Goal: Task Accomplishment & Management: Use online tool/utility

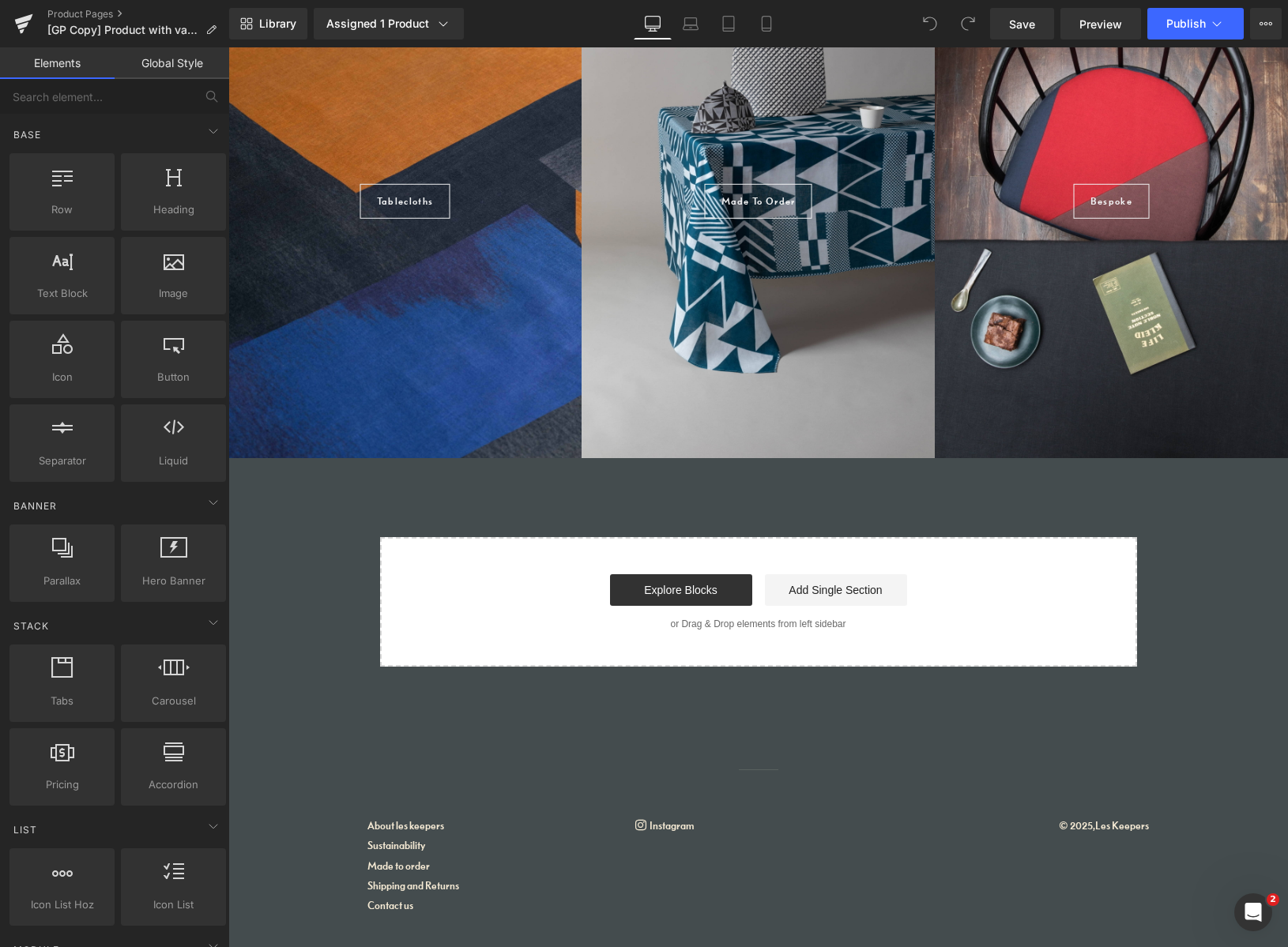
scroll to position [1420, 0]
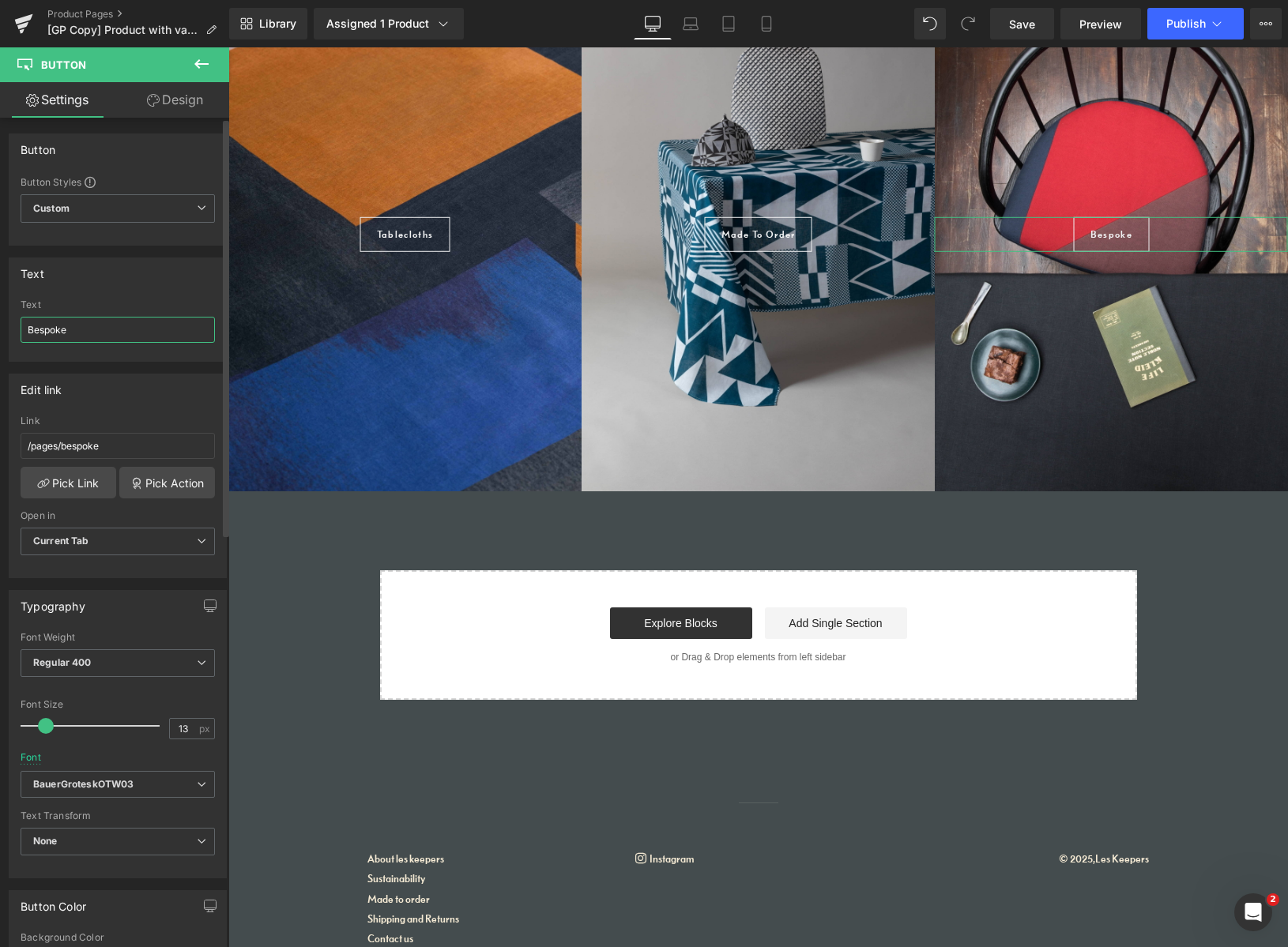
drag, startPoint x: 83, startPoint y: 327, endPoint x: 24, endPoint y: 317, distance: 59.8
click at [26, 316] on div "Text Bespoke" at bounding box center [117, 330] width 195 height 61
type input "`"
type input "Collaborations"
click at [97, 480] on link "Pick Link" at bounding box center [68, 483] width 96 height 32
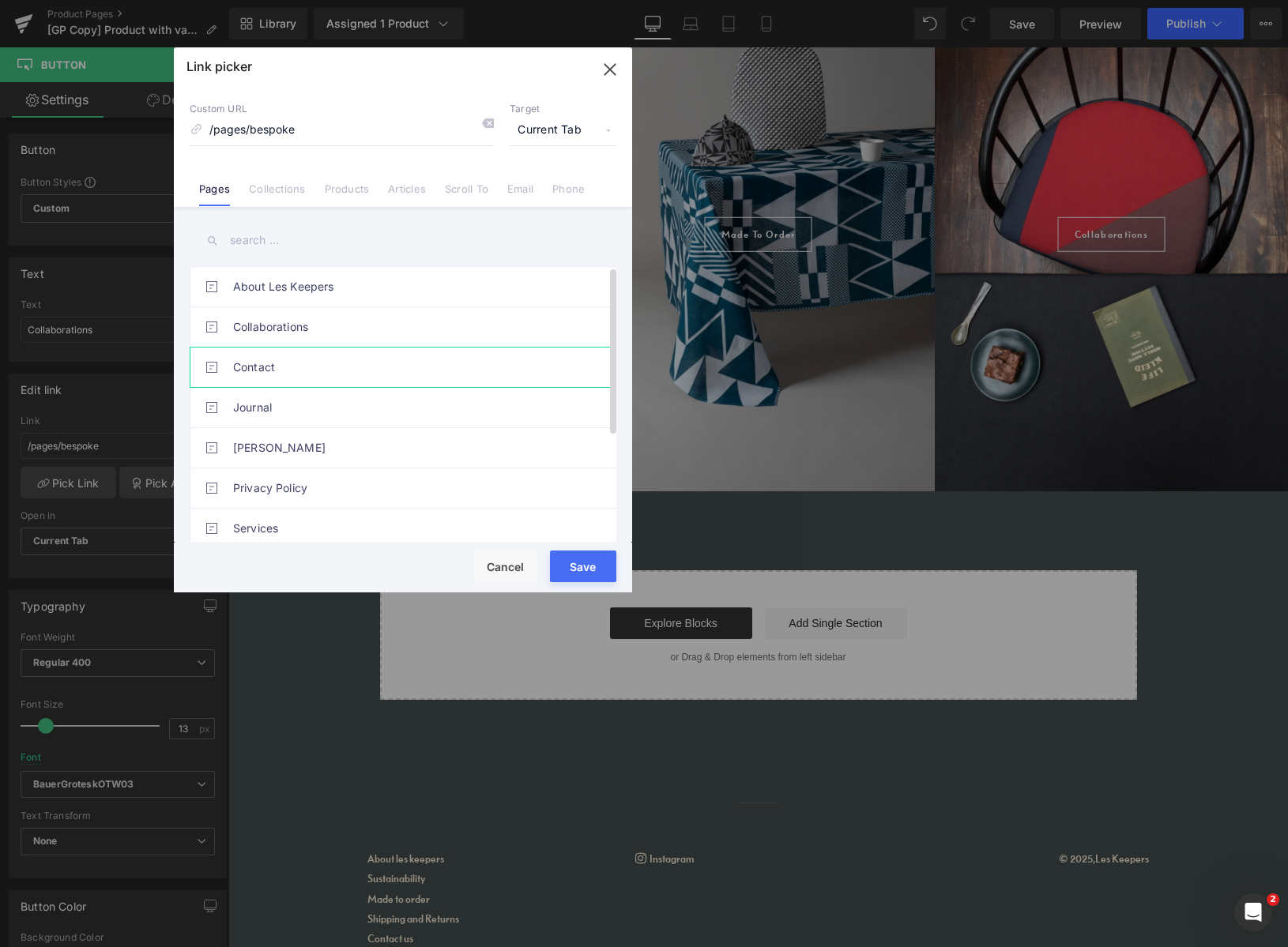
drag, startPoint x: 318, startPoint y: 330, endPoint x: 316, endPoint y: 347, distance: 17.1
click at [318, 330] on link "Collaborations" at bounding box center [407, 326] width 347 height 39
type input "/pages/made-to-order"
click at [586, 562] on button "Save" at bounding box center [583, 566] width 66 height 32
type input "/pages/made-to-order"
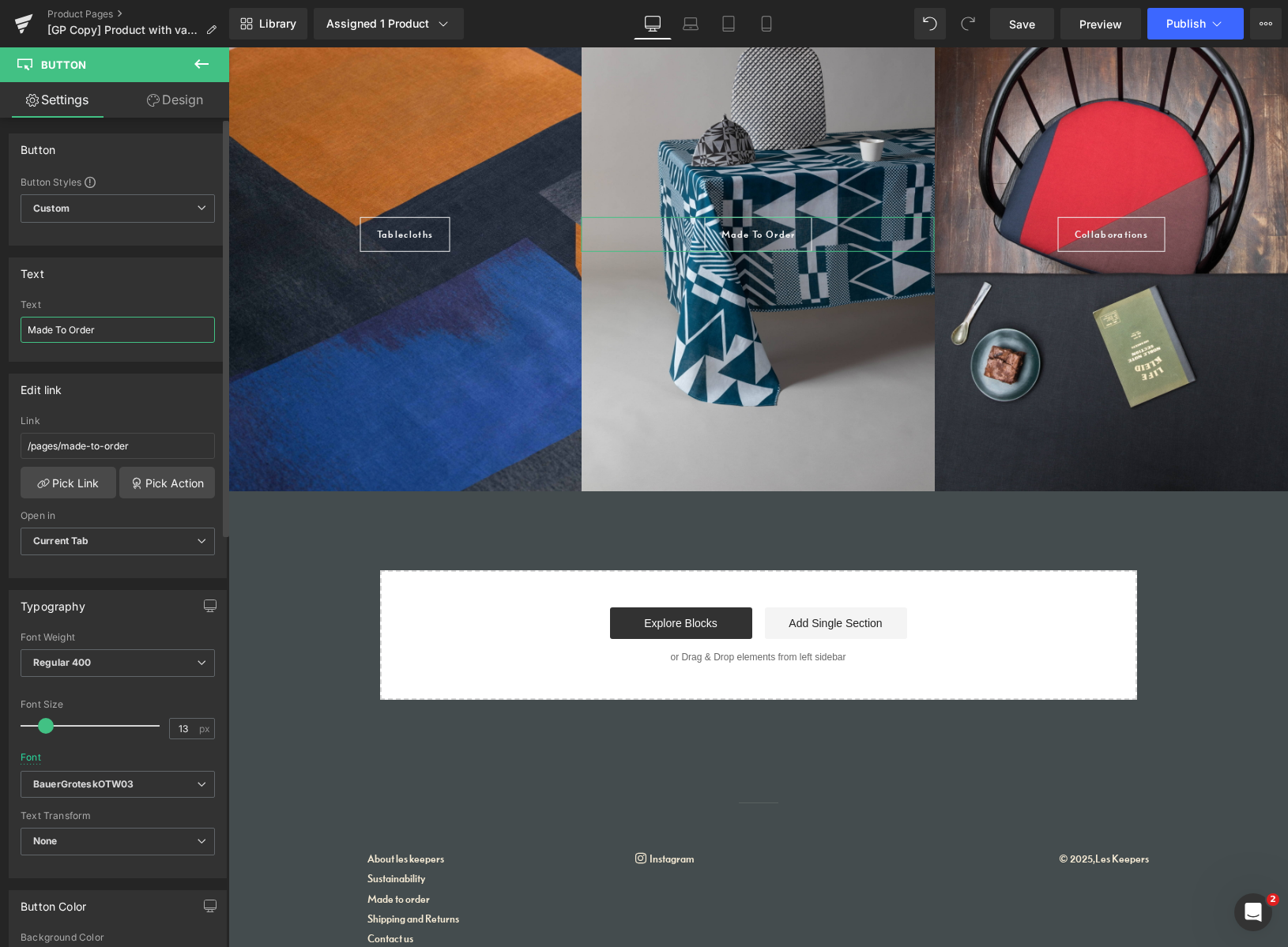
drag, startPoint x: 103, startPoint y: 333, endPoint x: 22, endPoint y: 325, distance: 81.4
click at [18, 322] on div "Made To Order Text Made To Order" at bounding box center [118, 330] width 217 height 61
type input "About us"
click at [83, 485] on link "Pick Link" at bounding box center [68, 483] width 96 height 32
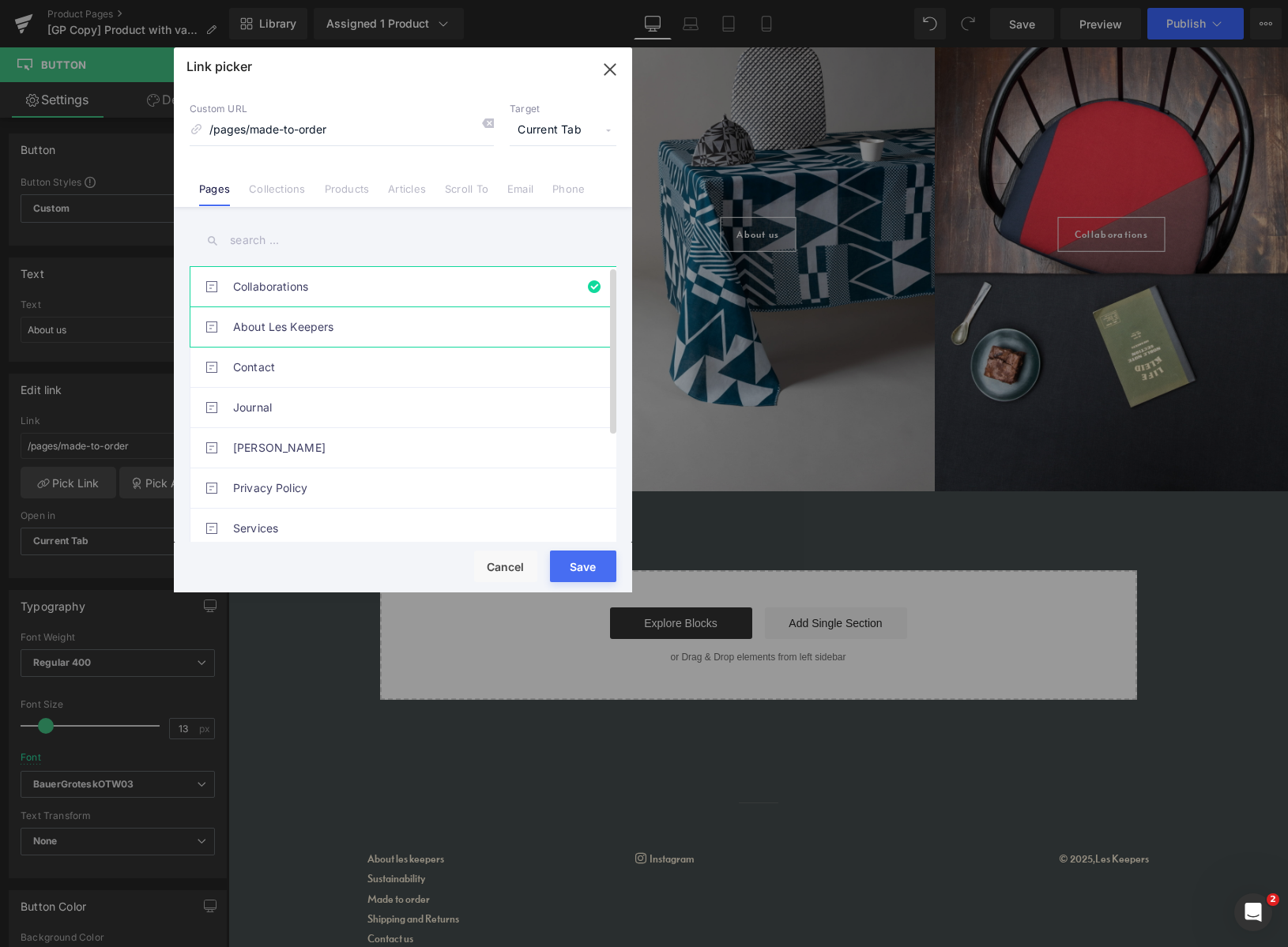
click at [313, 331] on link "About Les Keepers" at bounding box center [407, 326] width 347 height 39
type input "/pages/about-les-keepers"
click at [584, 571] on button "Save" at bounding box center [583, 566] width 66 height 32
type input "/pages/about-les-keepers"
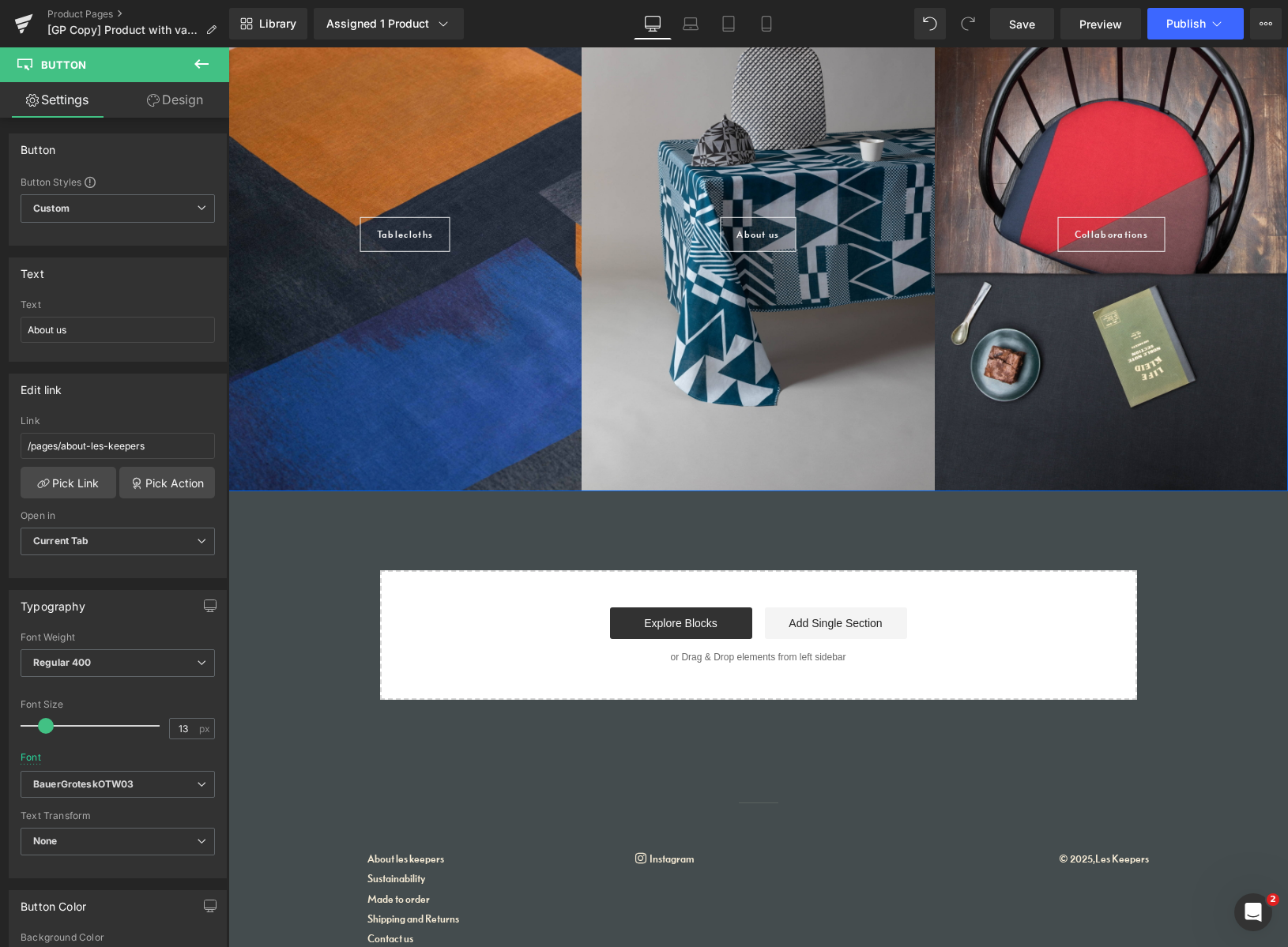
click at [847, 168] on div at bounding box center [758, 226] width 353 height 530
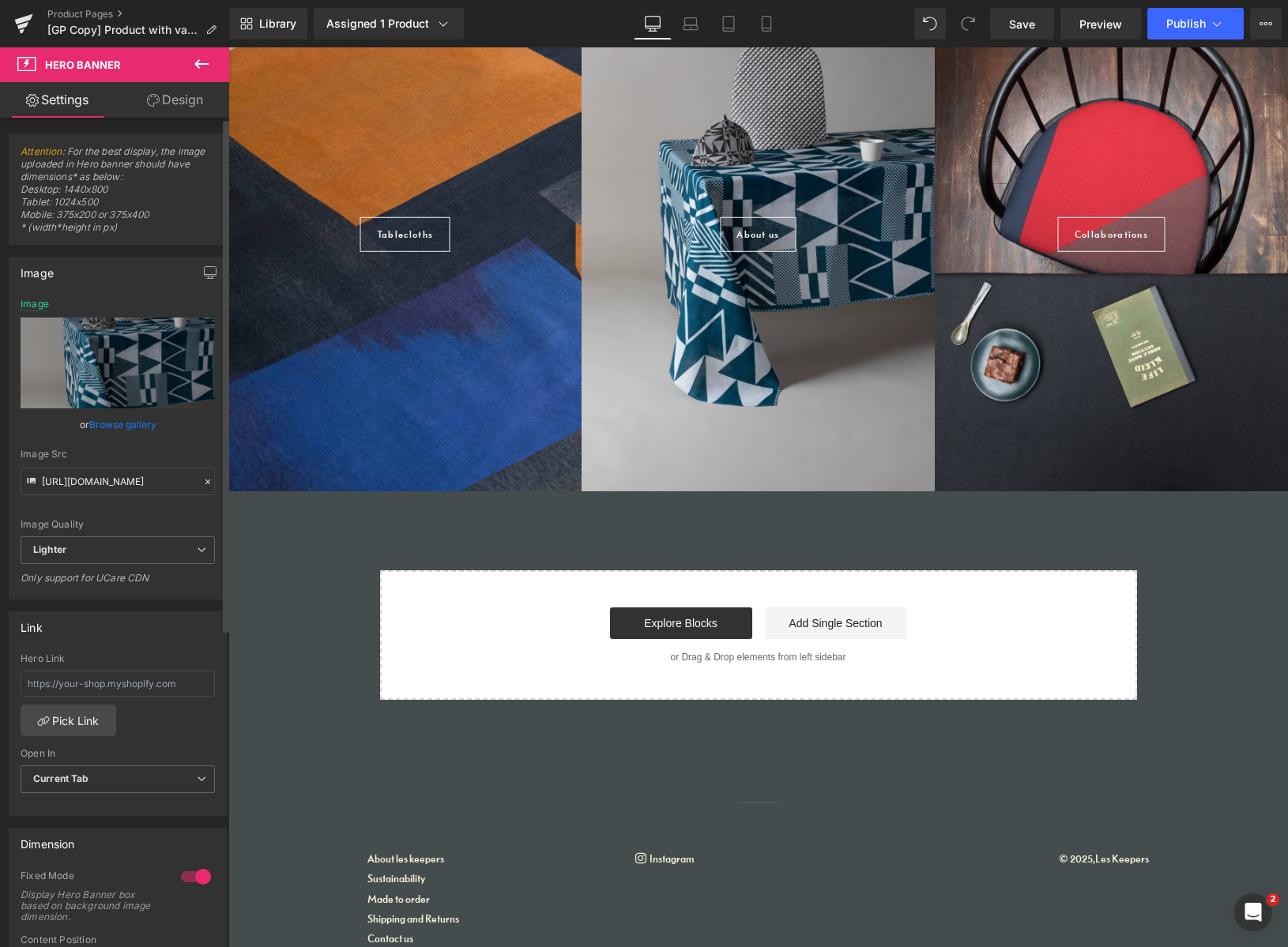
click at [132, 422] on link "Browse gallery" at bounding box center [123, 424] width 67 height 28
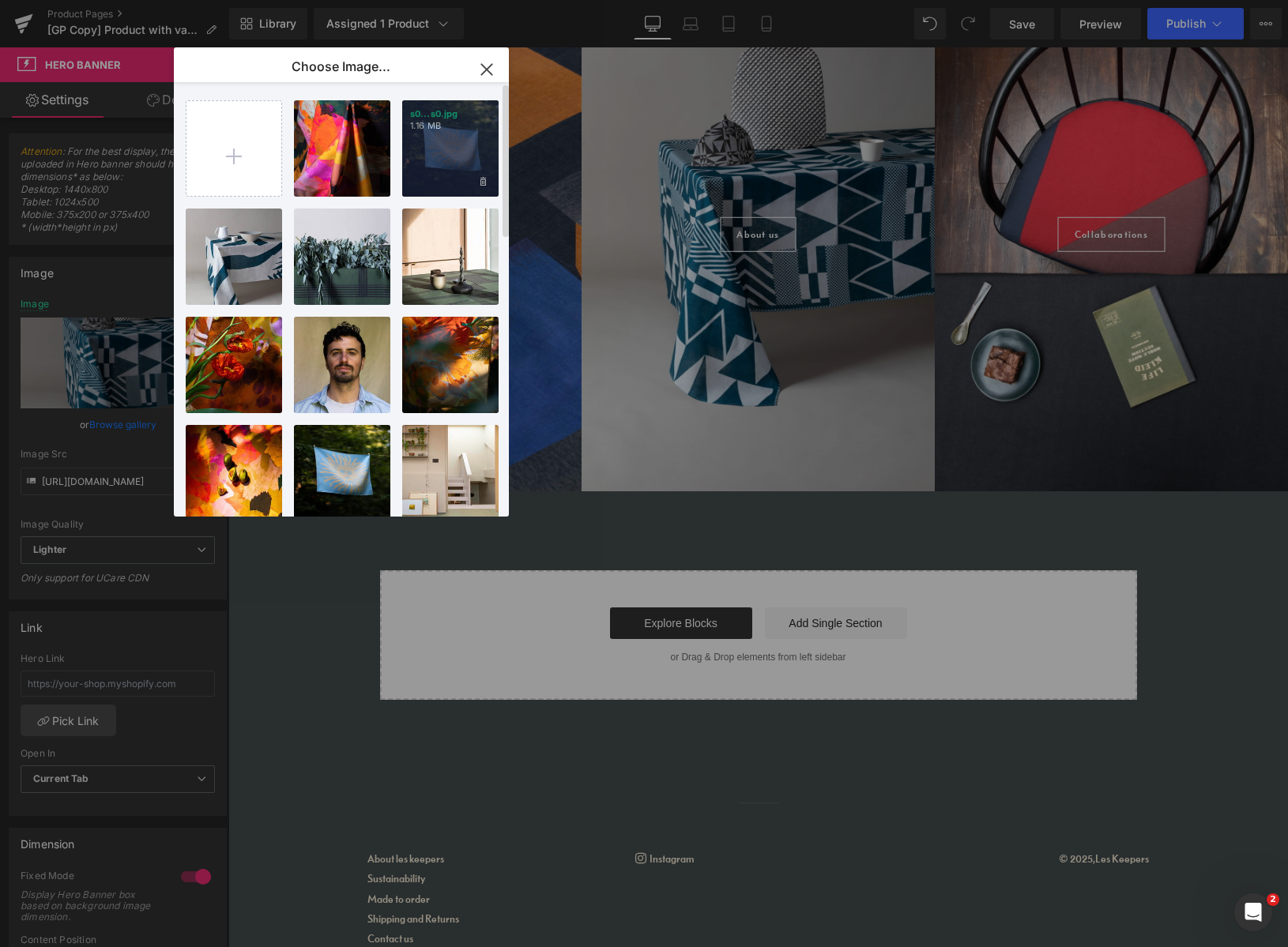
click at [445, 166] on div "s0...s0.jpg 1.16 MB" at bounding box center [450, 149] width 96 height 96
type input "[URL][DOMAIN_NAME]"
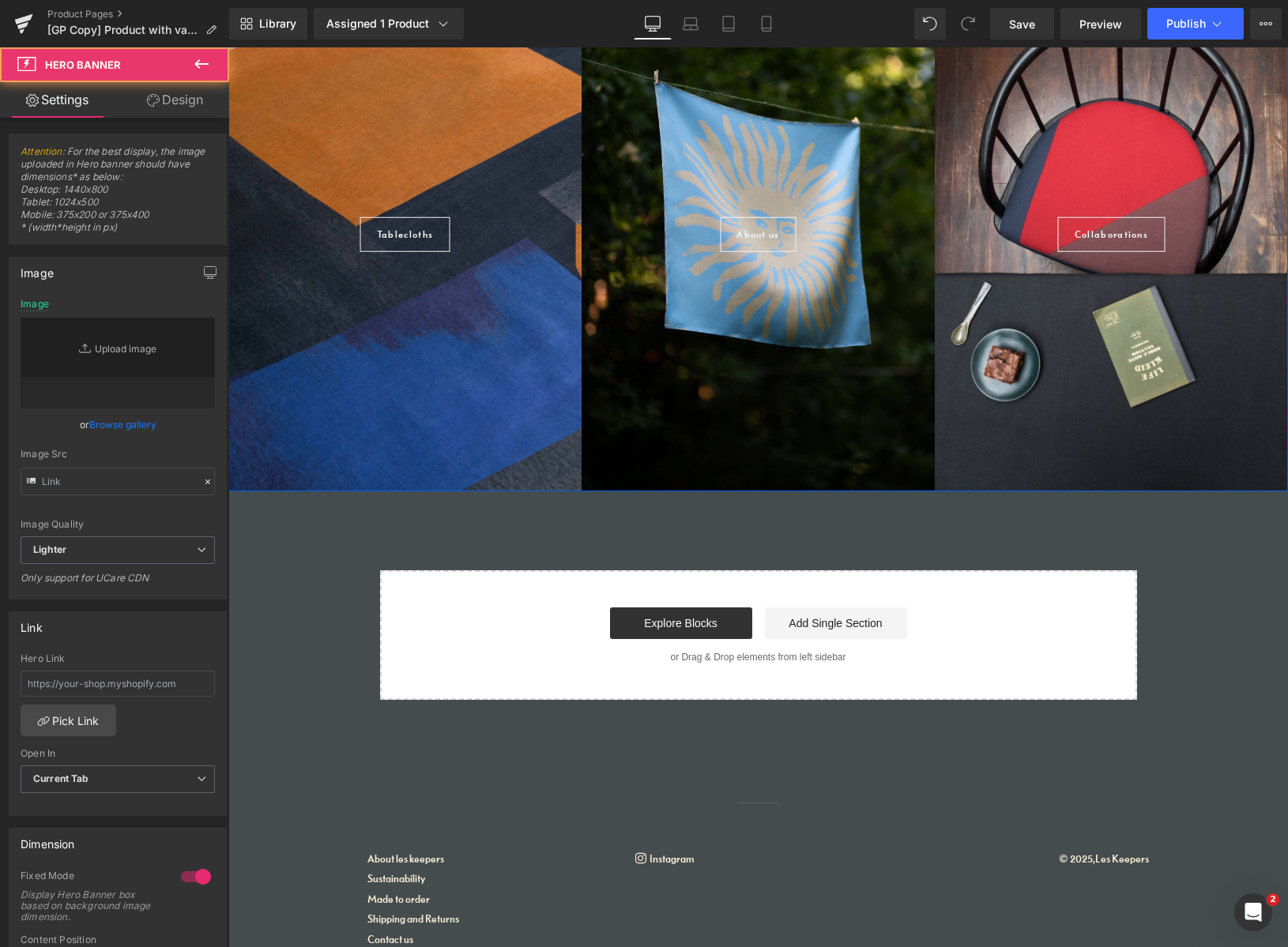
type input "[URL][DOMAIN_NAME]"
click at [1109, 394] on div at bounding box center [1111, 226] width 353 height 530
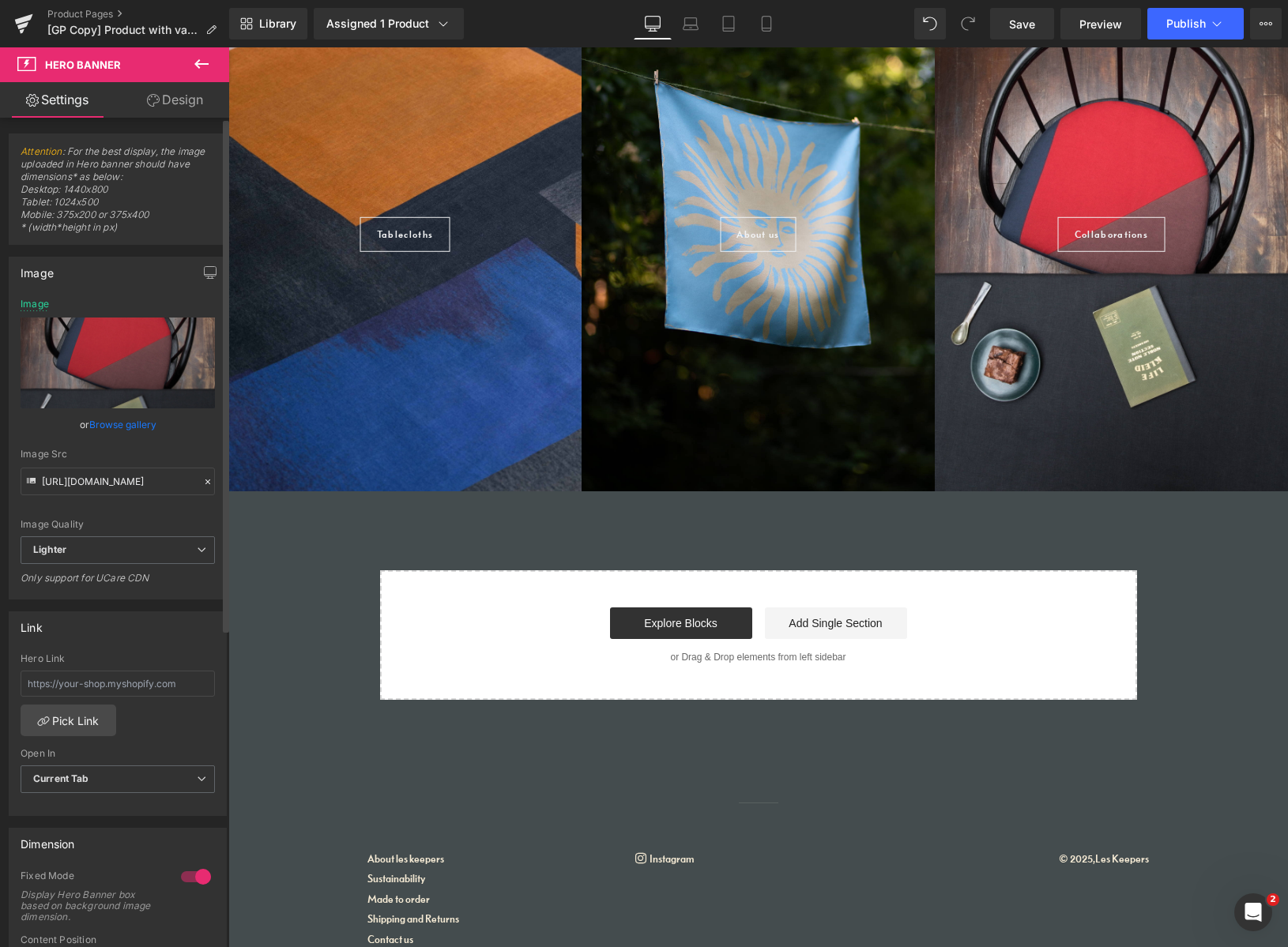
click at [136, 418] on link "Browse gallery" at bounding box center [123, 424] width 67 height 28
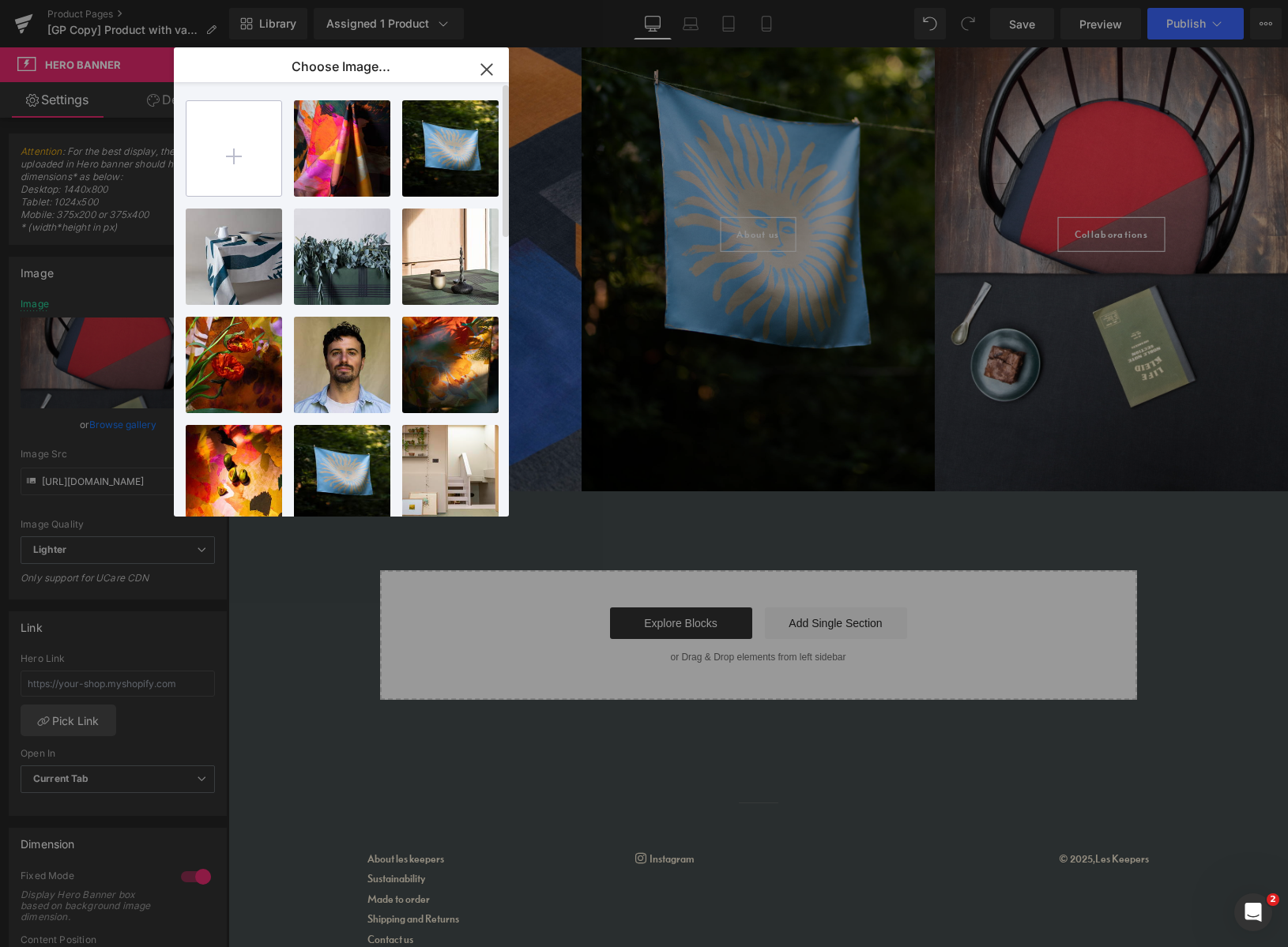
click at [229, 157] on input "file" at bounding box center [233, 148] width 95 height 95
type input "C:\fakepath\LKK4.jpg"
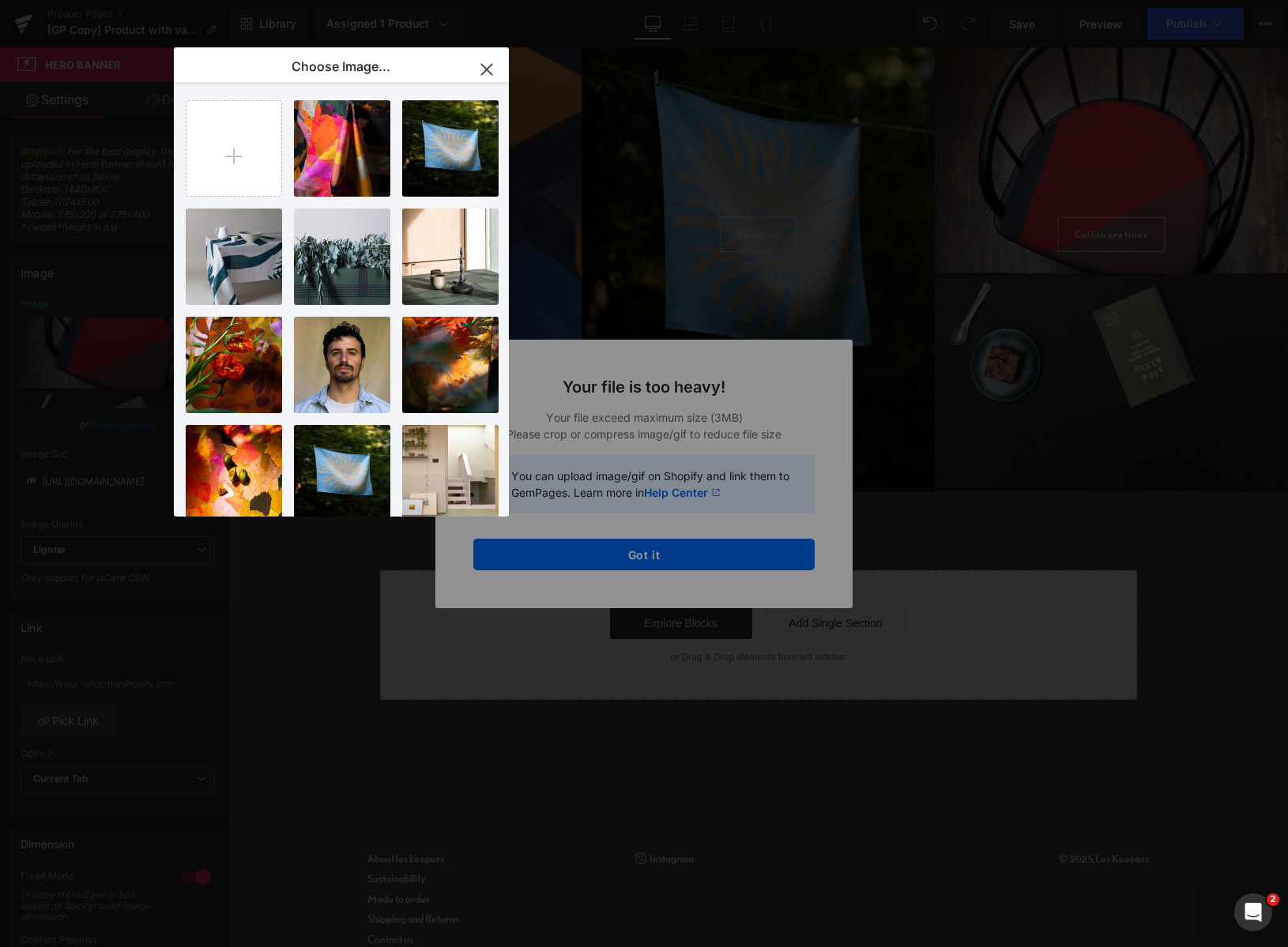
click at [486, 69] on icon "button" at bounding box center [486, 69] width 11 height 11
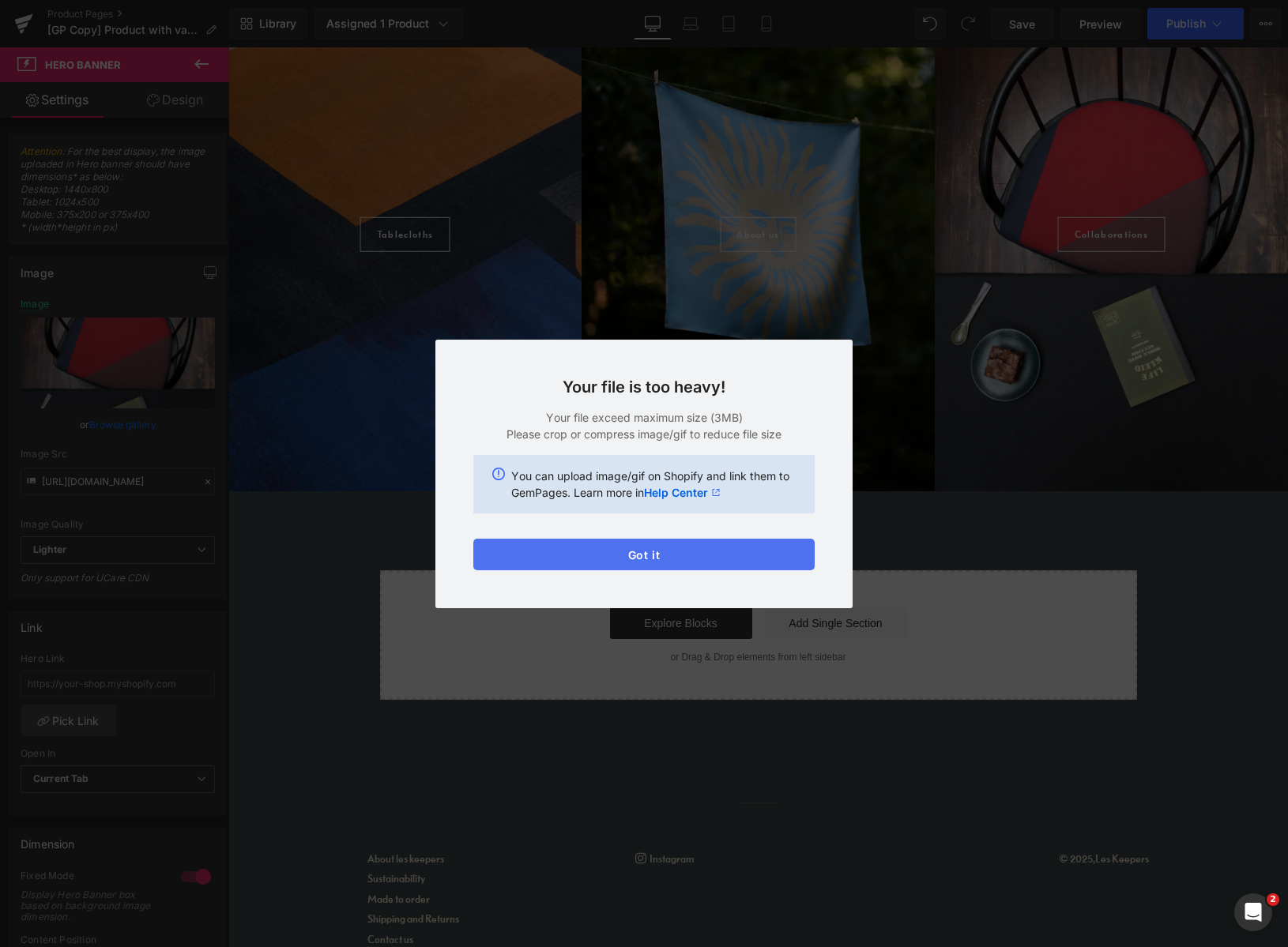
click at [677, 554] on button "Got it" at bounding box center [644, 555] width 342 height 32
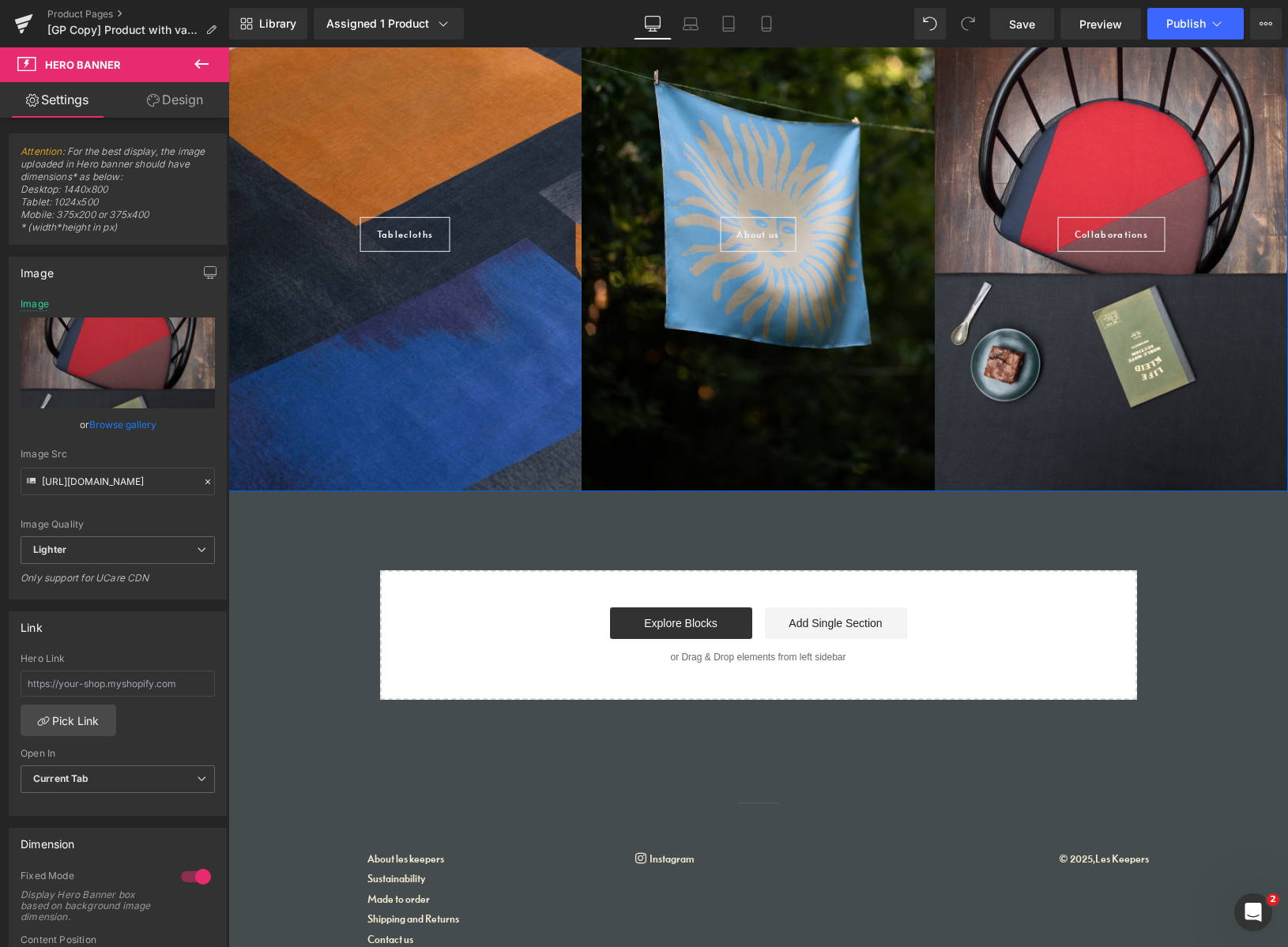
click at [410, 351] on div at bounding box center [405, 226] width 353 height 530
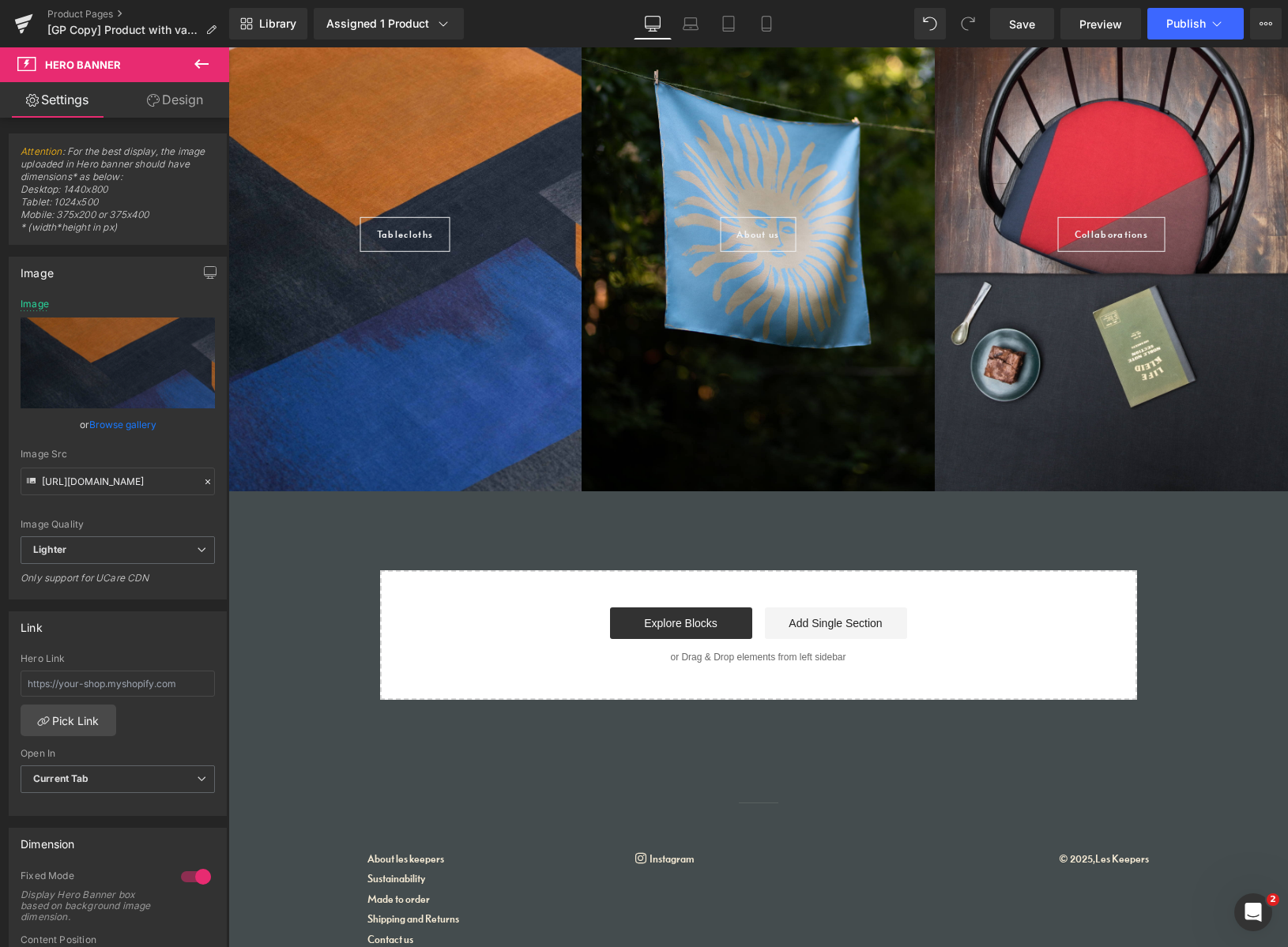
drag, startPoint x: 121, startPoint y: 427, endPoint x: 132, endPoint y: 427, distance: 11.0
click at [121, 427] on link "Browse gallery" at bounding box center [123, 424] width 67 height 28
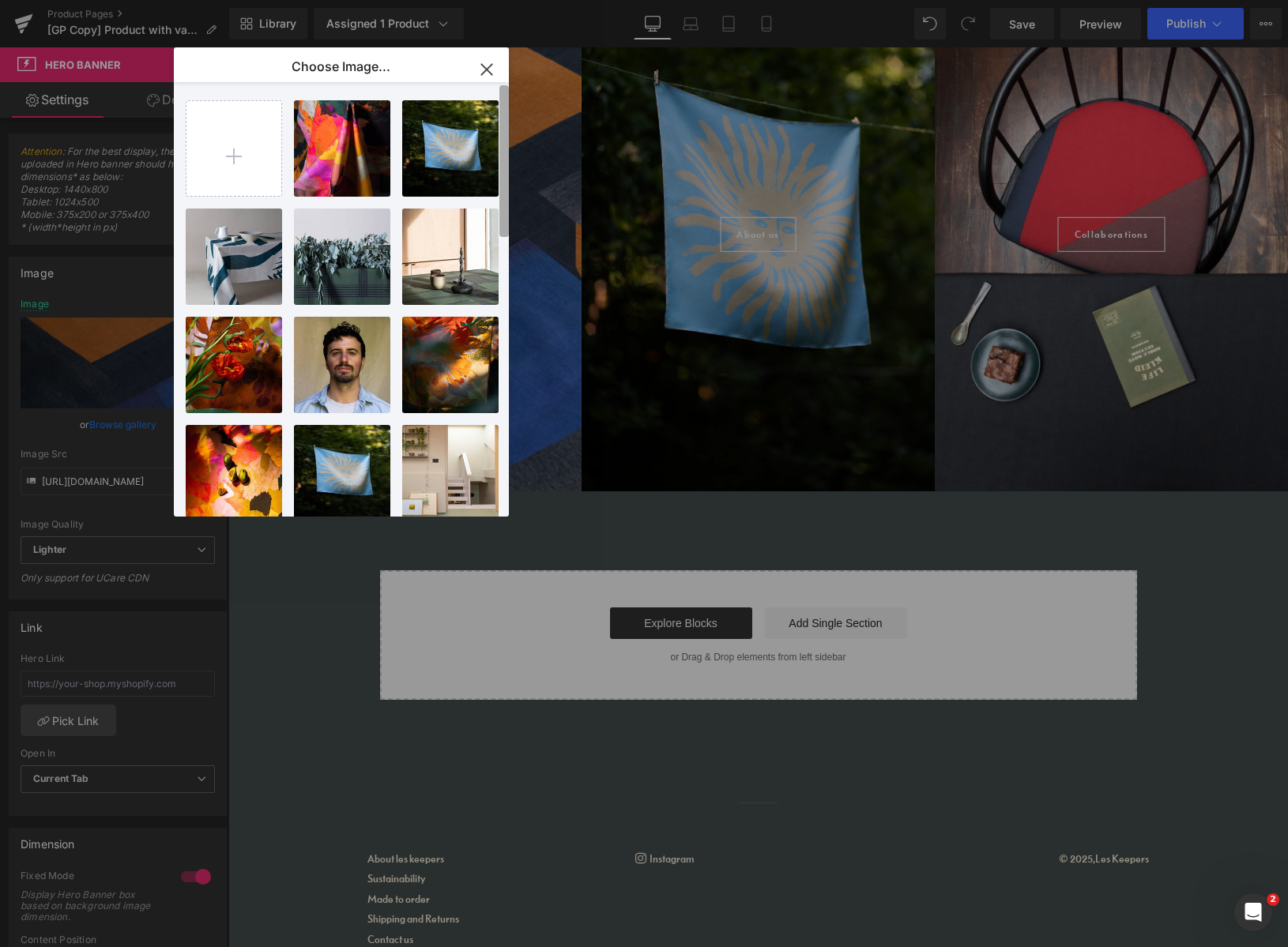
click at [517, 198] on div "Choose Image... Back to Library Insert 443534r...23 3.jpg 2.81 MB Delete image?…" at bounding box center [644, 473] width 1288 height 947
click at [486, 74] on icon "button" at bounding box center [487, 69] width 25 height 25
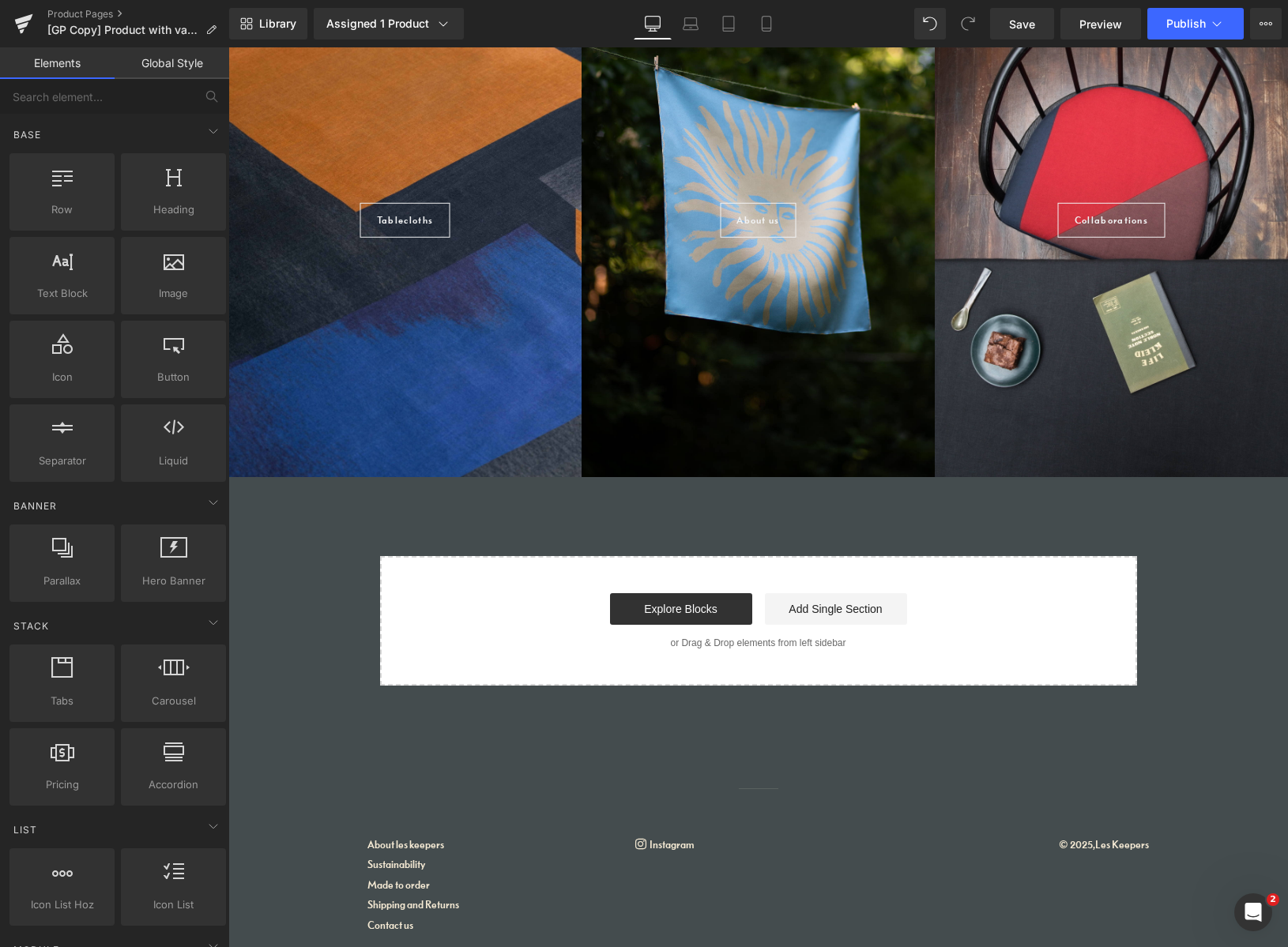
scroll to position [1453, 0]
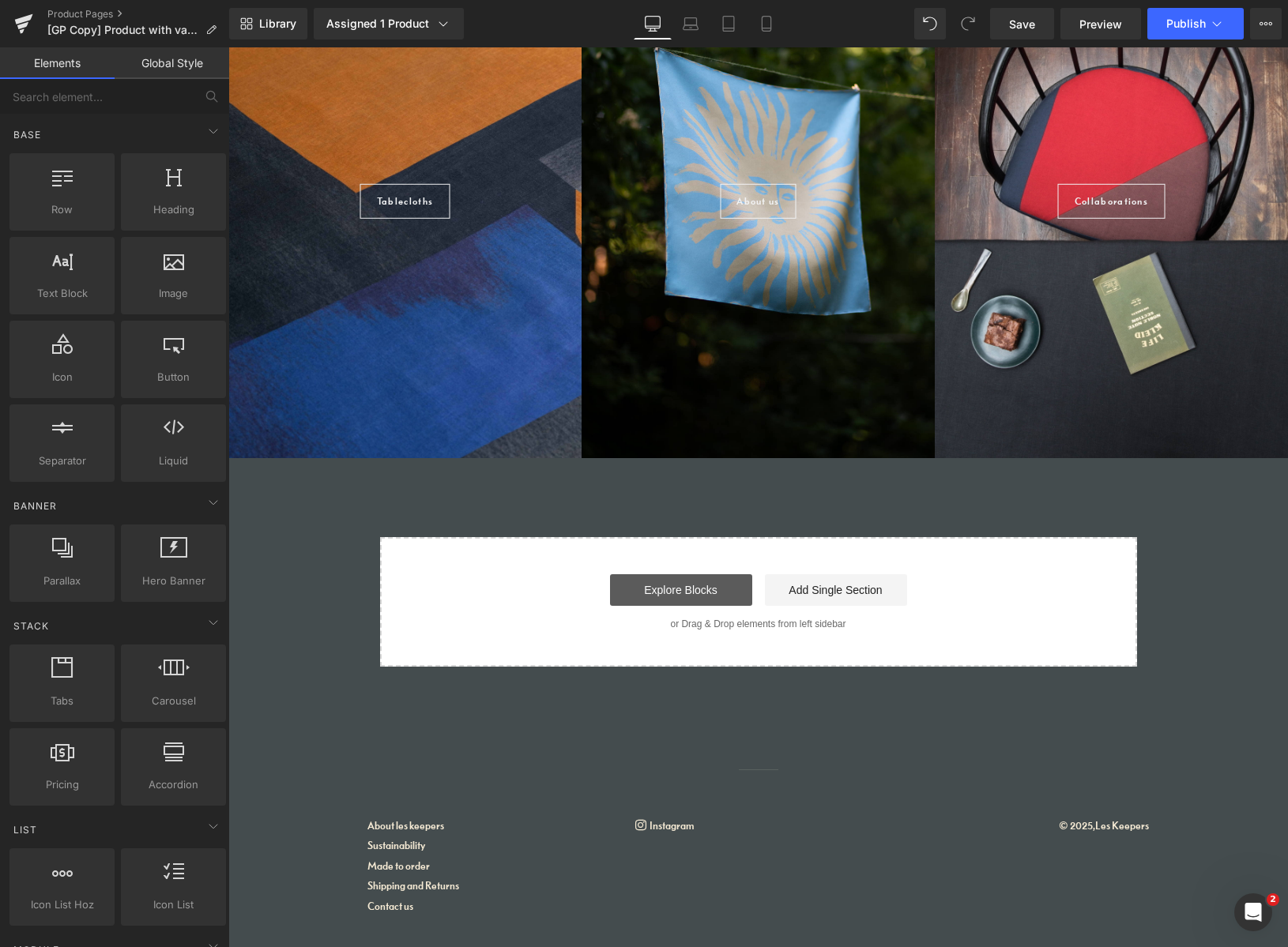
click at [720, 595] on link "Explore Blocks" at bounding box center [681, 590] width 142 height 32
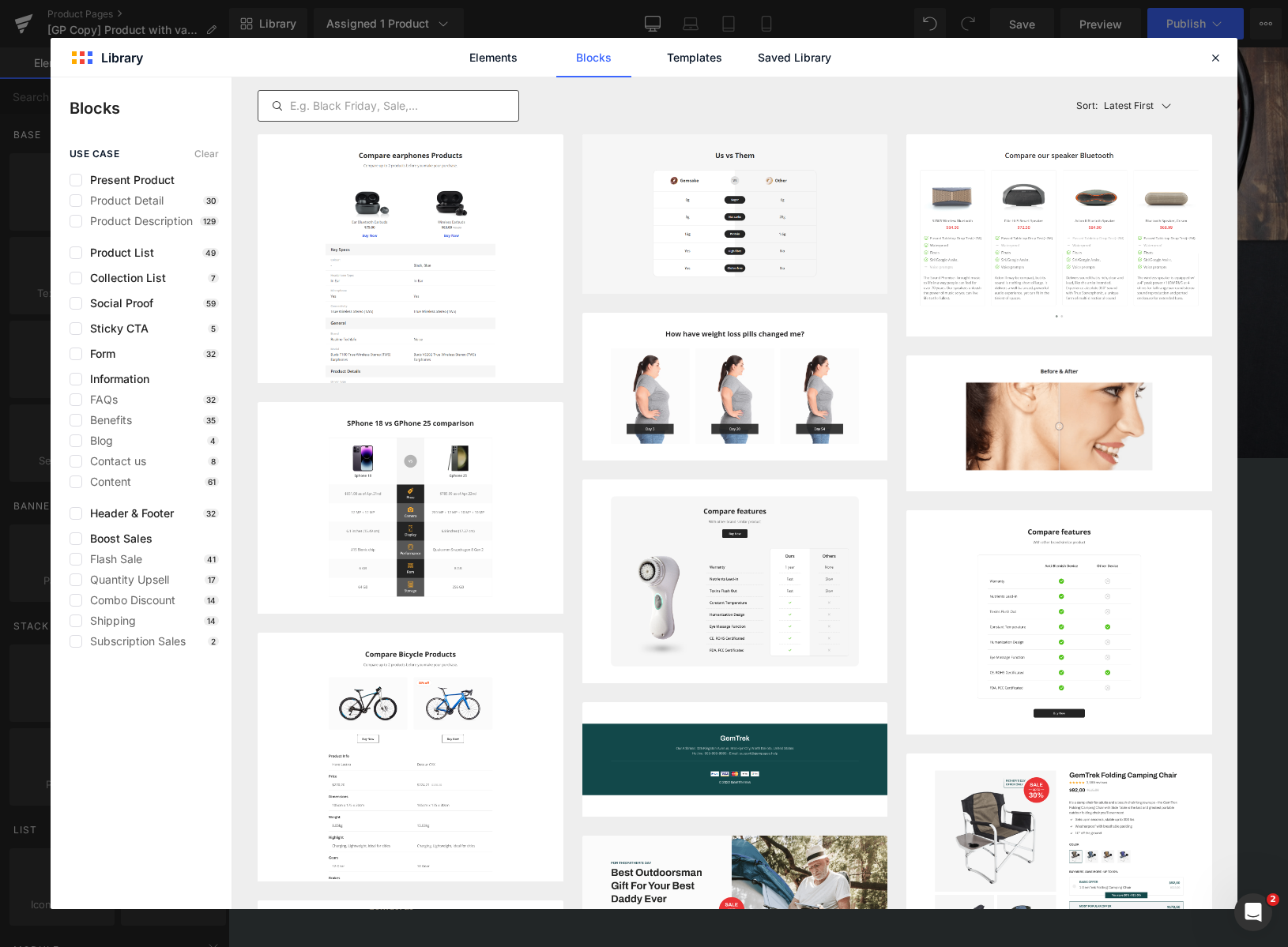
click at [401, 109] on input "text" at bounding box center [388, 106] width 260 height 19
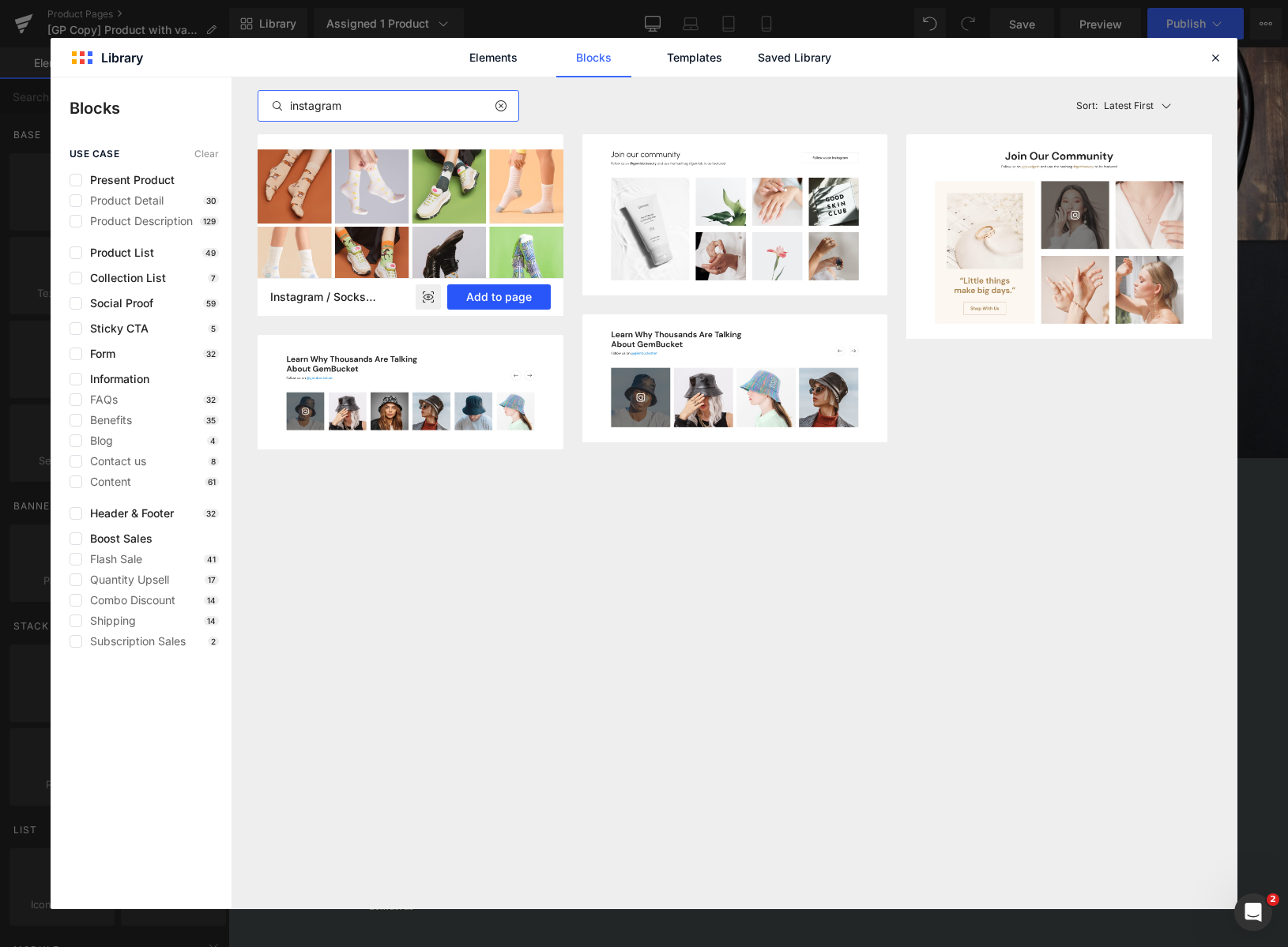
type input "instagram"
click at [499, 298] on button "Add to page" at bounding box center [499, 296] width 104 height 25
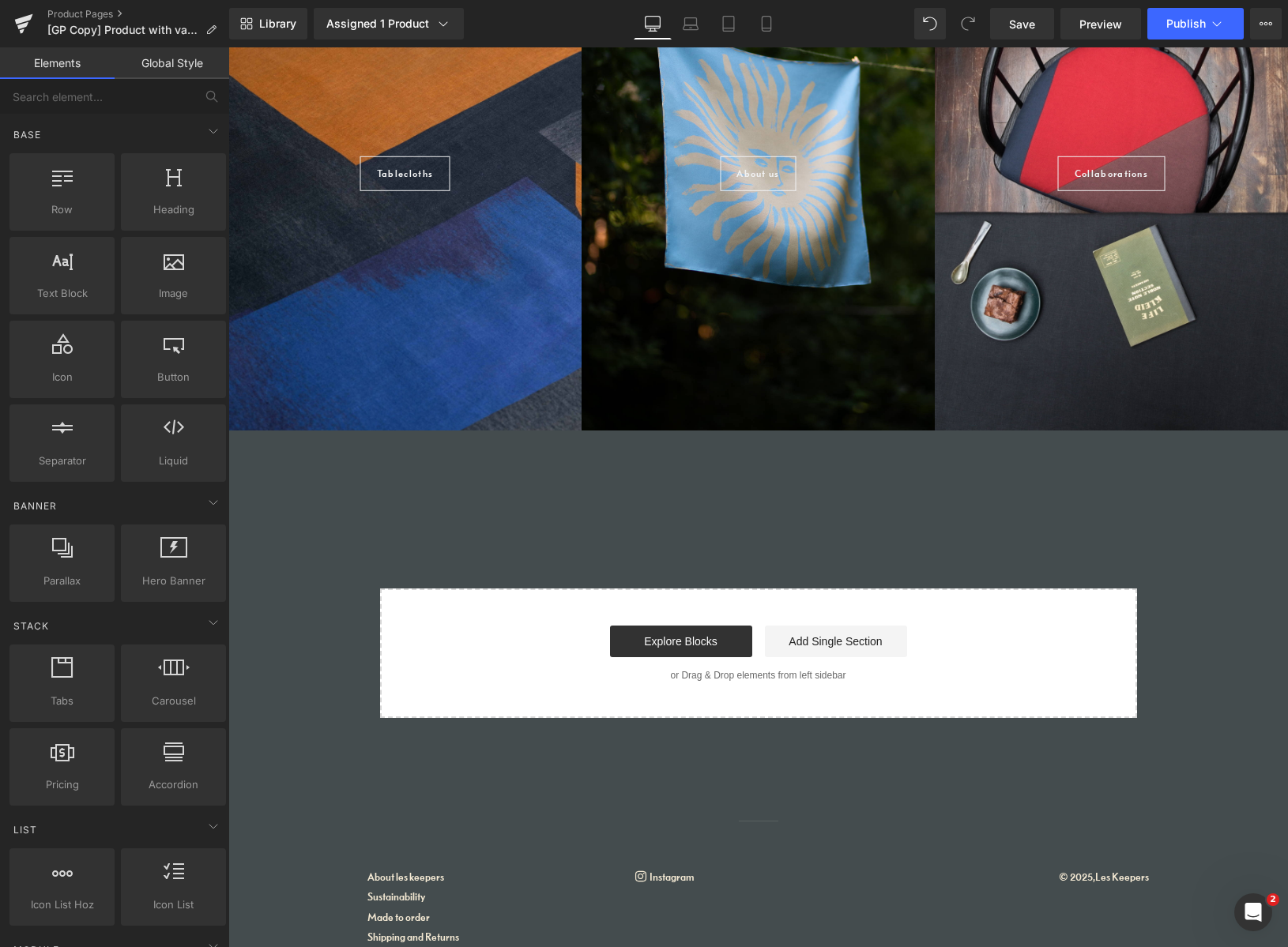
scroll to position [1532, 0]
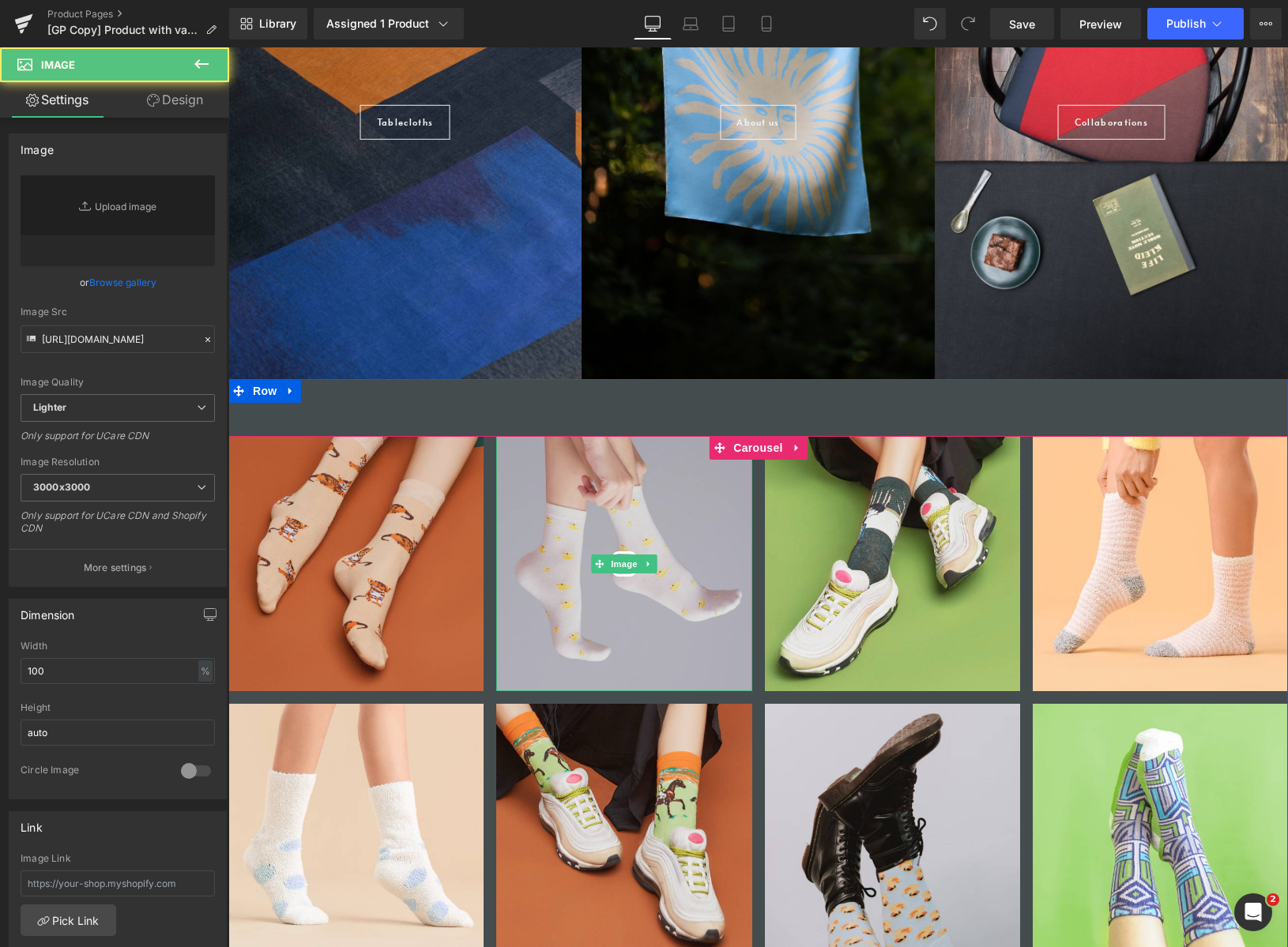
click at [555, 511] on img at bounding box center [624, 564] width 255 height 255
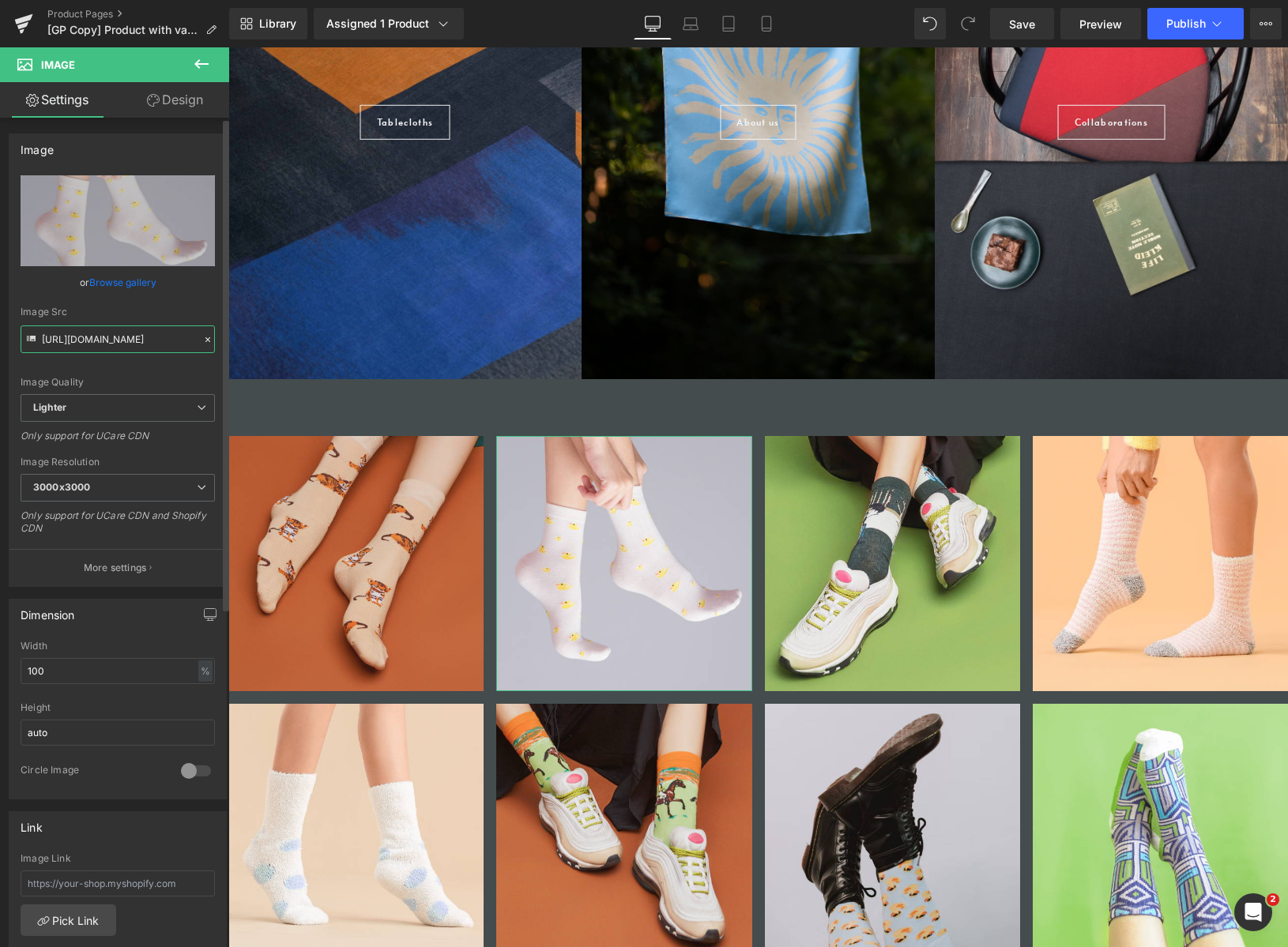
click at [118, 345] on input "[URL][DOMAIN_NAME]" at bounding box center [117, 339] width 195 height 28
type input "instagram."
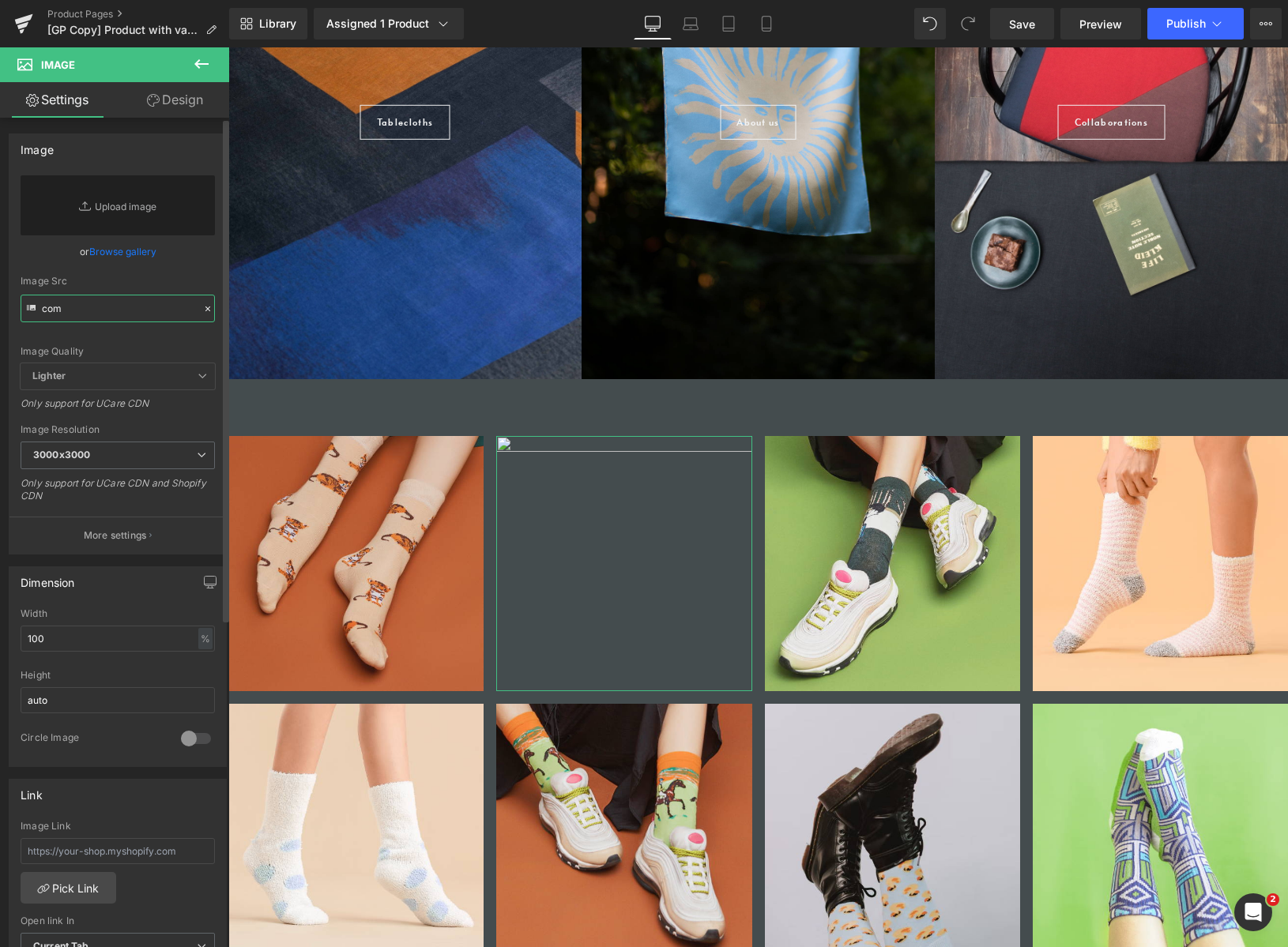
type input "com/"
paste input "[URL][DOMAIN_NAME]"
type input "[URL][DOMAIN_NAME]"
paste input "[URL][DOMAIN_NAME]"
type input "[URL][DOMAIN_NAME]"
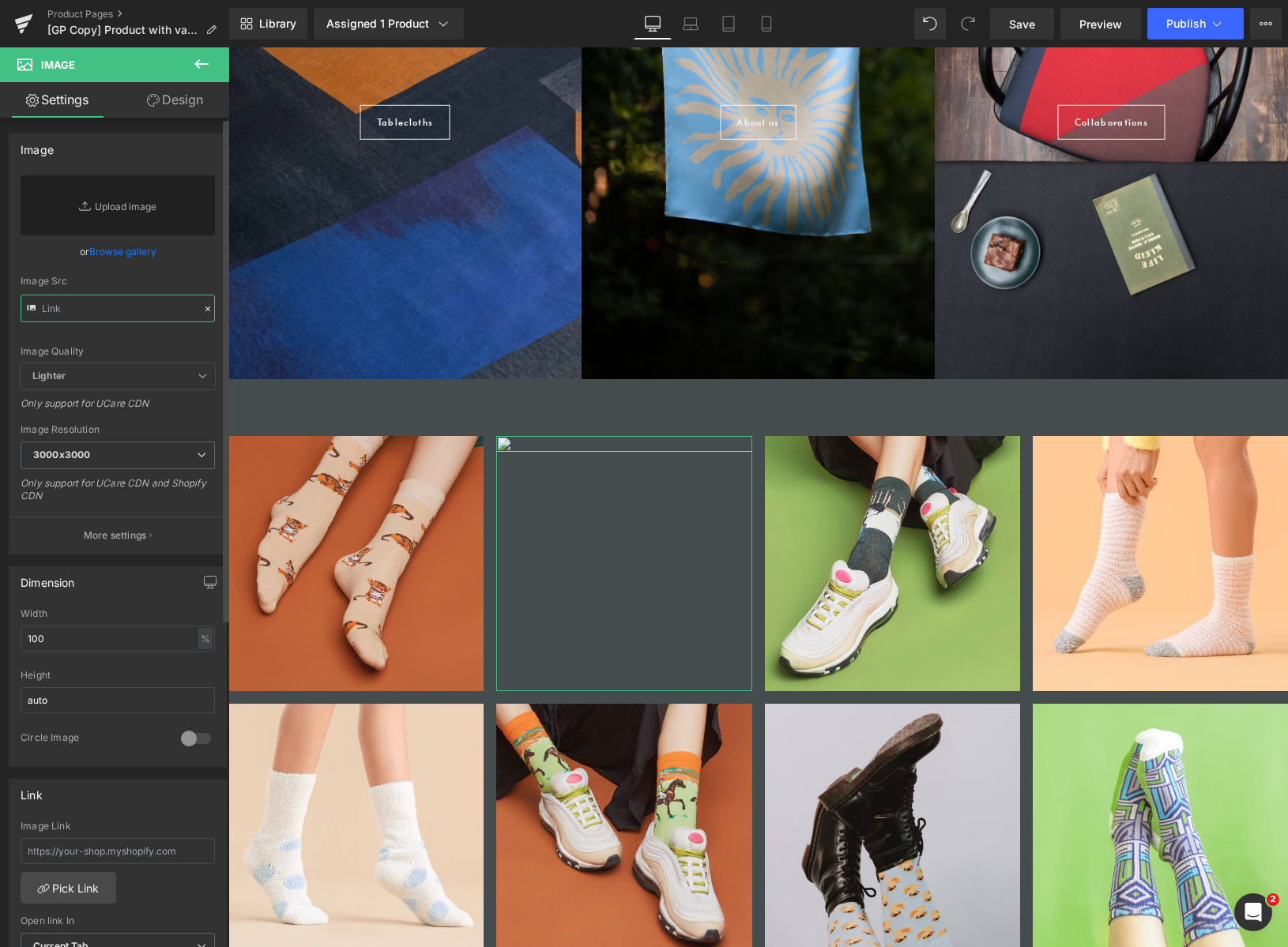
paste input "[URL][DOMAIN_NAME]"
type input "[URL][DOMAIN_NAME]"
click at [764, 442] on span "Carousel" at bounding box center [757, 448] width 57 height 24
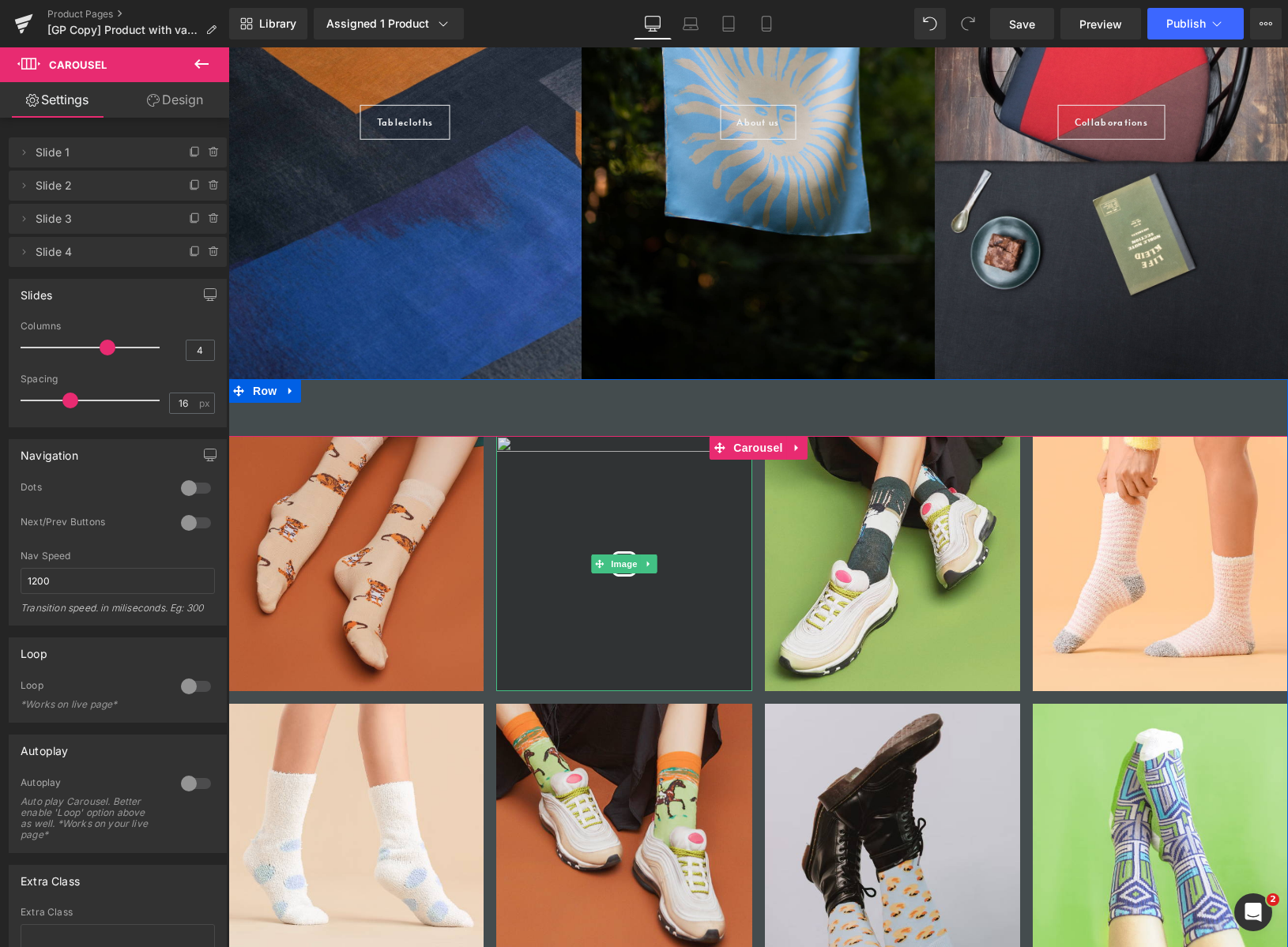
click at [660, 513] on img at bounding box center [624, 564] width 255 height 255
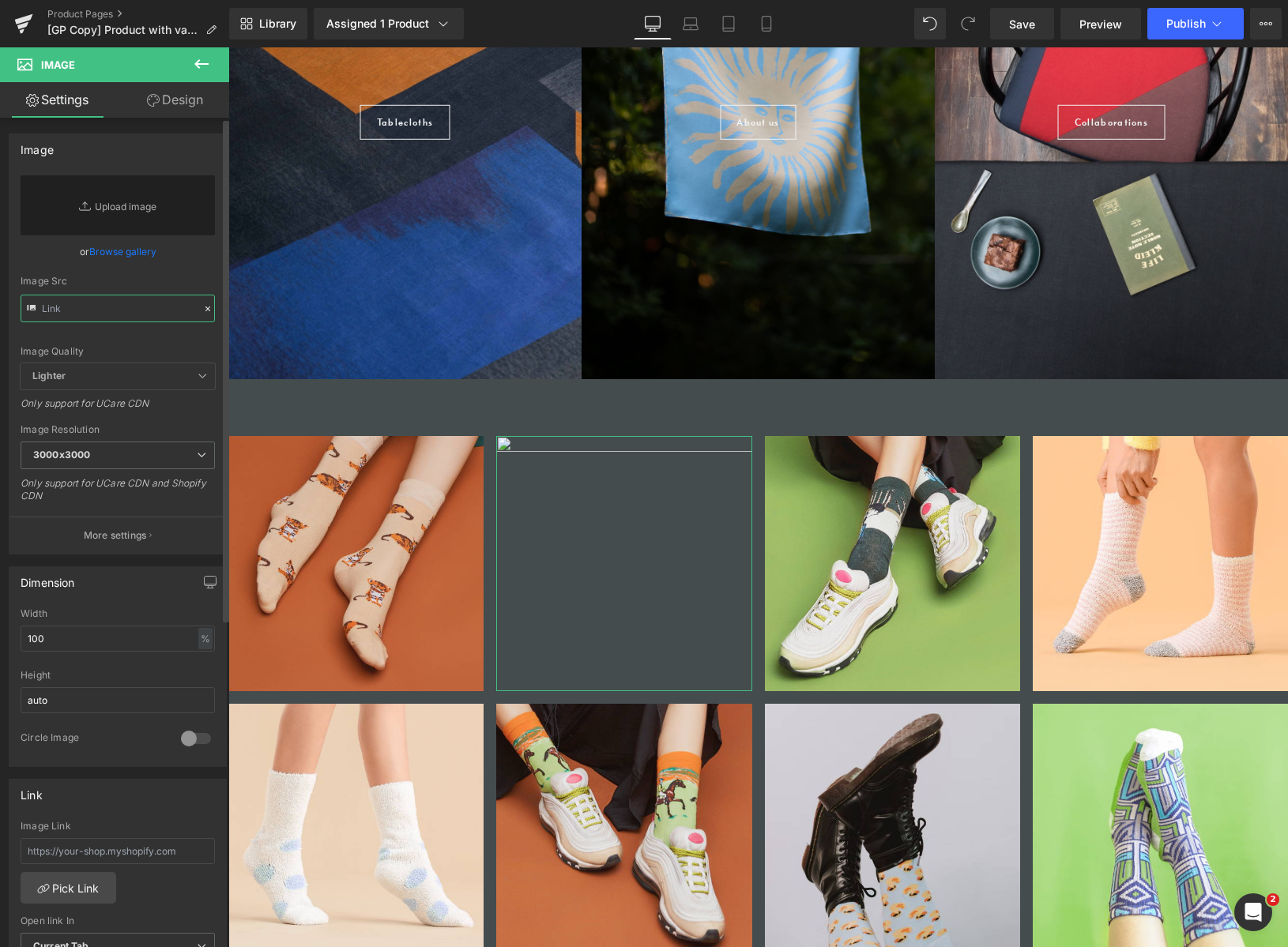
click at [130, 309] on input "text" at bounding box center [117, 308] width 195 height 28
paste input "[URL][DOMAIN_NAME]"
type input "[URL][DOMAIN_NAME]"
click at [137, 541] on button "More settings" at bounding box center [118, 535] width 217 height 37
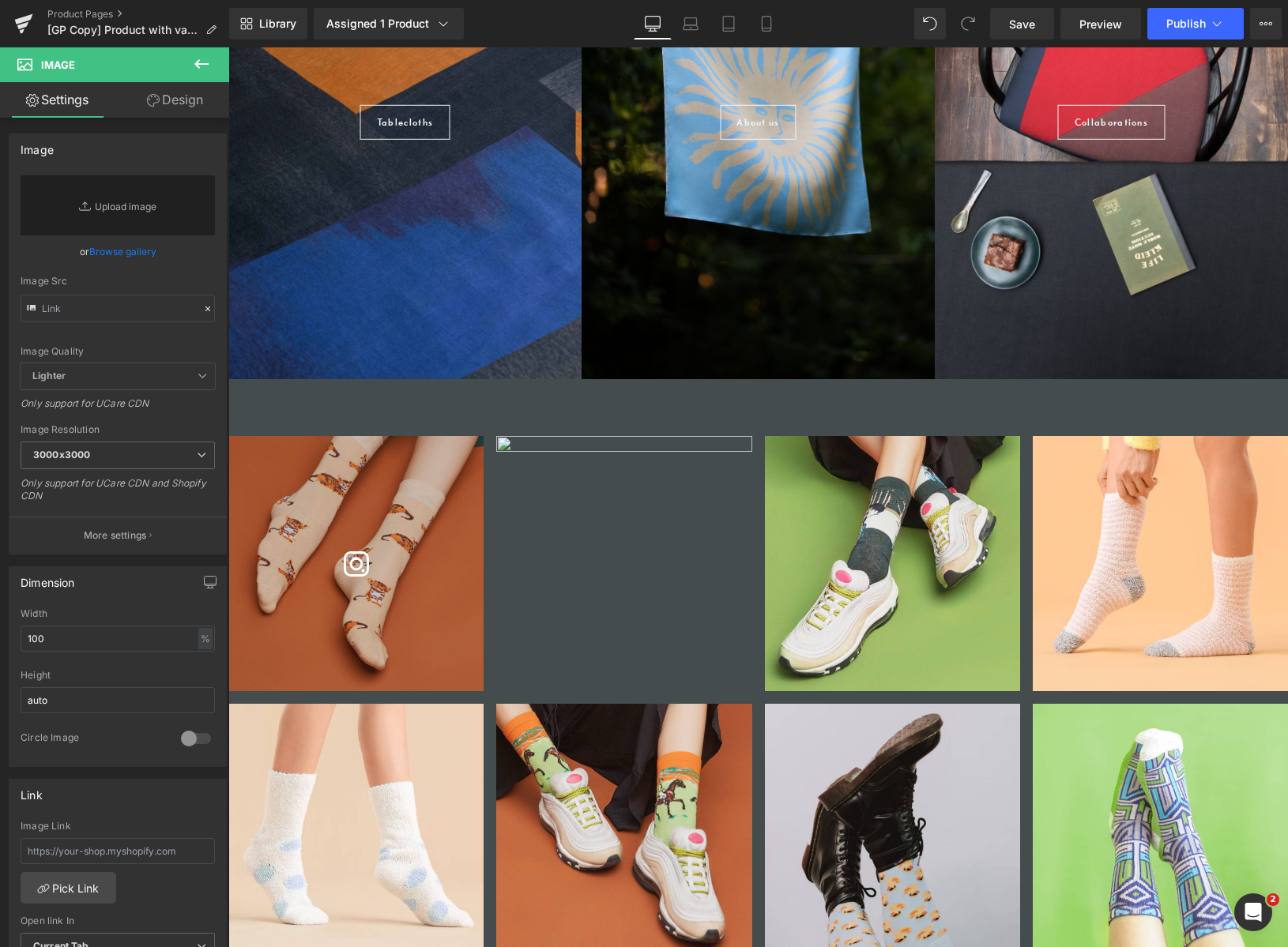
click at [383, 529] on body "Home Tablecloths Scarves Services Made To Order About Les Keepers Sustainabilit…" at bounding box center [758, 12] width 1060 height 2994
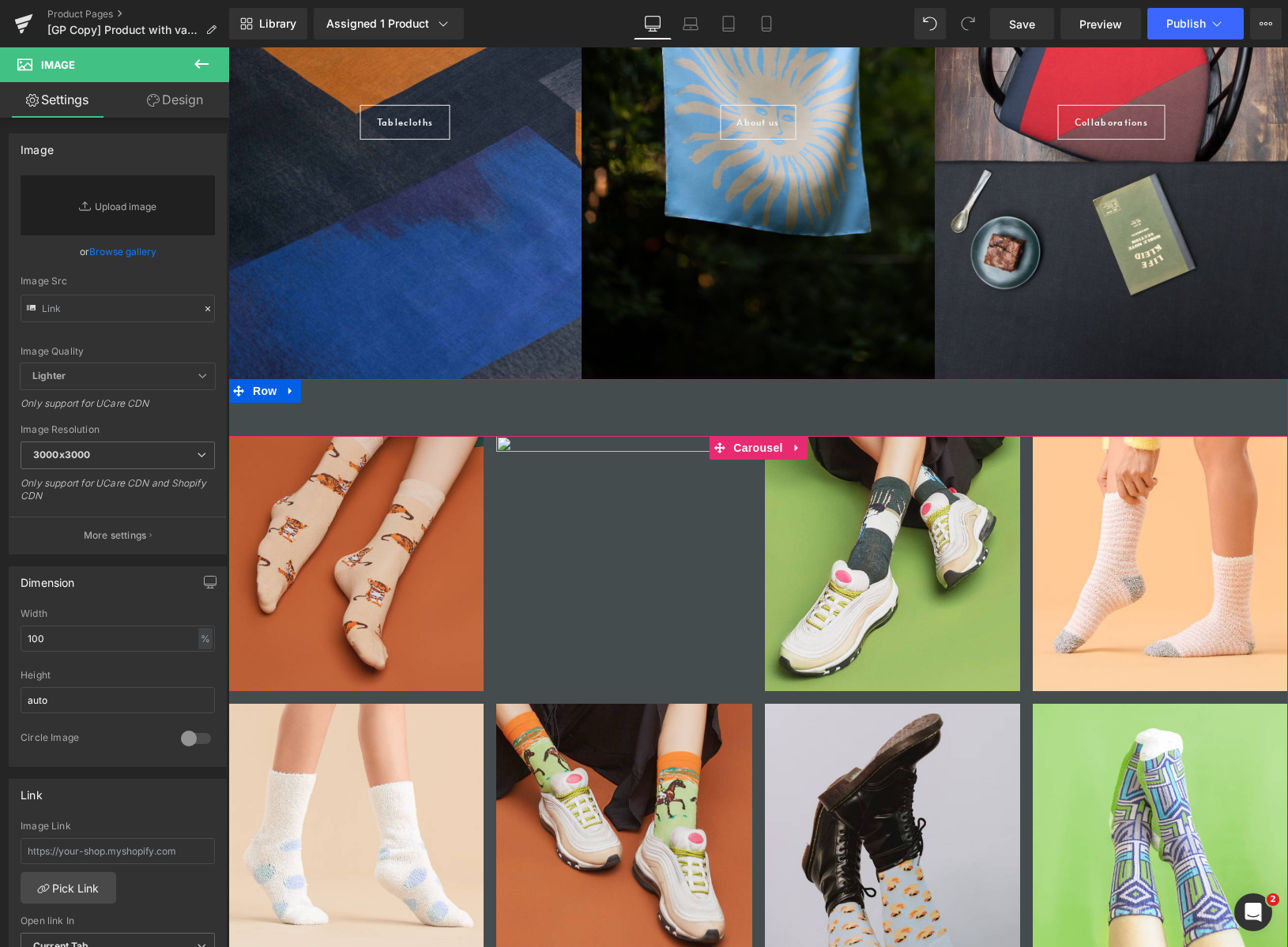
click at [795, 449] on icon at bounding box center [796, 448] width 3 height 7
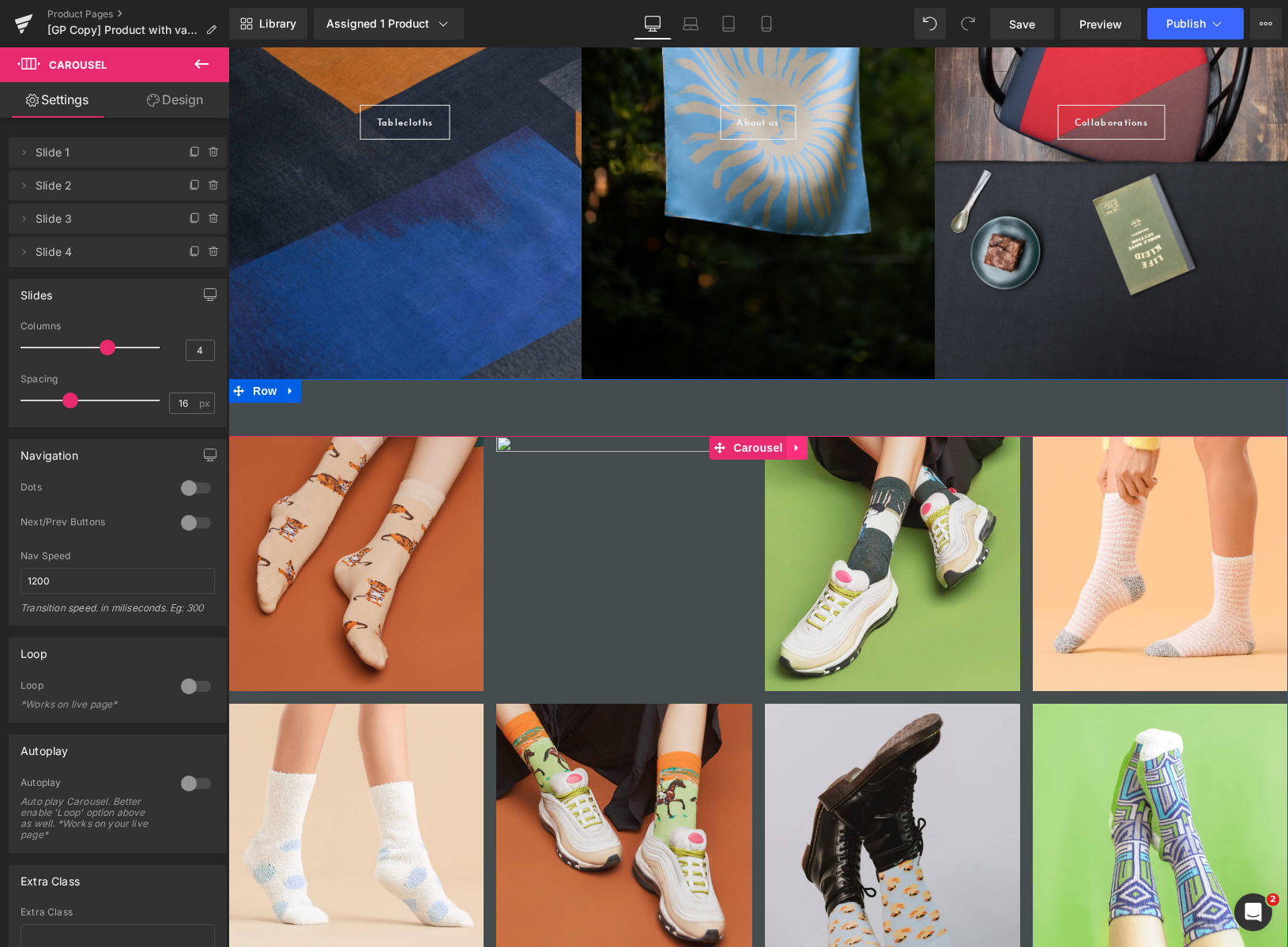
click at [798, 449] on icon at bounding box center [798, 448] width 12 height 12
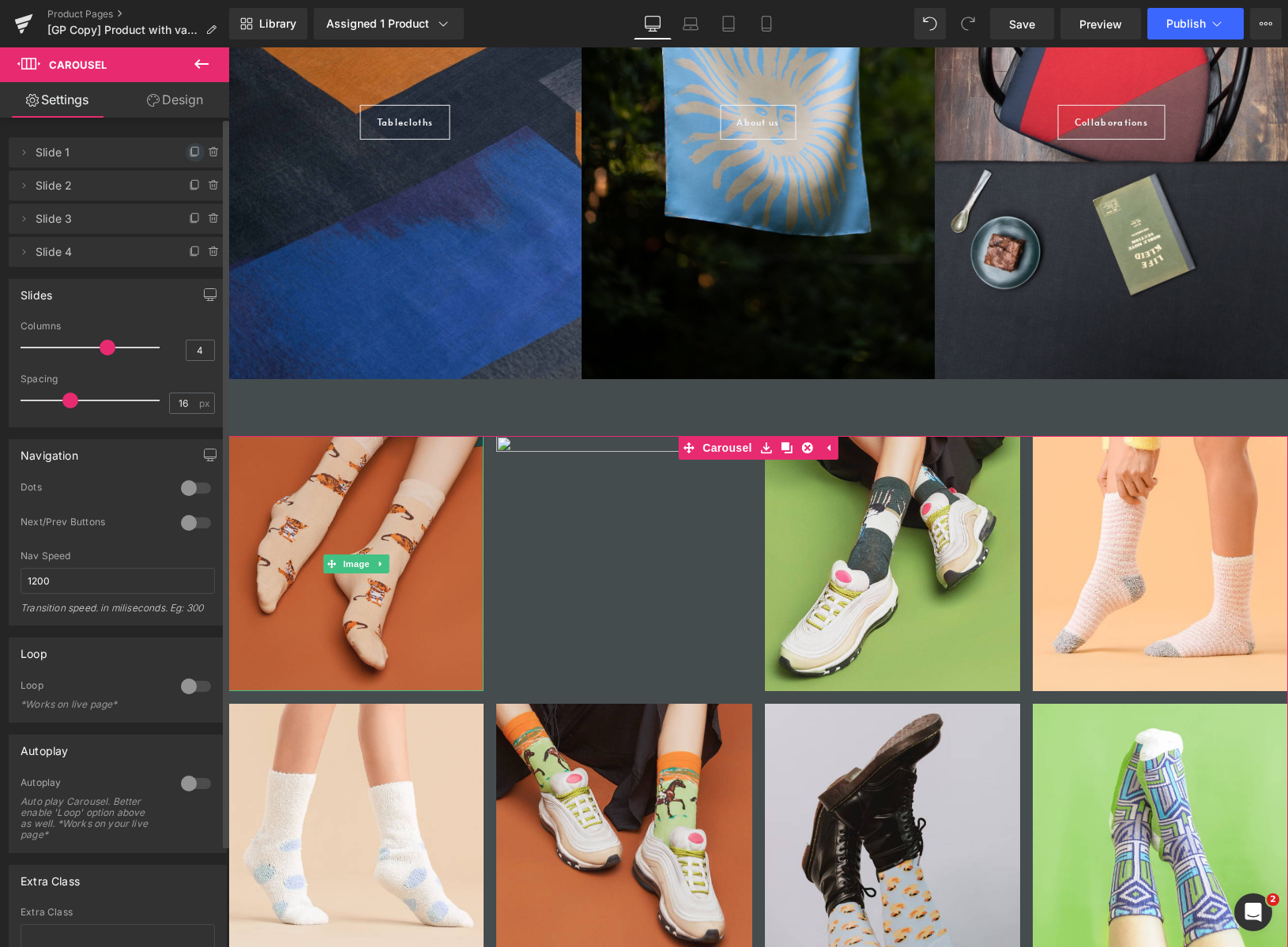
click at [189, 154] on icon at bounding box center [195, 152] width 12 height 12
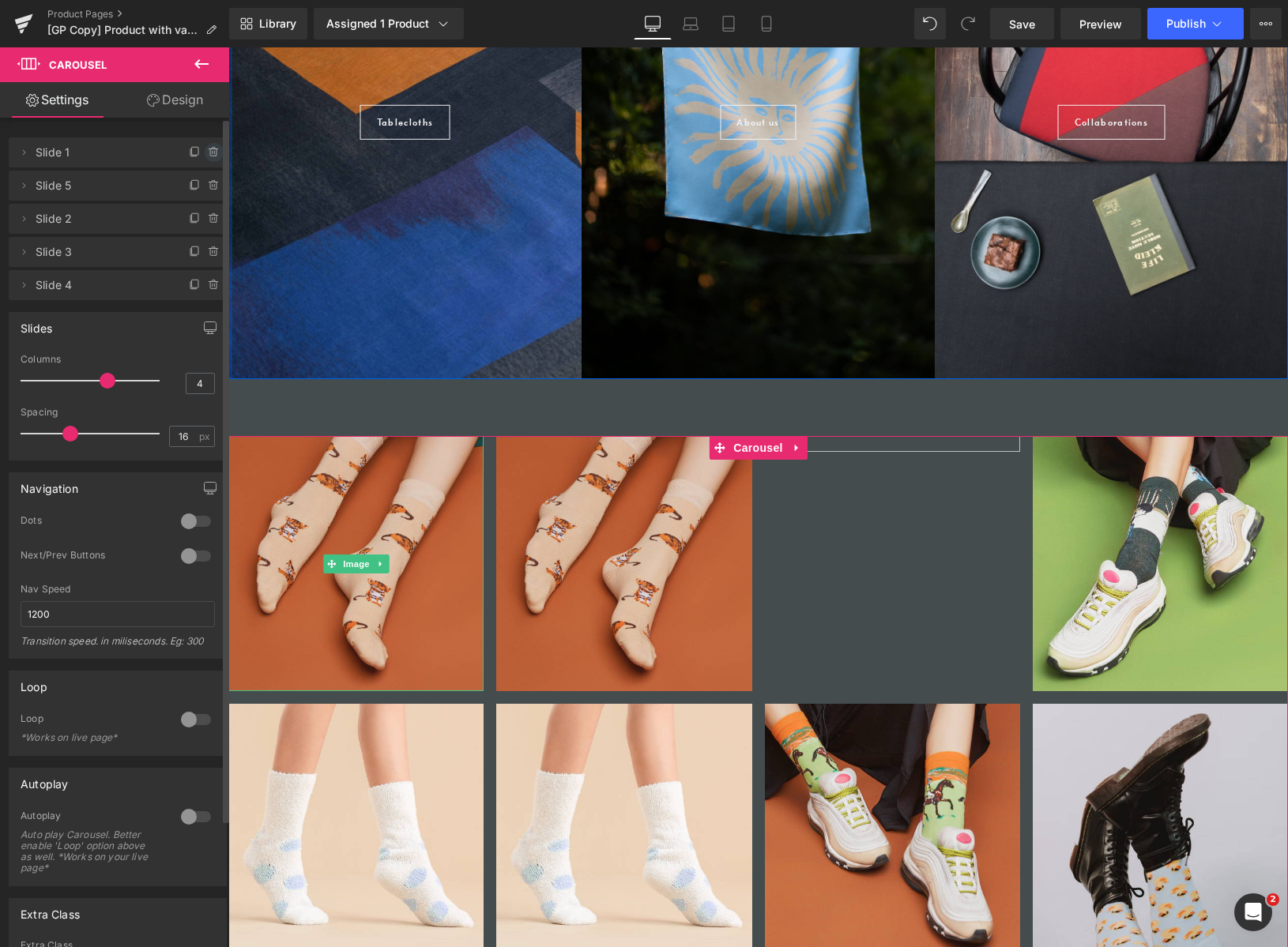
click at [208, 152] on icon at bounding box center [214, 152] width 12 height 12
click at [208, 152] on button "Delete" at bounding box center [198, 153] width 50 height 20
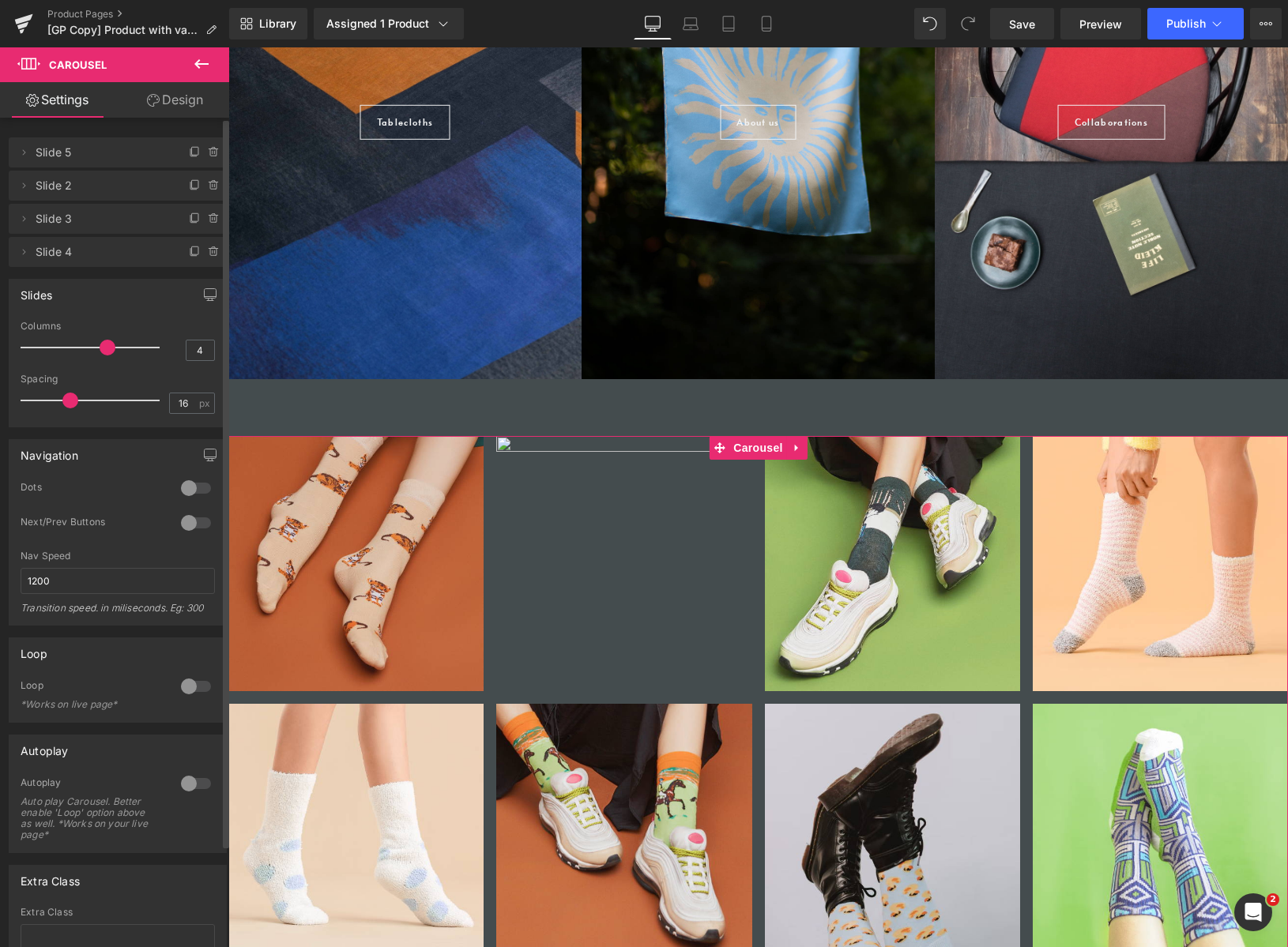
click at [176, 101] on link "Design" at bounding box center [175, 100] width 114 height 36
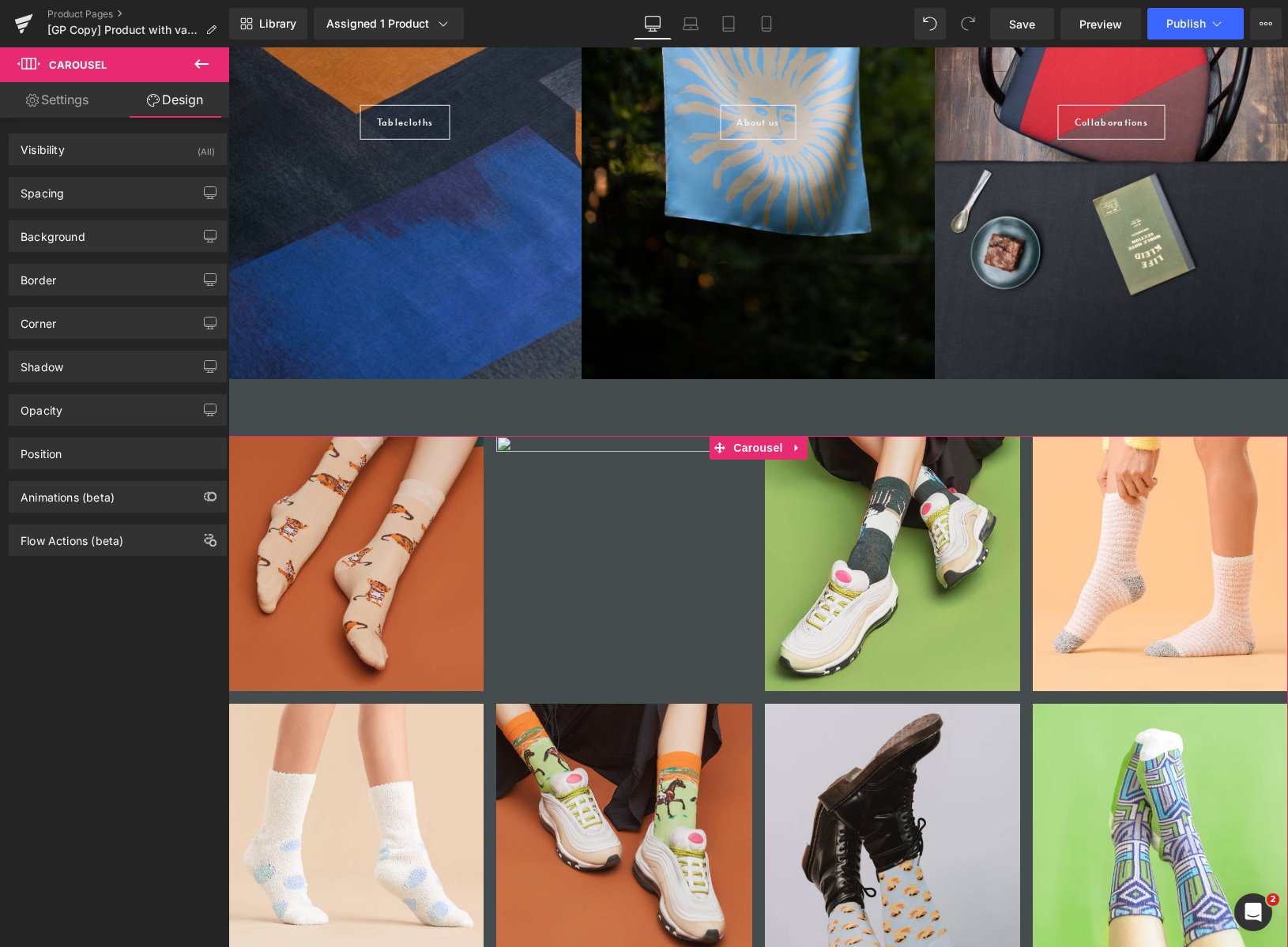
click at [88, 103] on link "Settings" at bounding box center [57, 100] width 114 height 36
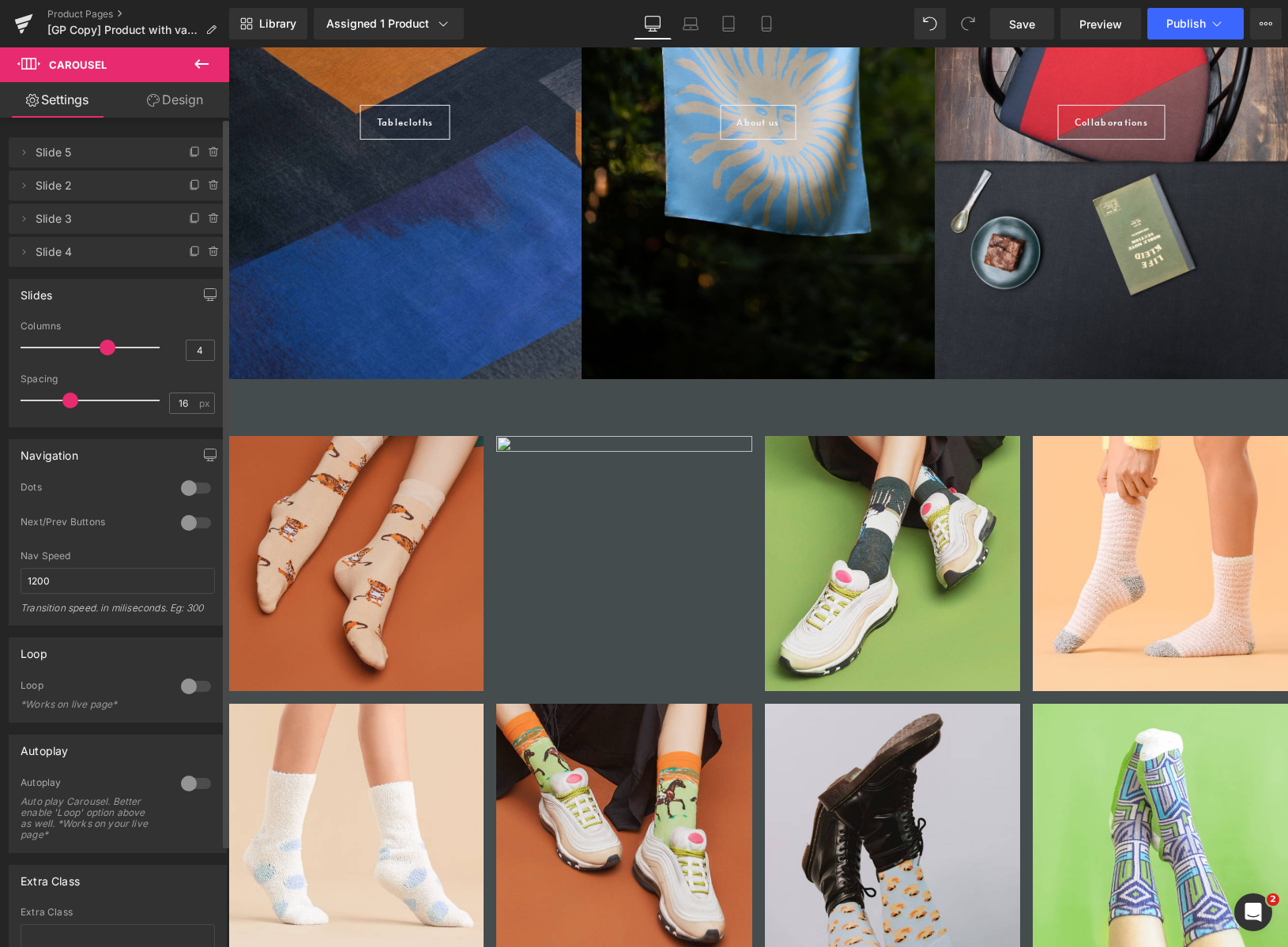
click at [198, 67] on icon at bounding box center [202, 64] width 14 height 10
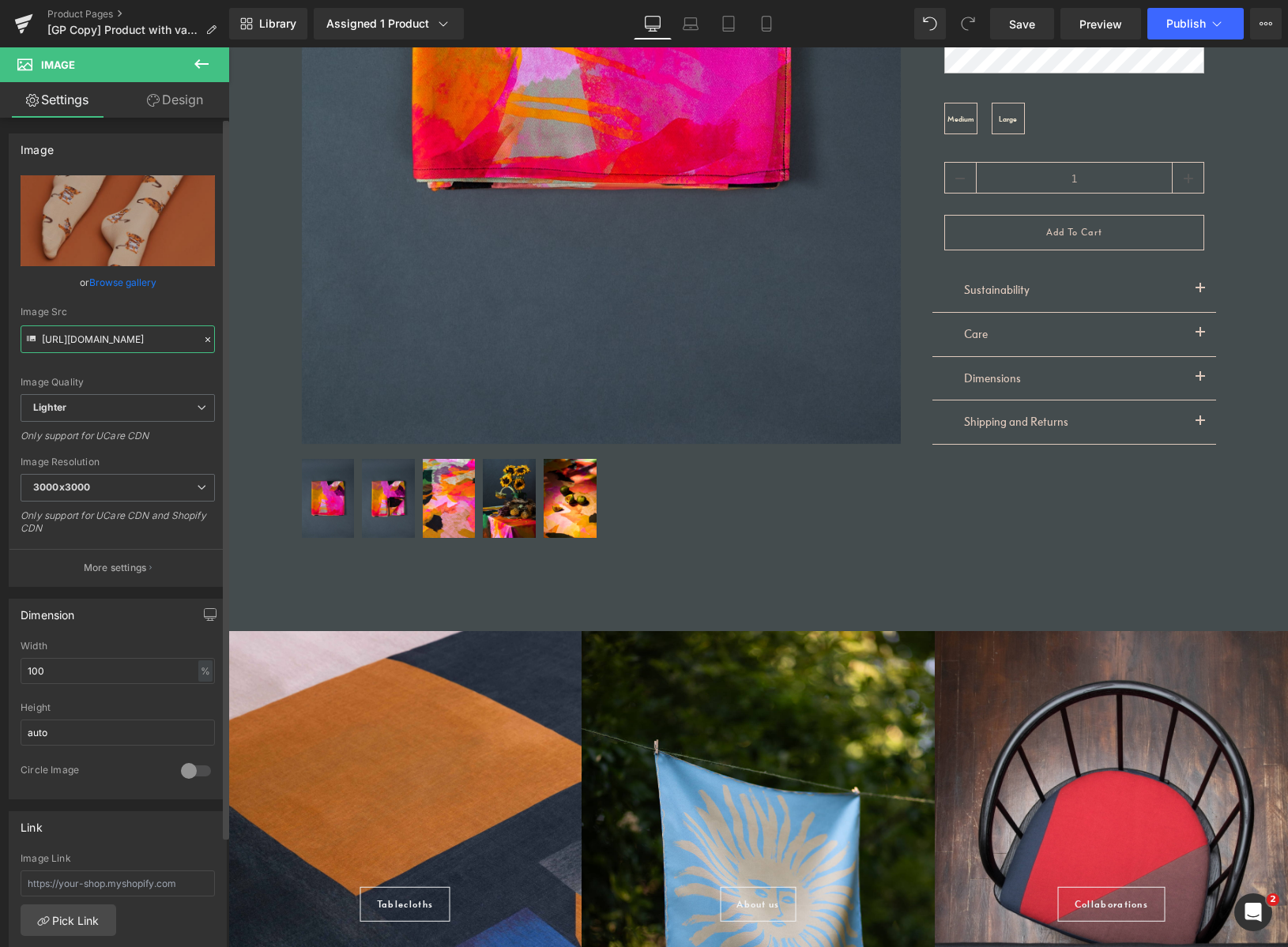
click at [106, 332] on input "[URL][DOMAIN_NAME]" at bounding box center [117, 339] width 195 height 28
paste input "[URL][DOMAIN_NAME]"
type input "[URL][DOMAIN_NAME][DOMAIN_NAME]"
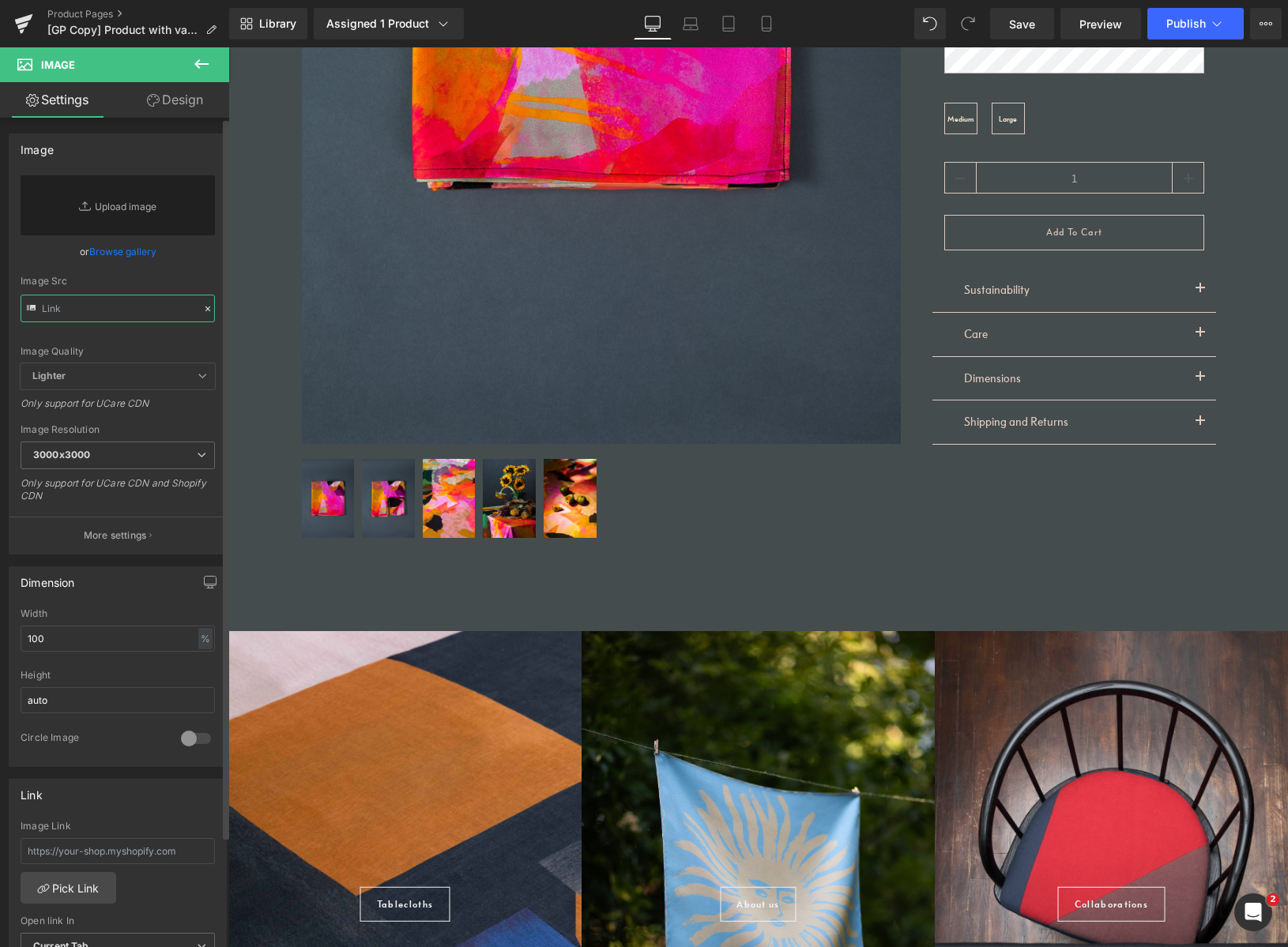
paste input "[URL][DOMAIN_NAME]"
type input "[URL][DOMAIN_NAME]"
click at [203, 310] on icon at bounding box center [208, 309] width 12 height 12
click at [203, 307] on icon at bounding box center [208, 309] width 12 height 12
click at [205, 308] on icon at bounding box center [208, 309] width 12 height 12
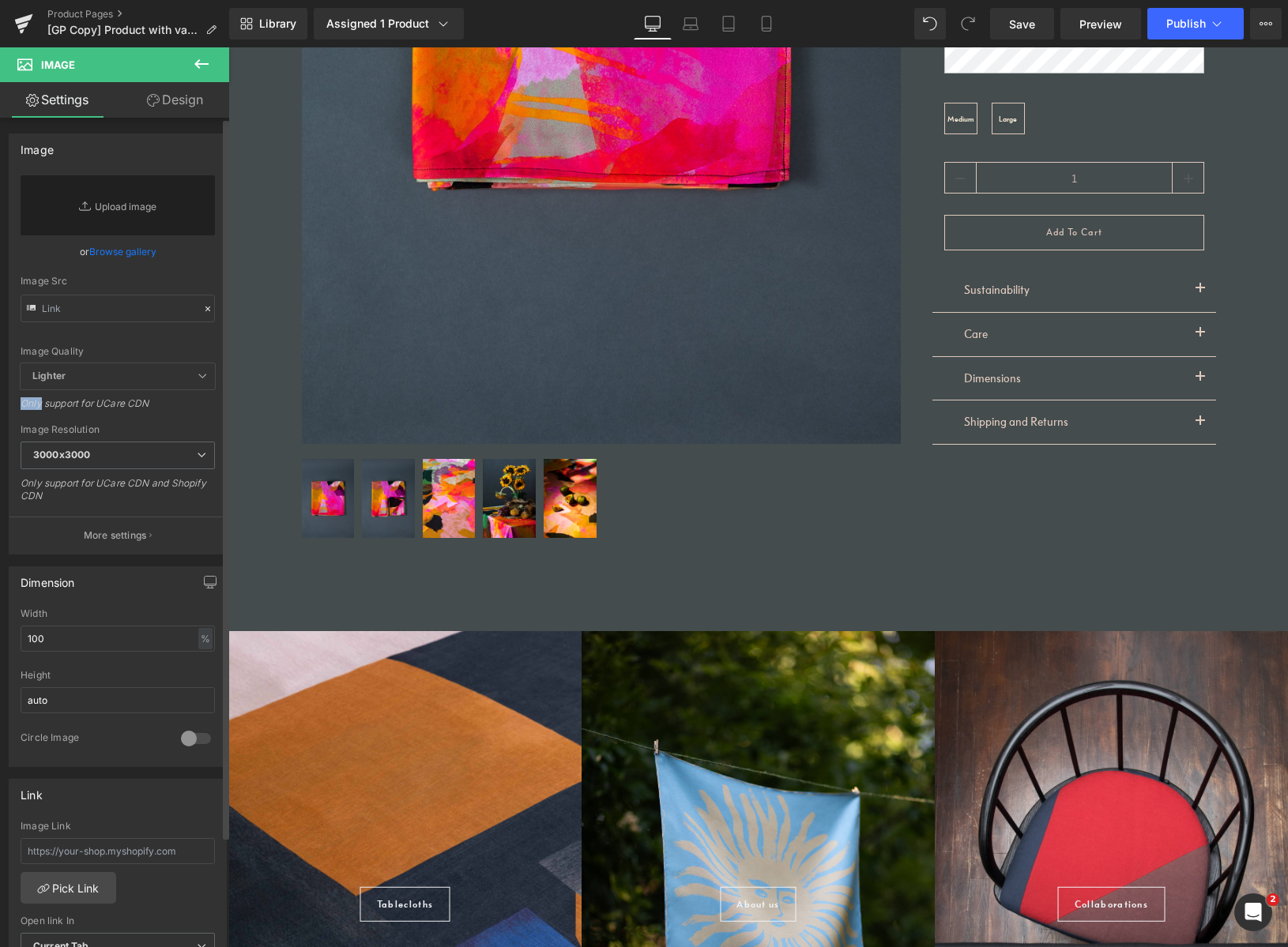
click at [203, 306] on icon at bounding box center [208, 309] width 12 height 12
click at [203, 307] on icon at bounding box center [208, 309] width 12 height 12
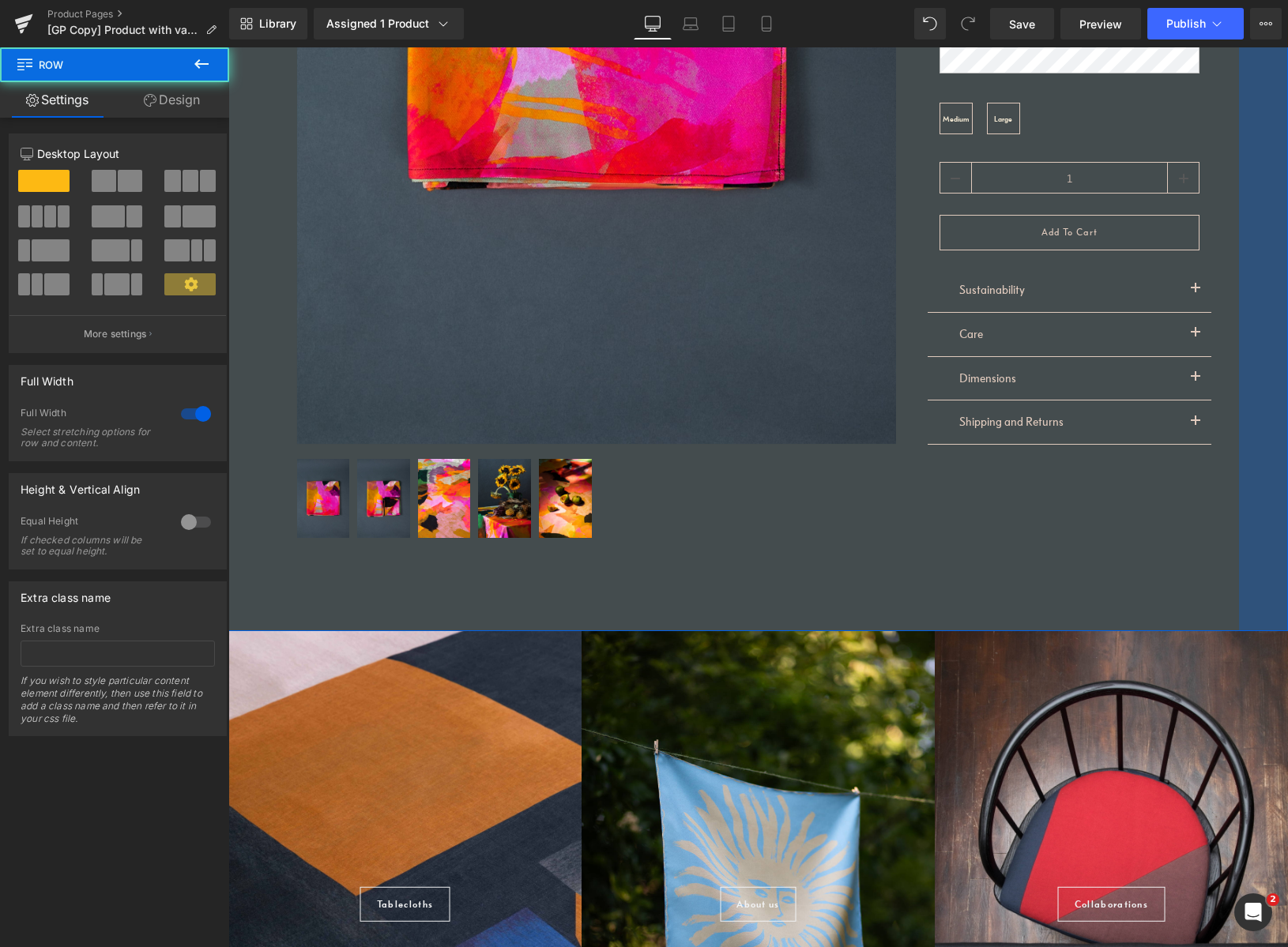
drag, startPoint x: 1259, startPoint y: 485, endPoint x: 1238, endPoint y: 942, distance: 457.5
click at [1238, 947] on html "Home Tablecloths Scarves Services Made To Order About Les Keepers Sustainabilit…" at bounding box center [758, 403] width 1060 height 3776
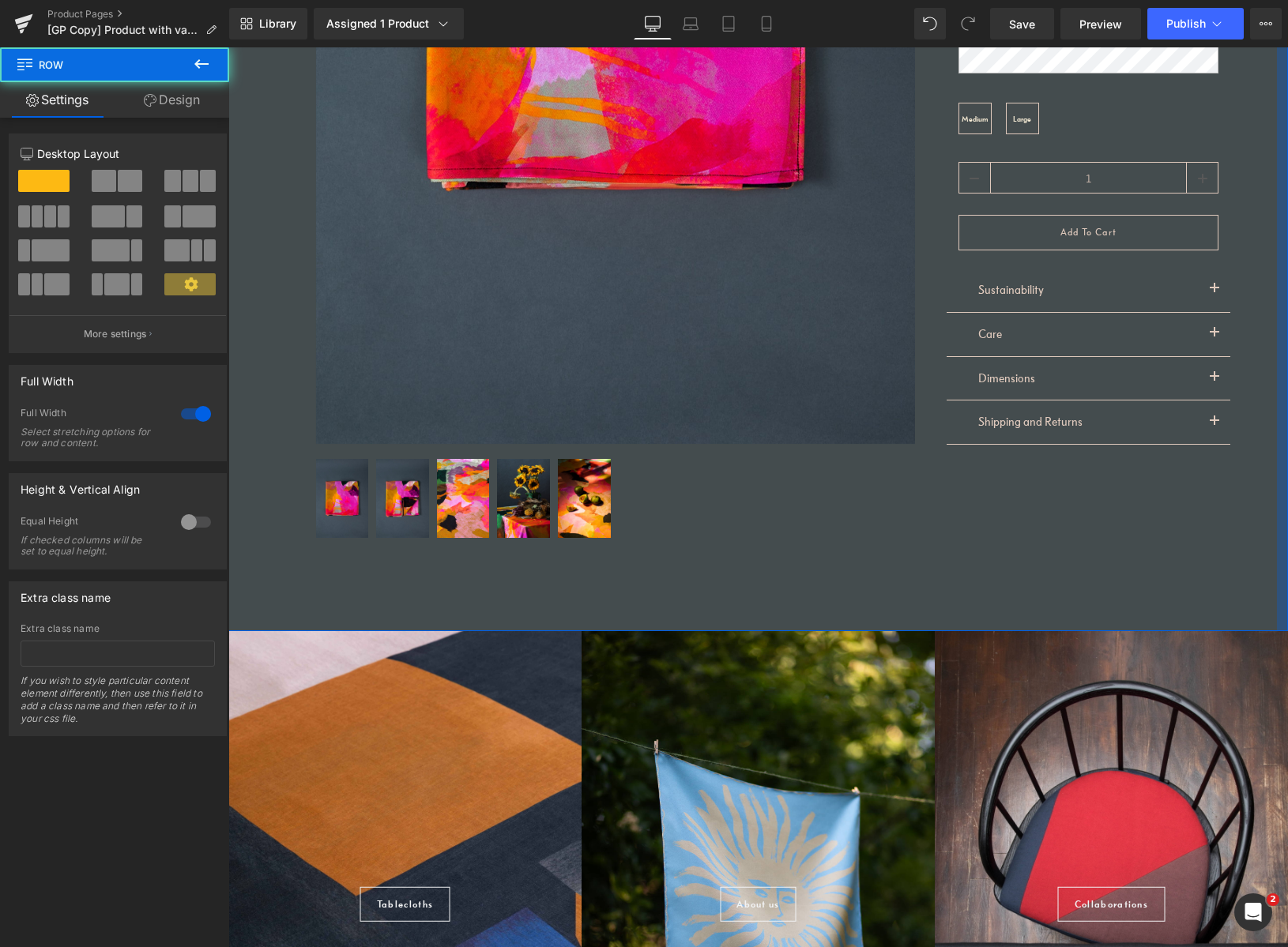
drag, startPoint x: 1285, startPoint y: 289, endPoint x: 1335, endPoint y: 287, distance: 50.0
click at [1287, 287] on html "Home Tablecloths Scarves Services Made To Order About Les Keepers Sustainabilit…" at bounding box center [758, 403] width 1060 height 3776
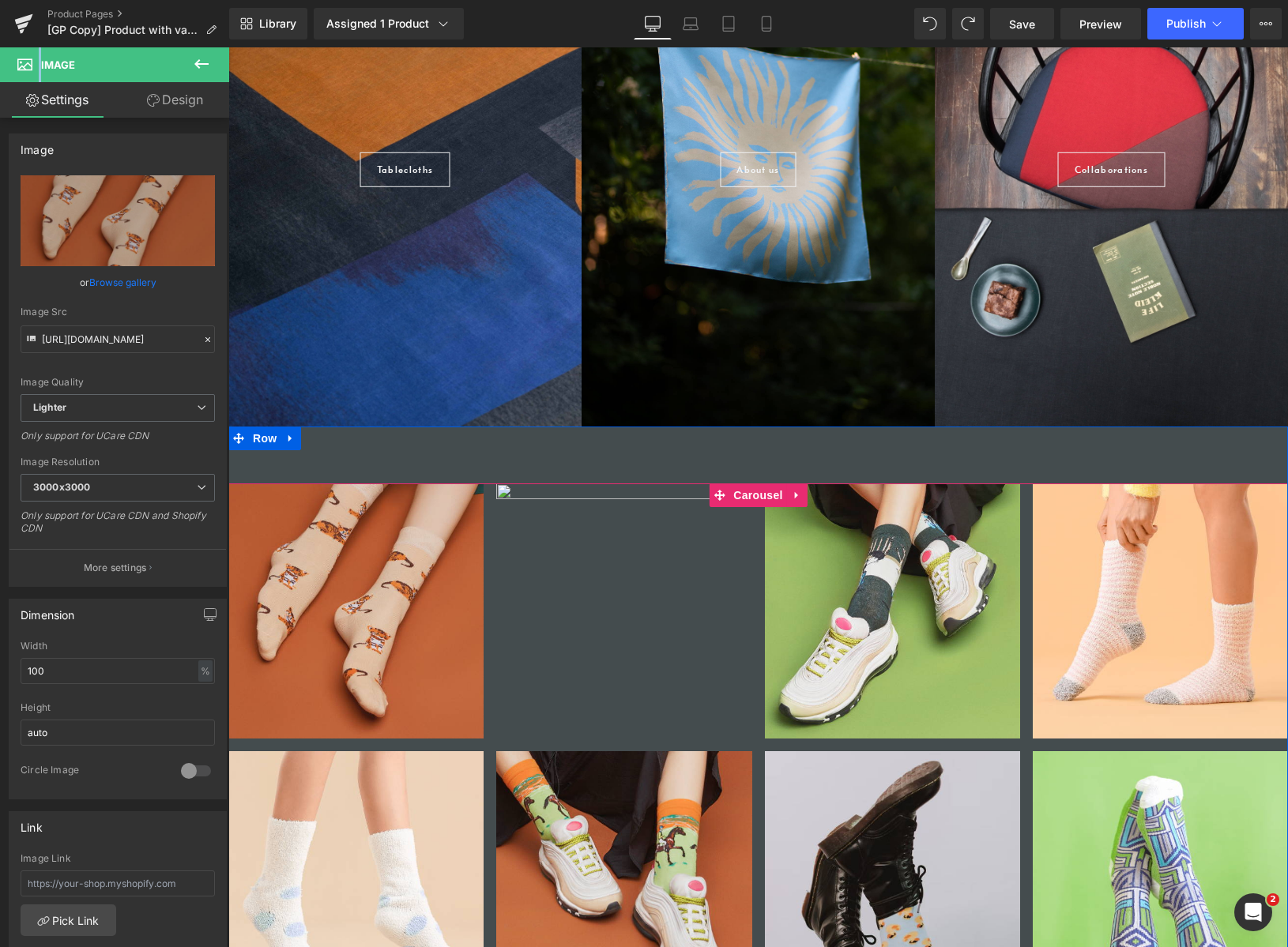
scroll to position [1618, 0]
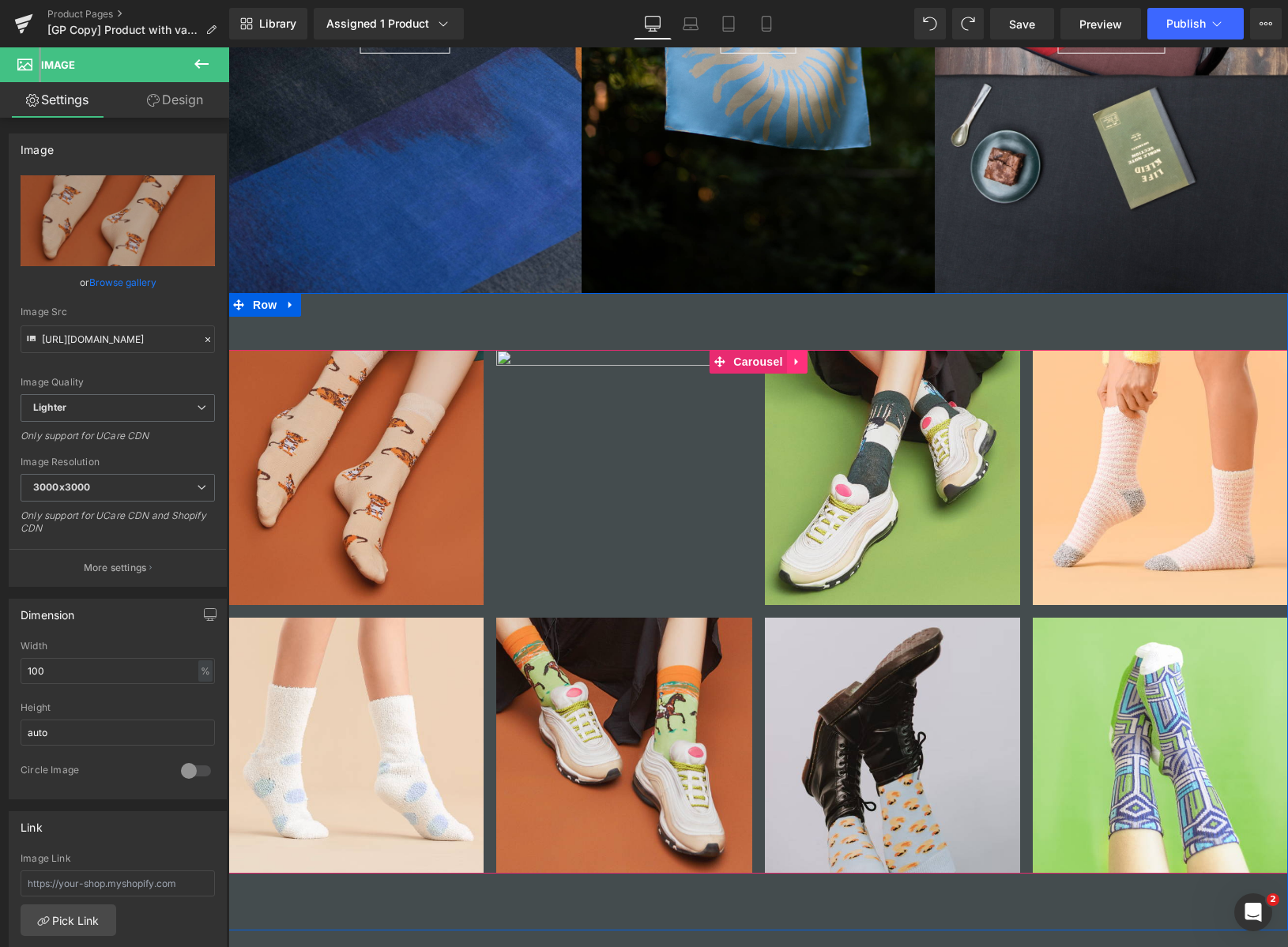
click at [798, 363] on icon at bounding box center [798, 362] width 12 height 12
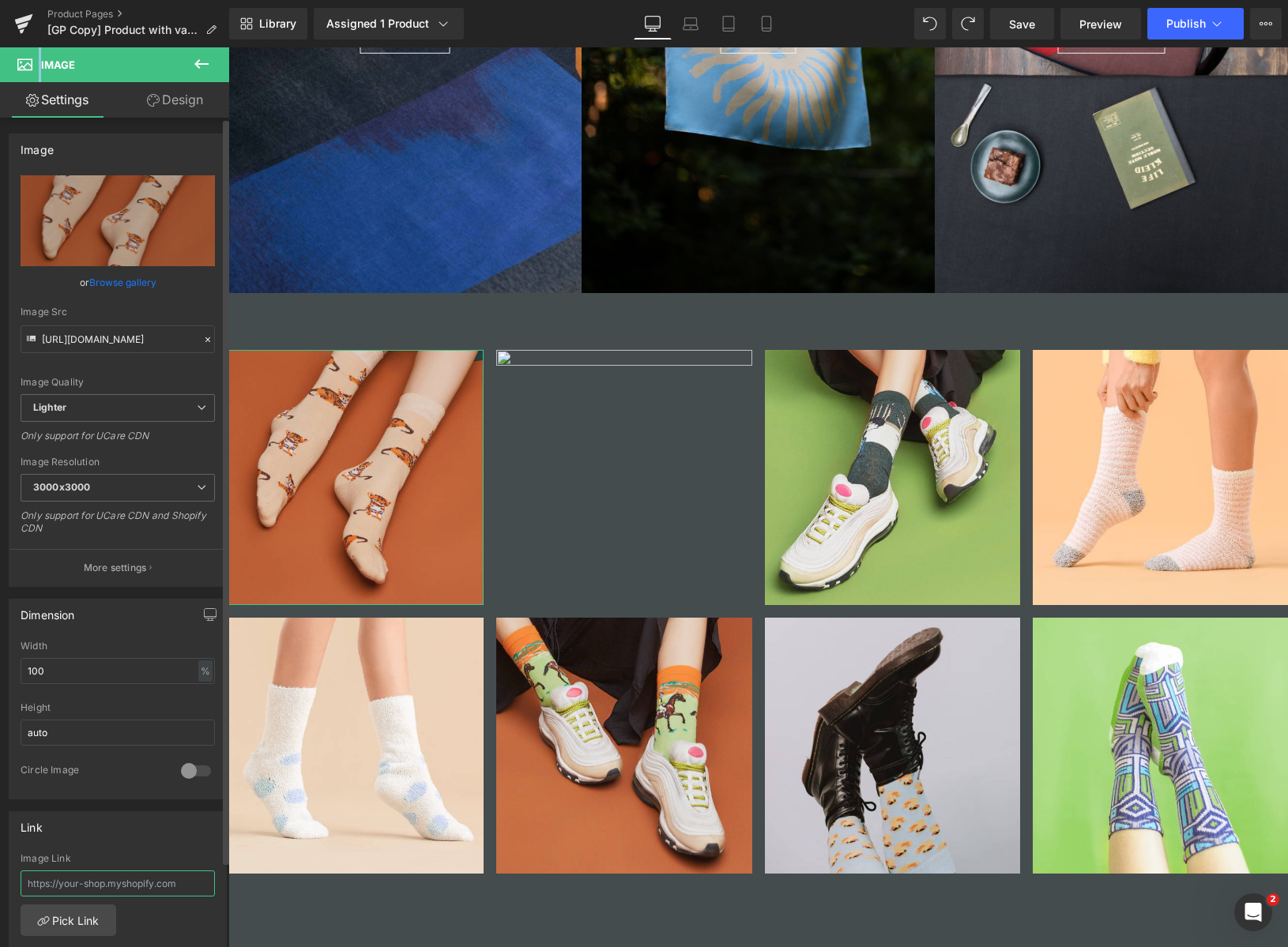
click at [60, 875] on input "text" at bounding box center [117, 883] width 195 height 26
paste input "[URL][DOMAIN_NAME]"
type input "[URL][DOMAIN_NAME]"
click at [150, 916] on div "[URL][DOMAIN_NAME] Image Link [URL][DOMAIN_NAME] Pick Link Current Tab New Tab …" at bounding box center [118, 934] width 217 height 162
click at [106, 343] on input "[URL][DOMAIN_NAME]" at bounding box center [117, 339] width 195 height 28
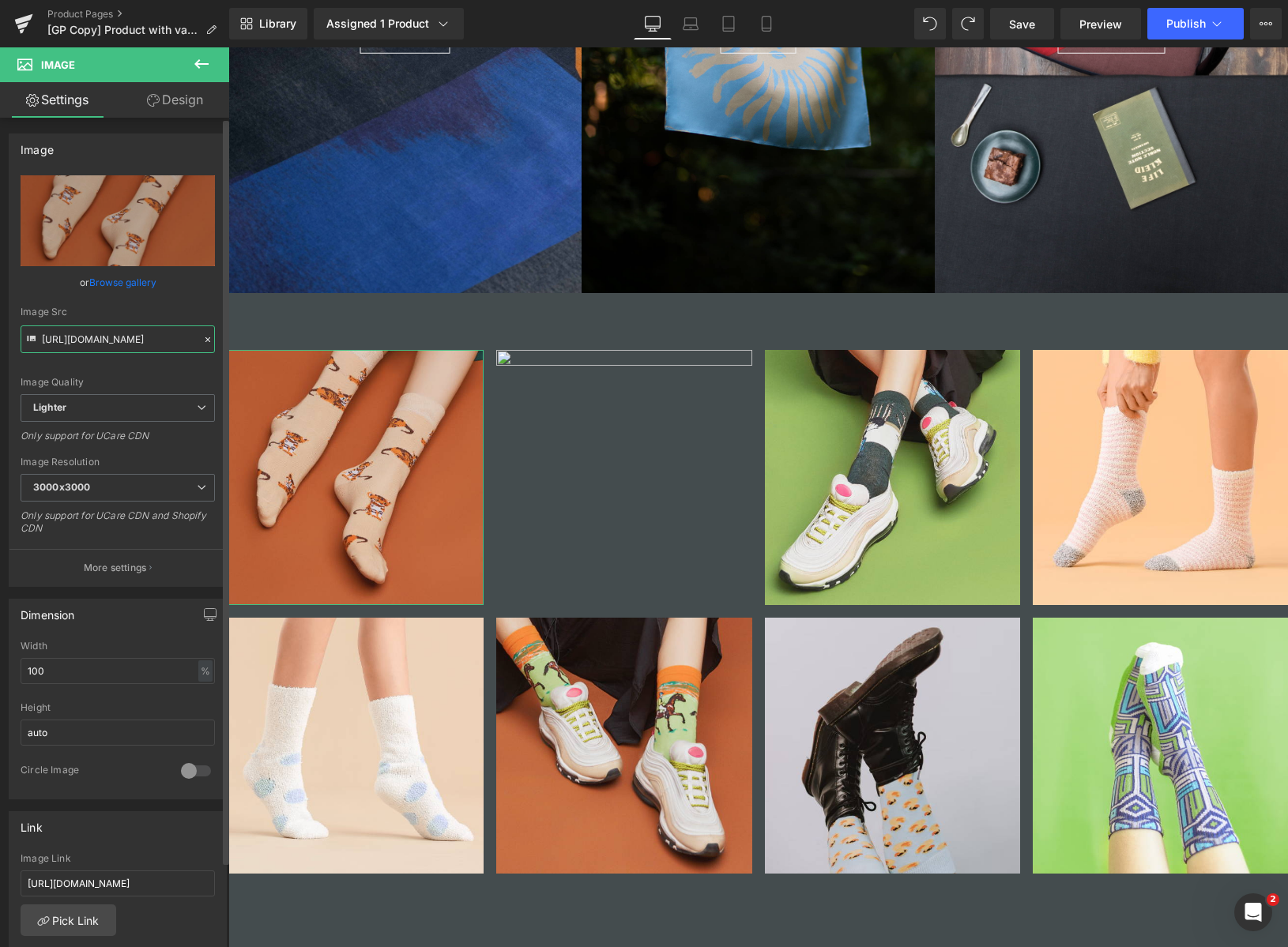
paste input "[DOMAIN_NAME][URL]"
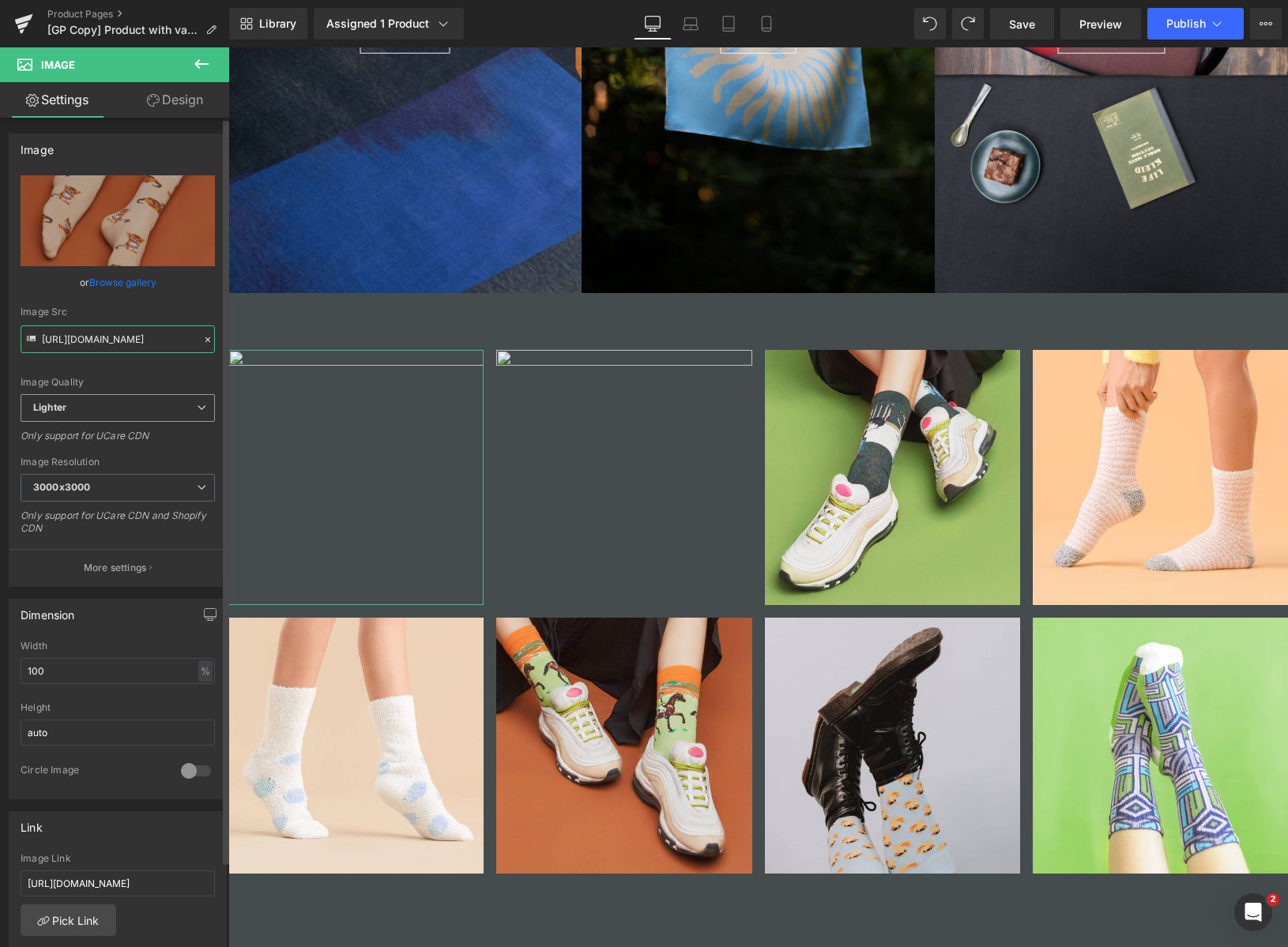
type input "[URL][DOMAIN_NAME]"
click at [121, 367] on div "Image Quality Lighter Lightest Lighter Lighter Lightest Only support for UCare …" at bounding box center [117, 285] width 195 height 219
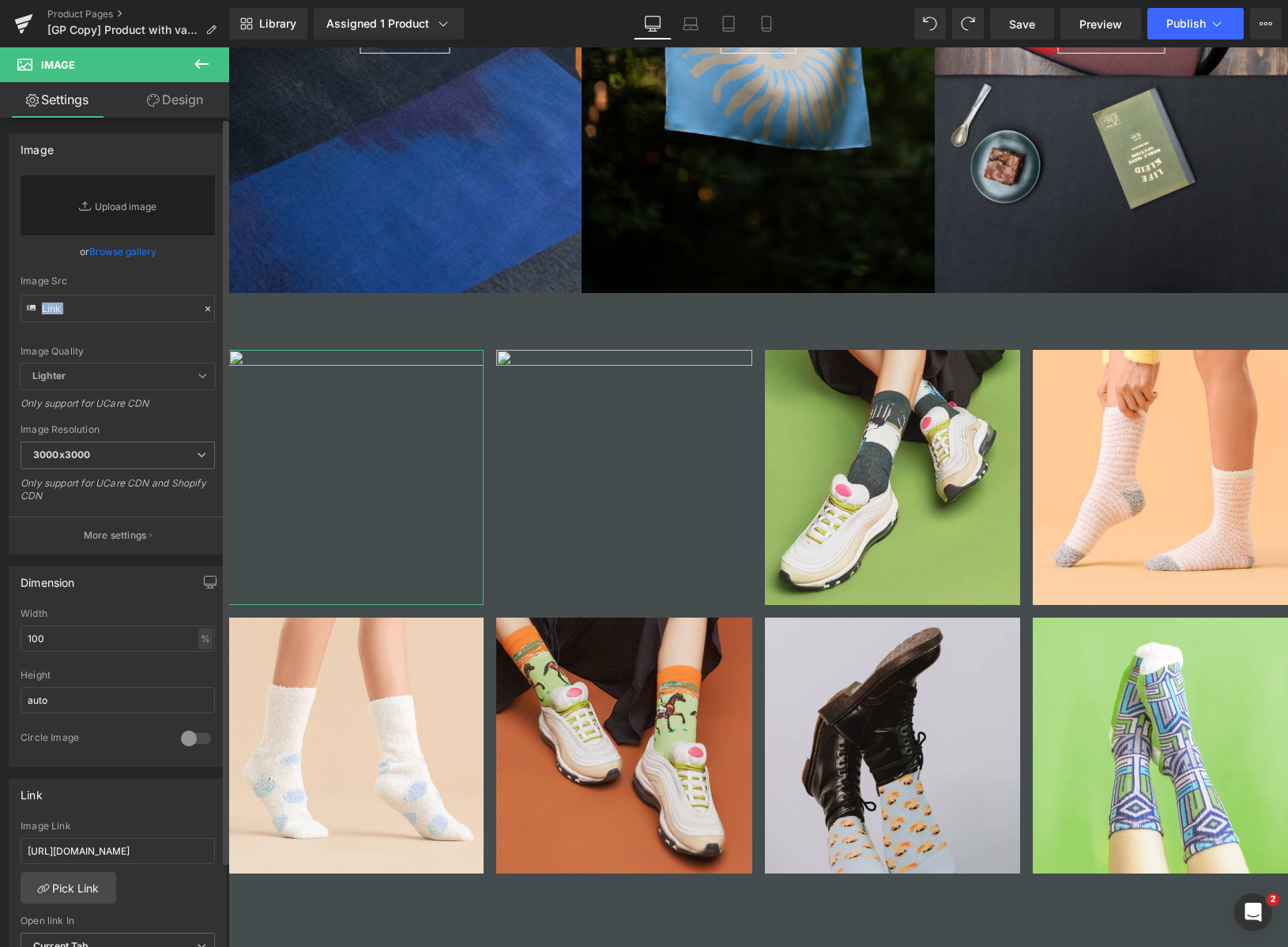
click at [118, 320] on div "Replace Image Upload image or Browse gallery Image Src Image Quality Lighter Li…" at bounding box center [118, 365] width 217 height 378
click at [107, 312] on input "text" at bounding box center [117, 308] width 195 height 28
paste input "[URL][DOMAIN_NAME]"
type input "[URL][DOMAIN_NAME]"
paste input "[URL][DOMAIN_NAME]"
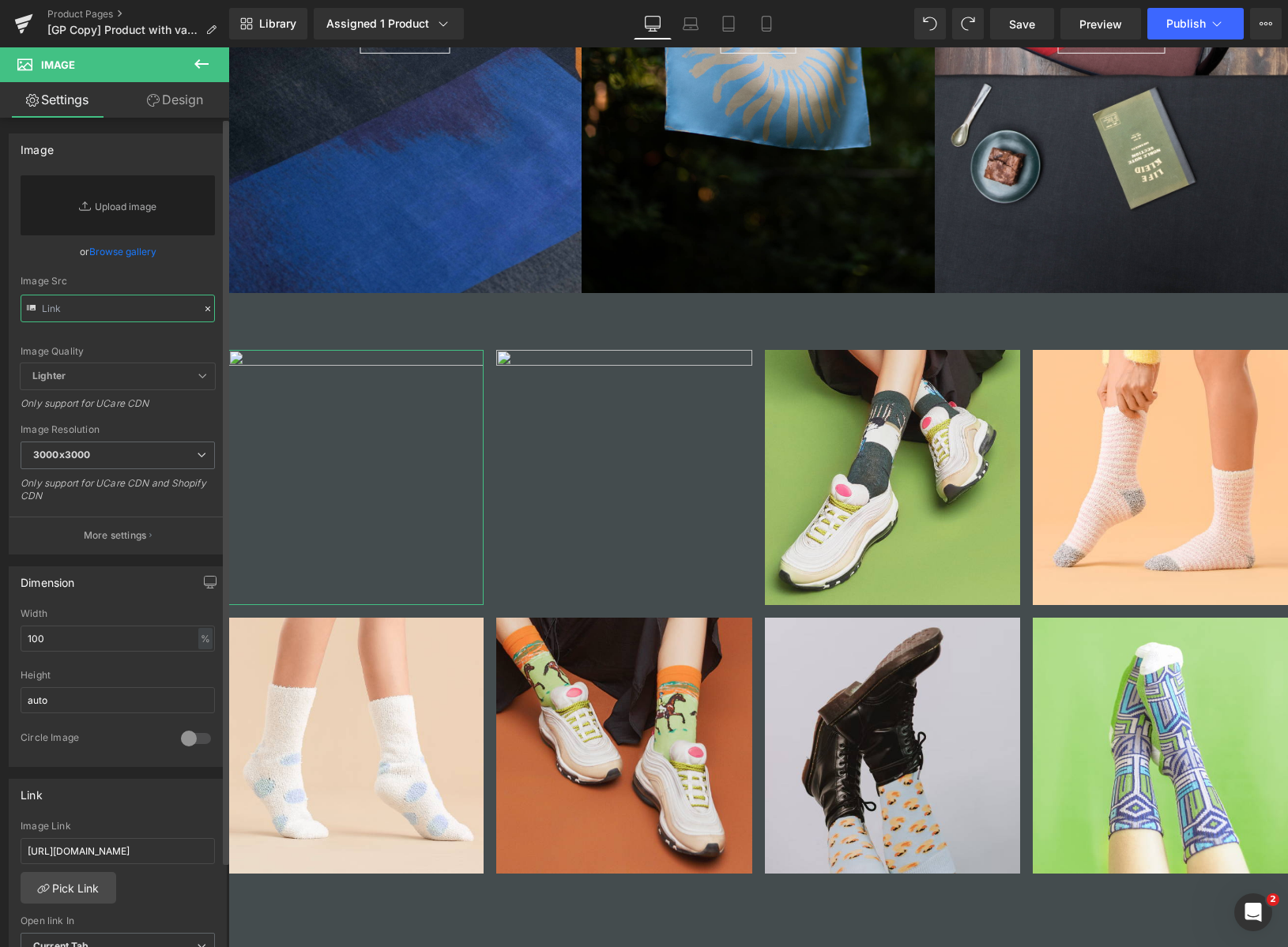
type input "[URL][DOMAIN_NAME]"
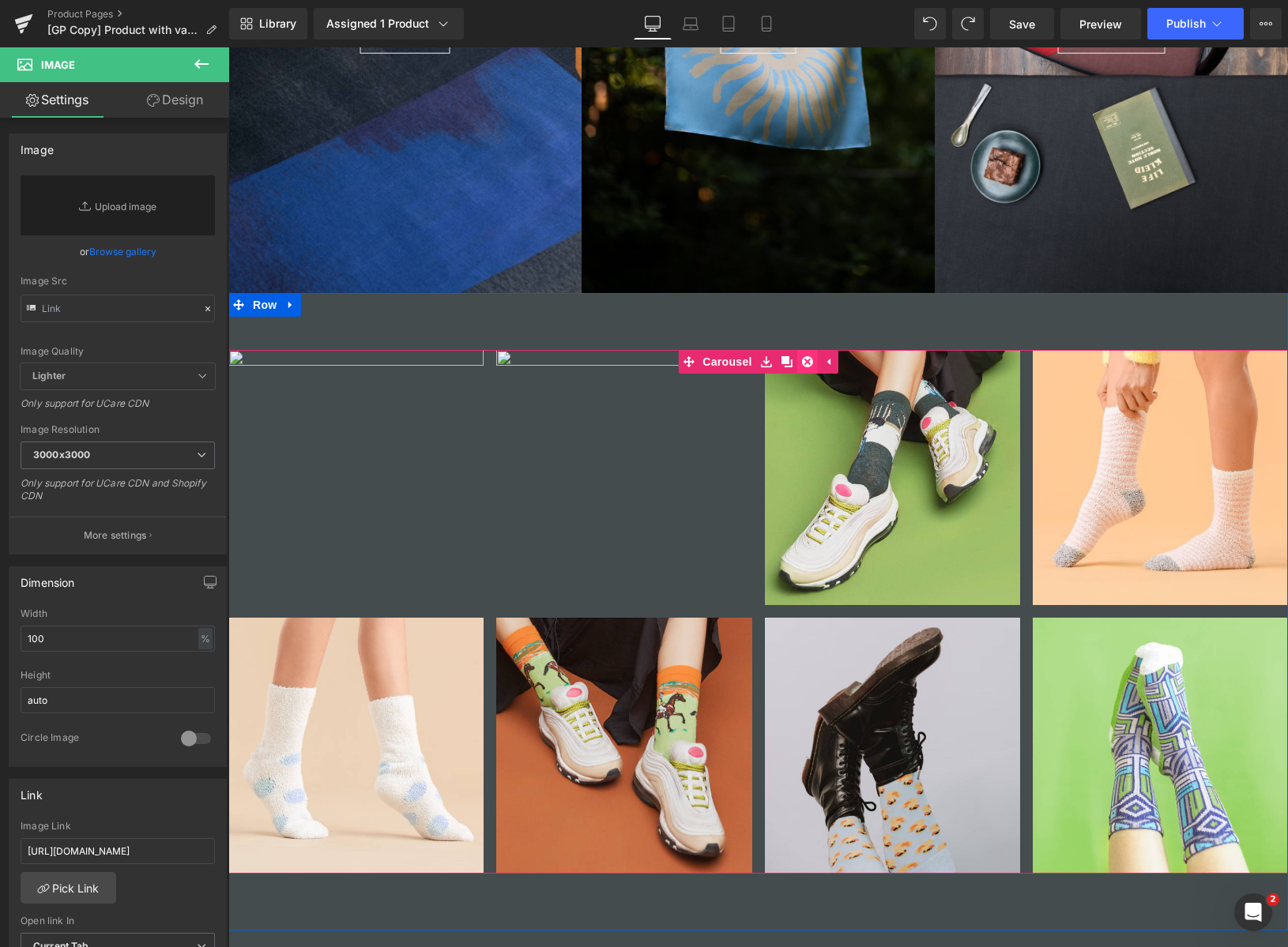
click at [805, 363] on icon at bounding box center [808, 362] width 12 height 12
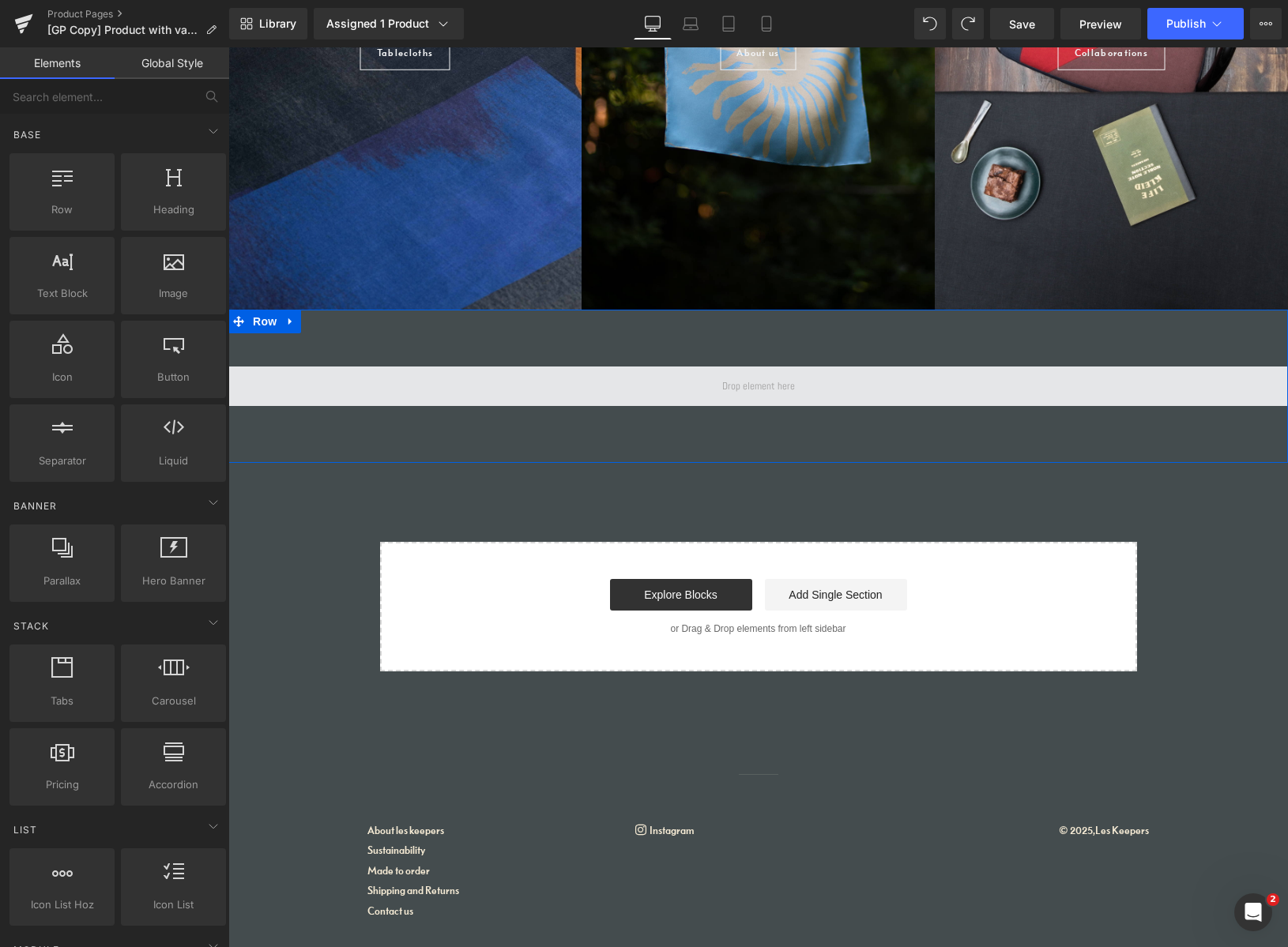
scroll to position [1598, 0]
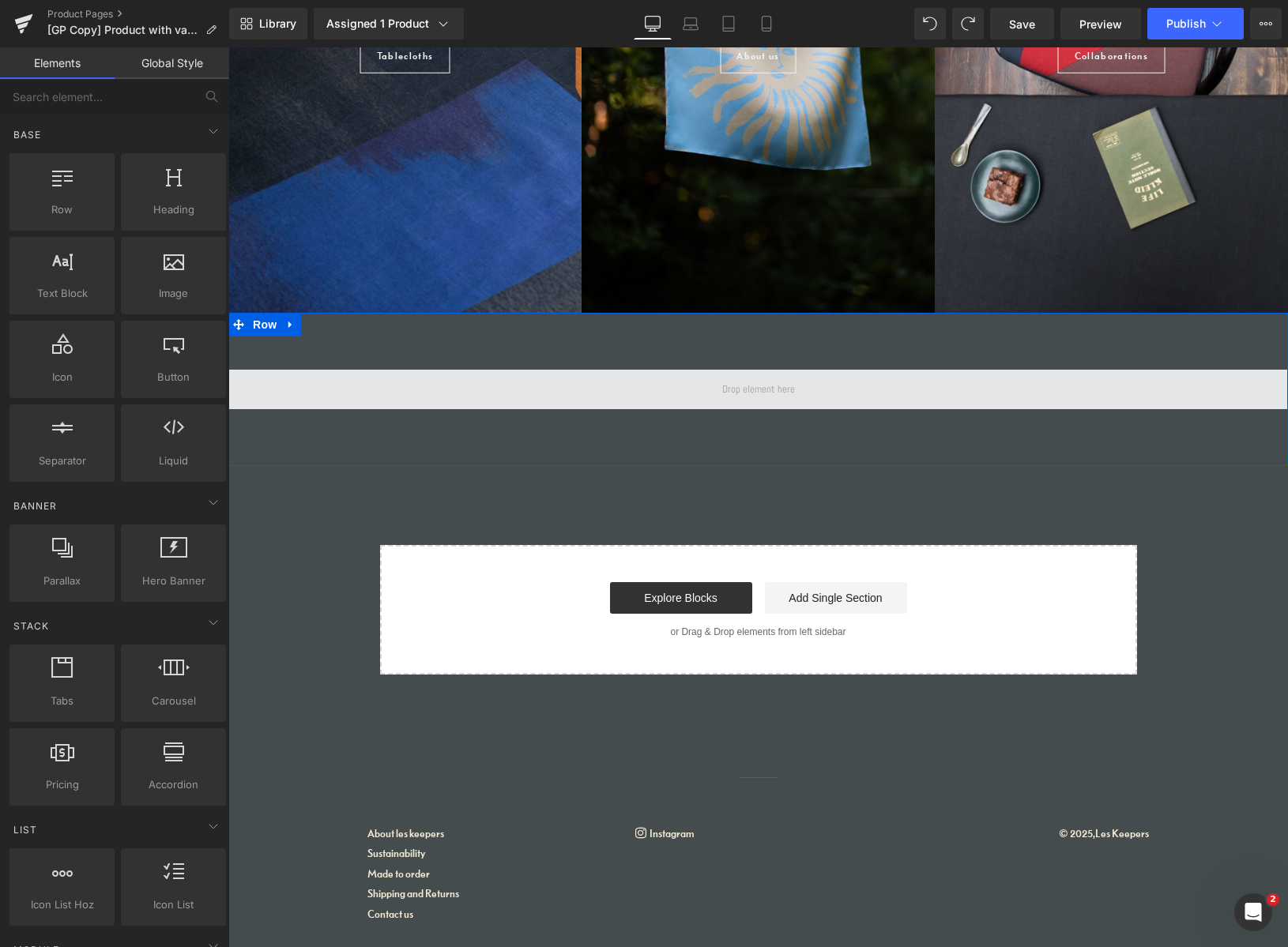
click at [772, 389] on span at bounding box center [758, 390] width 83 height 24
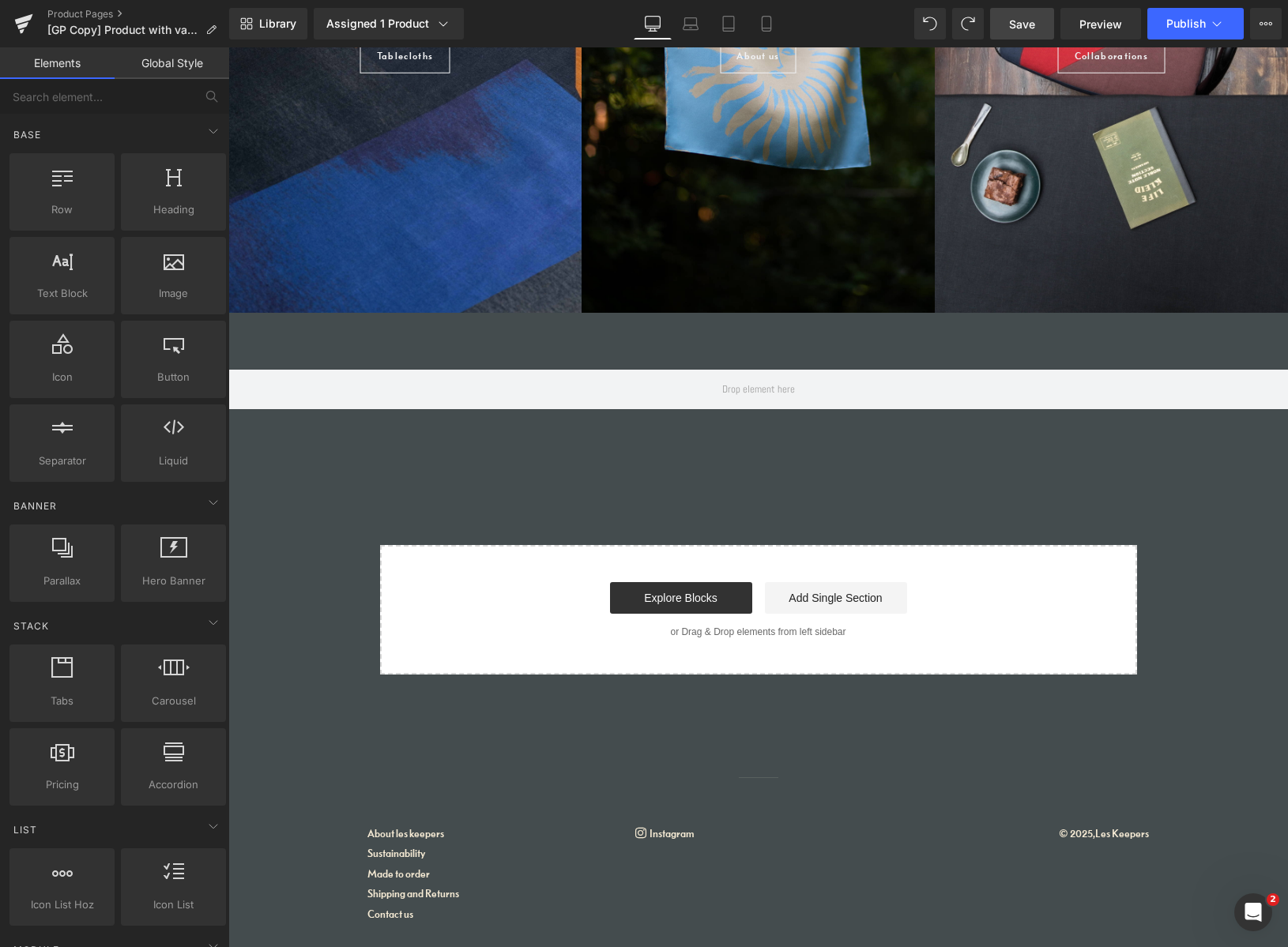
click at [1026, 23] on span "Save" at bounding box center [1022, 23] width 26 height 16
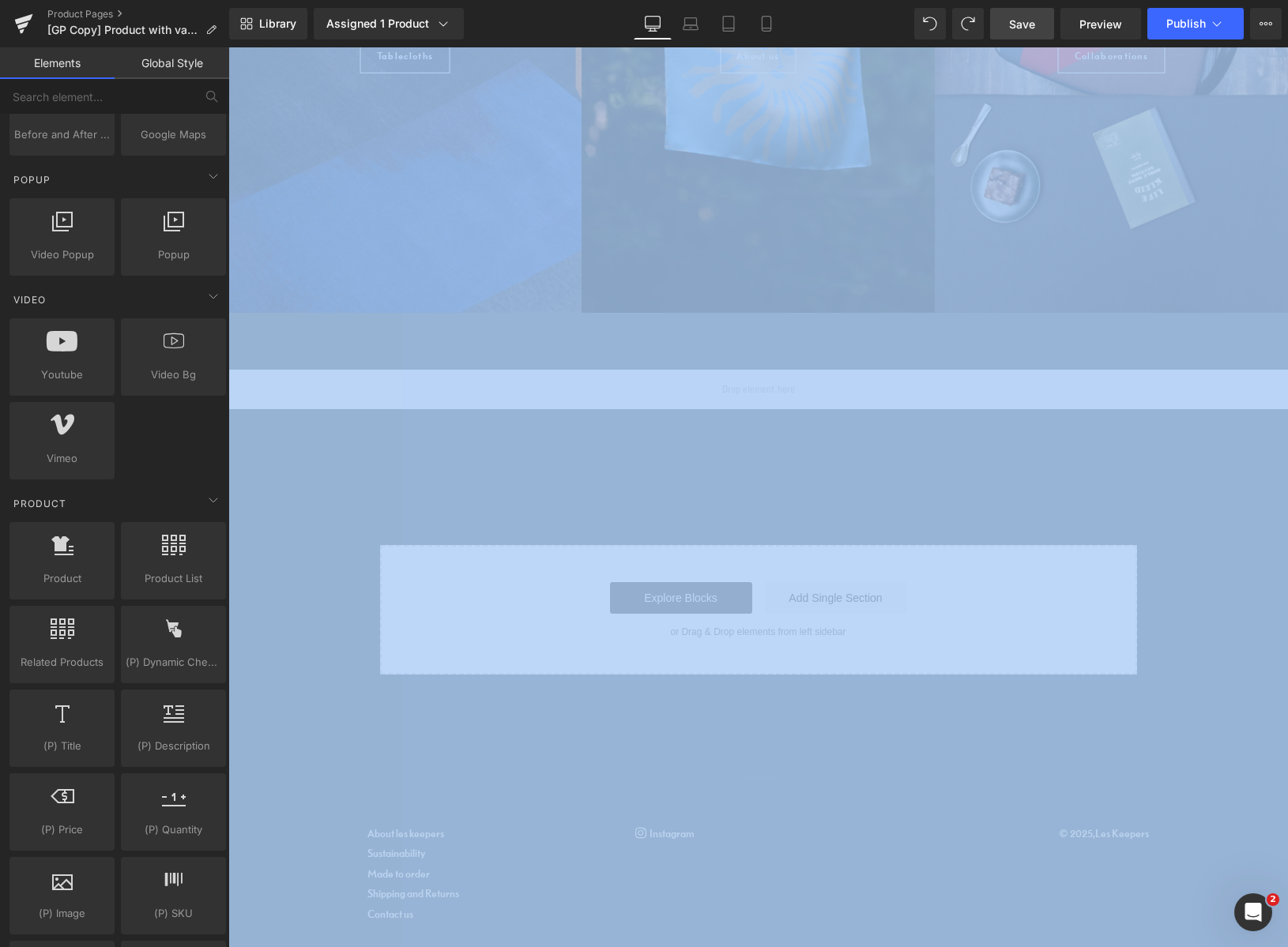
scroll to position [908, 0]
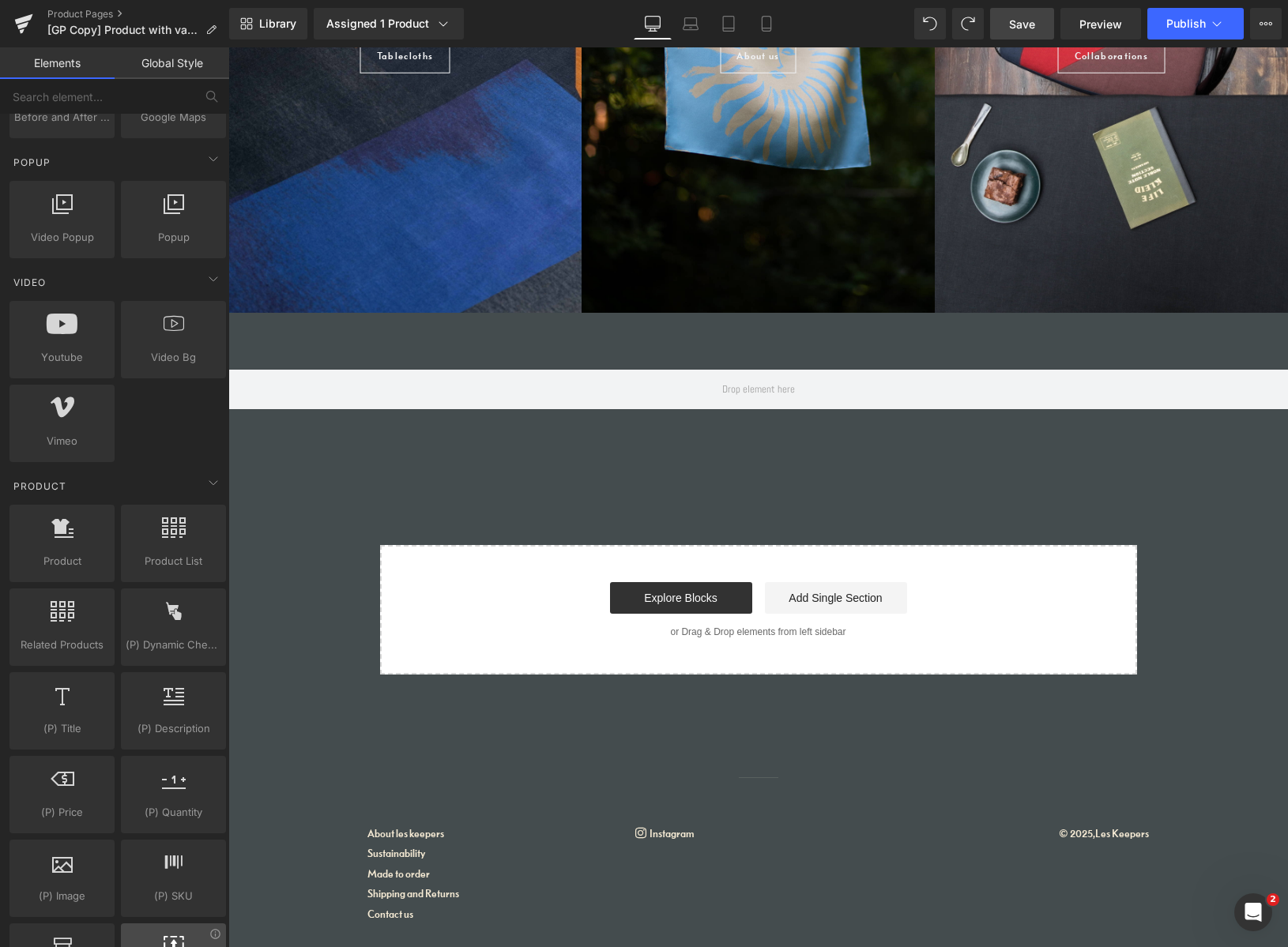
drag, startPoint x: 214, startPoint y: 933, endPoint x: 181, endPoint y: 938, distance: 33.4
click at [181, 938] on div "Base Row rows, columns, layouts, div Heading headings, titles, h1,h2,h3,h4,h5,h…" at bounding box center [117, 940] width 235 height 3470
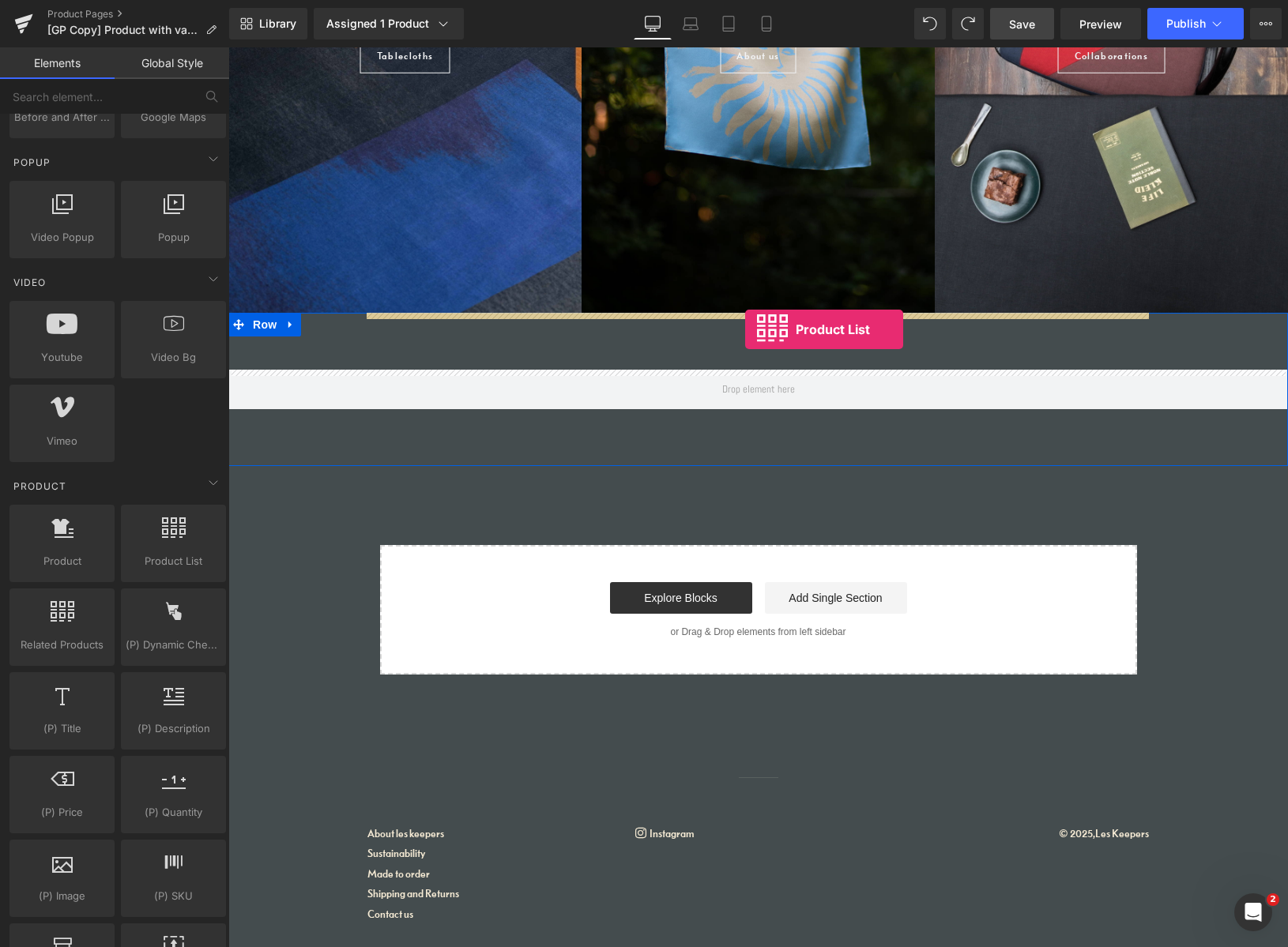
drag, startPoint x: 394, startPoint y: 589, endPoint x: 747, endPoint y: 328, distance: 439.0
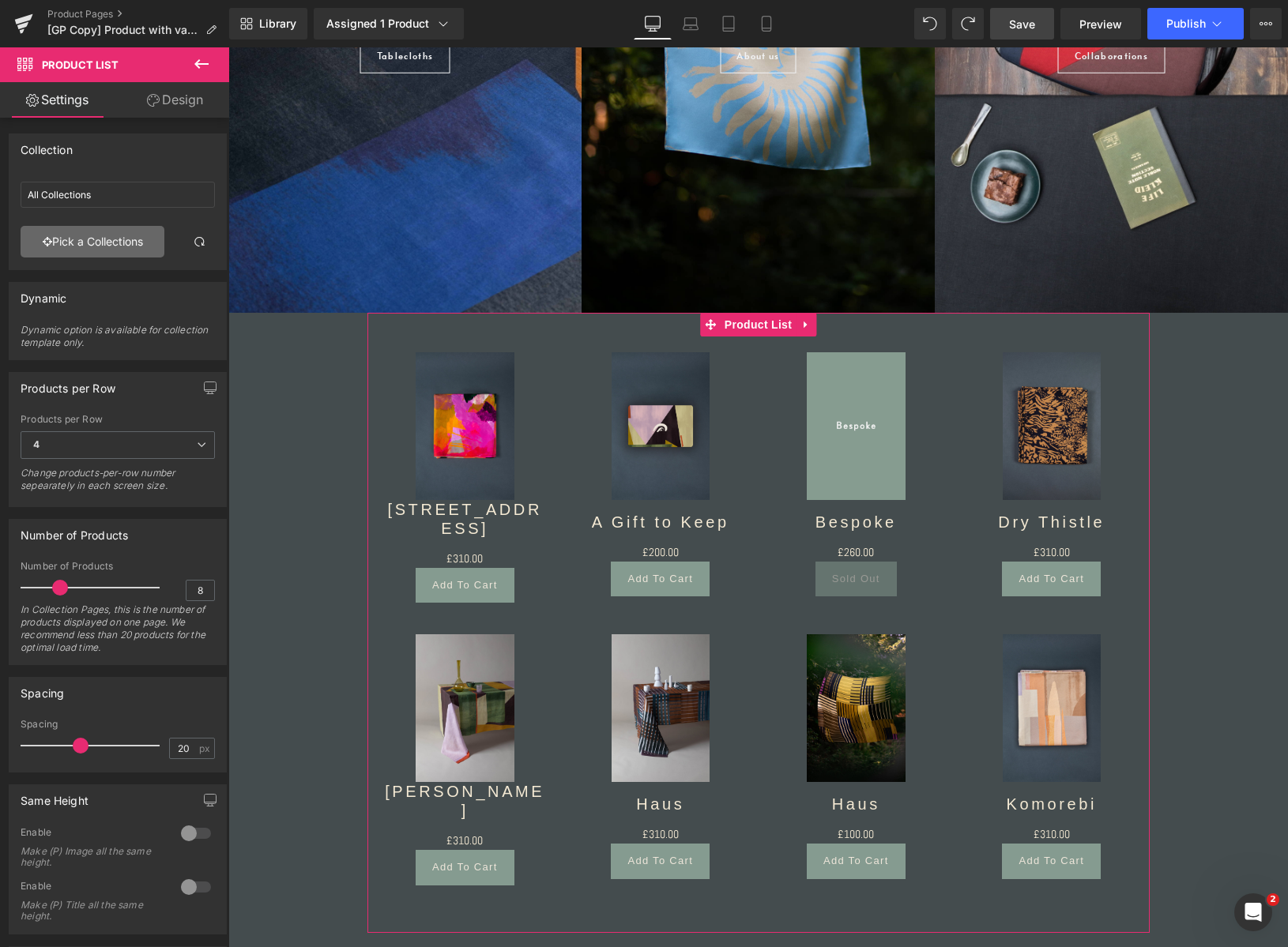
click at [112, 241] on link "Pick a Collections" at bounding box center [92, 242] width 144 height 32
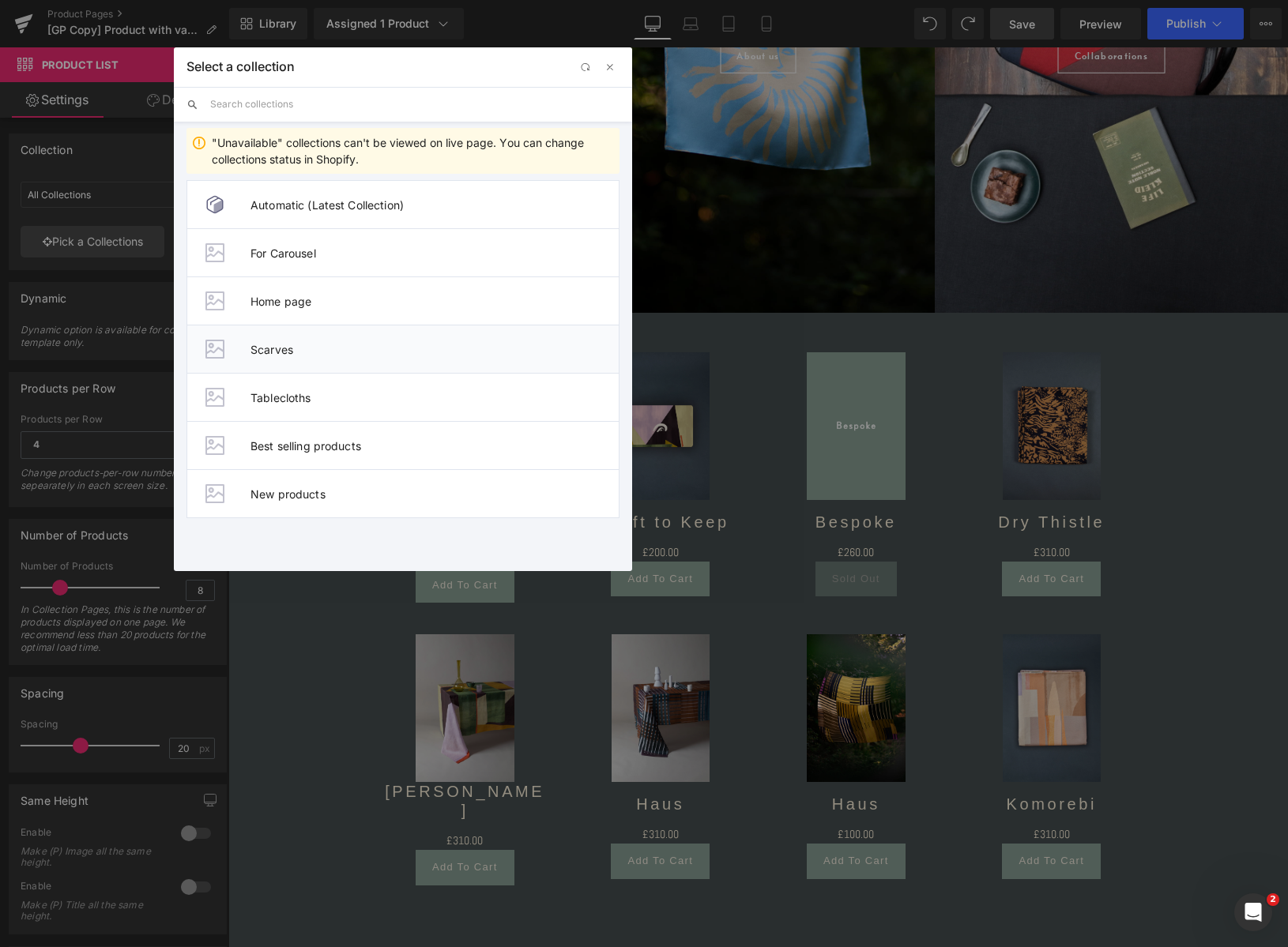
click at [277, 346] on span "Scarves" at bounding box center [435, 349] width 369 height 13
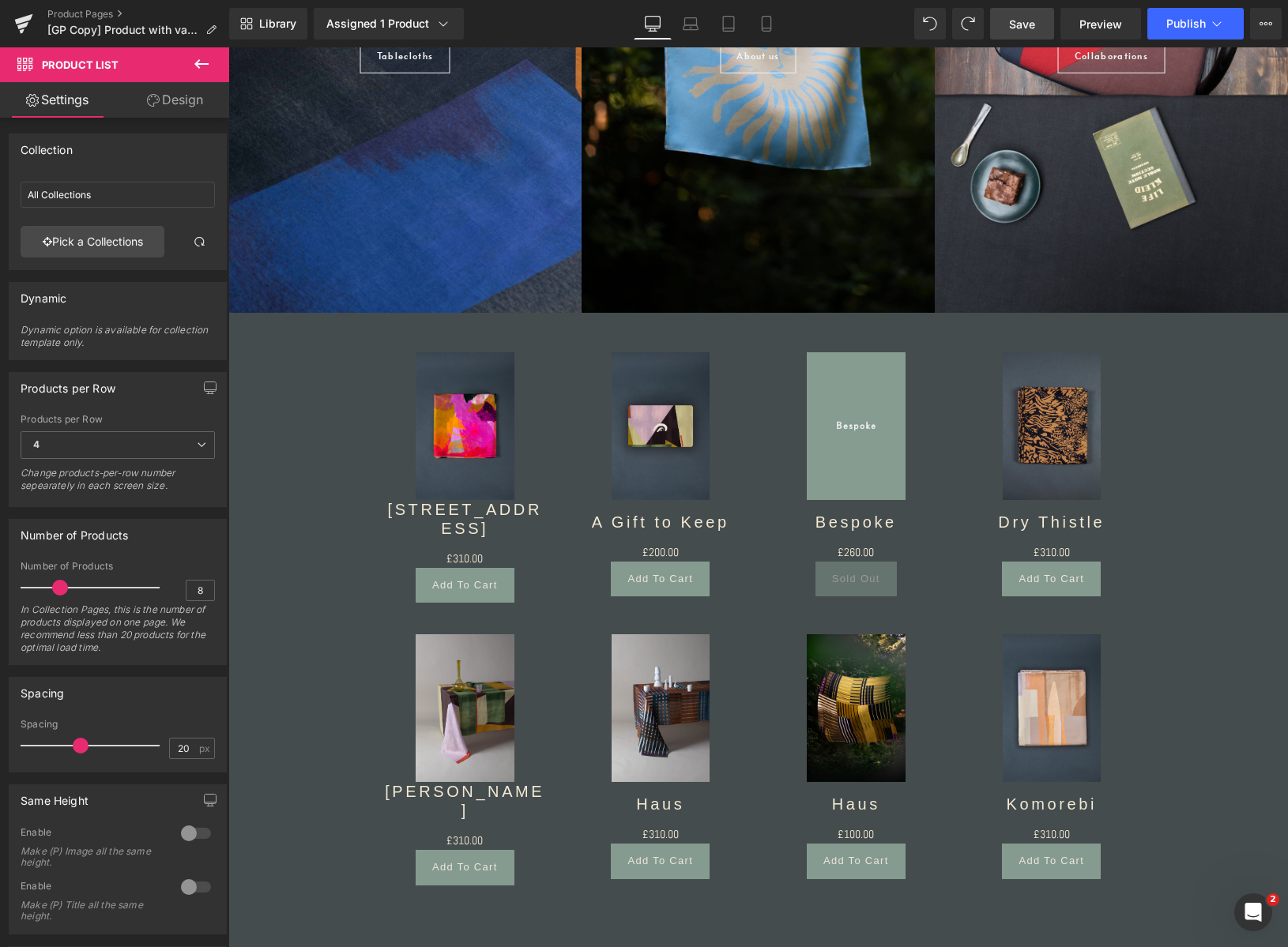
type input "Scarves"
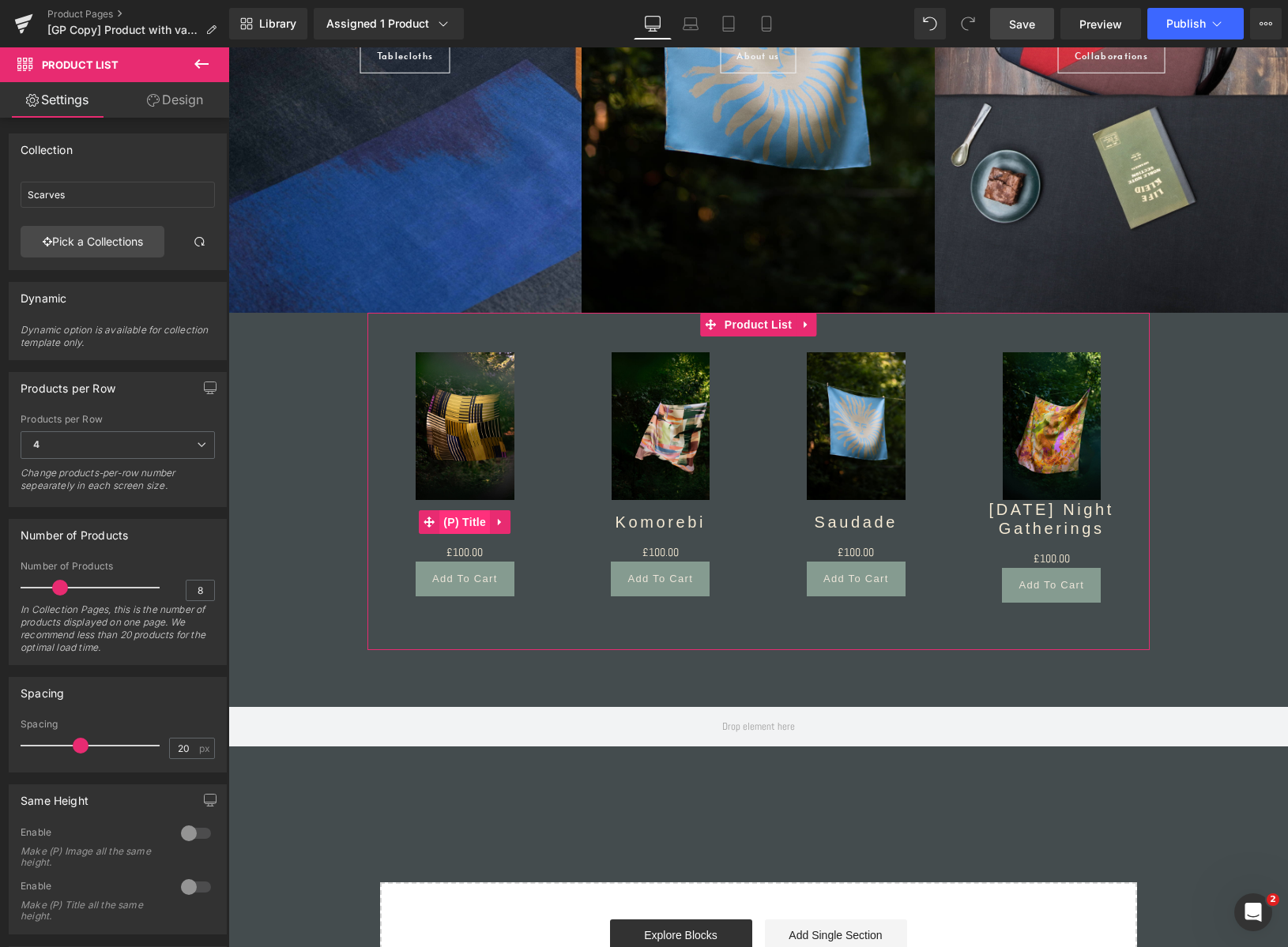
click at [467, 524] on span "(P) Title" at bounding box center [465, 522] width 51 height 24
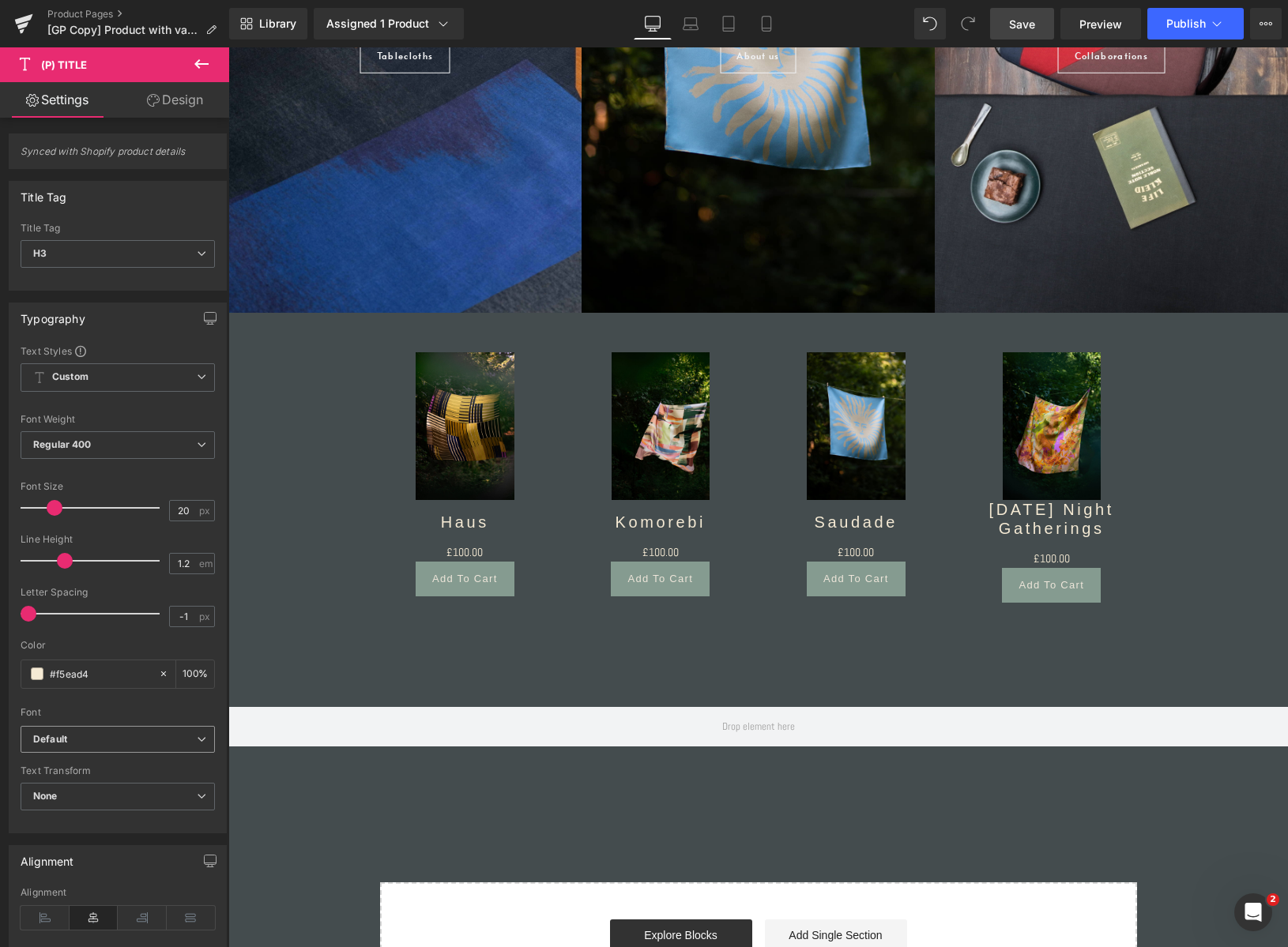
click at [85, 742] on b "Default" at bounding box center [115, 740] width 163 height 13
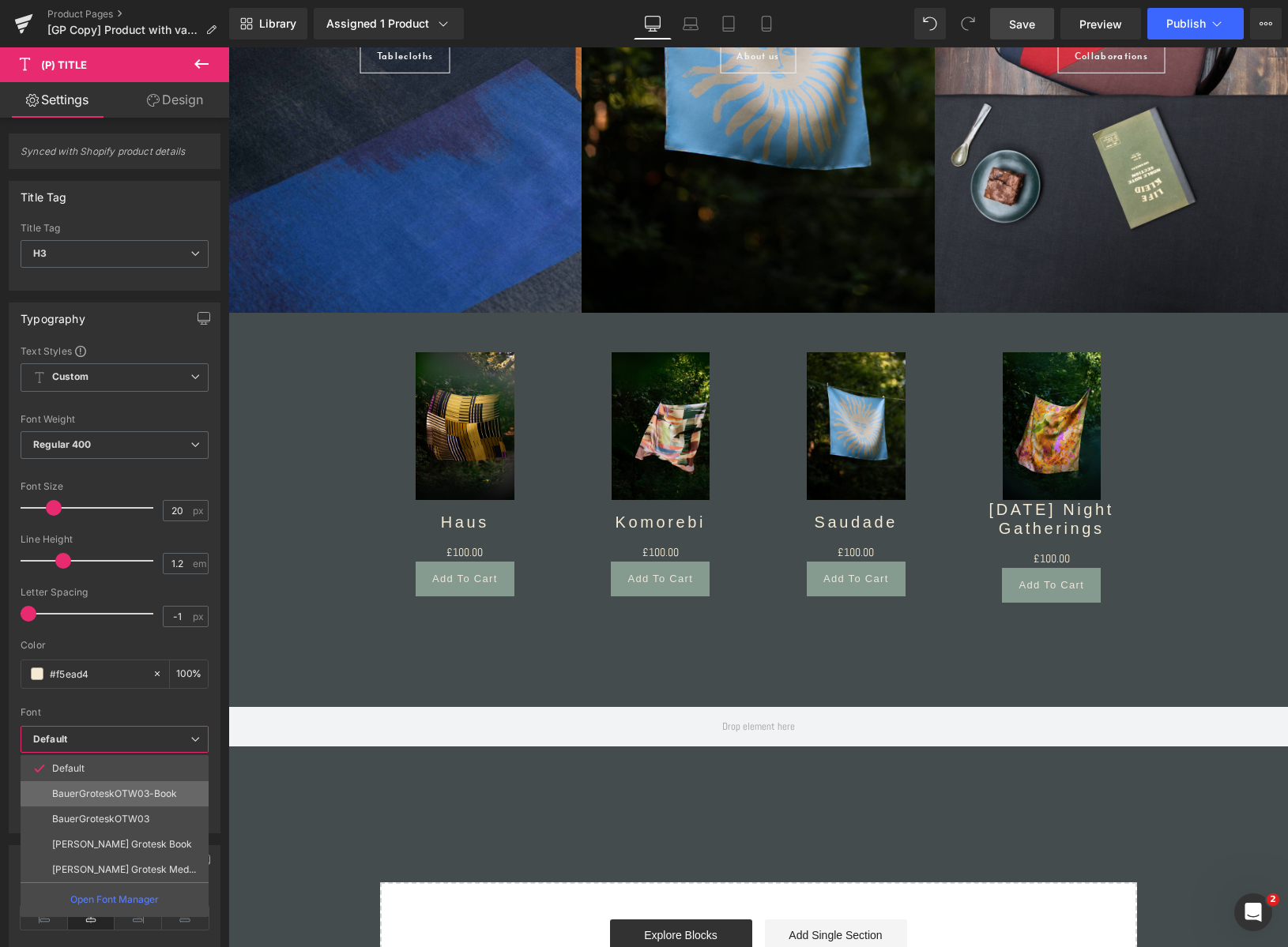
click at [80, 792] on p "BauerGroteskOTW03-Book" at bounding box center [114, 794] width 125 height 12
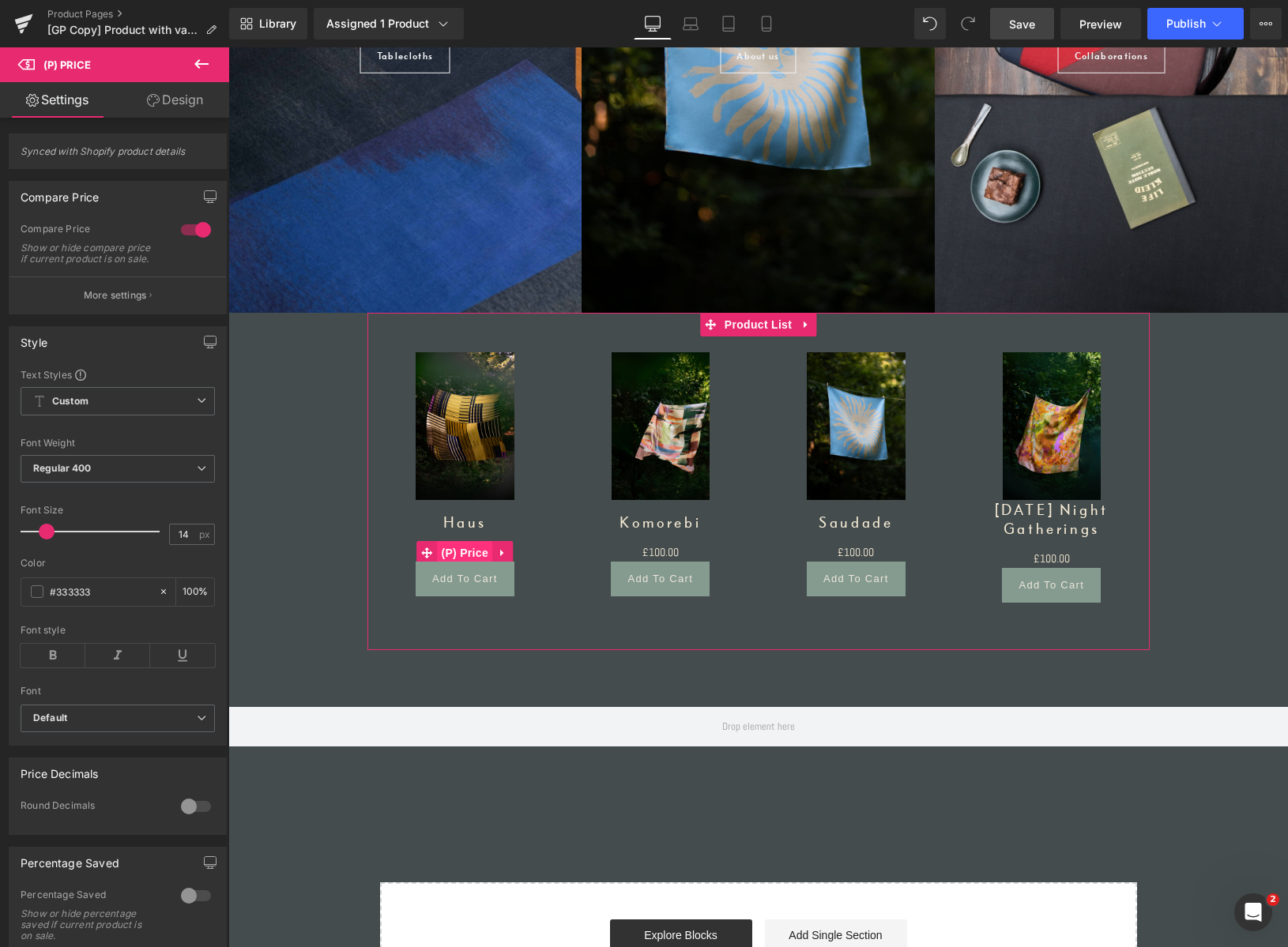
click at [470, 550] on span "(P) Price" at bounding box center [465, 553] width 56 height 24
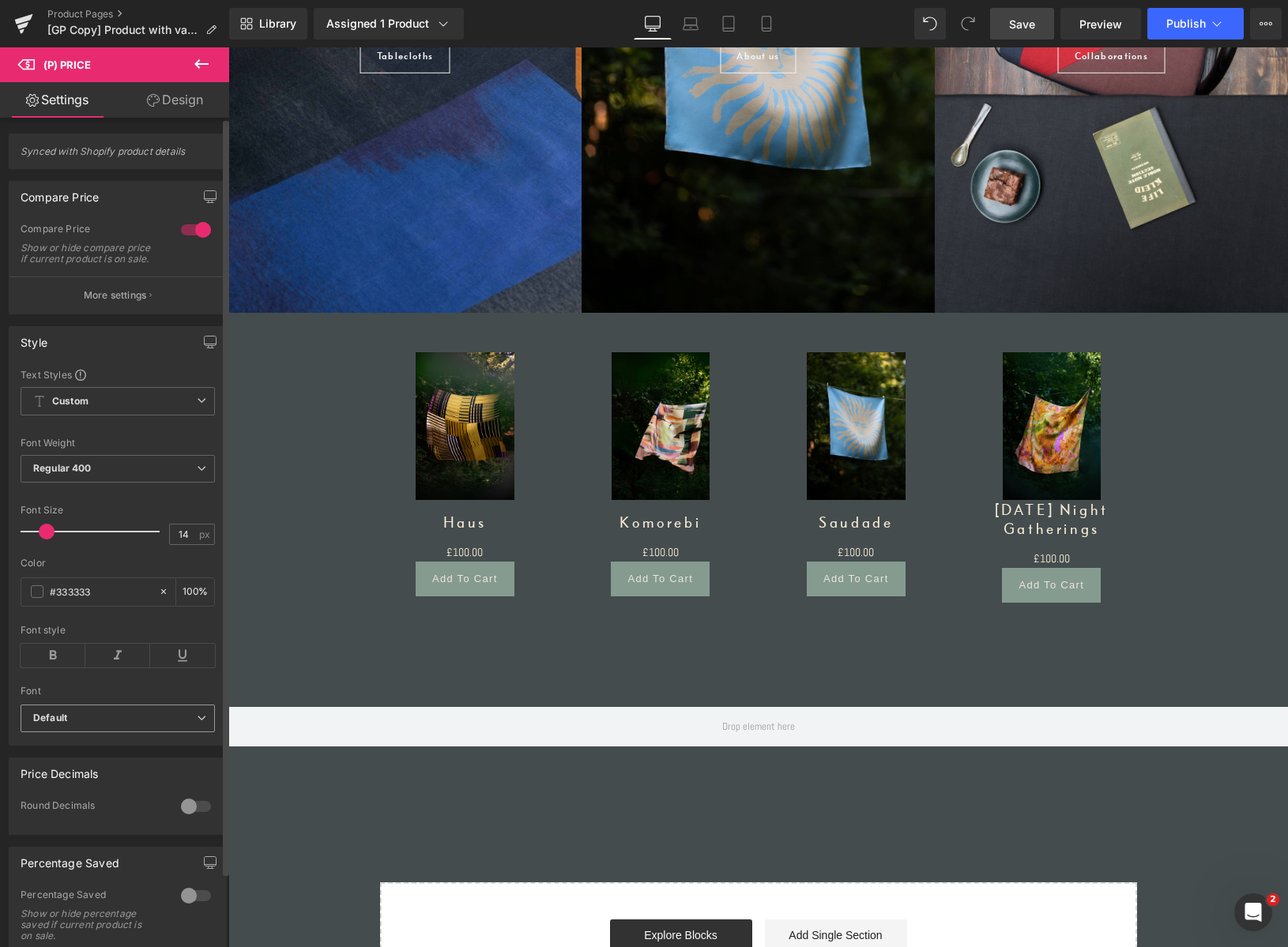
click at [95, 725] on b "Default" at bounding box center [115, 719] width 163 height 13
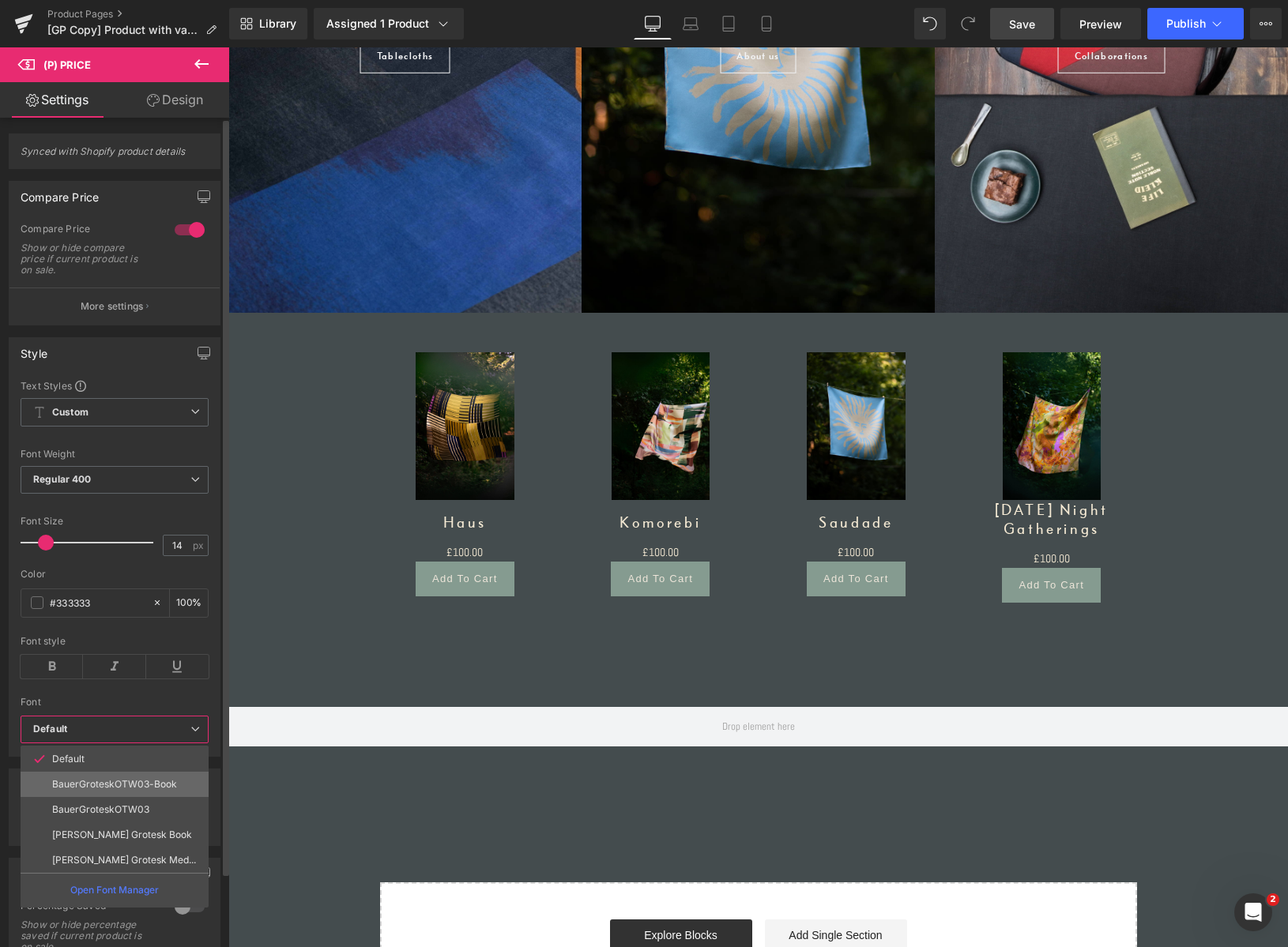
click at [91, 782] on p "BauerGroteskOTW03-Book" at bounding box center [114, 785] width 125 height 12
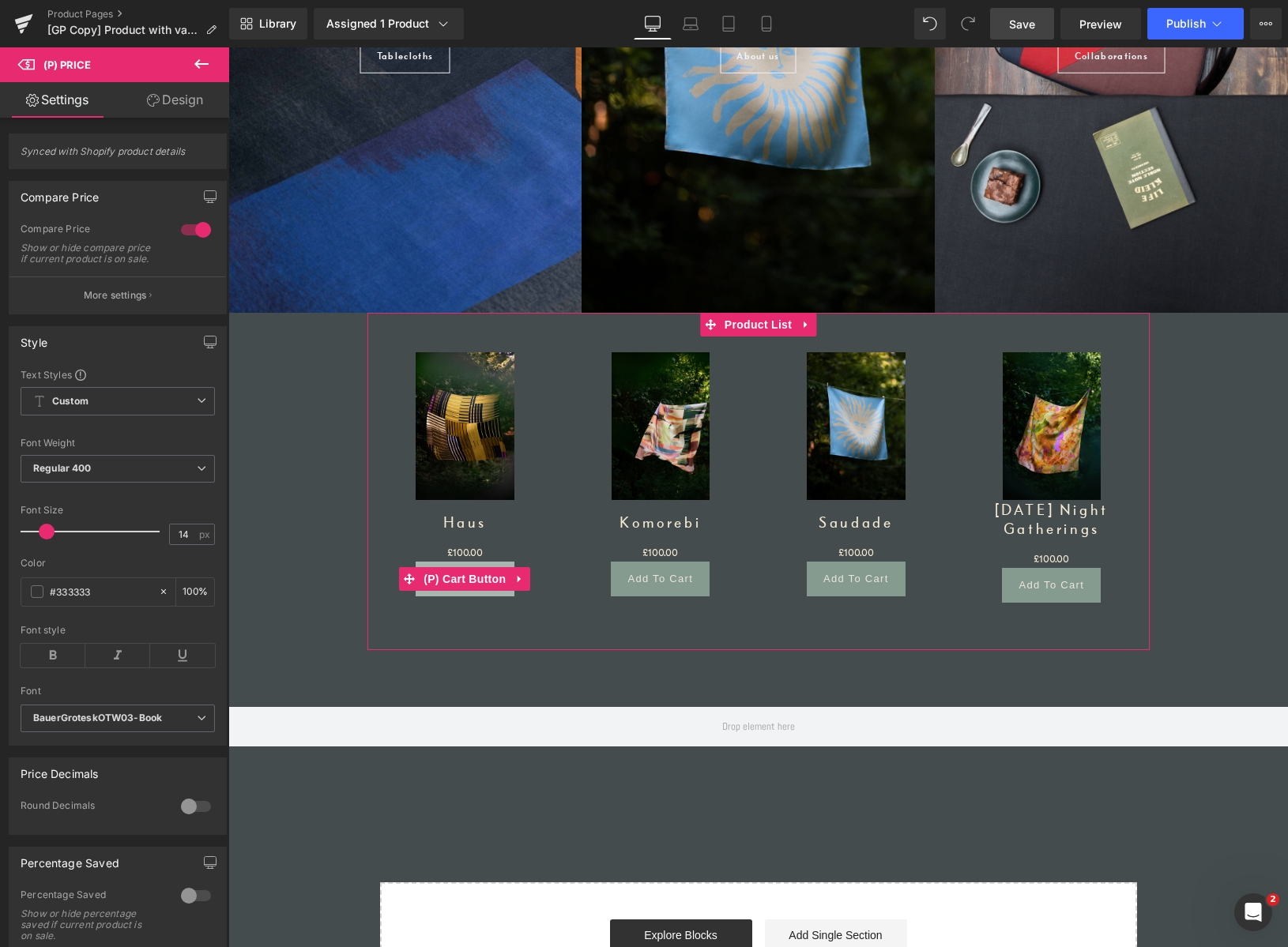
click at [473, 564] on button "Add To Cart" at bounding box center [465, 579] width 99 height 35
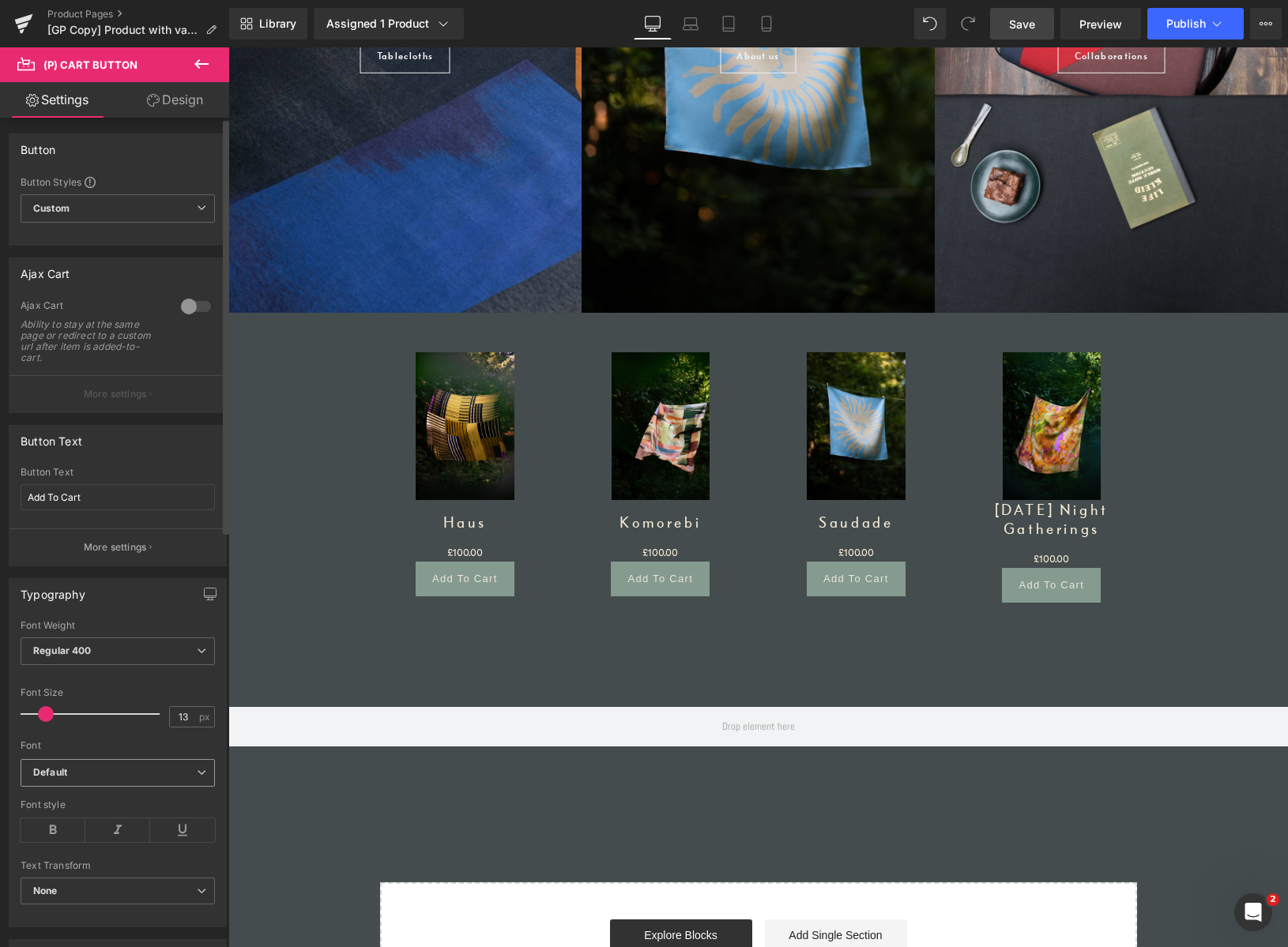
click at [107, 771] on b "Default" at bounding box center [115, 773] width 163 height 13
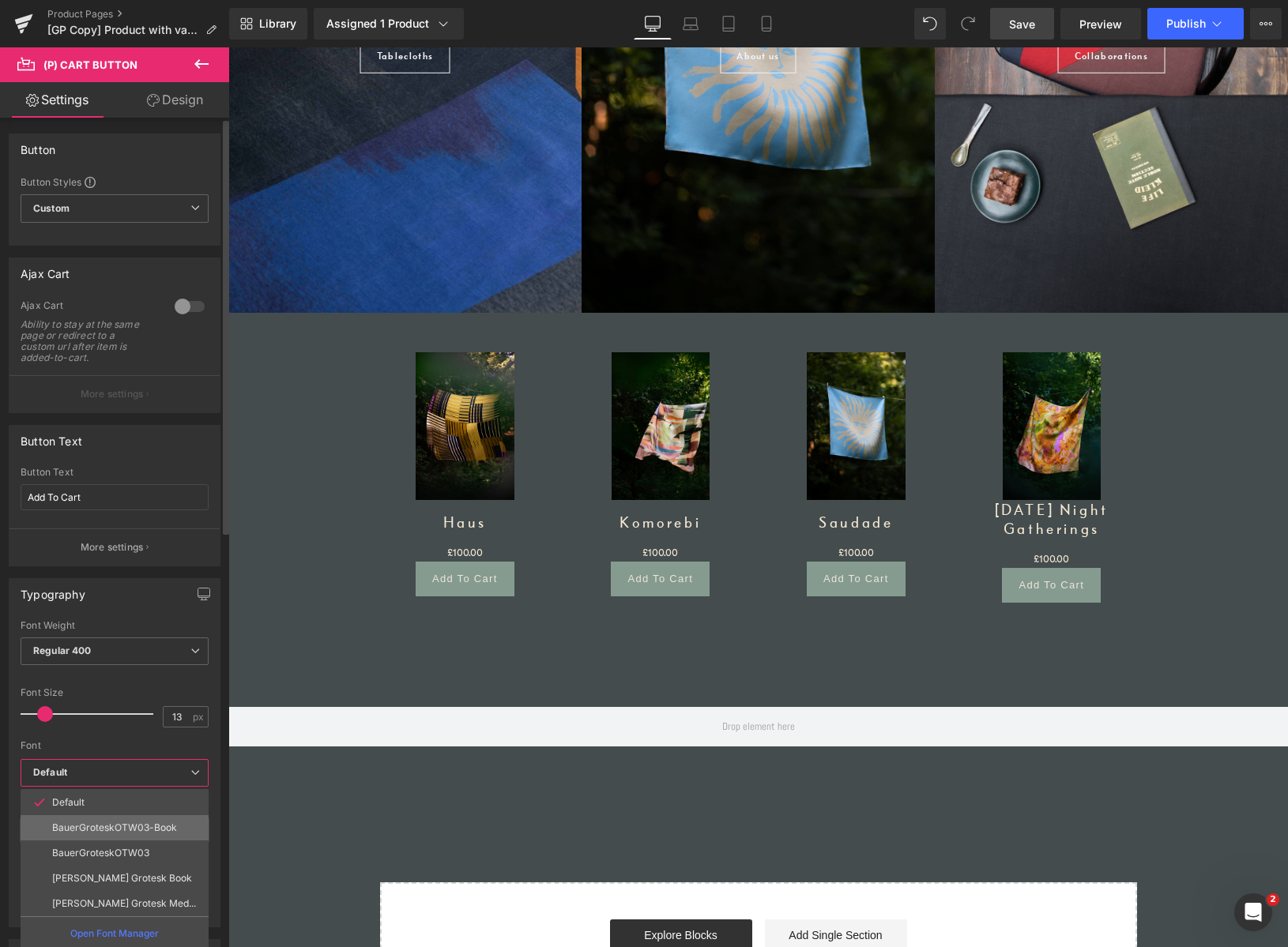
click at [95, 831] on p "BauerGroteskOTW03-Book" at bounding box center [114, 828] width 125 height 12
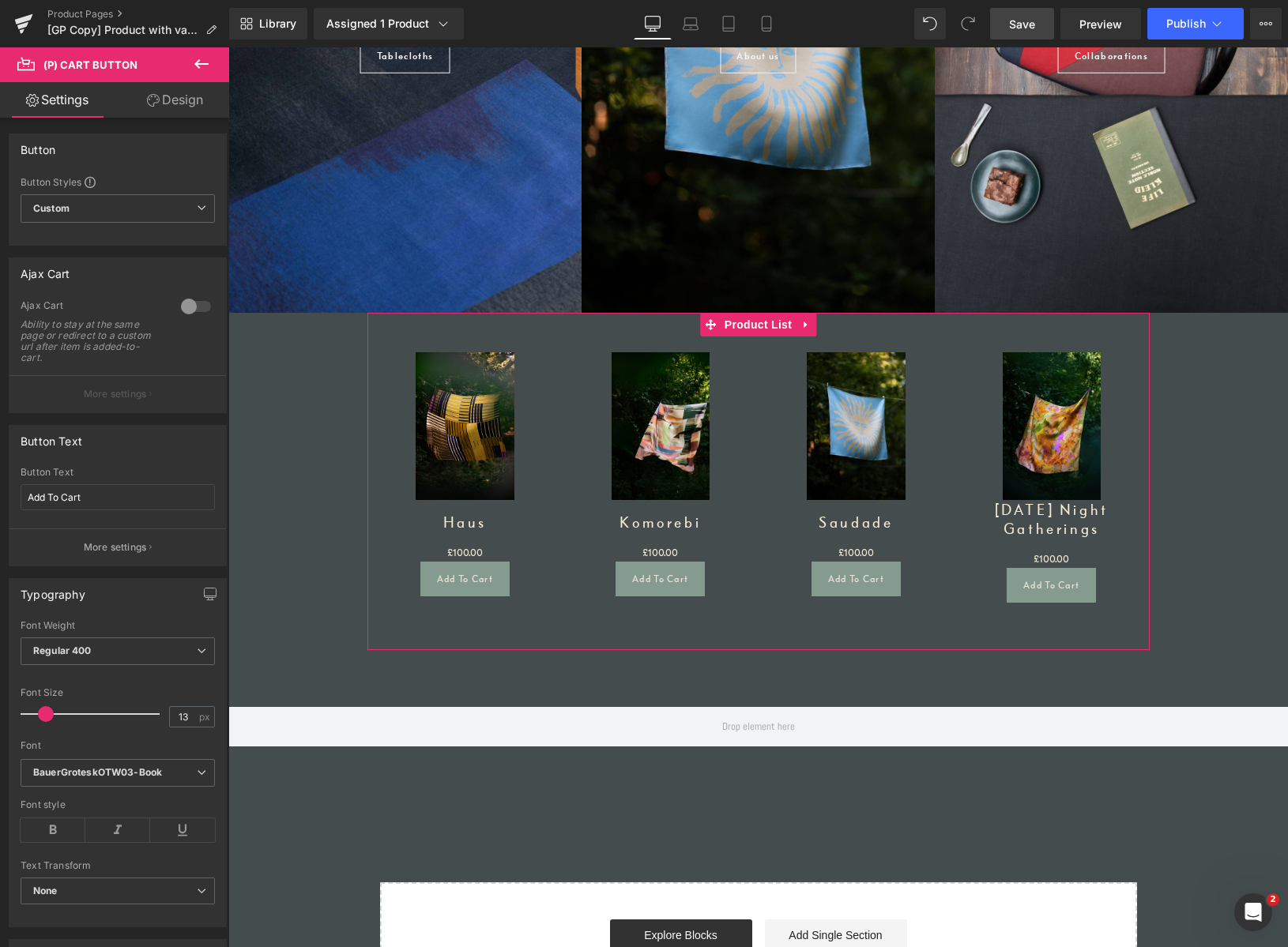
click at [467, 327] on div "Sale Off (P) Image Haus (P) Title £0 £100.00 (P) Price Add To Cart (P) Cart But…" at bounding box center [758, 469] width 782 height 314
click at [469, 328] on div "Sale Off (P) Image Haus (P) Title £0 £100.00 (P) Price Add To Cart (P) Cart But…" at bounding box center [758, 469] width 782 height 314
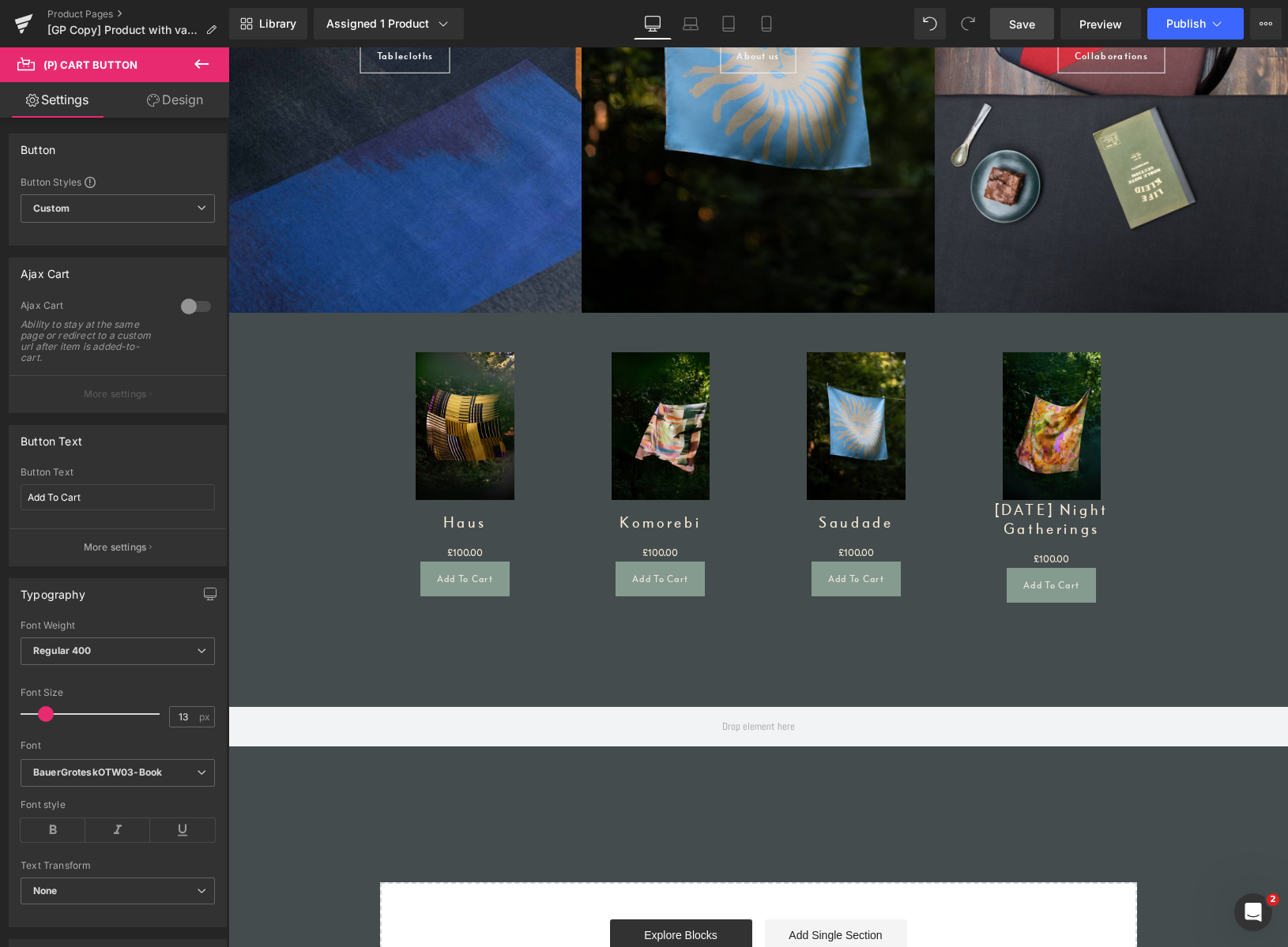
click at [187, 99] on link "Design" at bounding box center [175, 100] width 114 height 36
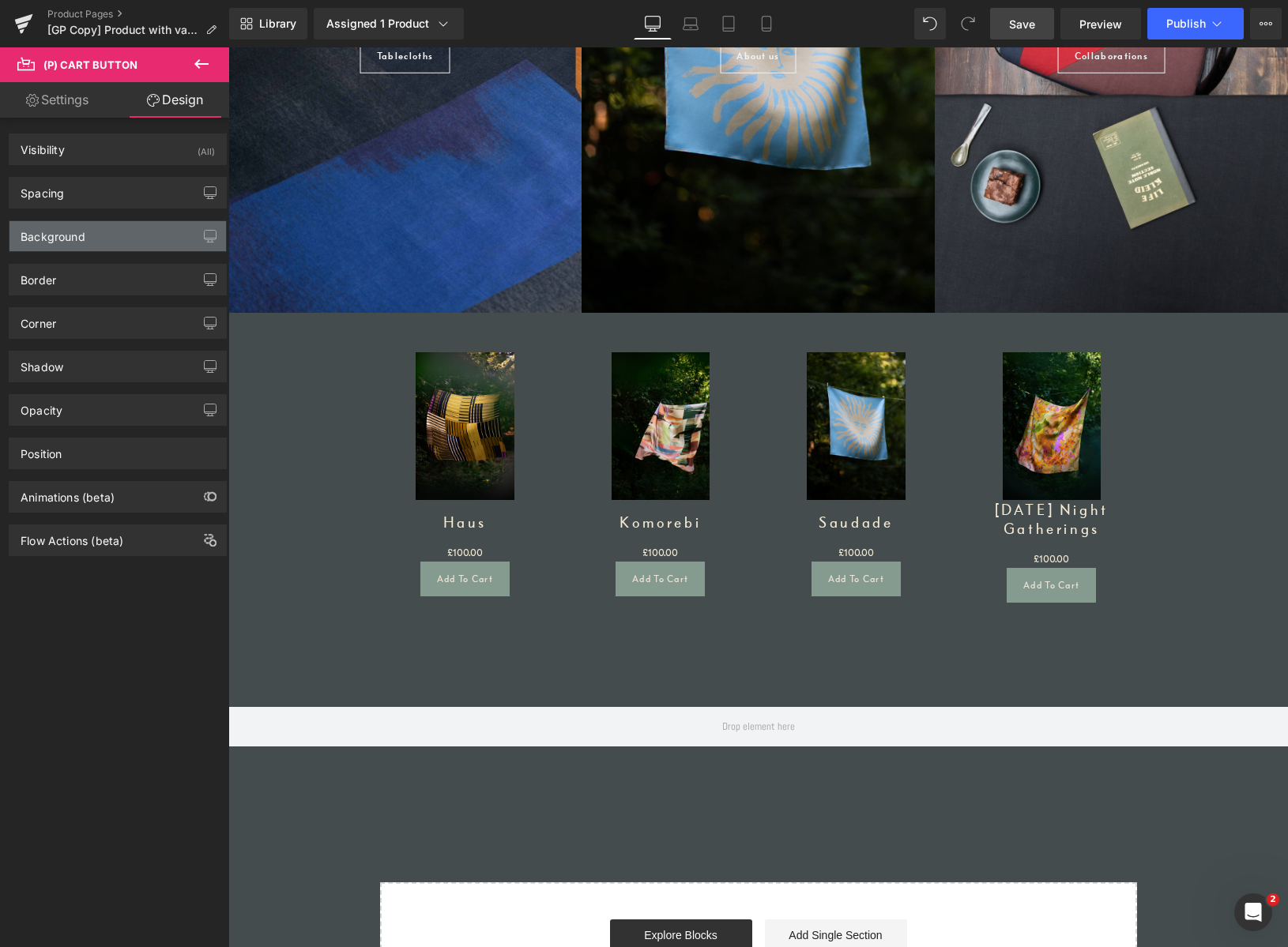
click at [94, 238] on div "Background" at bounding box center [118, 236] width 217 height 30
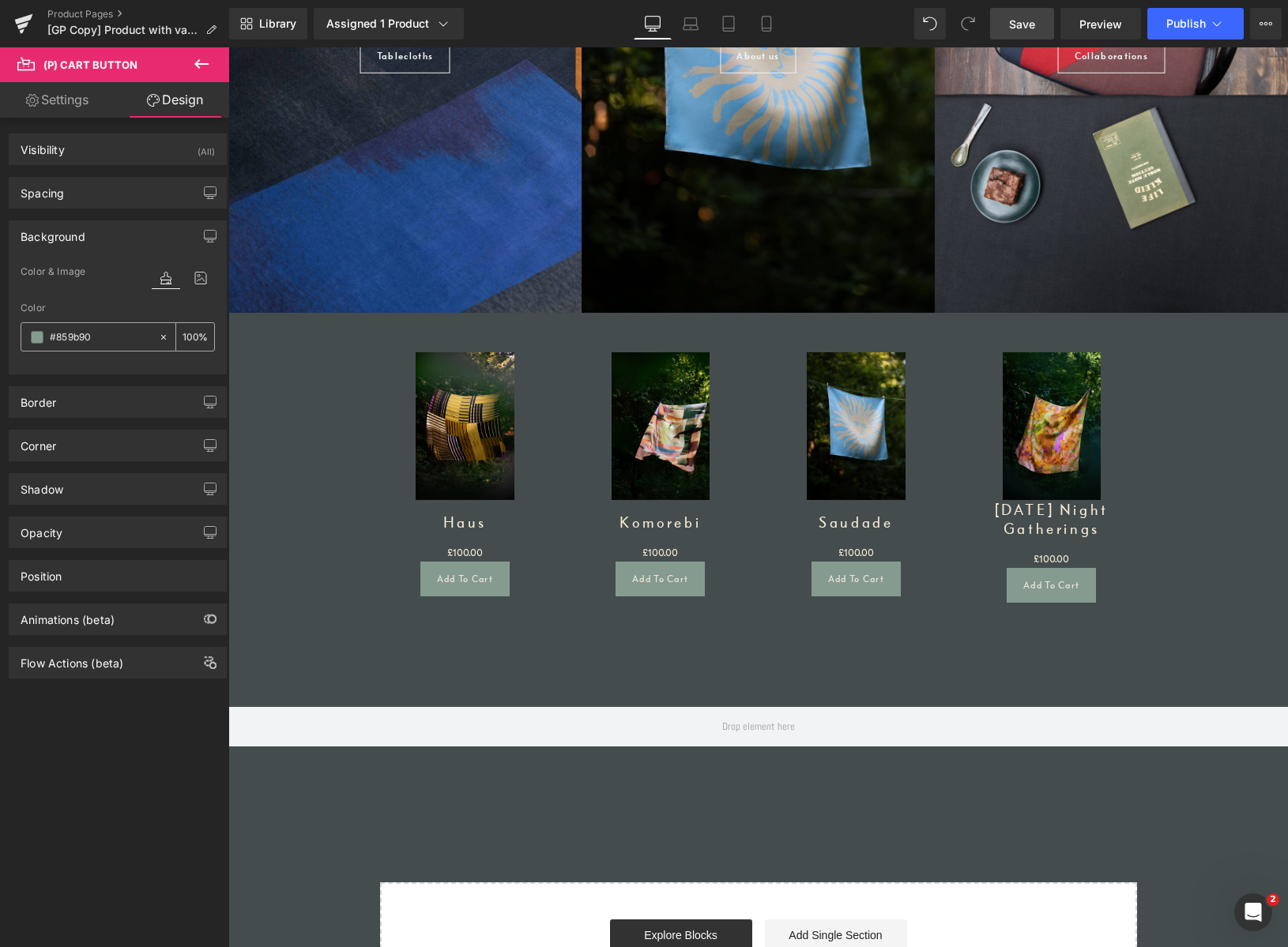
click at [32, 343] on span at bounding box center [36, 337] width 12 height 12
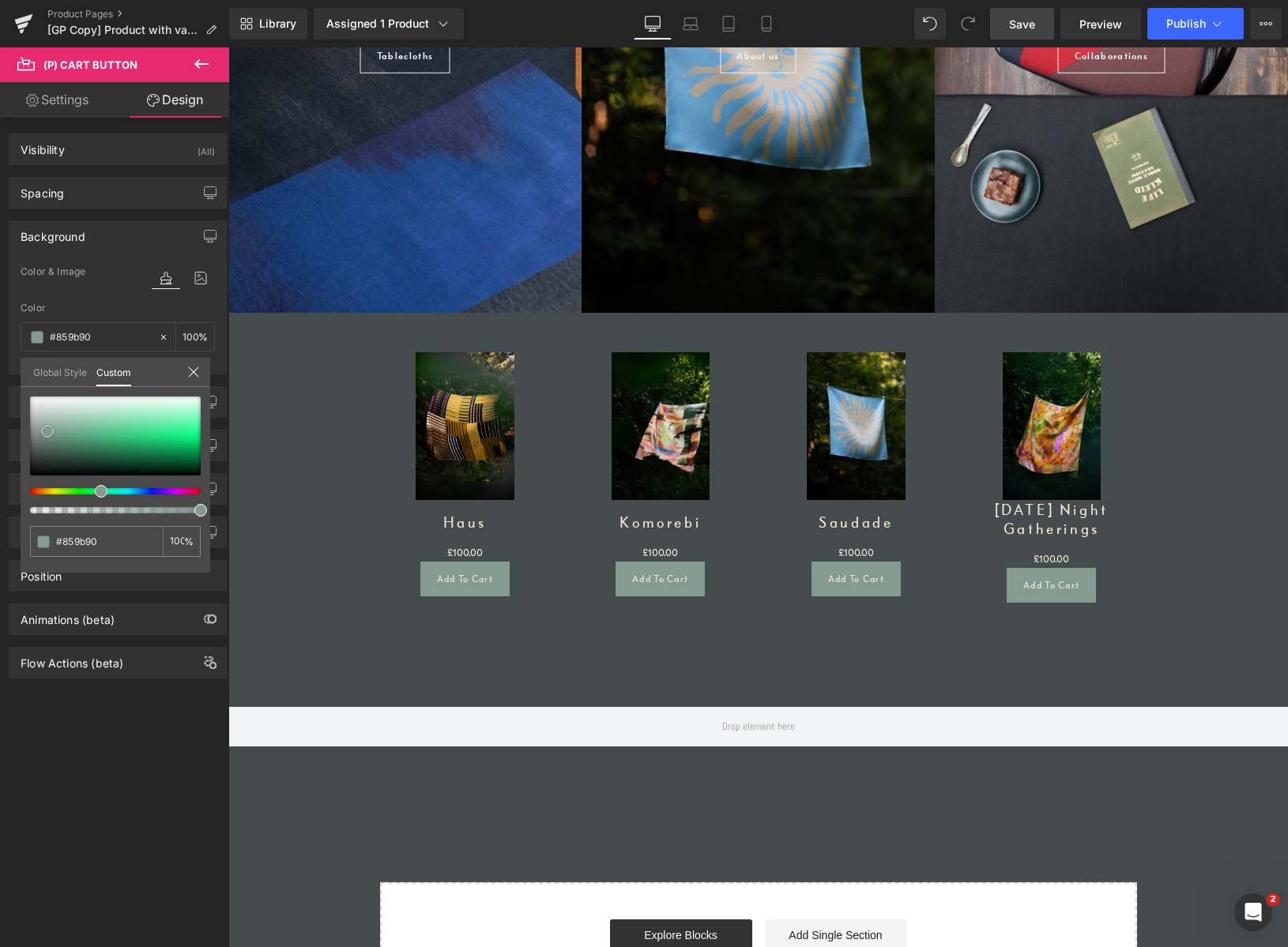
type input "#2a312d"
type input "#1e1e1e"
type input "#070707"
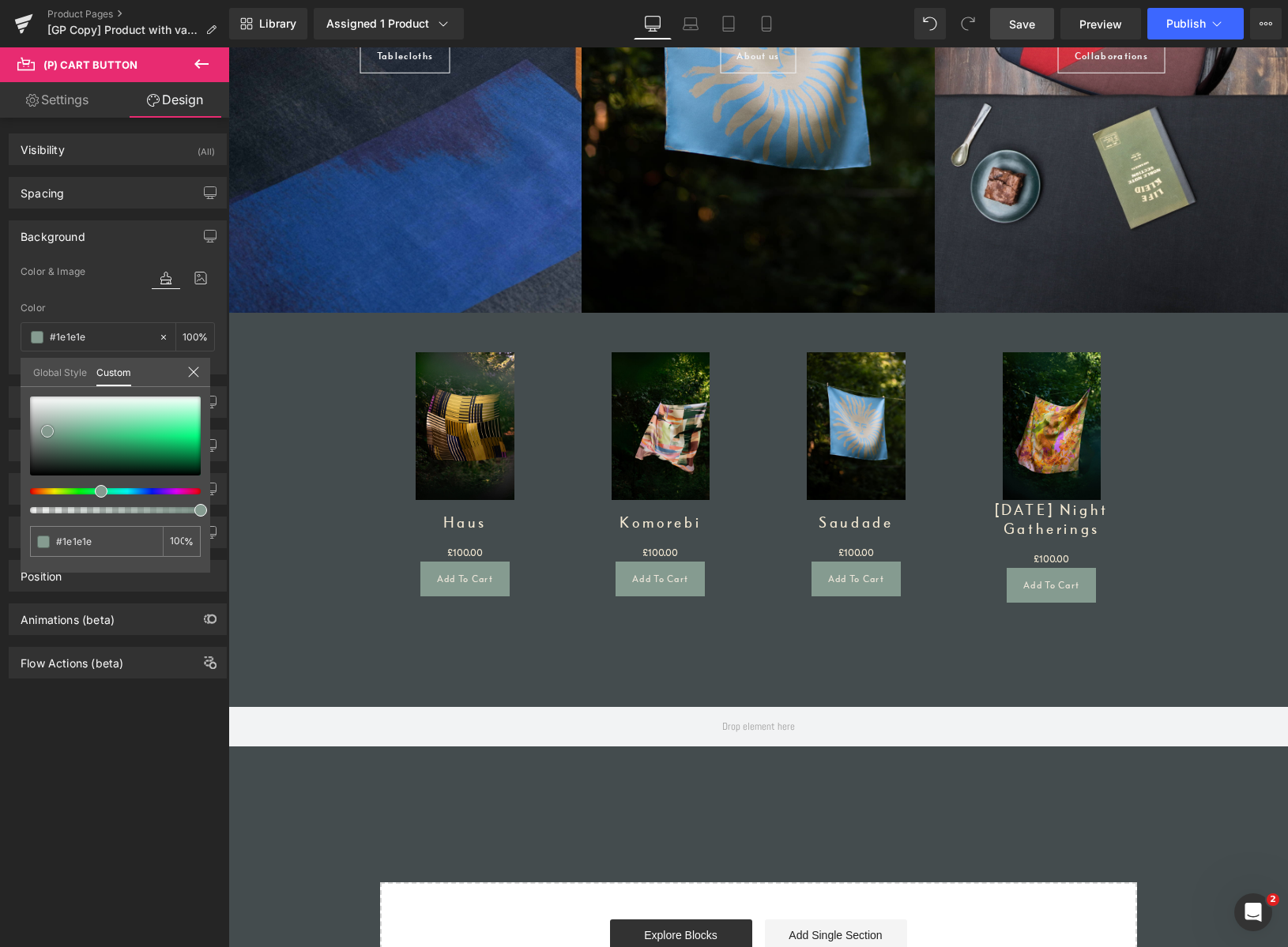
type input "#070707"
type input "#000000"
drag, startPoint x: 38, startPoint y: 463, endPoint x: -7, endPoint y: 502, distance: 59.5
click at [0, 502] on html "(P) Price You are previewing how the will restyle your page. You can not edit E…" at bounding box center [644, 473] width 1288 height 947
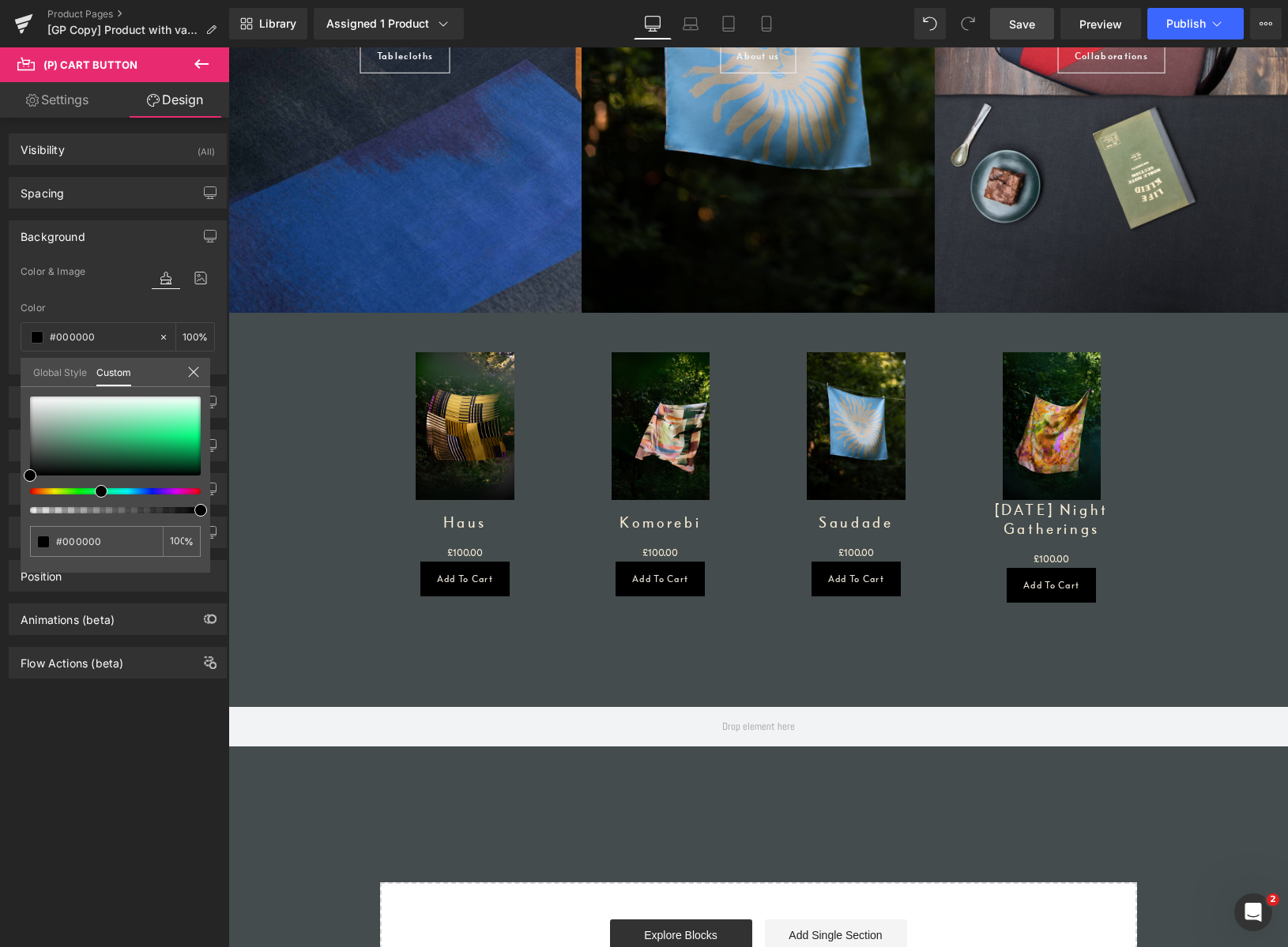
click at [197, 366] on icon at bounding box center [193, 371] width 12 height 12
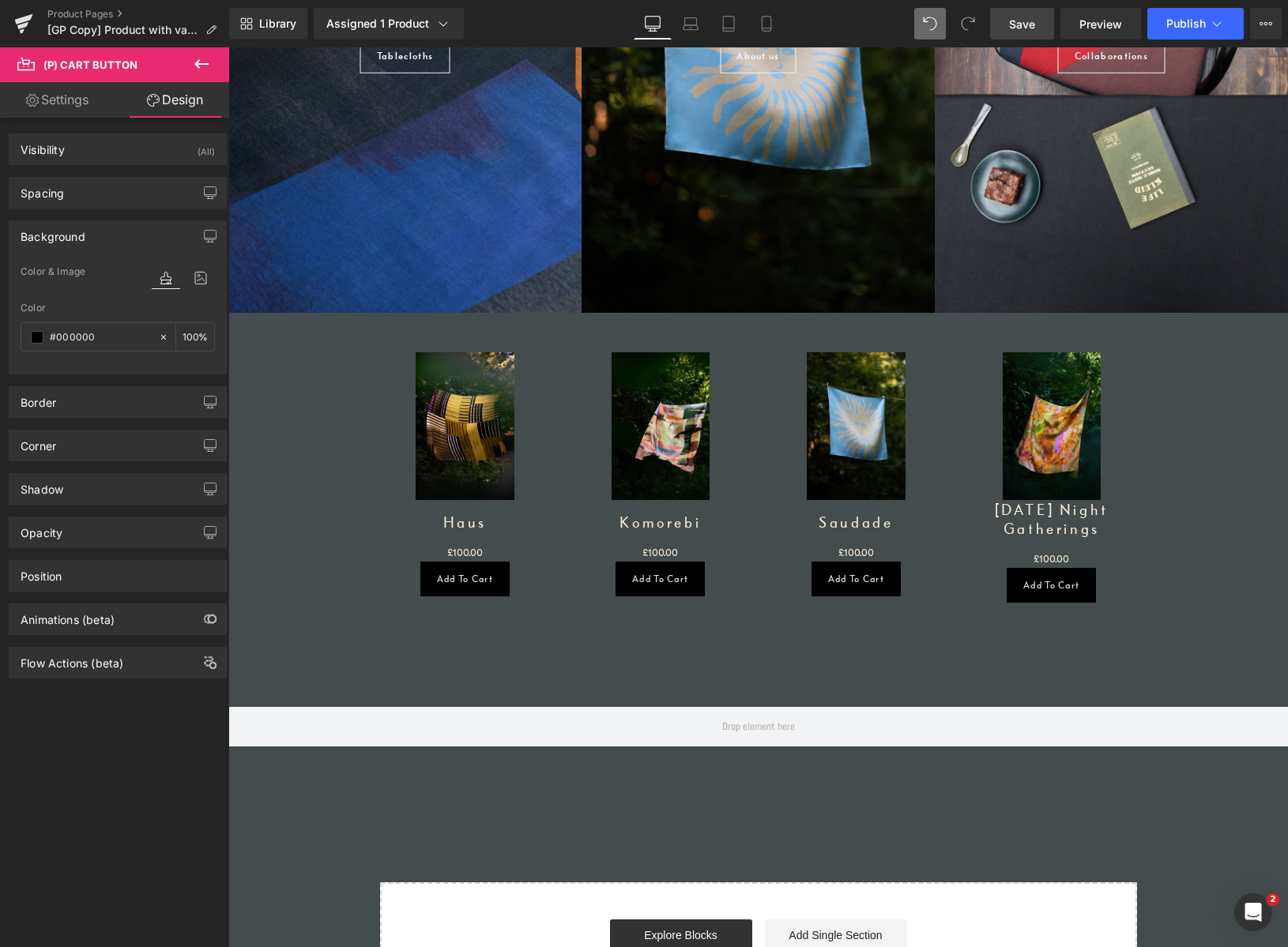
type input "#1d2220"
type input "100"
type input "#859b90"
type input "100"
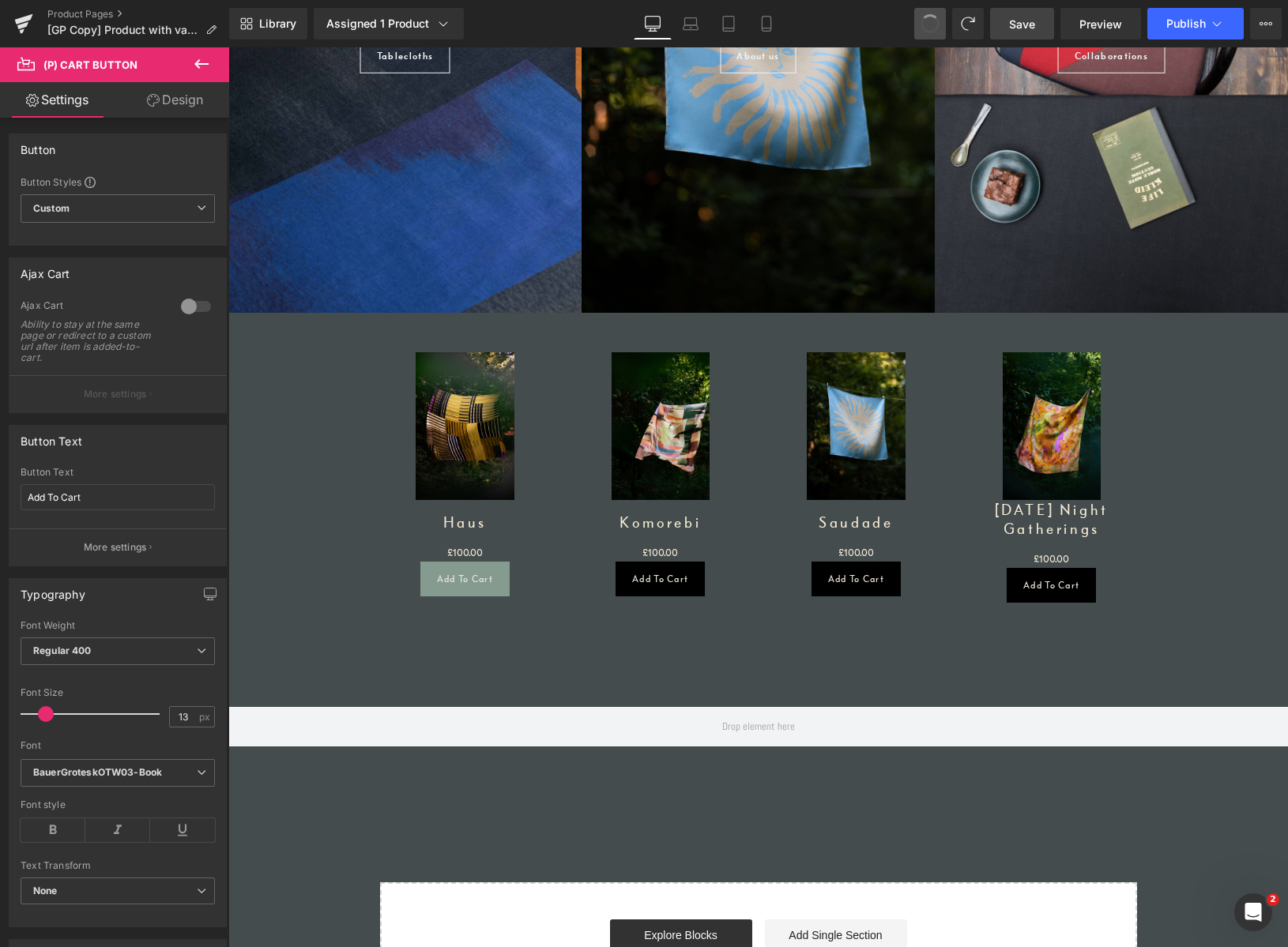
type input "#a7b7af"
type input "100"
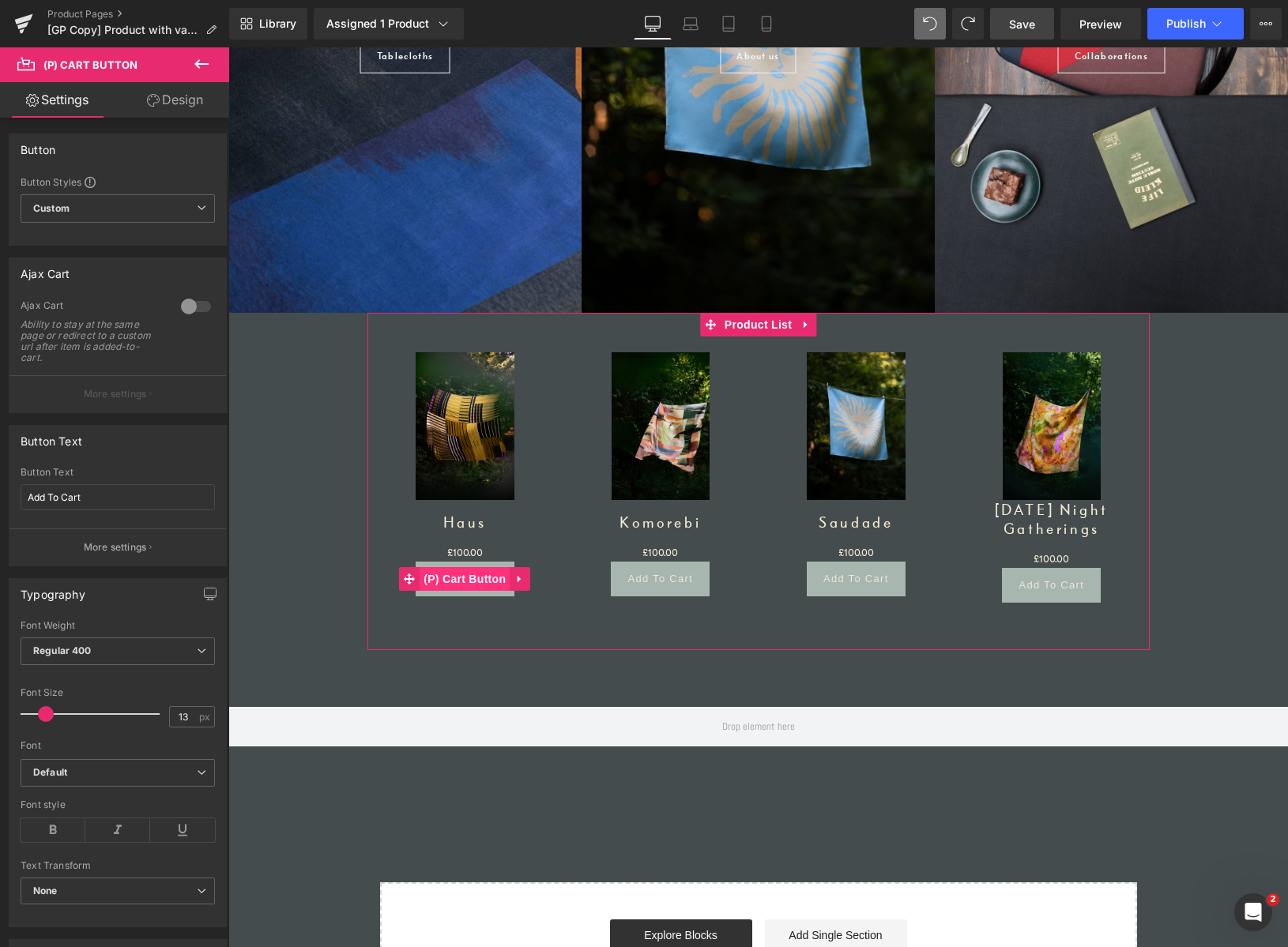
click at [465, 577] on span "(P) Cart Button" at bounding box center [465, 579] width 90 height 24
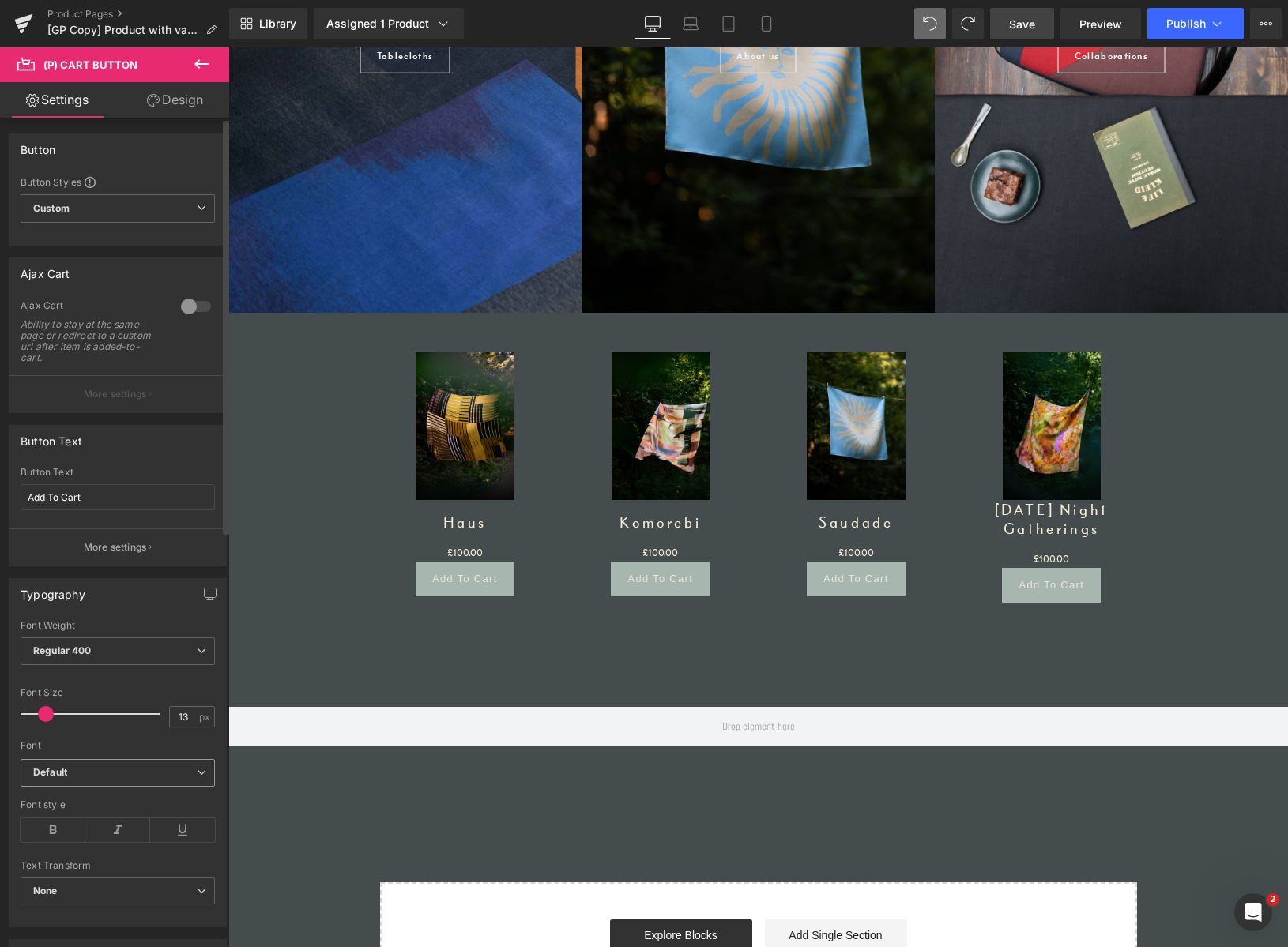
click at [94, 769] on b "Default" at bounding box center [115, 773] width 163 height 13
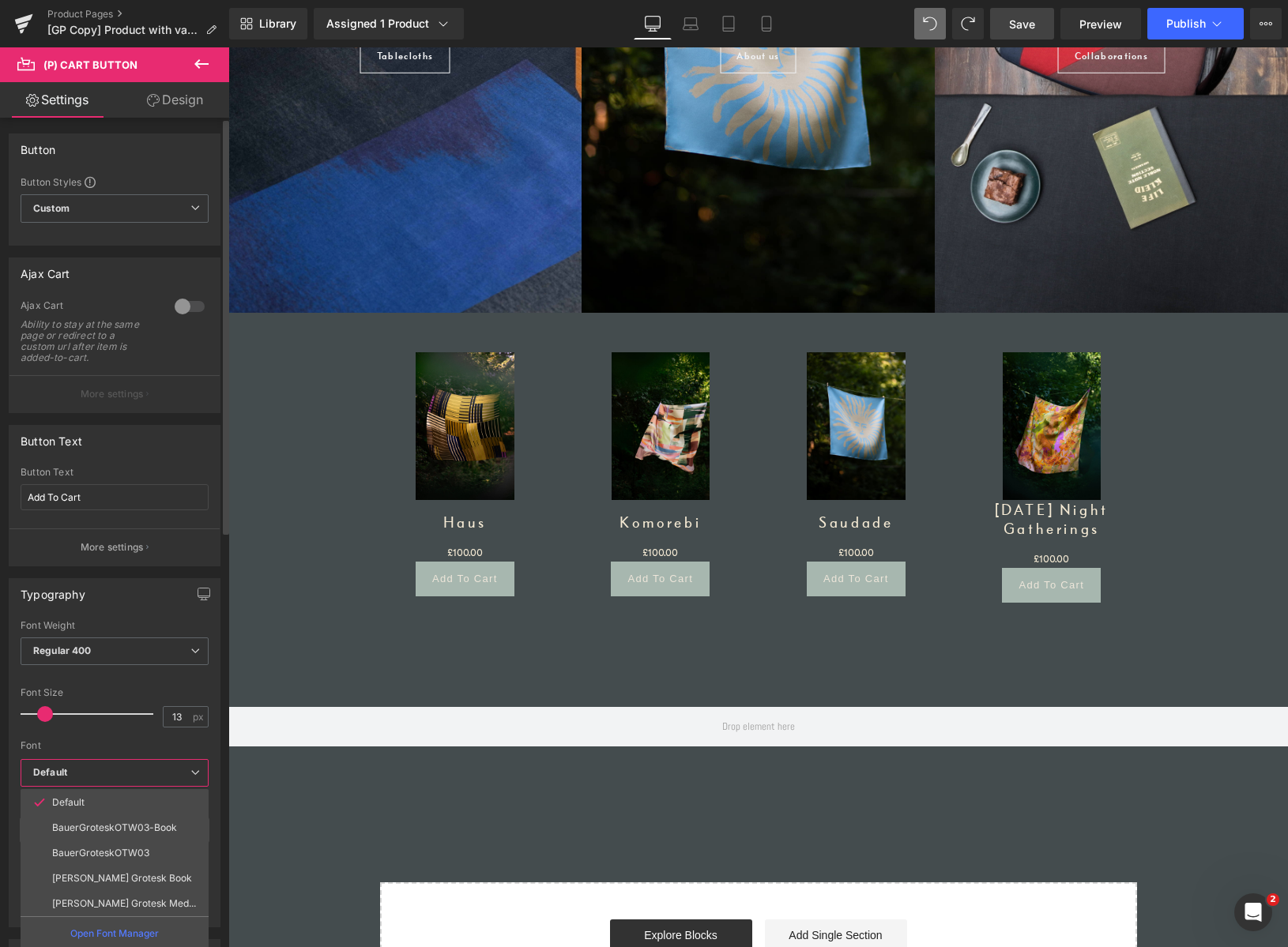
click at [96, 823] on p "BauerGroteskOTW03-Book" at bounding box center [114, 828] width 125 height 12
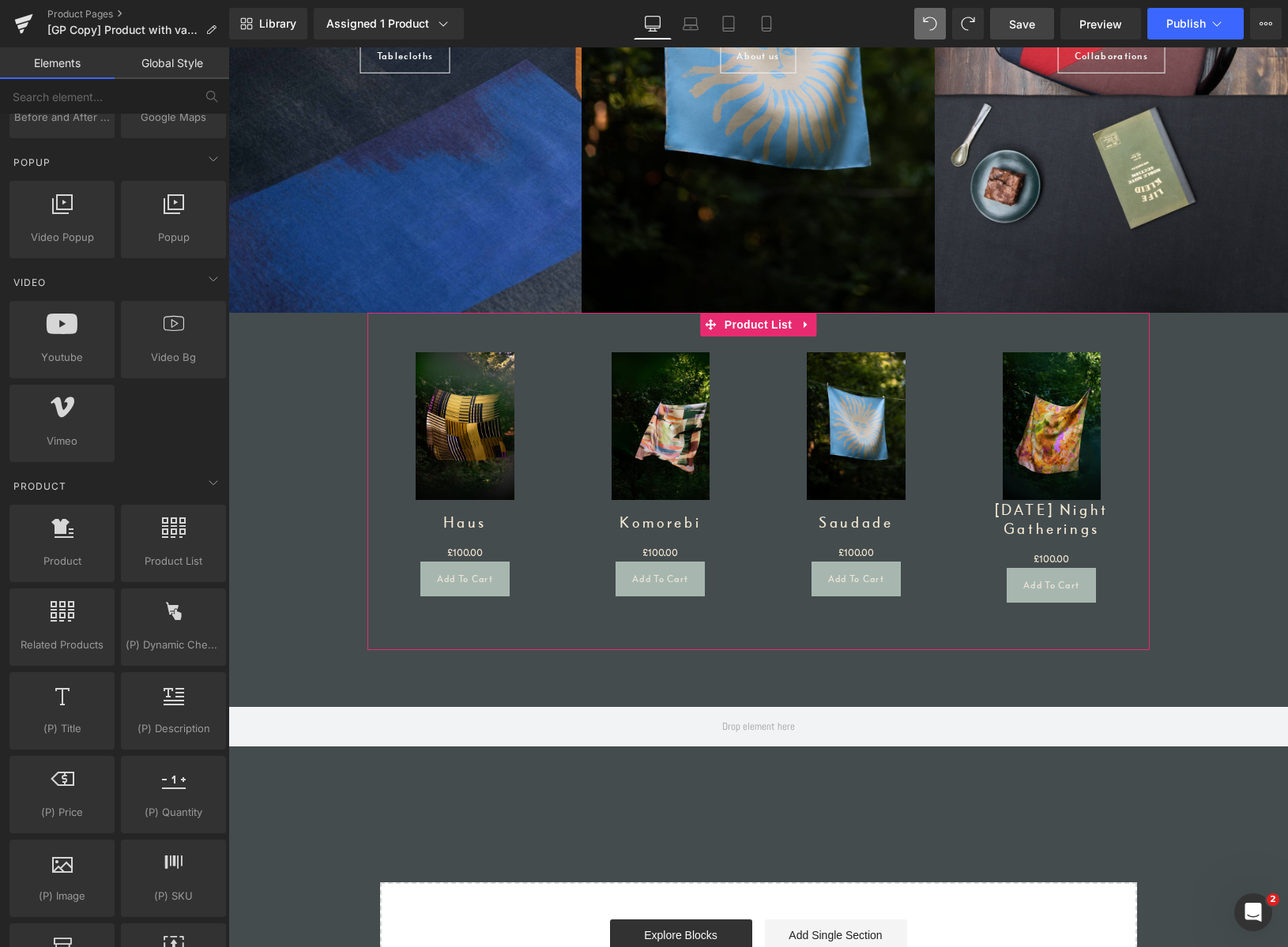
click at [482, 320] on div "Sale Off (P) Image Haus (P) Title £0 £100.00 (P) Price Add To Cart (P) Cart But…" at bounding box center [758, 469] width 782 height 314
click at [368, 340] on div at bounding box center [370, 482] width 4 height 338
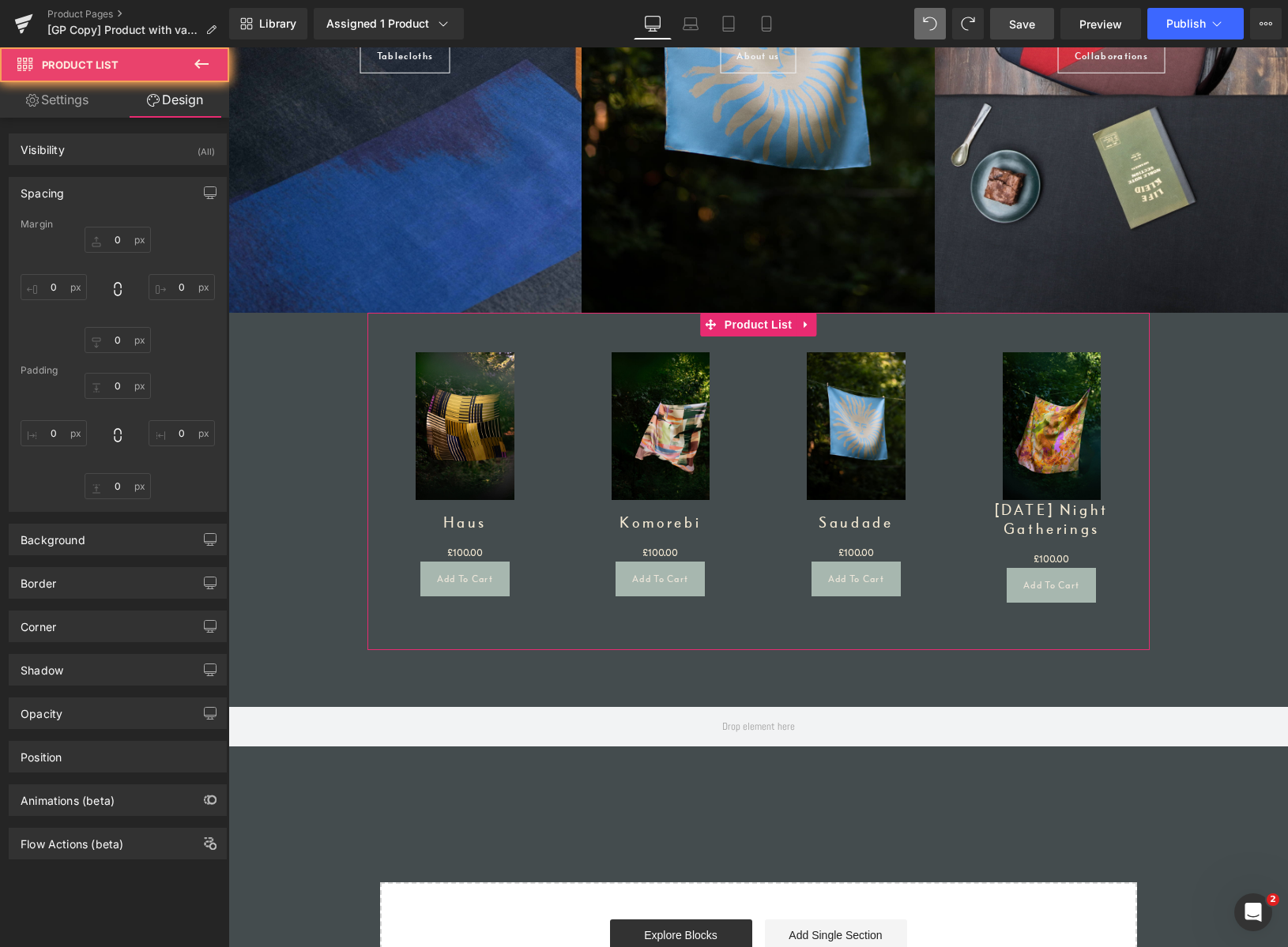
type input "0"
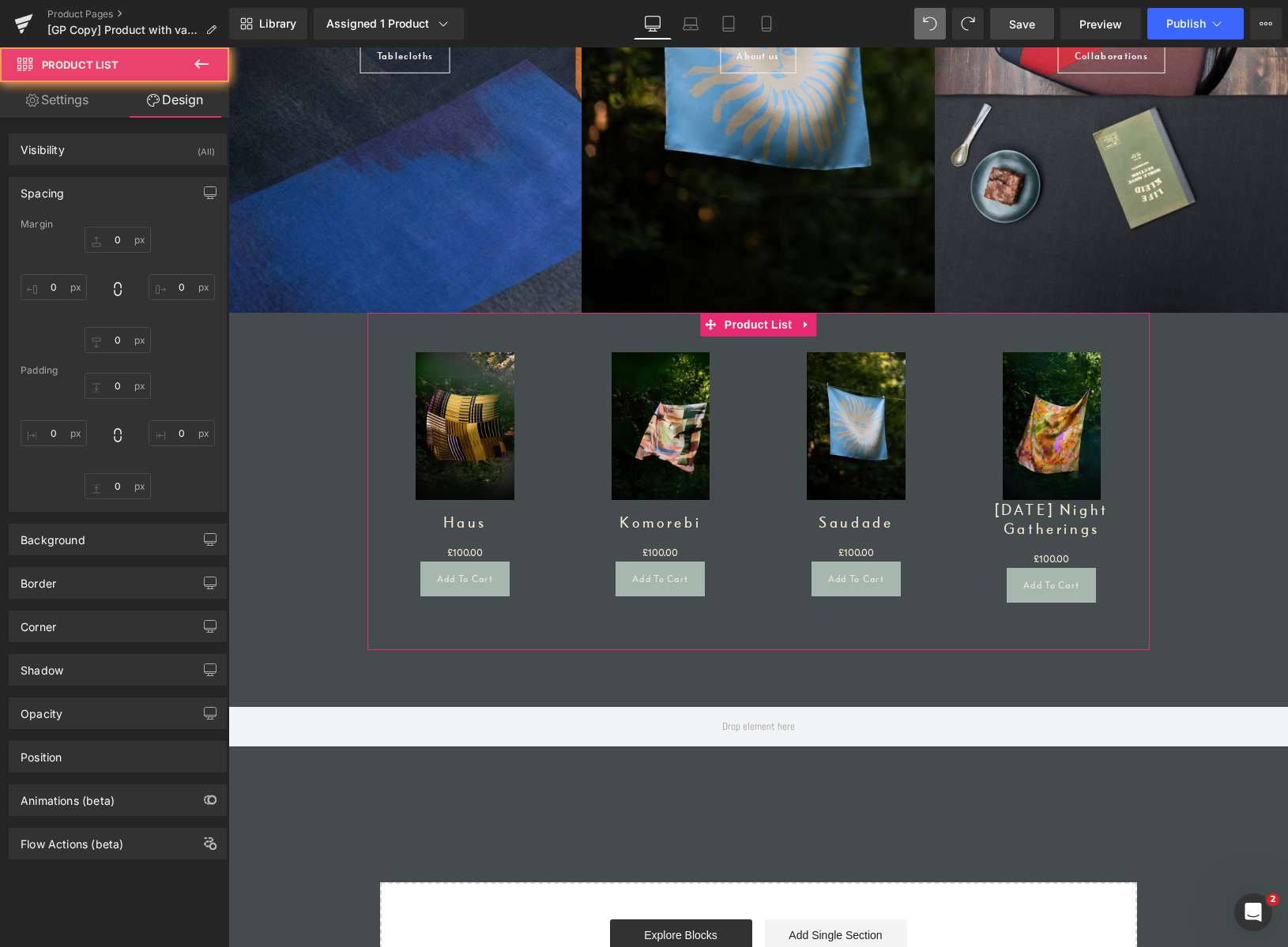
type input "0"
type input "30"
type input "0"
type input "transparent"
type input "0"
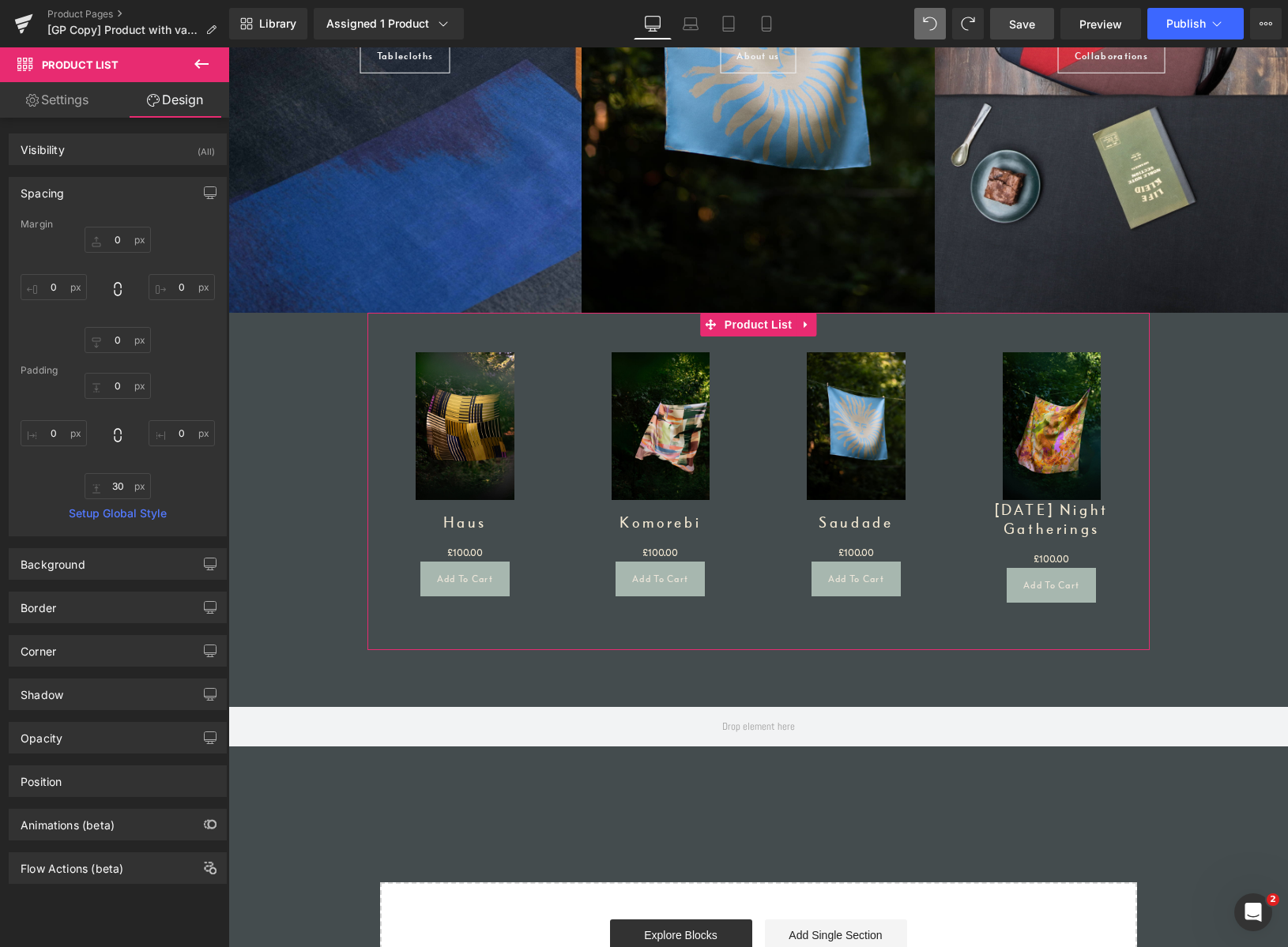
click at [196, 101] on link "Design" at bounding box center [175, 100] width 114 height 36
click at [85, 571] on div "Background" at bounding box center [118, 563] width 217 height 30
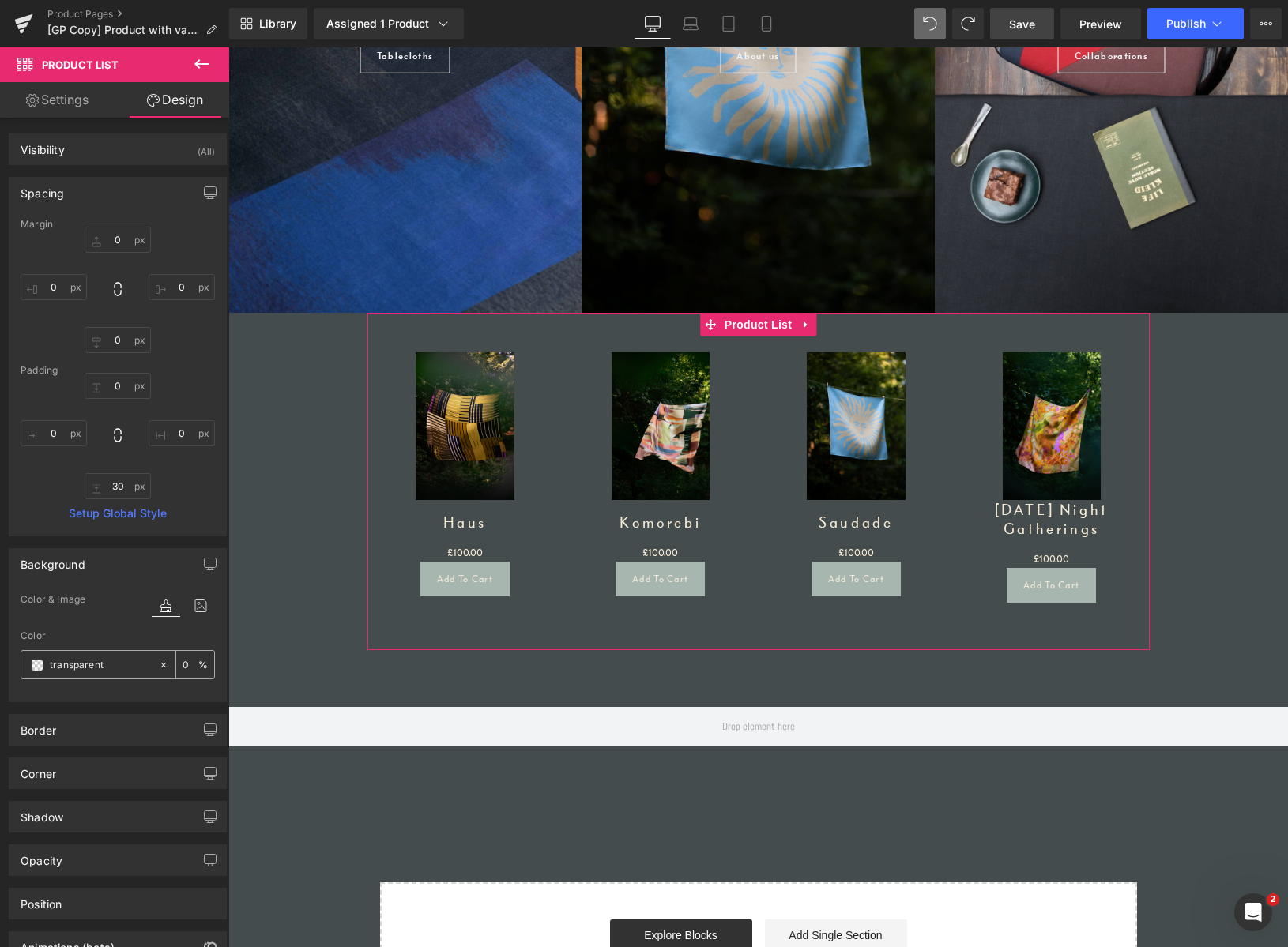
click at [72, 665] on input "transparent" at bounding box center [100, 665] width 101 height 17
click at [161, 667] on icon at bounding box center [163, 664] width 5 height 5
click at [35, 668] on span at bounding box center [36, 665] width 12 height 12
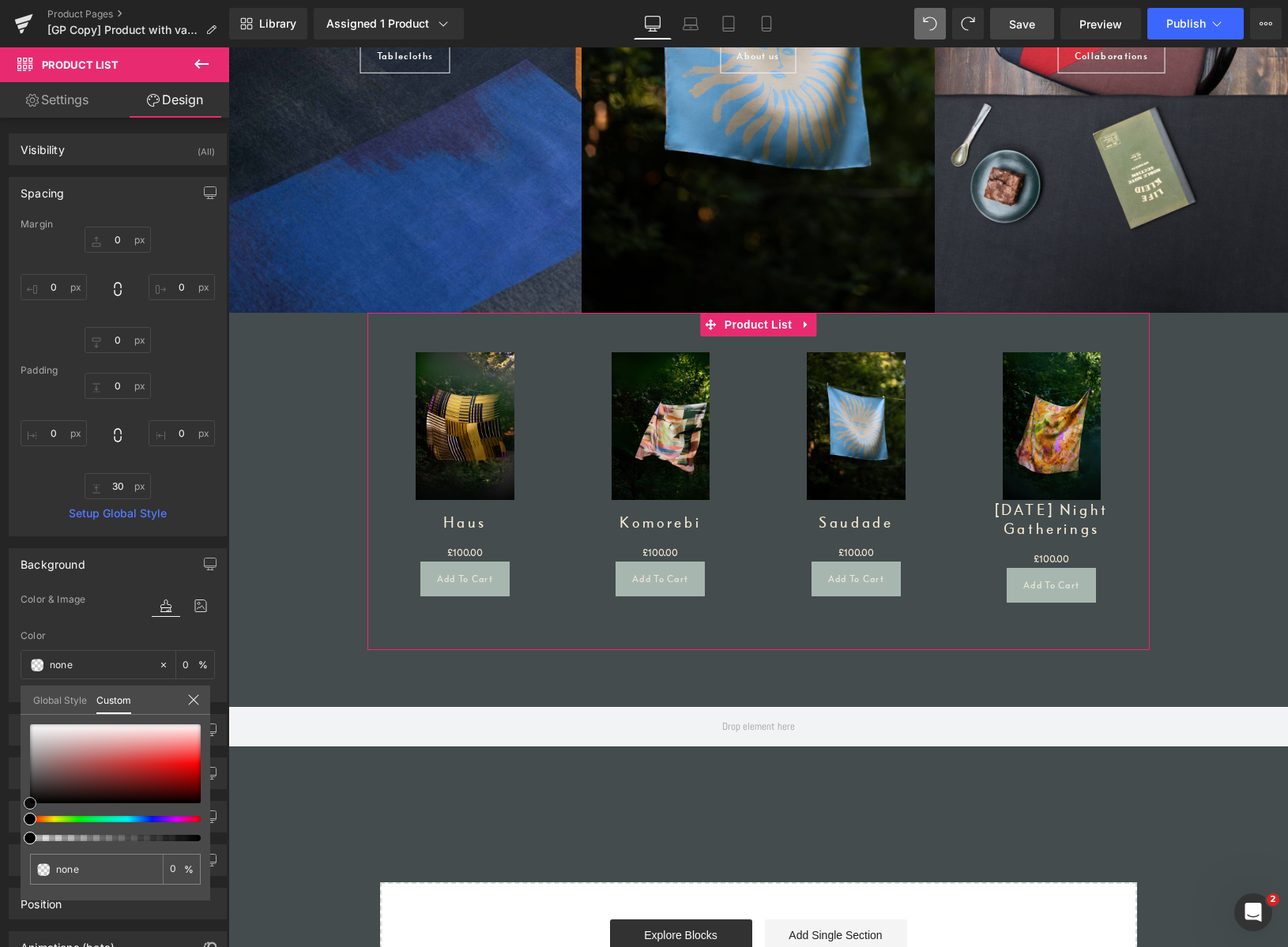
type input "#000000"
type input "100"
type input "#000000"
type input "100"
drag, startPoint x: 28, startPoint y: 801, endPoint x: 20, endPoint y: 817, distance: 17.9
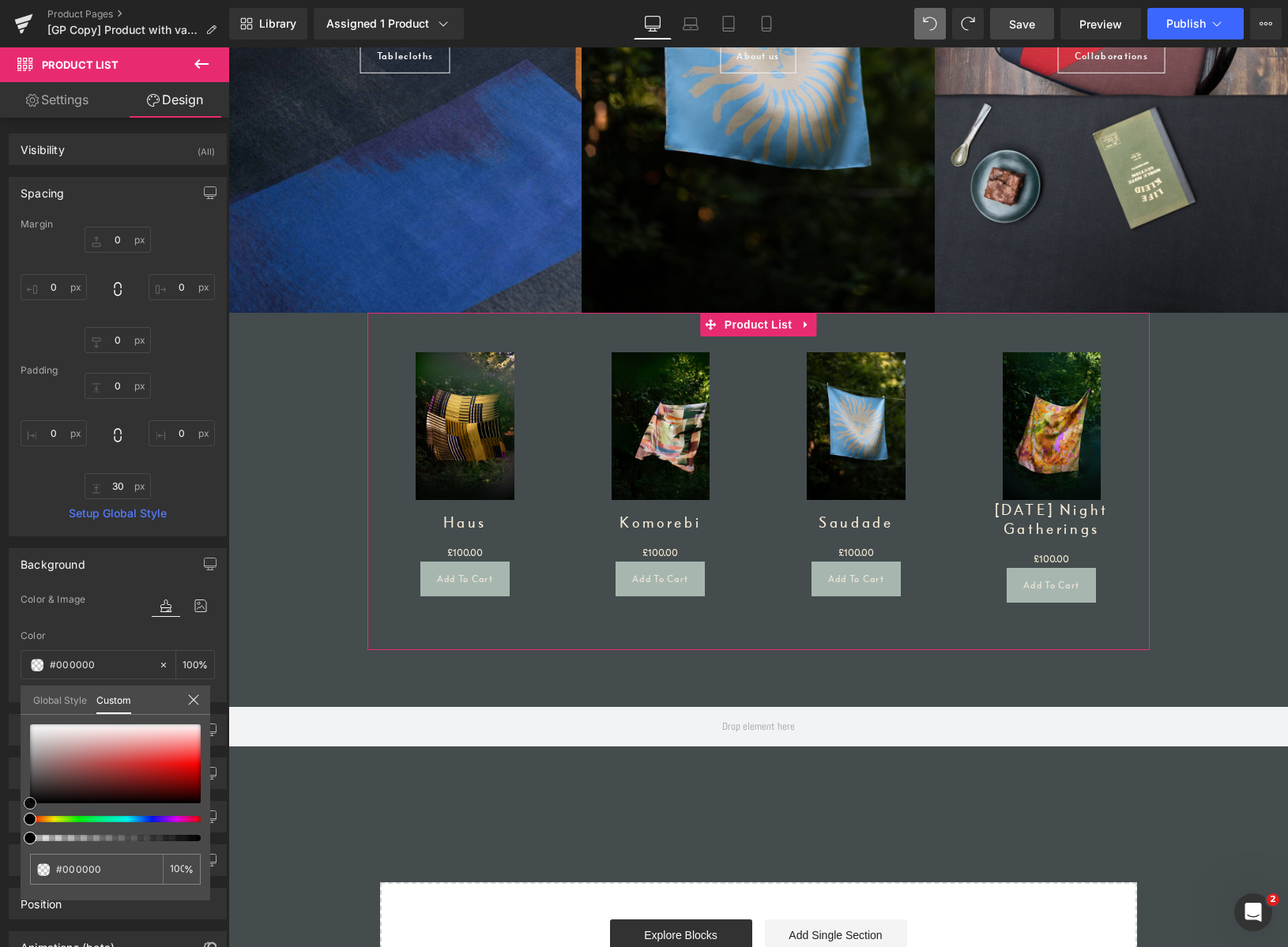
click at [20, 817] on div "#000000 100 %" at bounding box center [115, 813] width 190 height 177
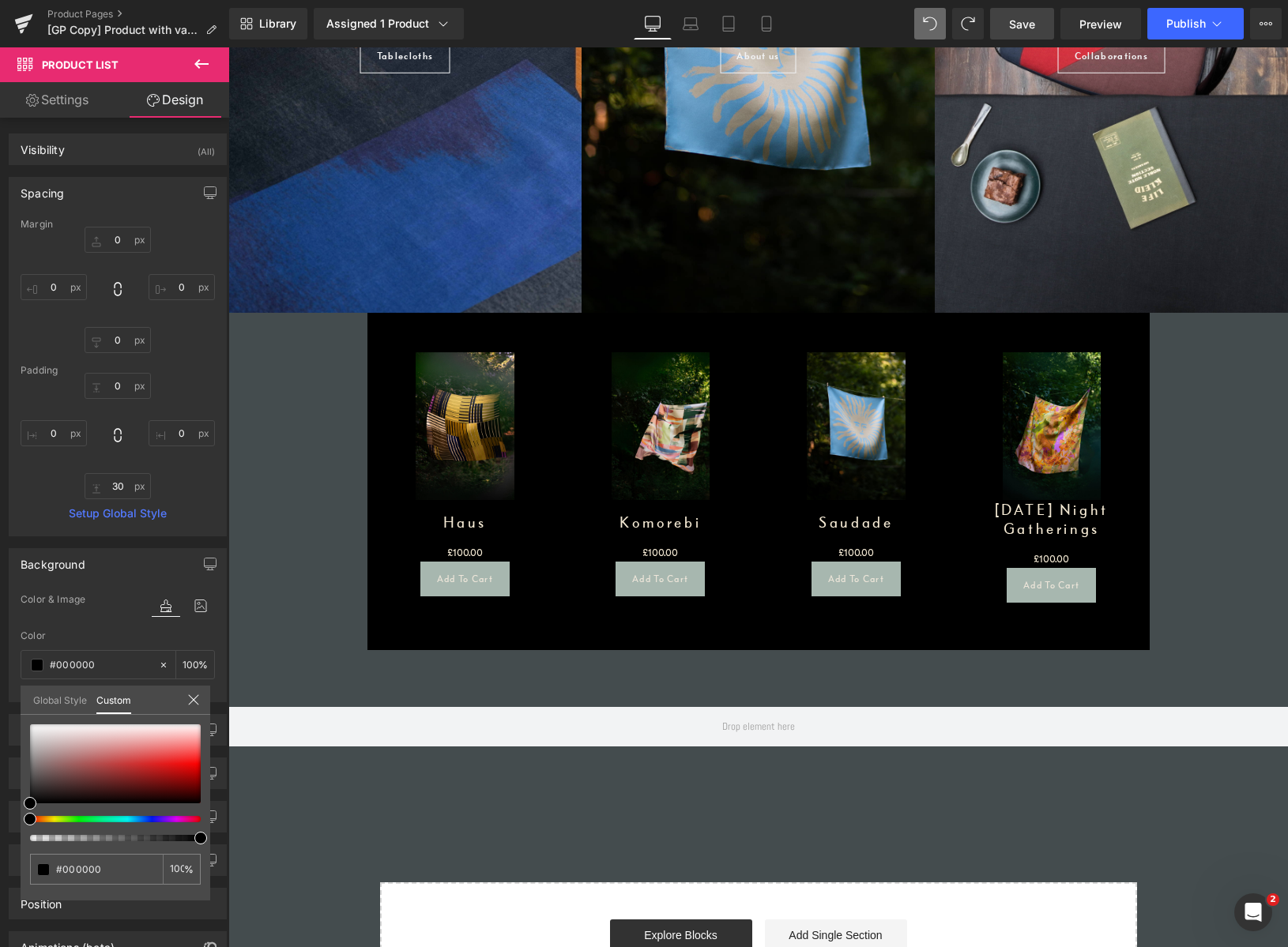
click at [202, 66] on icon at bounding box center [202, 64] width 19 height 19
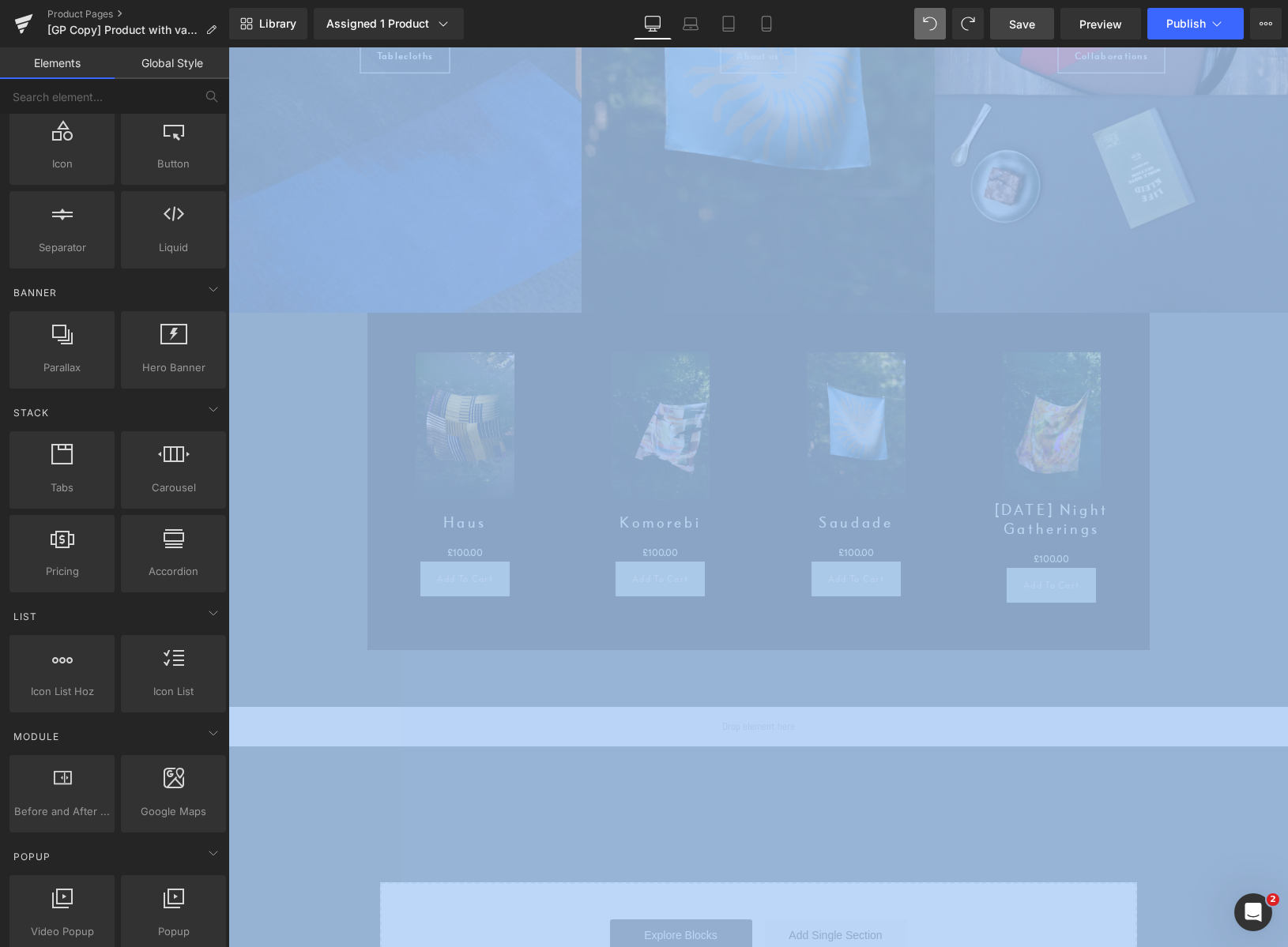
scroll to position [0, 0]
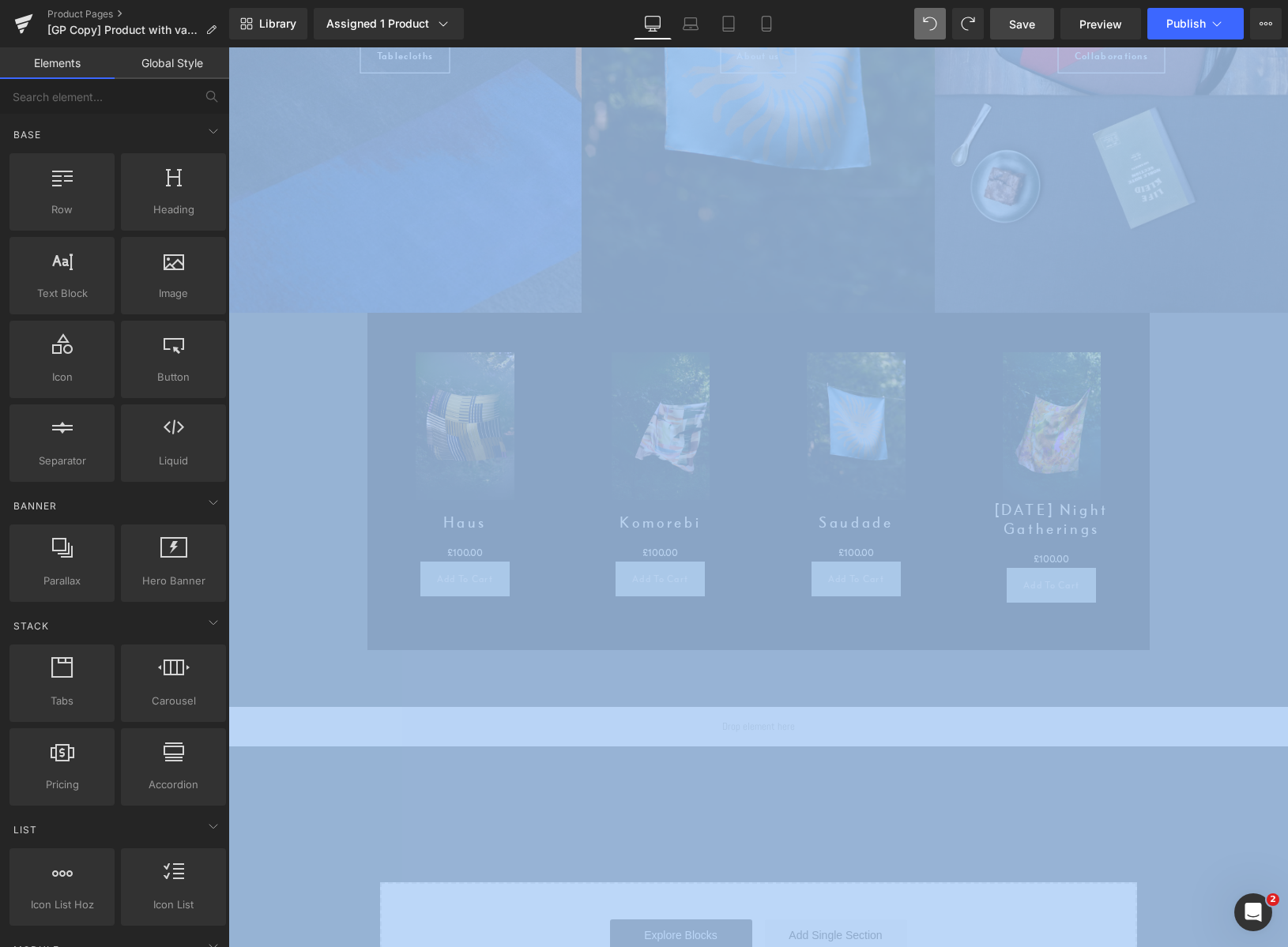
drag, startPoint x: 193, startPoint y: 423, endPoint x: 186, endPoint y: -20, distance: 443.1
click at [186, 0] on html "(P) Cart Button You are previewing how the will restyle your page. You can not …" at bounding box center [644, 473] width 1288 height 947
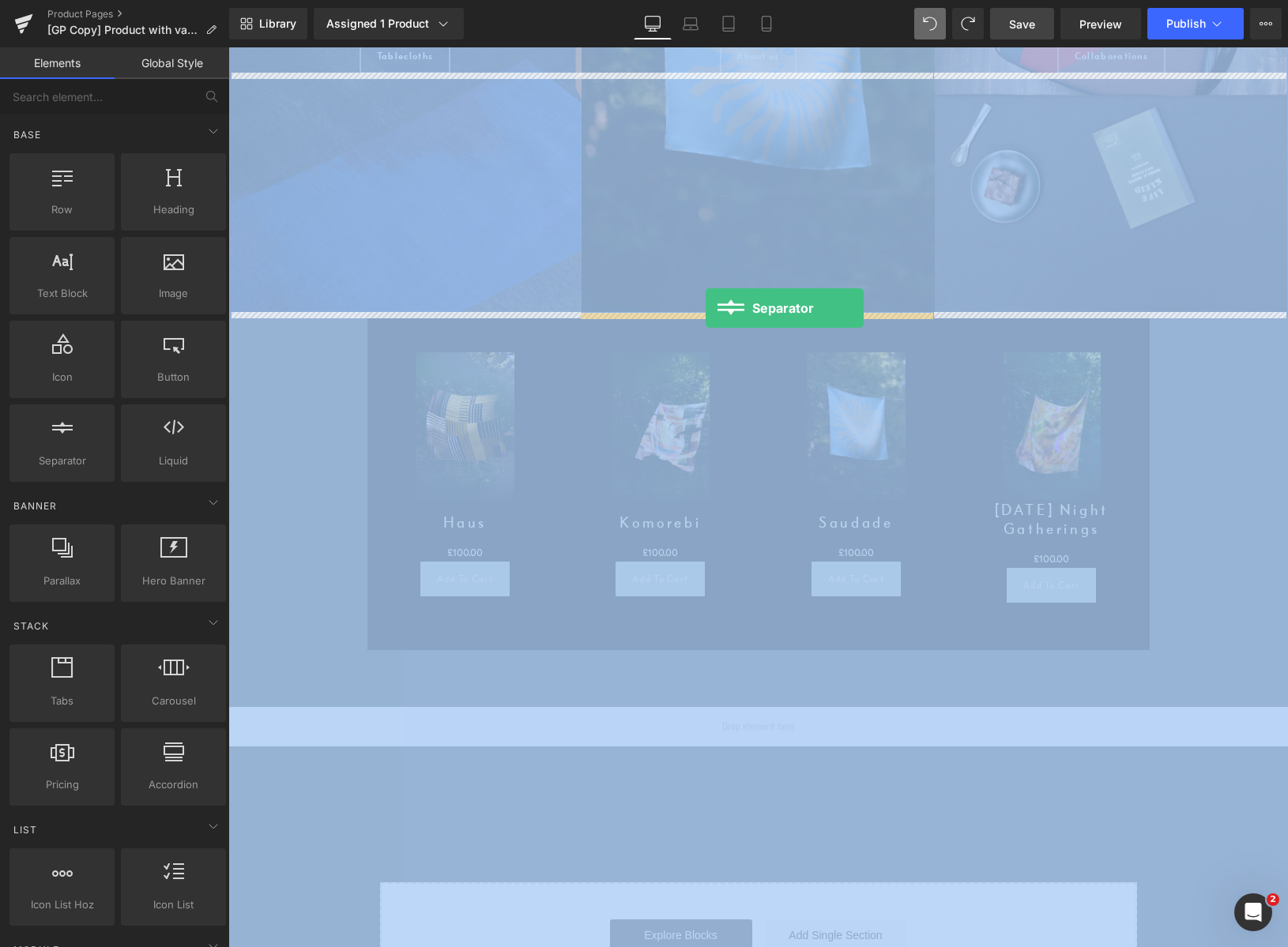
drag, startPoint x: 351, startPoint y: 481, endPoint x: 705, endPoint y: 311, distance: 392.7
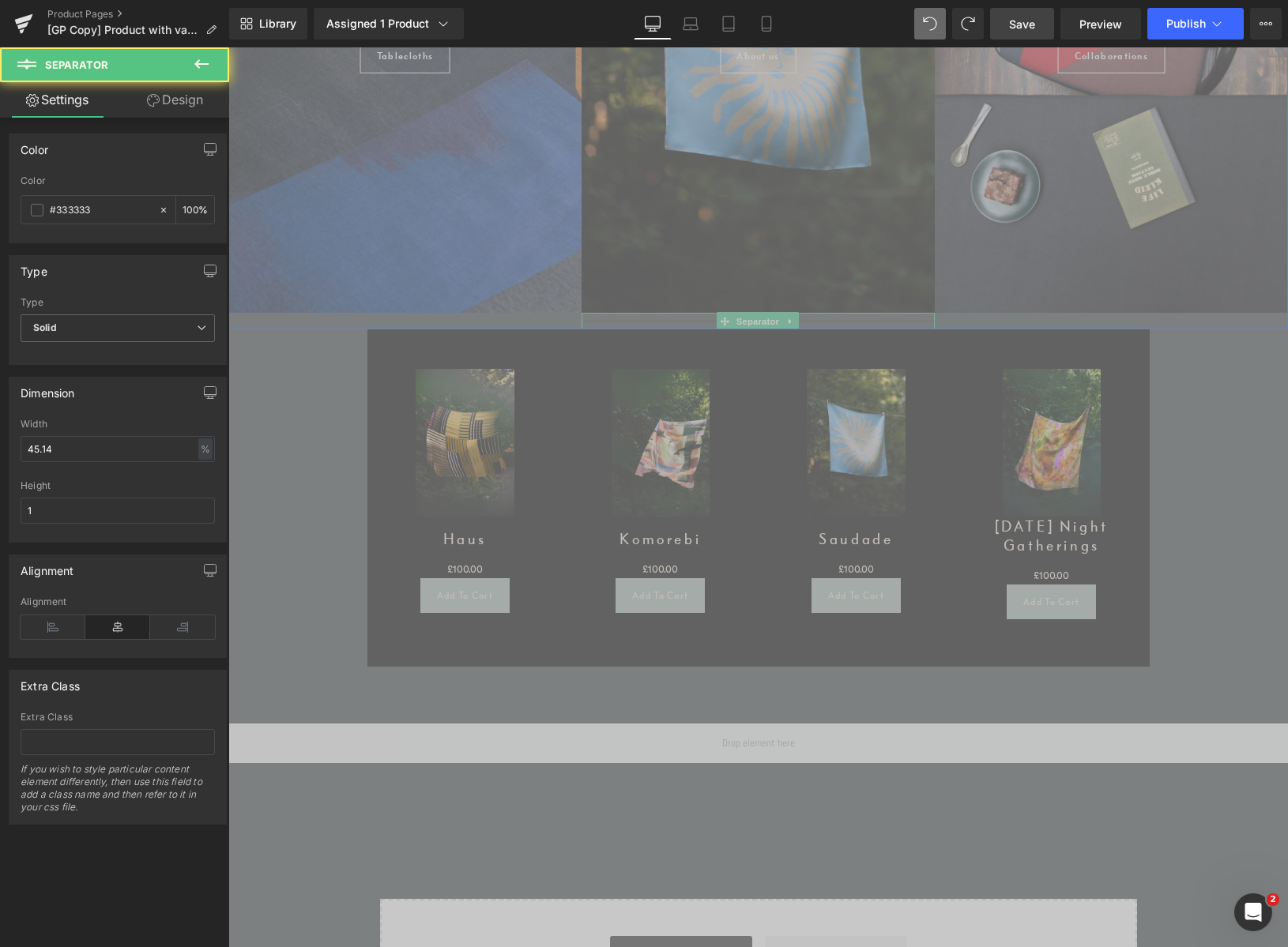
click at [831, 320] on div at bounding box center [758, 320] width 353 height 16
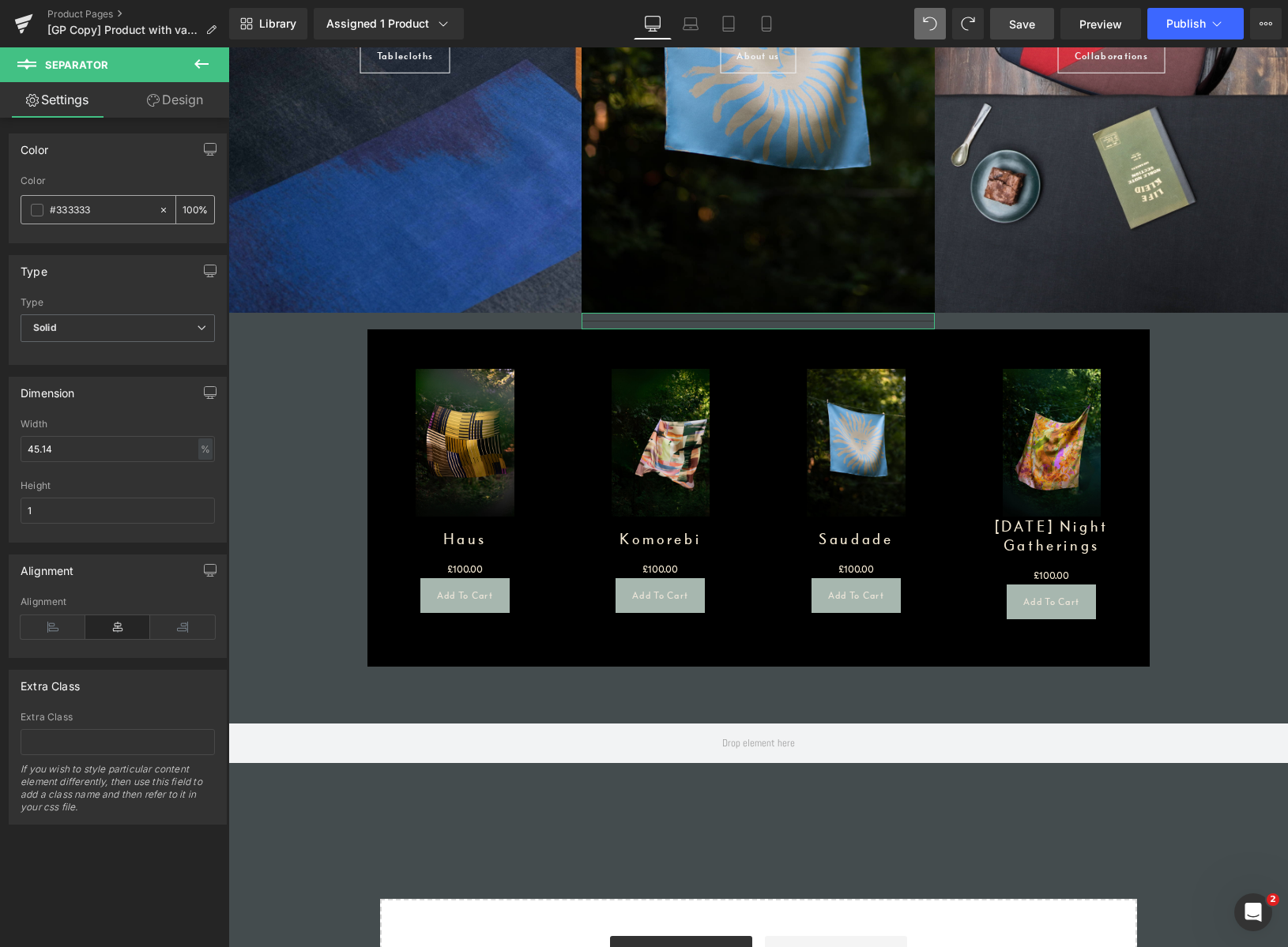
click at [161, 210] on icon at bounding box center [164, 210] width 12 height 12
type input "none"
type input "0"
click at [817, 320] on div at bounding box center [758, 320] width 353 height 16
click at [691, 322] on hr at bounding box center [758, 324] width 159 height 9
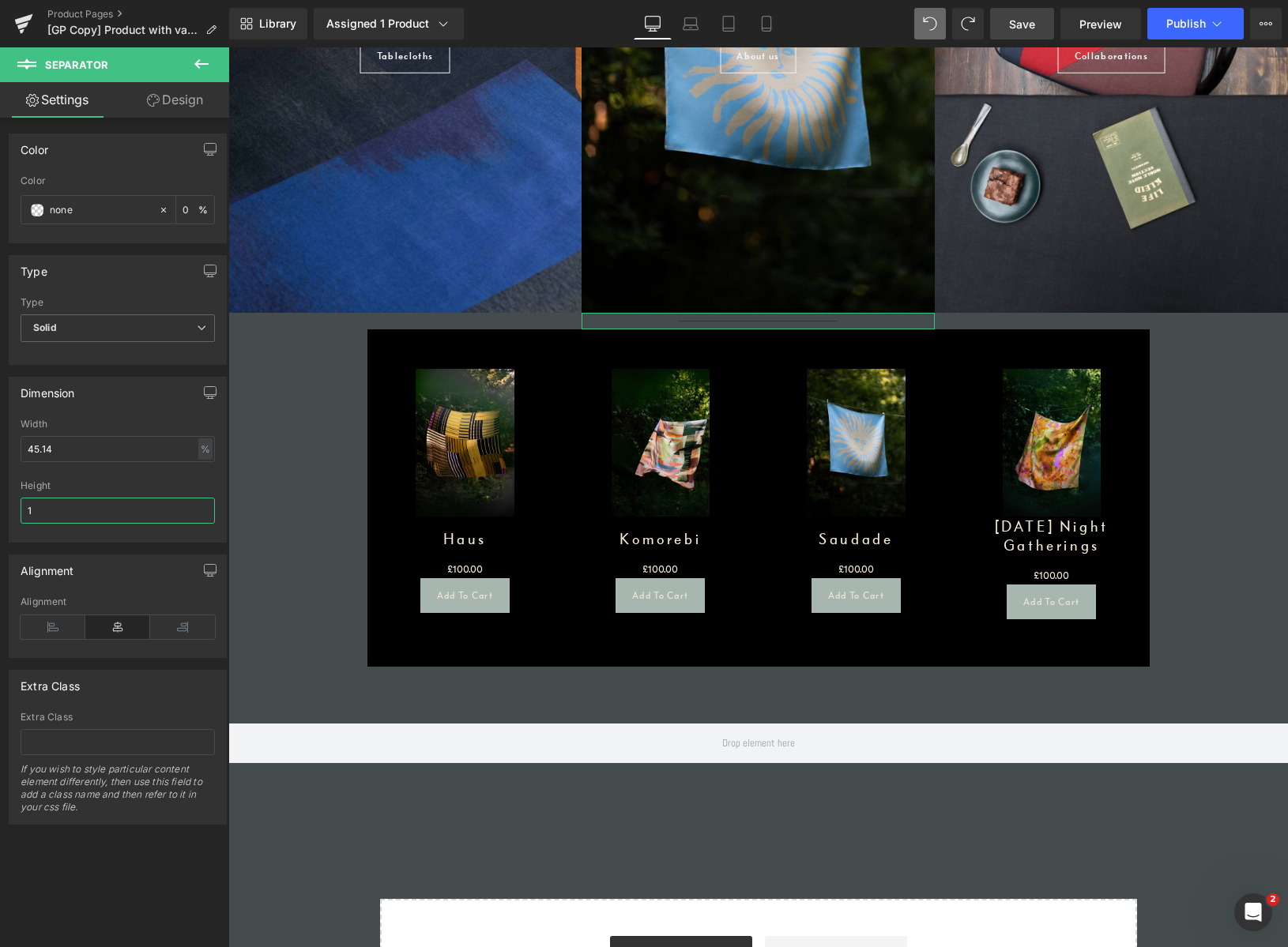
drag, startPoint x: 60, startPoint y: 514, endPoint x: -20, endPoint y: 508, distance: 80.2
click at [0, 508] on html "Separator You are previewing how the will restyle your page. You can not edit E…" at bounding box center [644, 473] width 1288 height 947
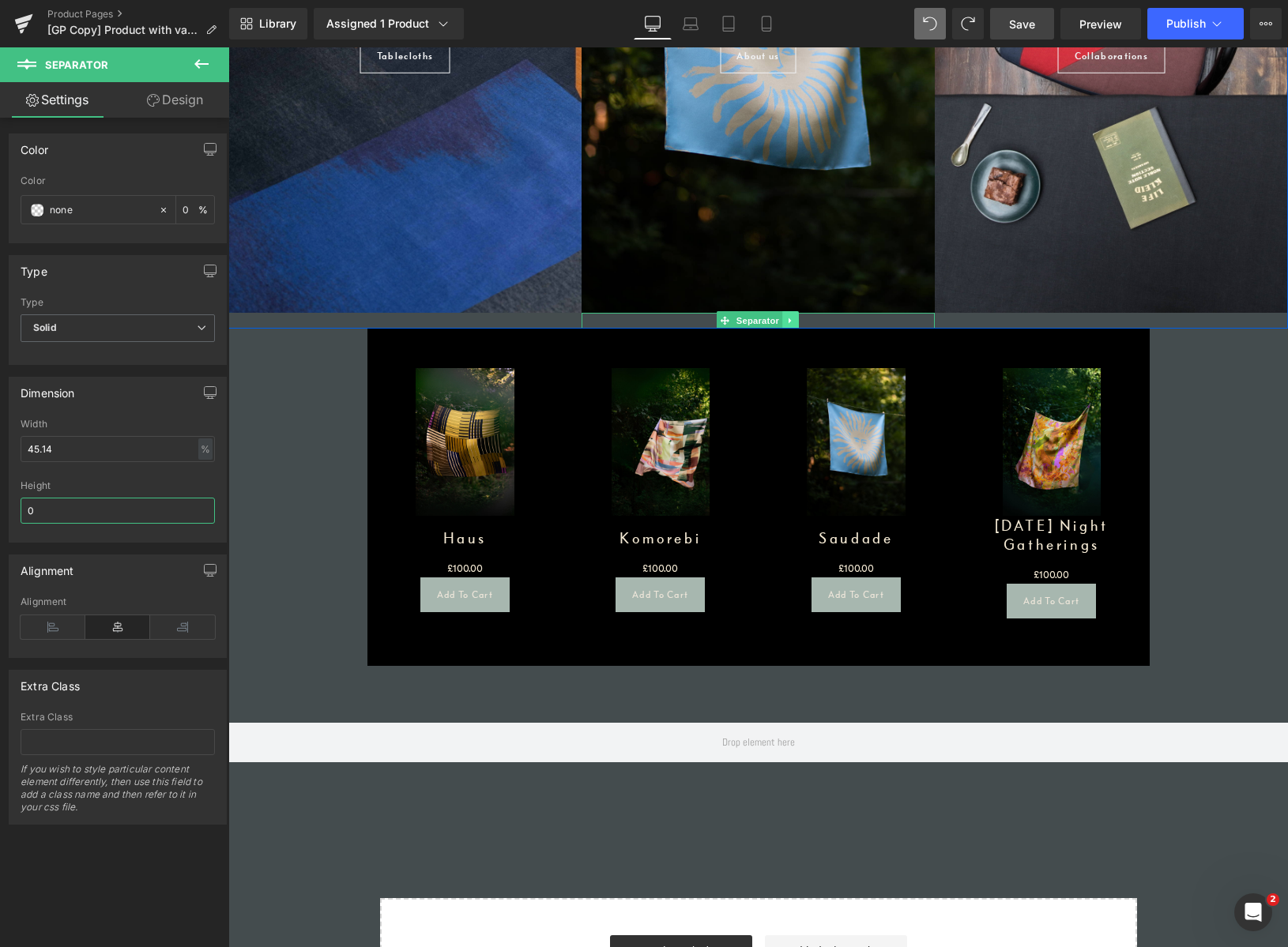
type input "0"
click at [793, 320] on link at bounding box center [791, 320] width 16 height 19
click at [781, 320] on icon at bounding box center [782, 320] width 9 height 9
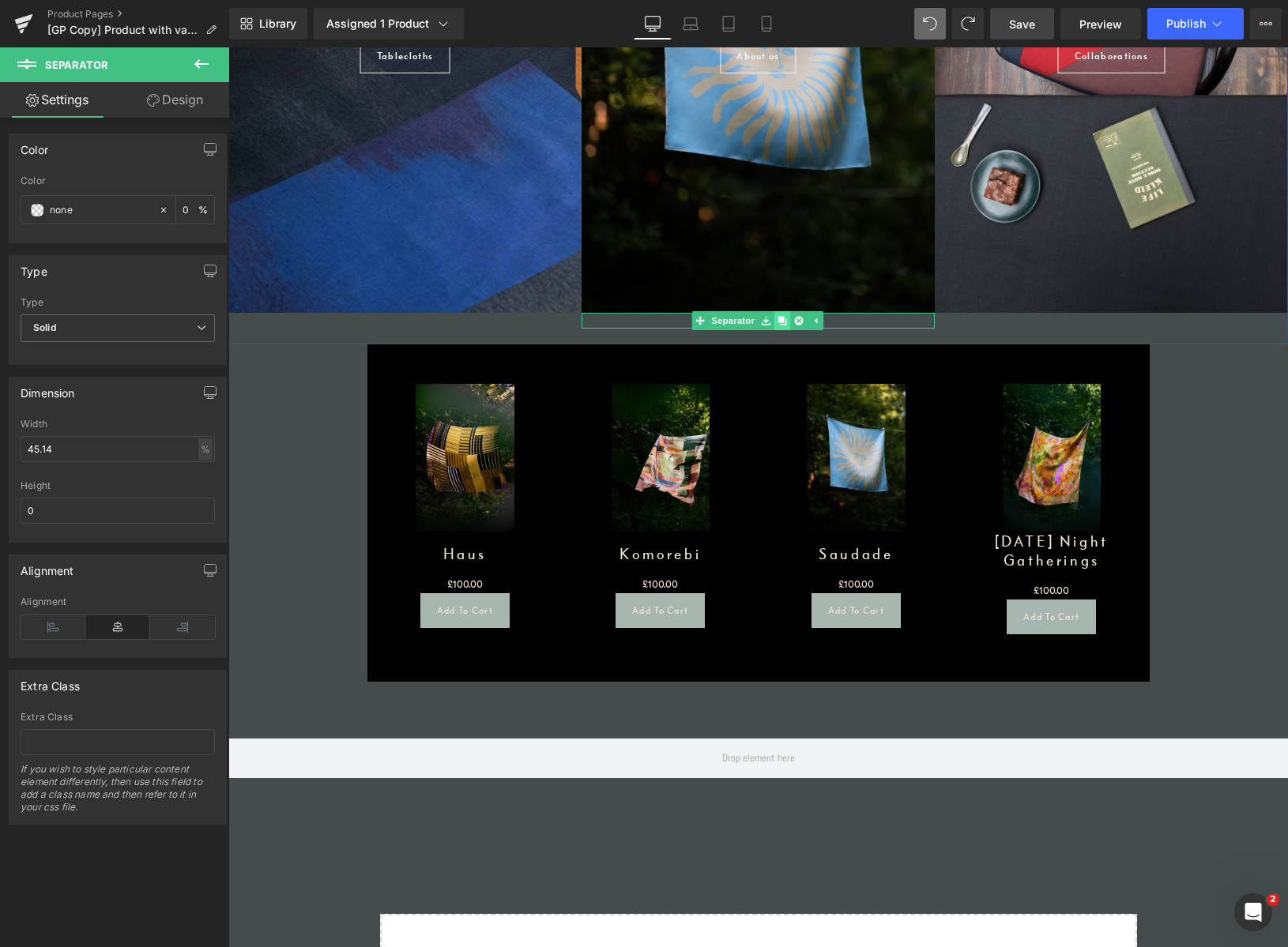
click at [781, 320] on icon at bounding box center [782, 320] width 9 height 9
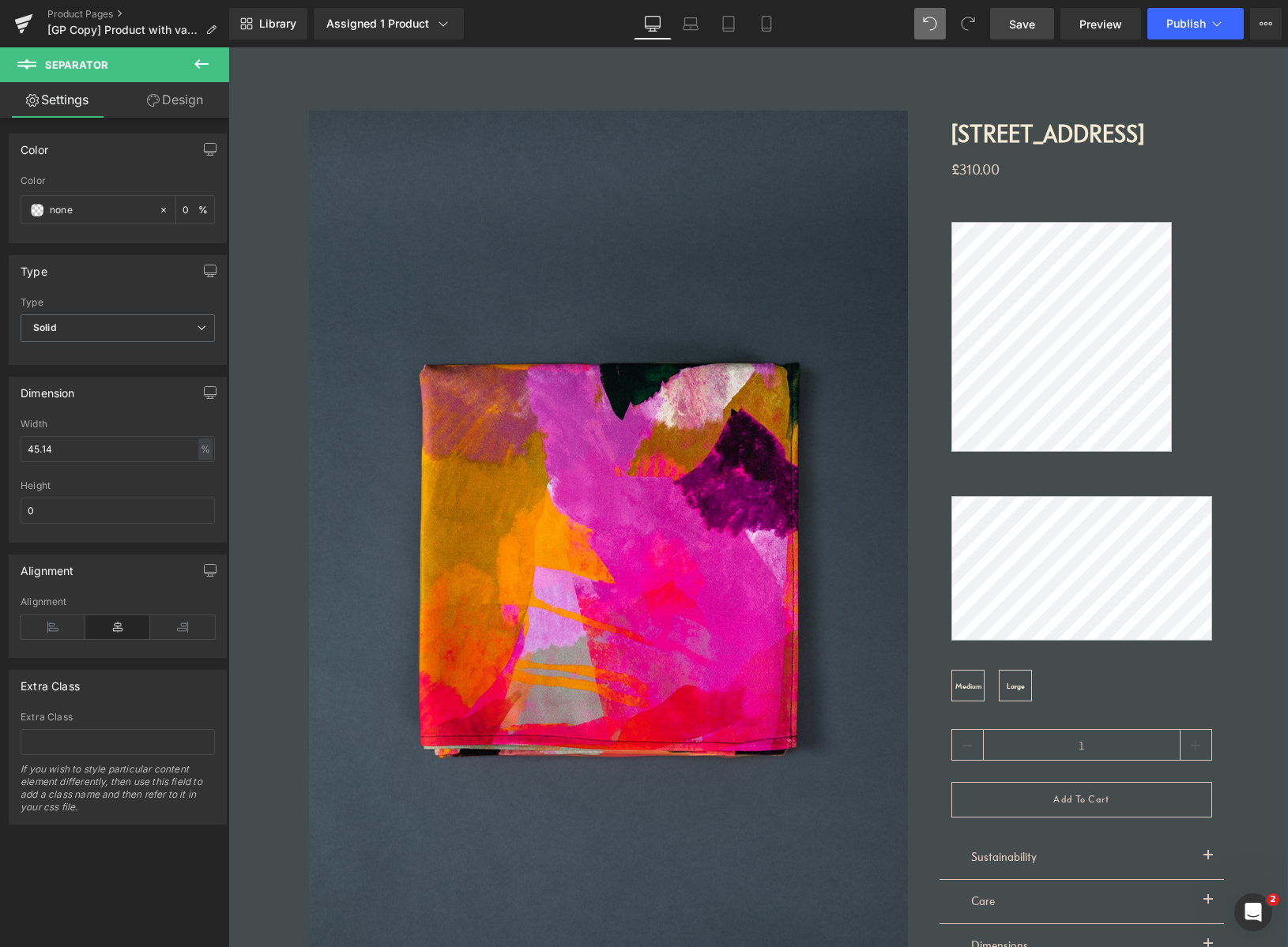
drag, startPoint x: 1278, startPoint y: 643, endPoint x: 1467, endPoint y: 78, distance: 595.8
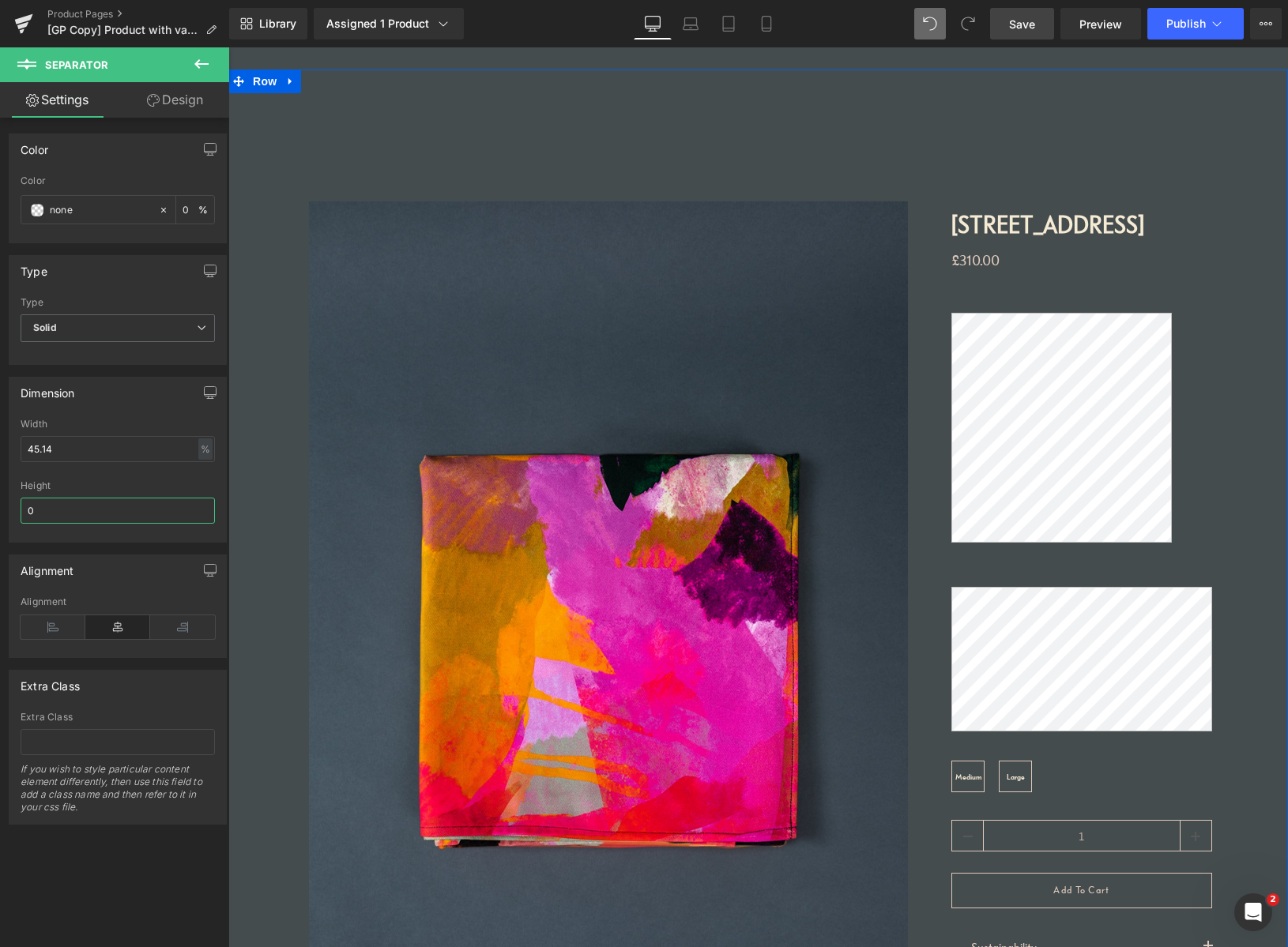
click at [1027, 27] on span "Save" at bounding box center [1022, 23] width 26 height 16
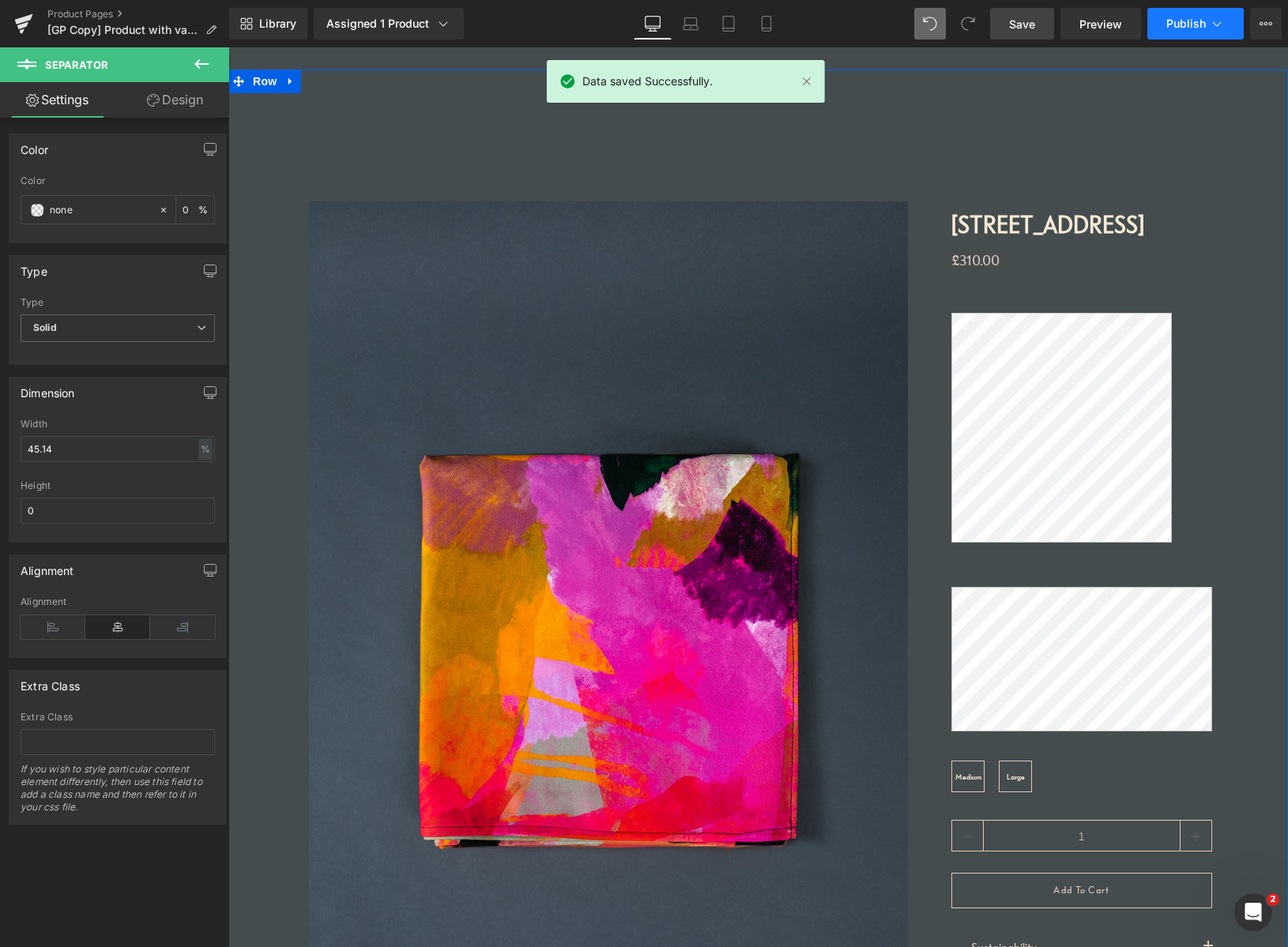
click at [1178, 26] on span "Publish" at bounding box center [1185, 23] width 39 height 12
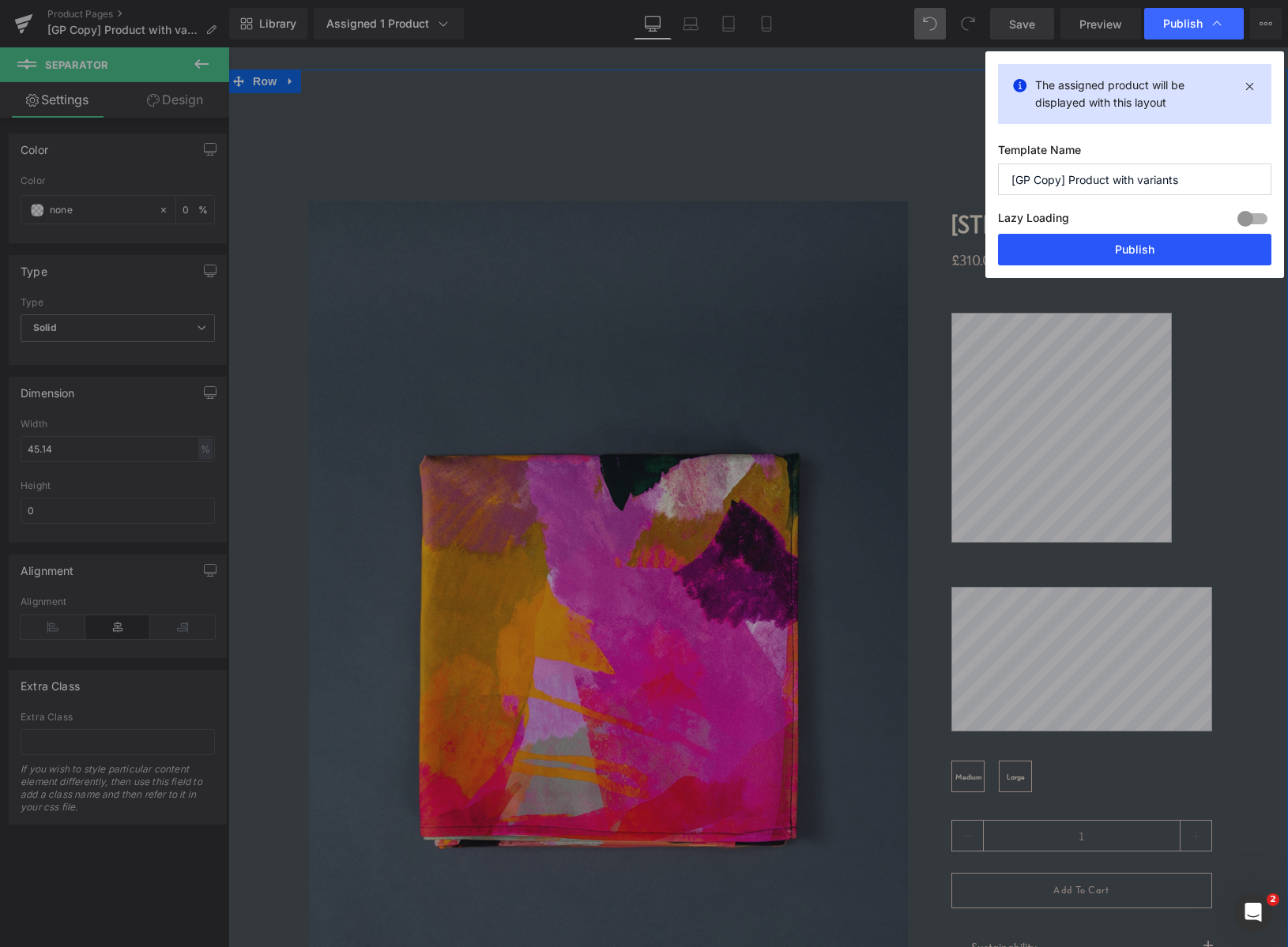
click at [1136, 257] on button "Publish" at bounding box center [1134, 249] width 274 height 32
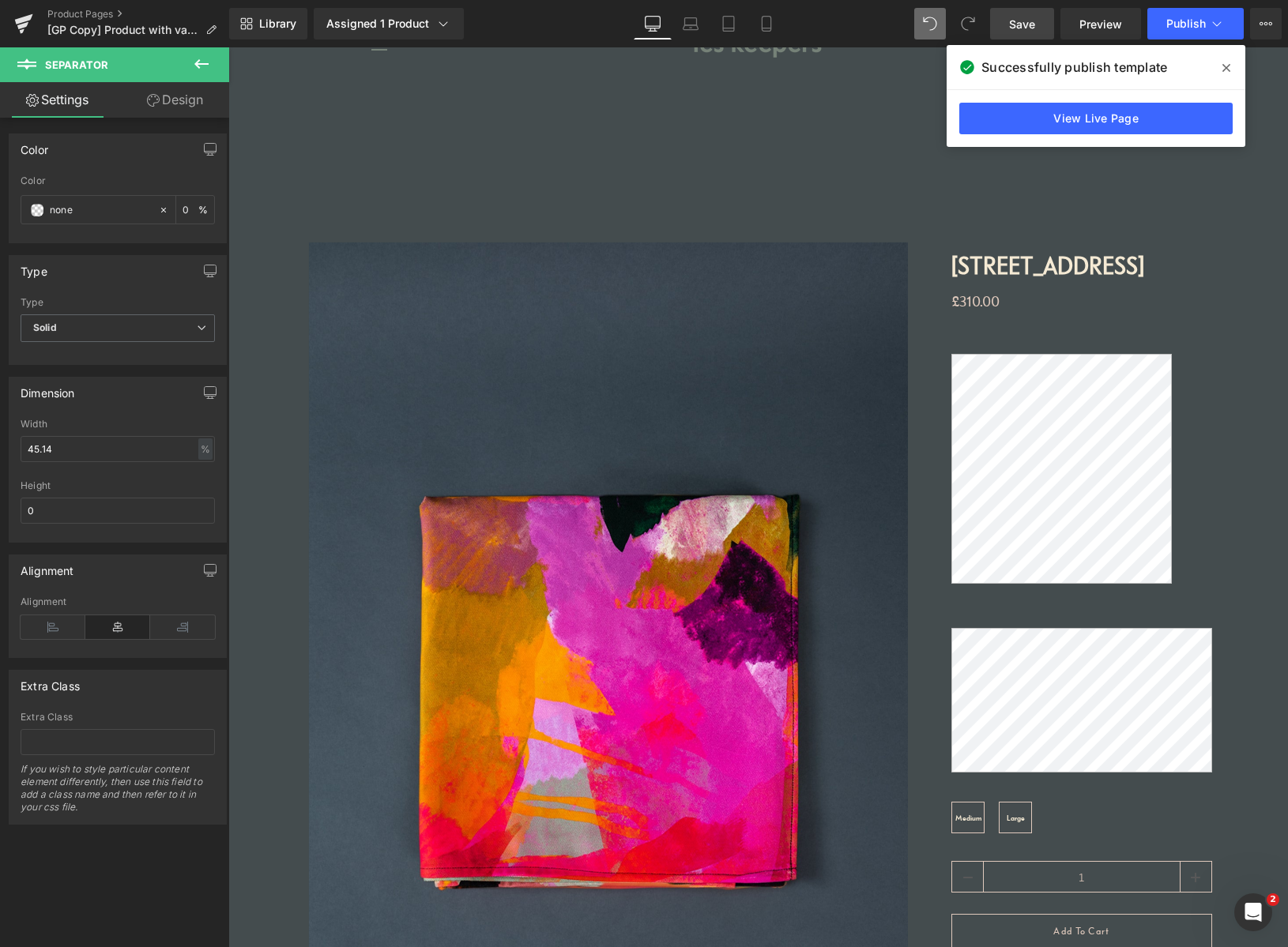
scroll to position [0, 0]
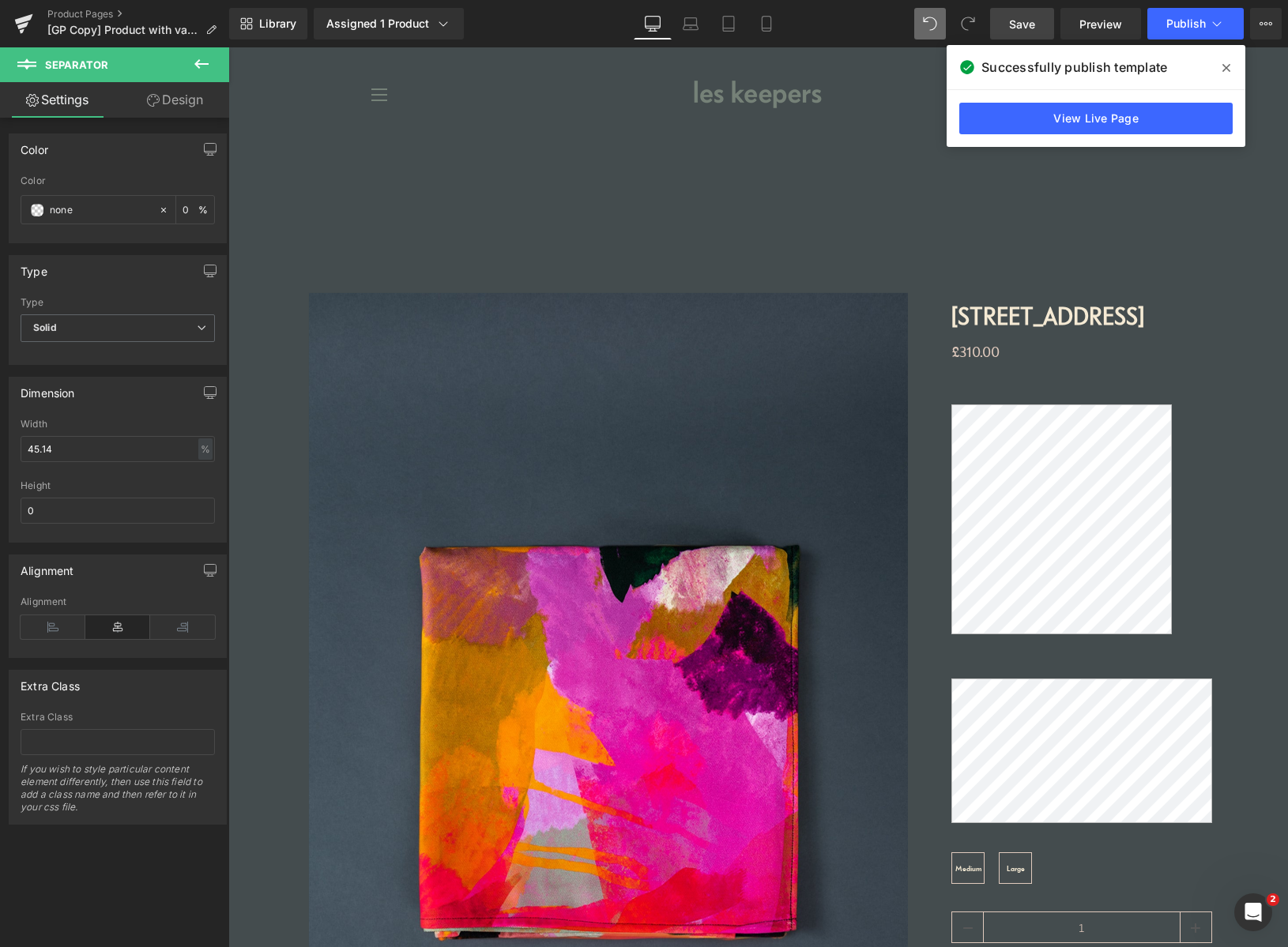
click at [177, 106] on link "Design" at bounding box center [175, 100] width 114 height 36
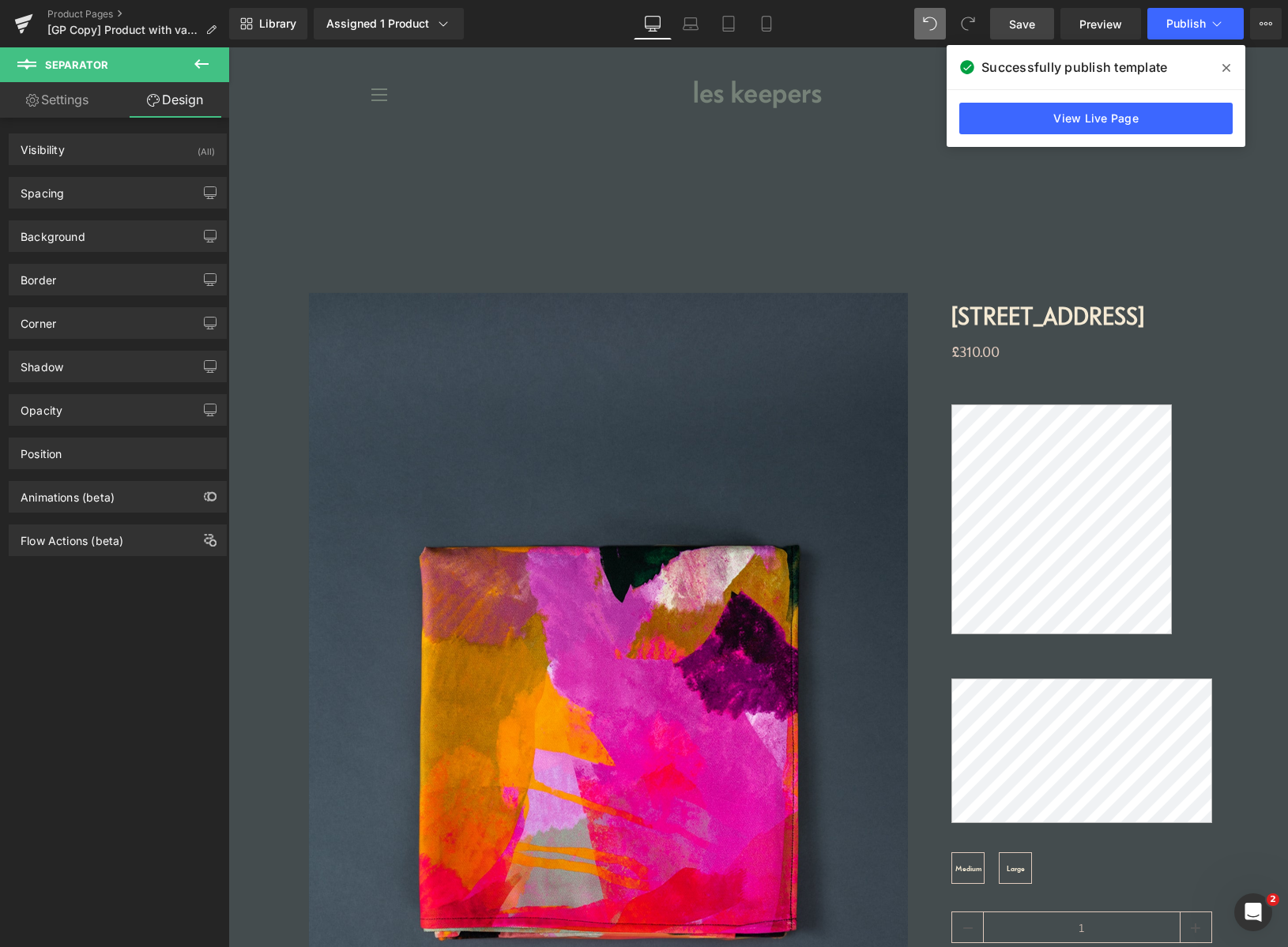
click at [88, 105] on link "Settings" at bounding box center [57, 100] width 114 height 36
type input "0"
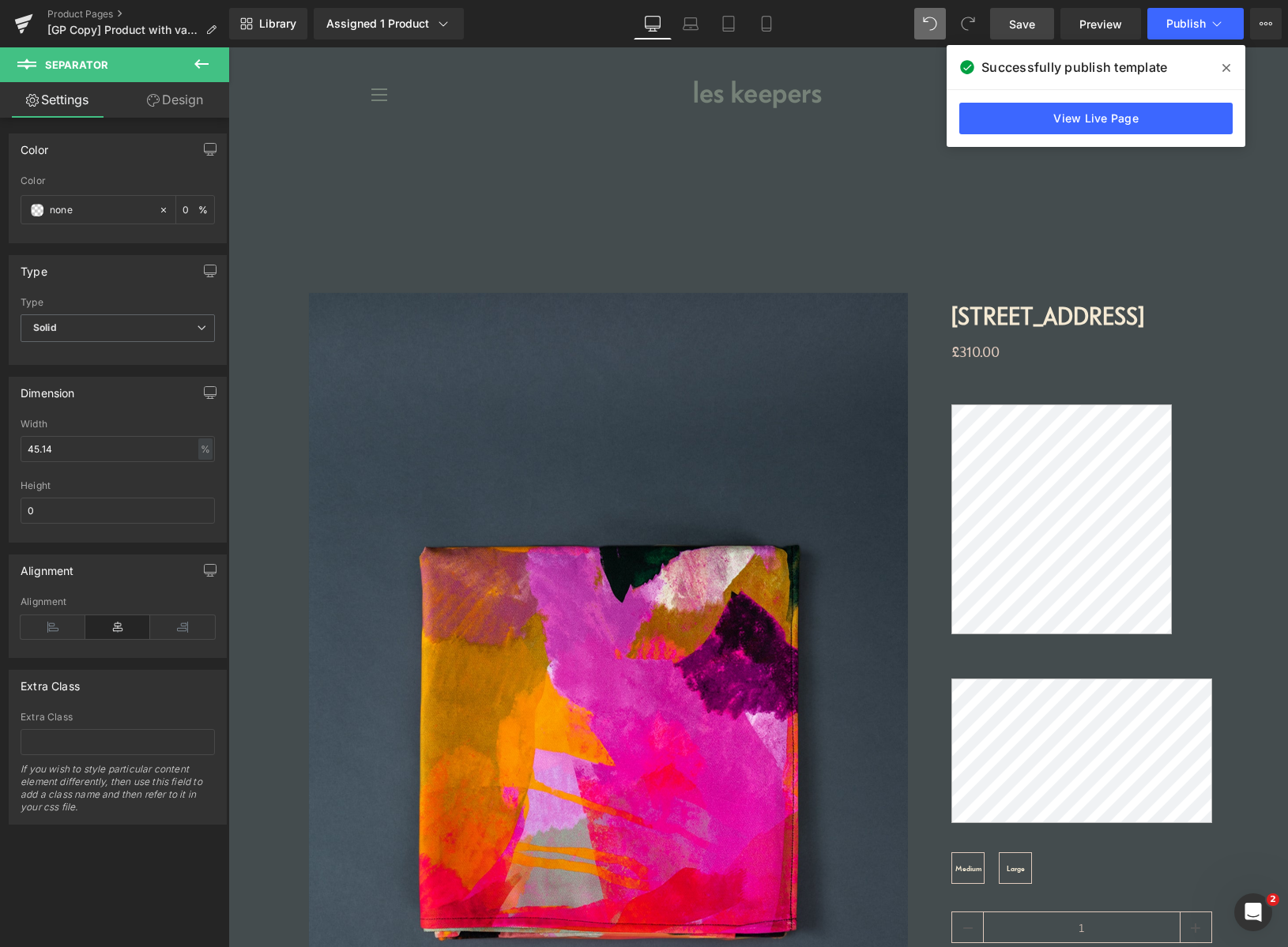
click at [203, 61] on icon at bounding box center [202, 64] width 19 height 19
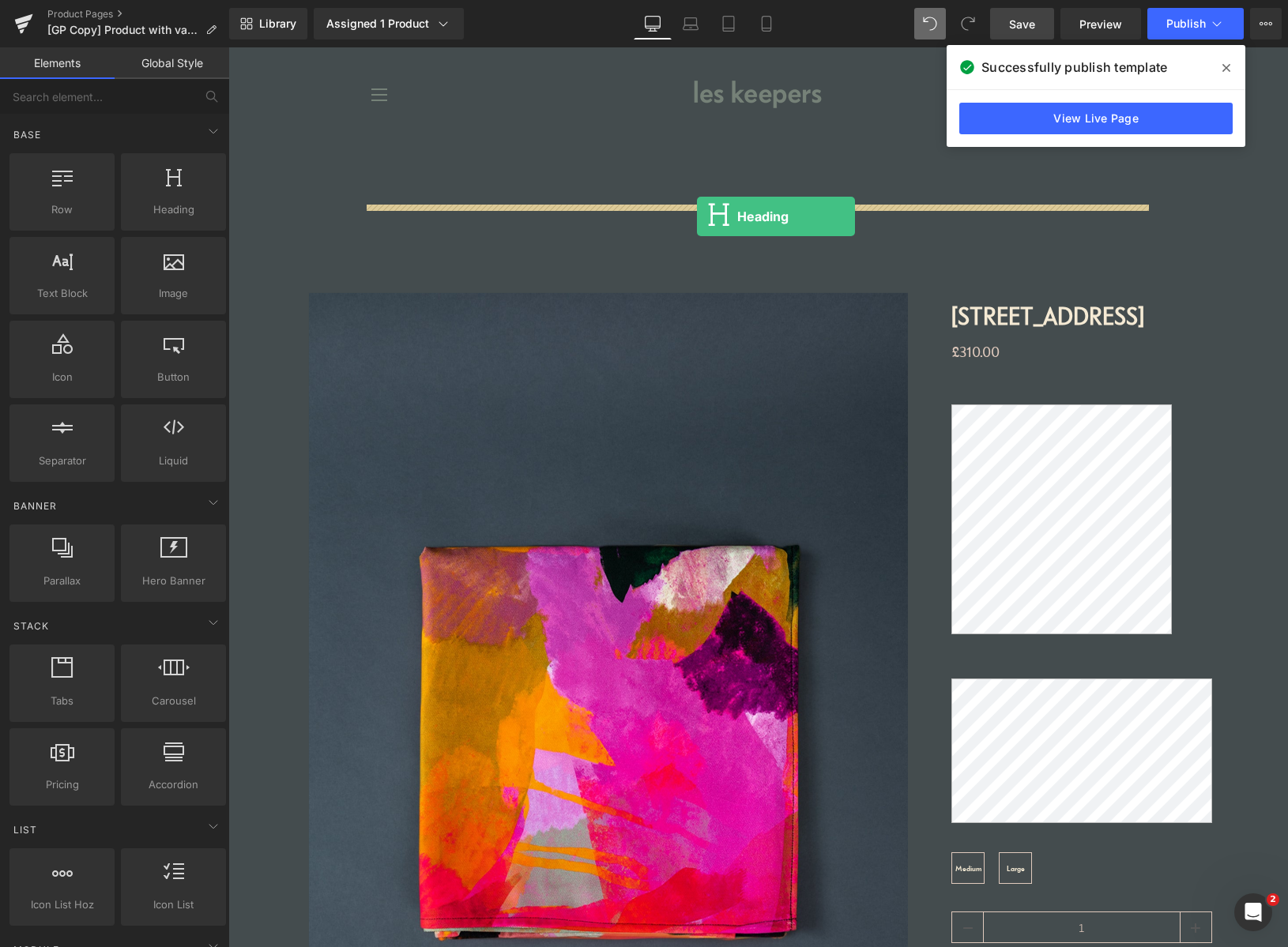
drag, startPoint x: 398, startPoint y: 242, endPoint x: 699, endPoint y: 216, distance: 302.1
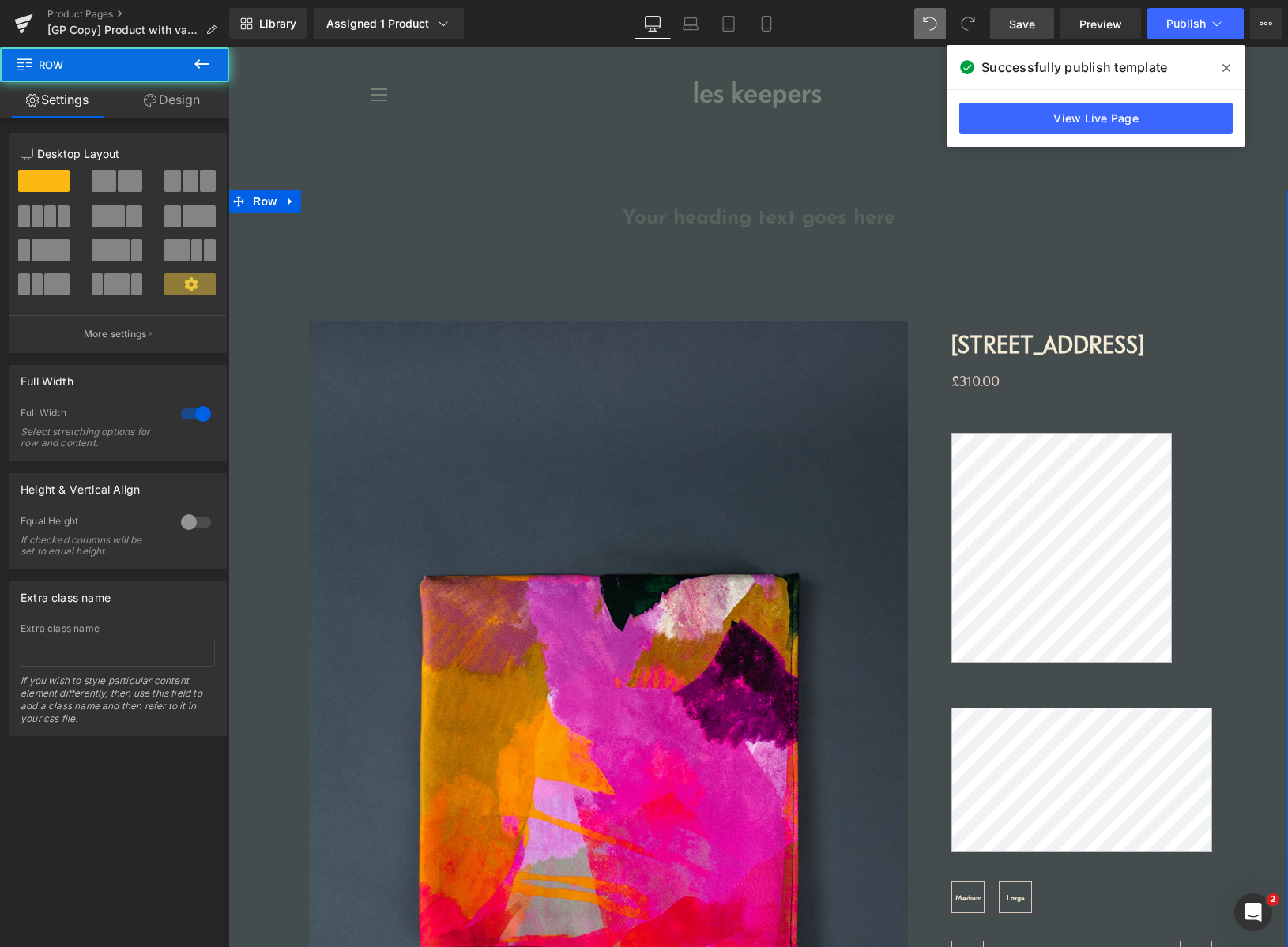
click at [676, 221] on div "‹ ›" at bounding box center [766, 799] width 996 height 1219
click at [723, 222] on div "‹ ›" at bounding box center [766, 799] width 996 height 1219
click at [725, 224] on div "‹ ›" at bounding box center [766, 799] width 996 height 1219
click at [728, 217] on div "‹ ›" at bounding box center [766, 799] width 996 height 1219
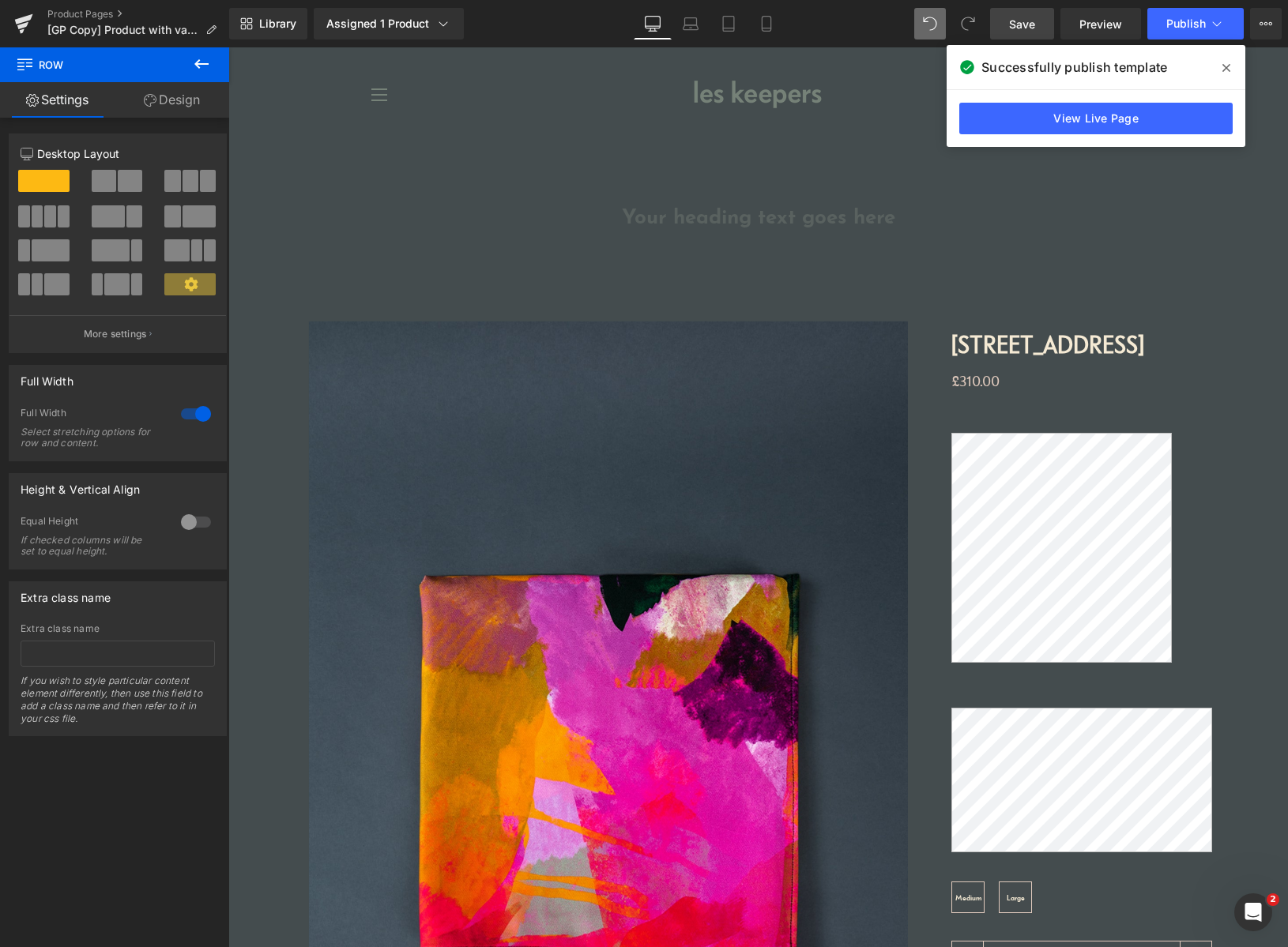
click at [1230, 65] on span at bounding box center [1227, 68] width 25 height 25
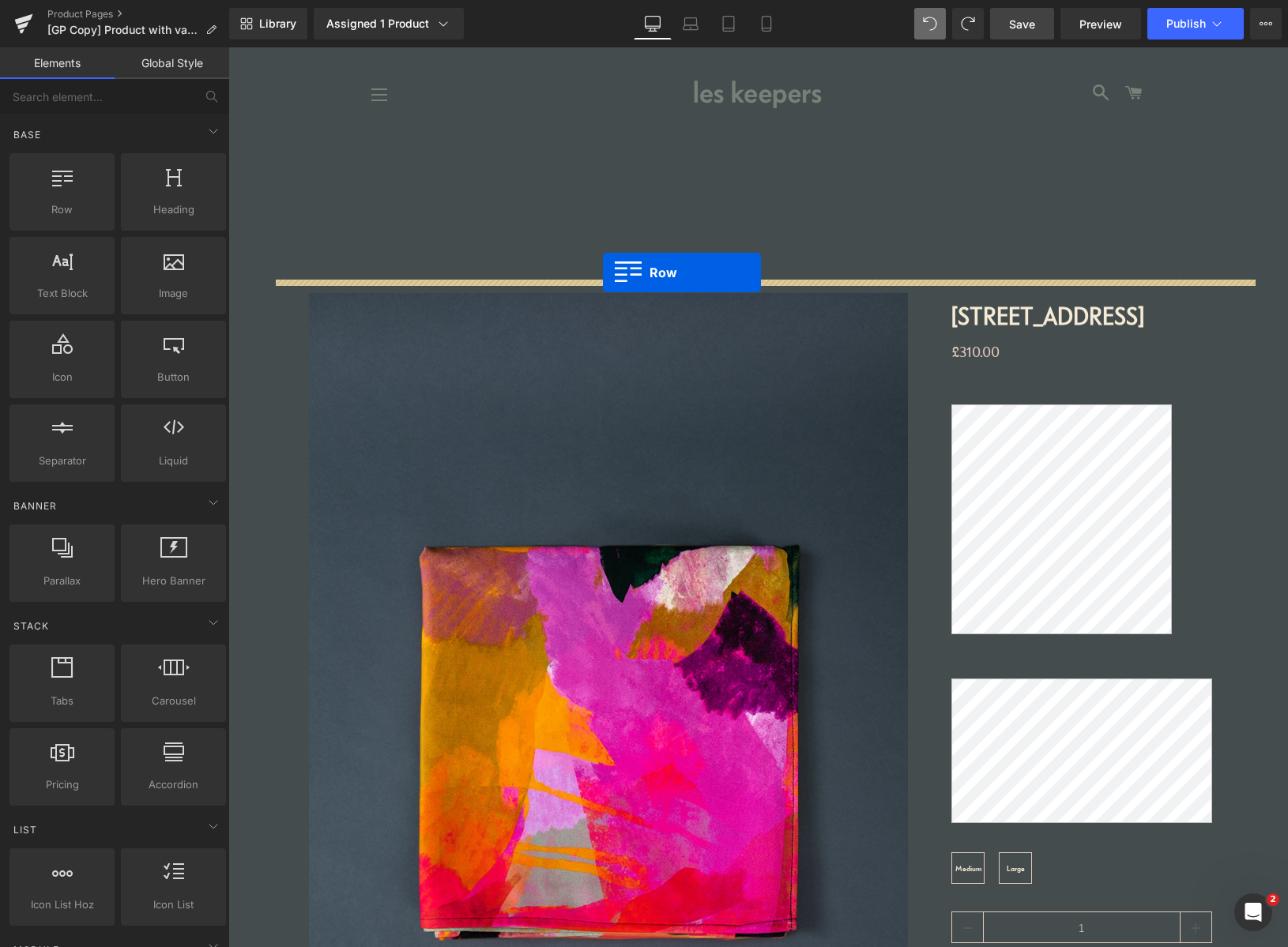
drag, startPoint x: 302, startPoint y: 252, endPoint x: 603, endPoint y: 272, distance: 301.7
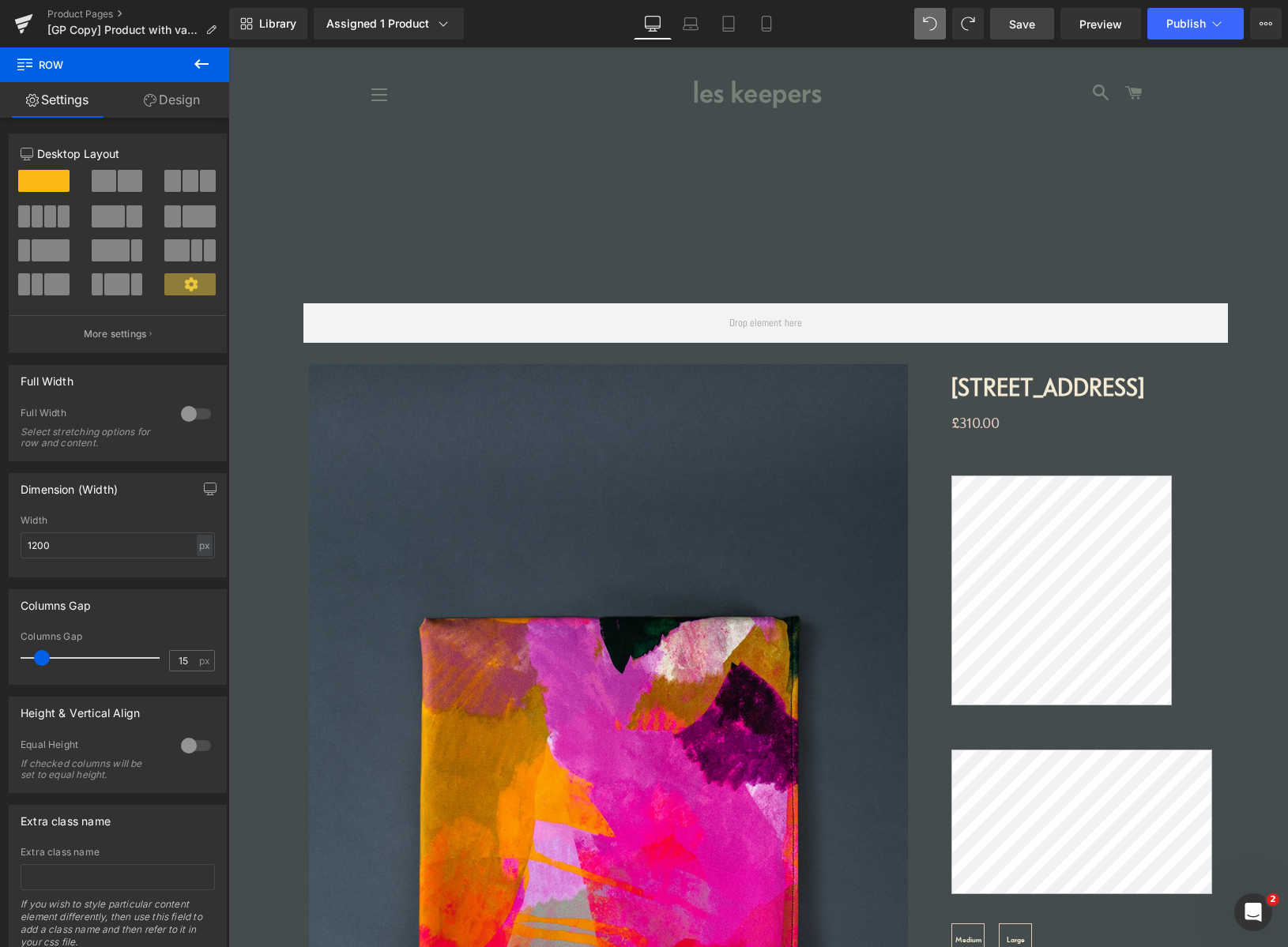
click at [203, 61] on icon at bounding box center [202, 64] width 19 height 19
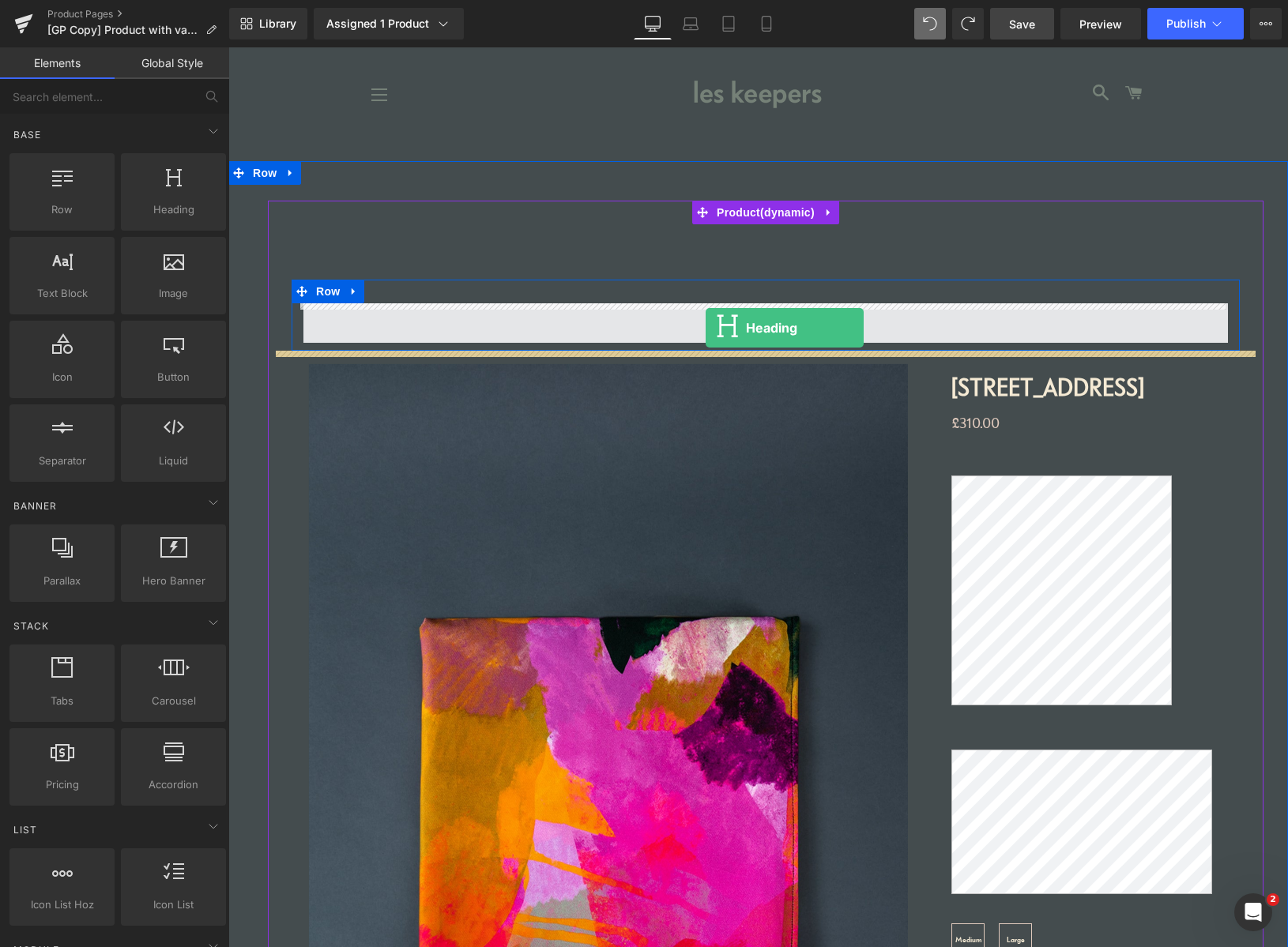
drag, startPoint x: 423, startPoint y: 253, endPoint x: 705, endPoint y: 326, distance: 291.3
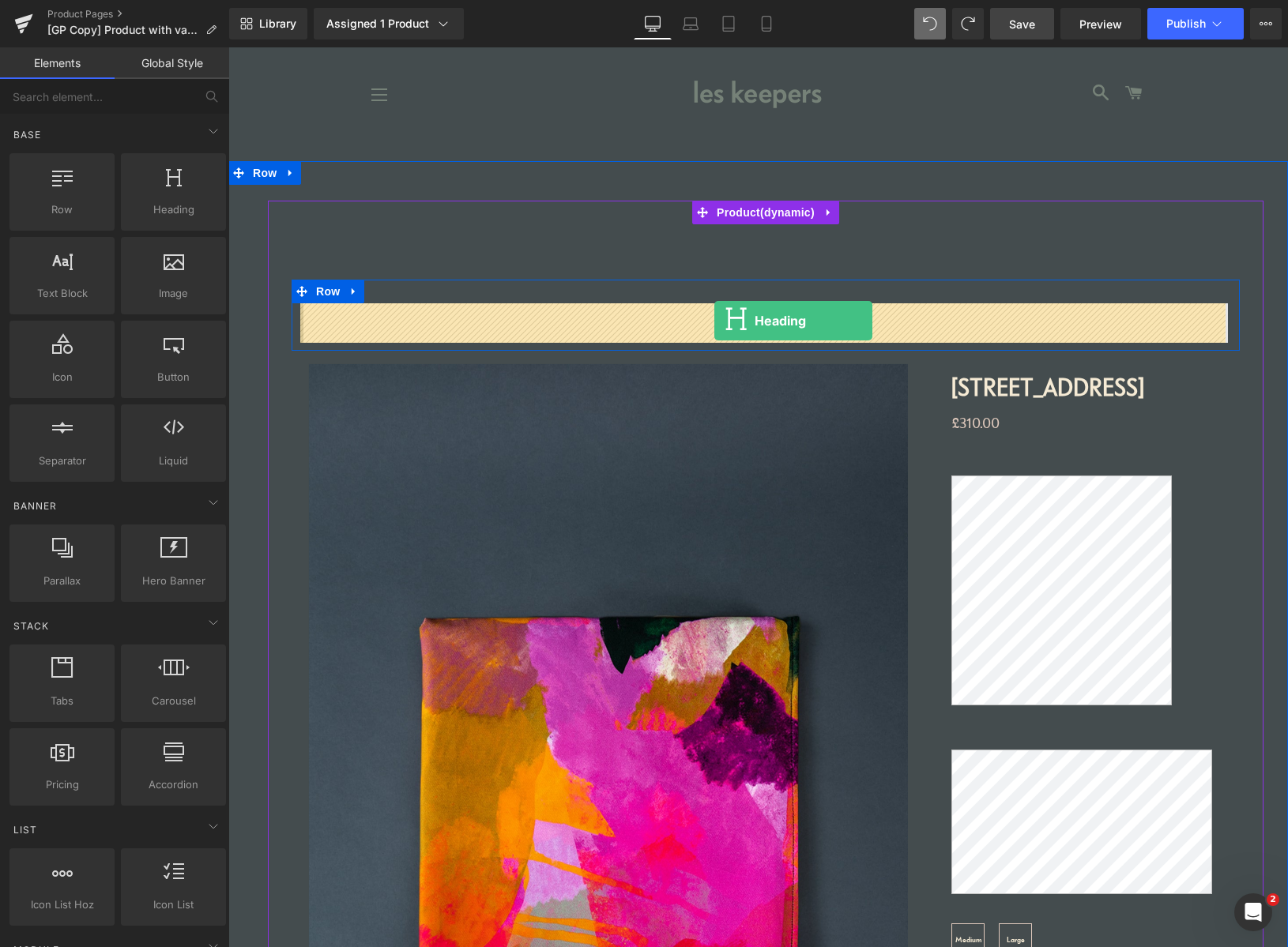
drag, startPoint x: 410, startPoint y: 251, endPoint x: 714, endPoint y: 320, distance: 311.7
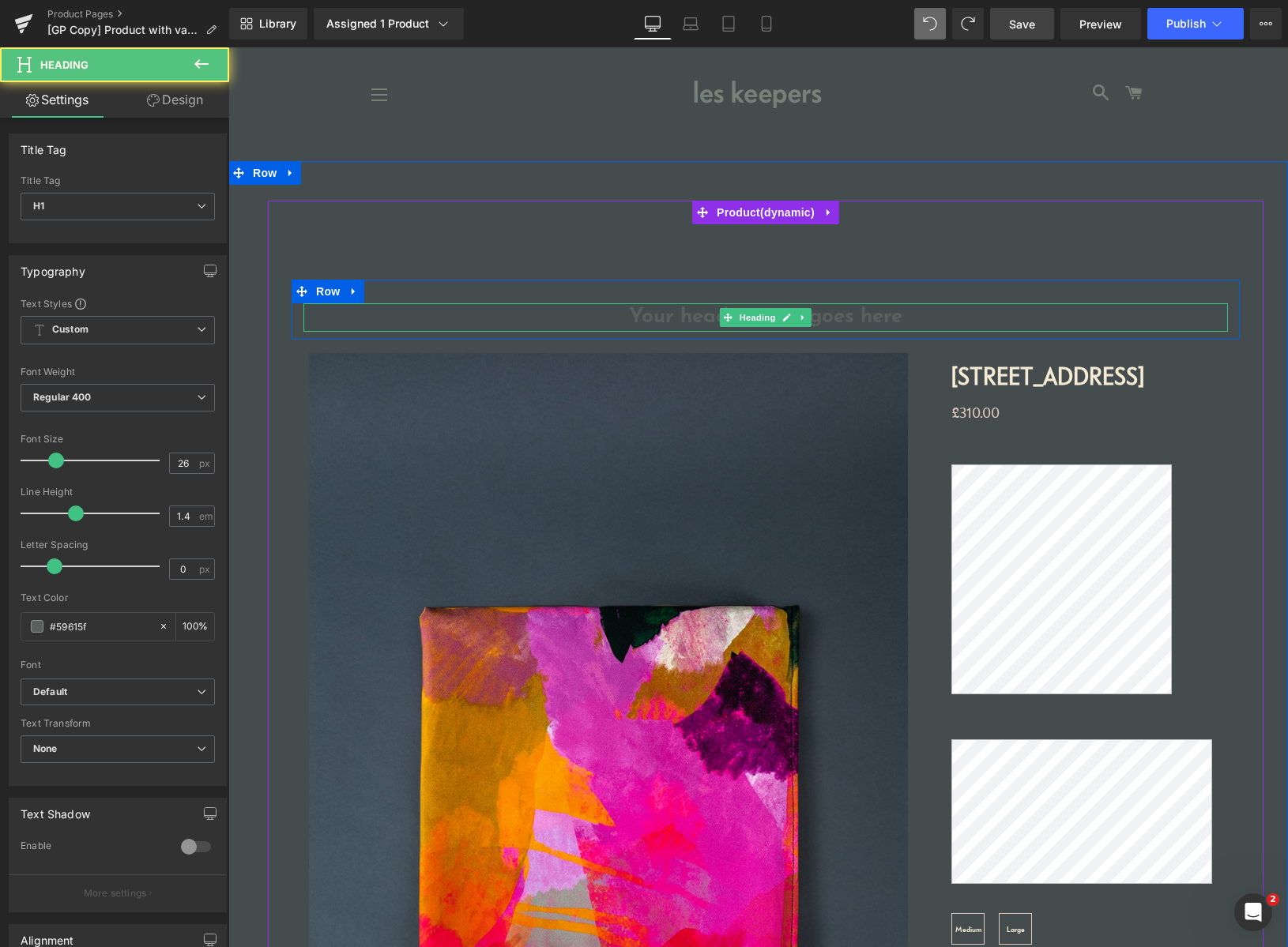
click at [715, 318] on div "Your heading text goes here Heading" at bounding box center [765, 318] width 924 height 29
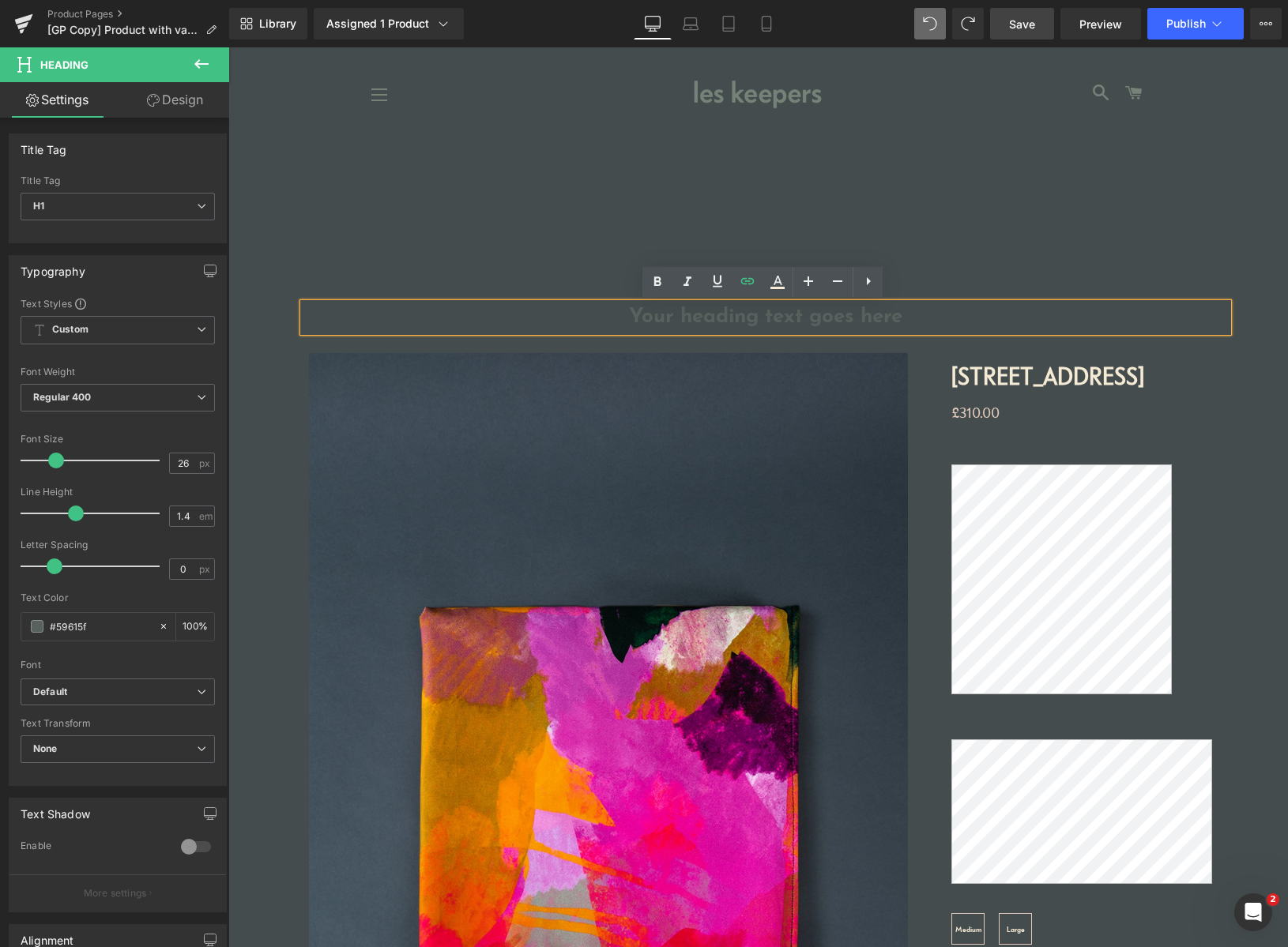
click at [679, 320] on h1 "Your heading text goes here" at bounding box center [765, 318] width 924 height 29
paste div
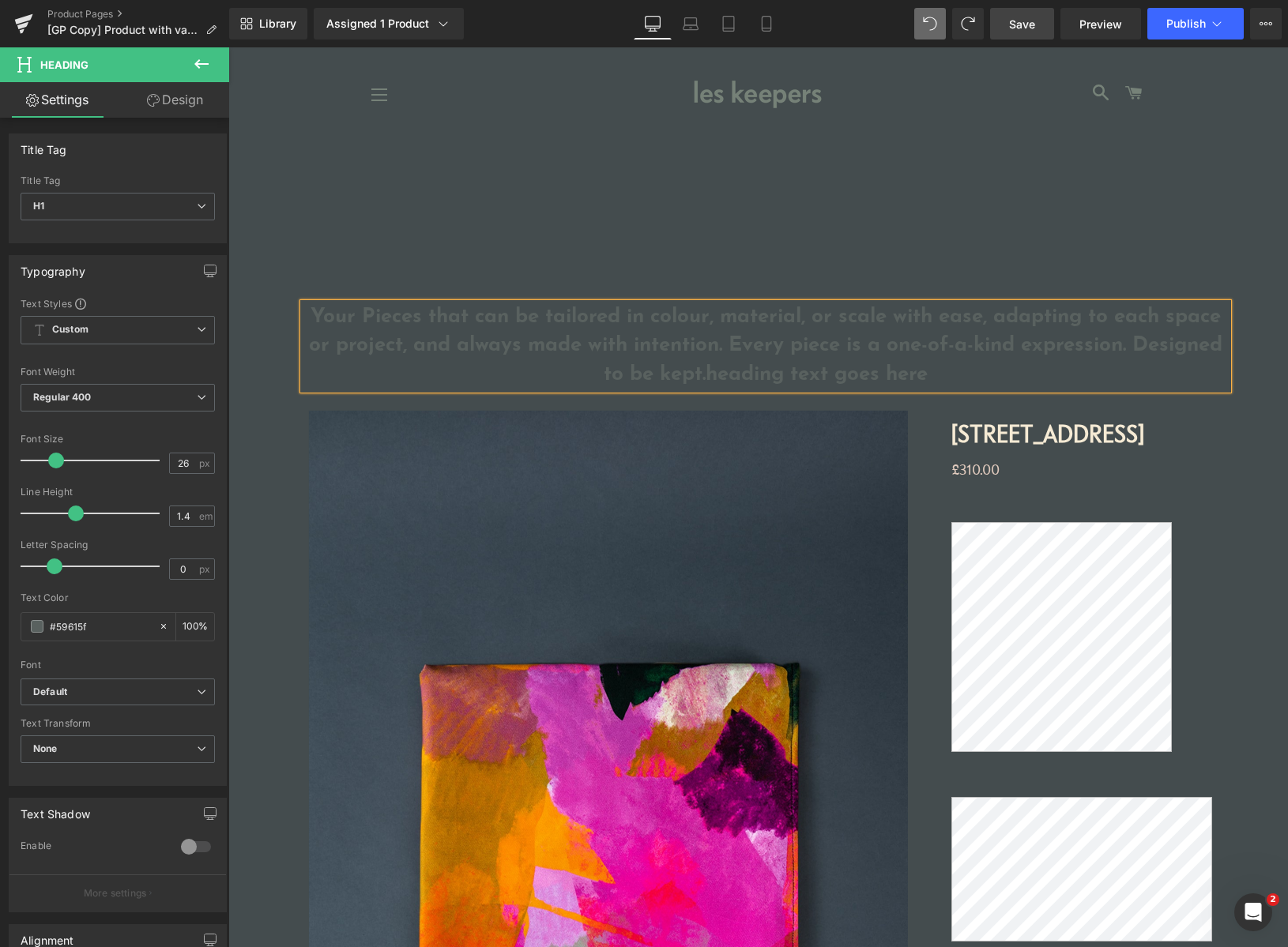
click at [383, 315] on h1 "Your Pieces that can be tailored in colour, material, or scale with ease, adapt…" at bounding box center [765, 346] width 924 height 86
drag, startPoint x: 419, startPoint y: 318, endPoint x: 292, endPoint y: 317, distance: 127.0
click at [292, 317] on div "Your Pieces that can be tailored in colour, material, or scale with ease, adapt…" at bounding box center [766, 346] width 948 height 86
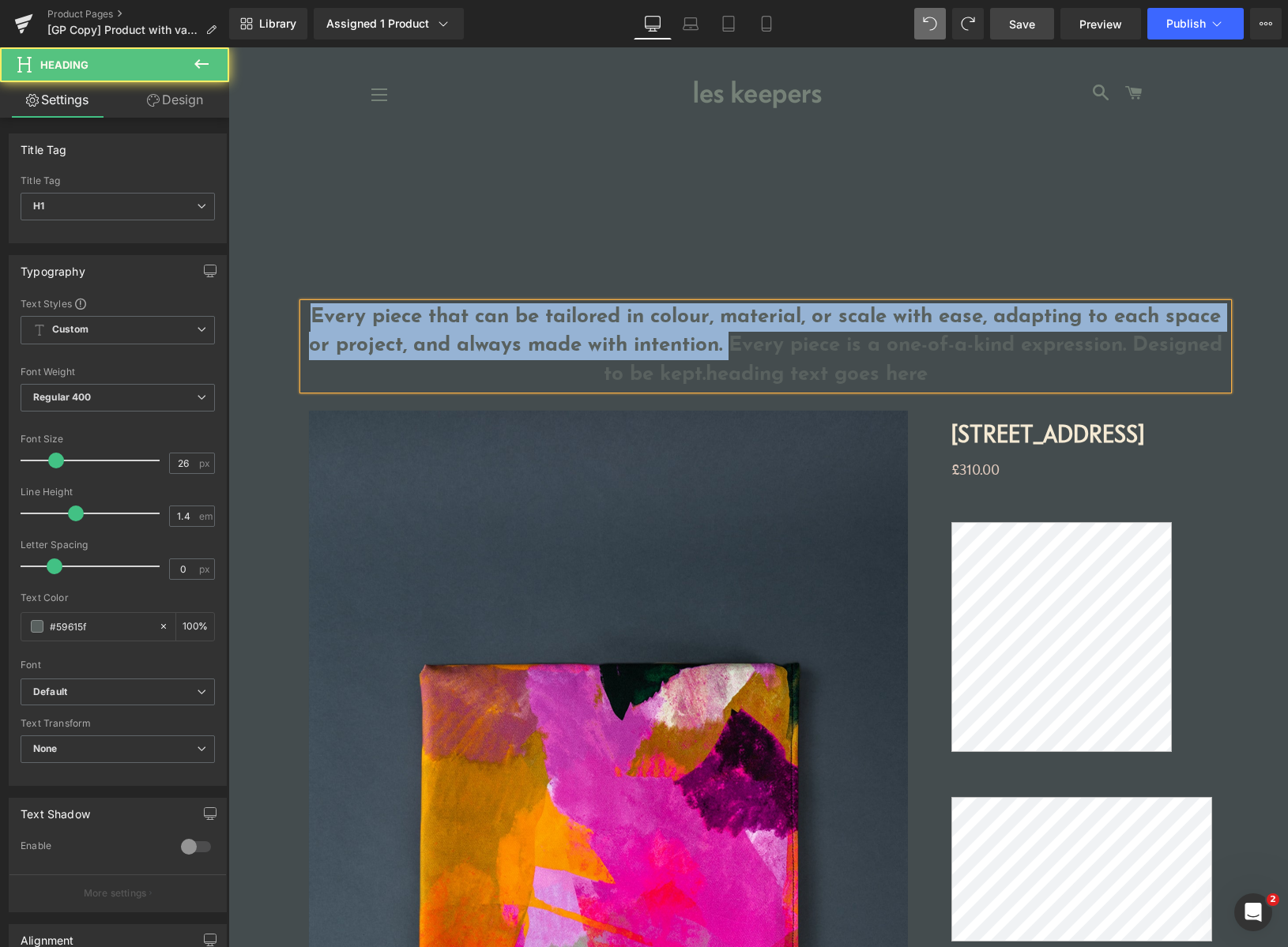
drag, startPoint x: 768, startPoint y: 349, endPoint x: 257, endPoint y: 310, distance: 512.5
click at [257, 310] on div "Every piece that can be tailored in colour, material, or scale with ease, adapt…" at bounding box center [758, 830] width 1060 height 1338
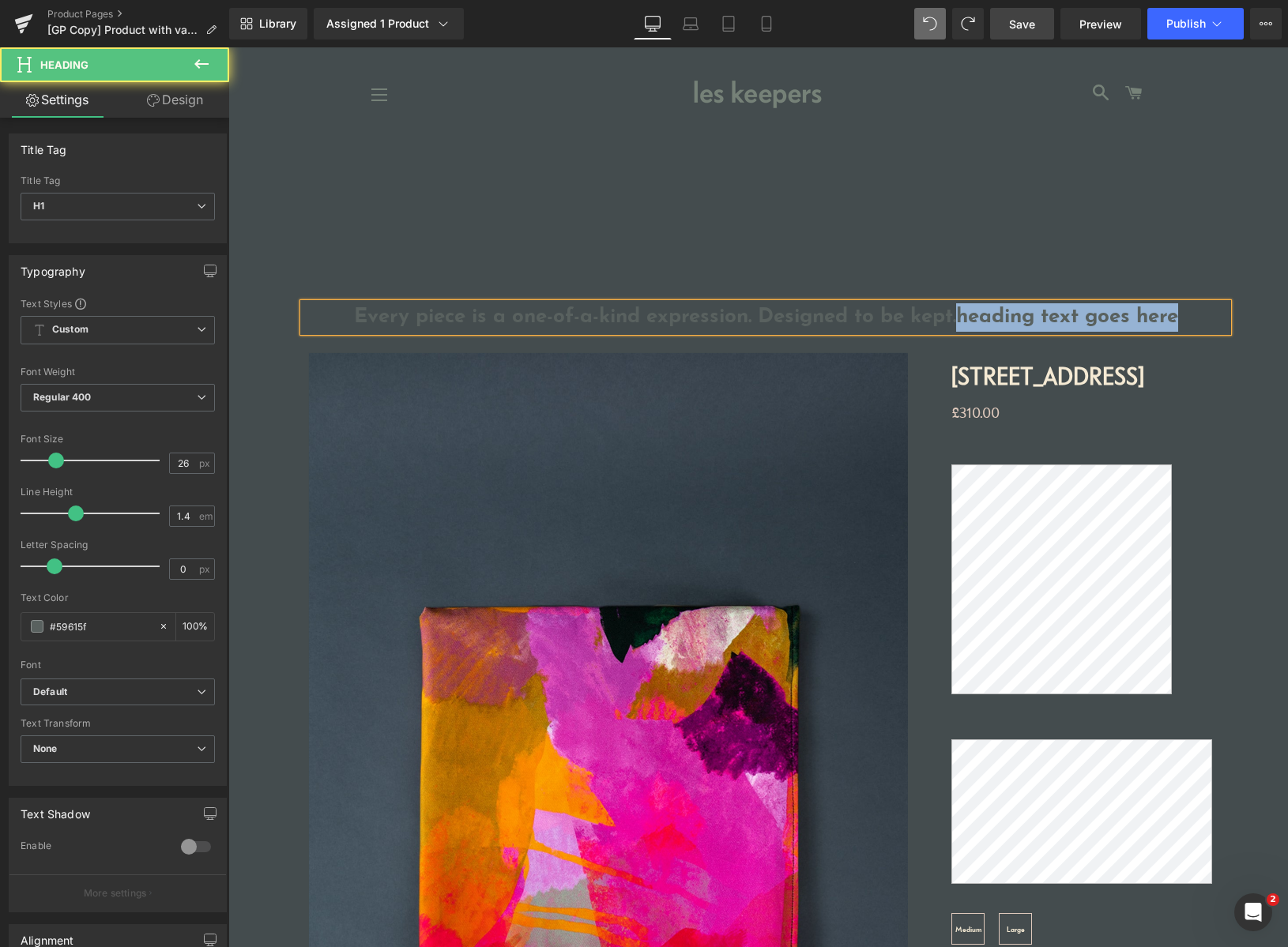
drag, startPoint x: 976, startPoint y: 320, endPoint x: 1228, endPoint y: 330, distance: 252.2
click at [1245, 324] on div "Every piece is a one-of-a-kind expression. Designed to be kept.heading text goe…" at bounding box center [765, 821] width 980 height 1083
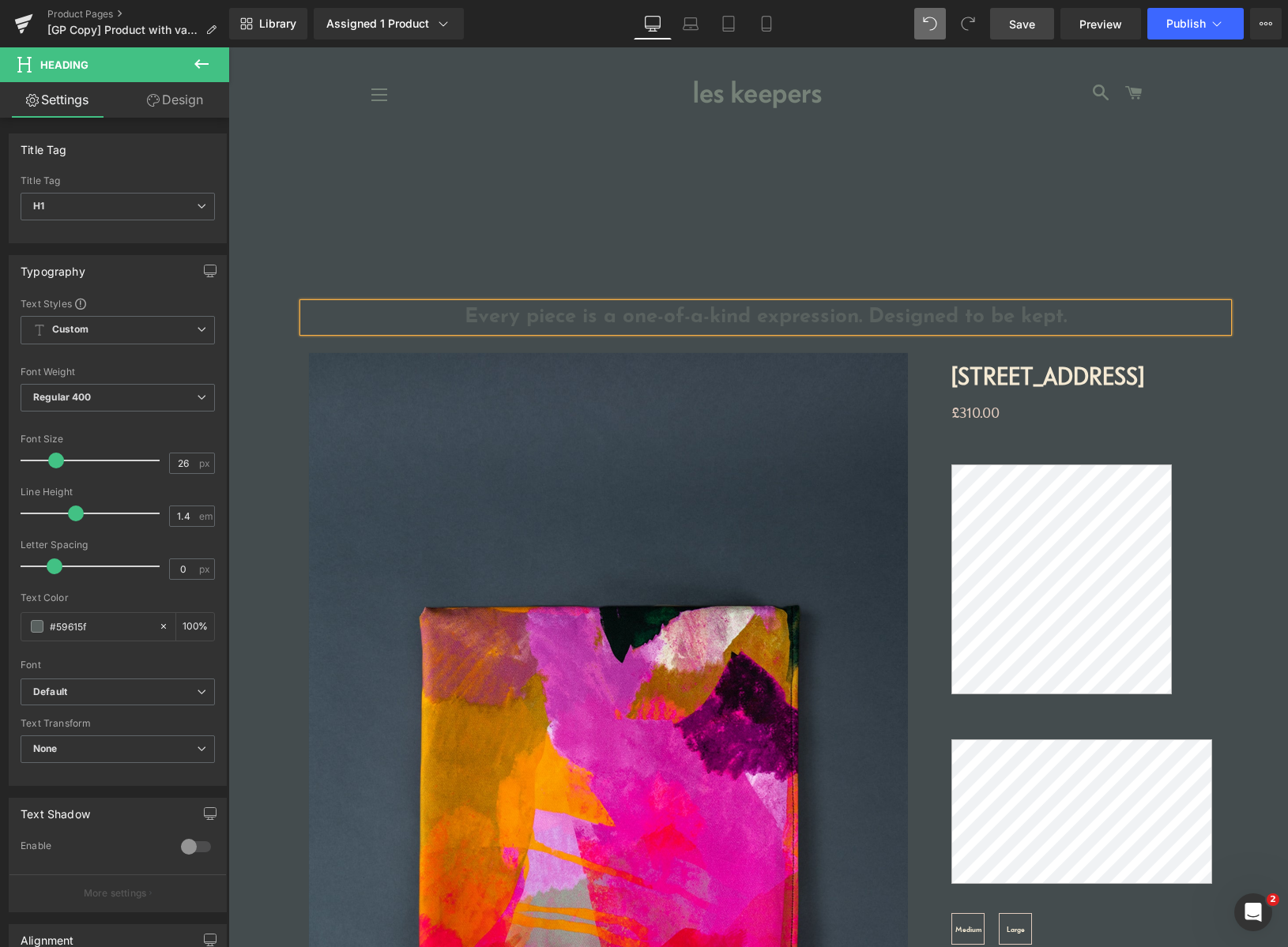
click at [564, 318] on h1 "Every piece is a one-of-a-kind expression. Designed to be kept." at bounding box center [765, 318] width 924 height 29
click at [496, 320] on h1 "Every piece is a one-of-a-kind expression. Designed to be kept." at bounding box center [765, 318] width 924 height 29
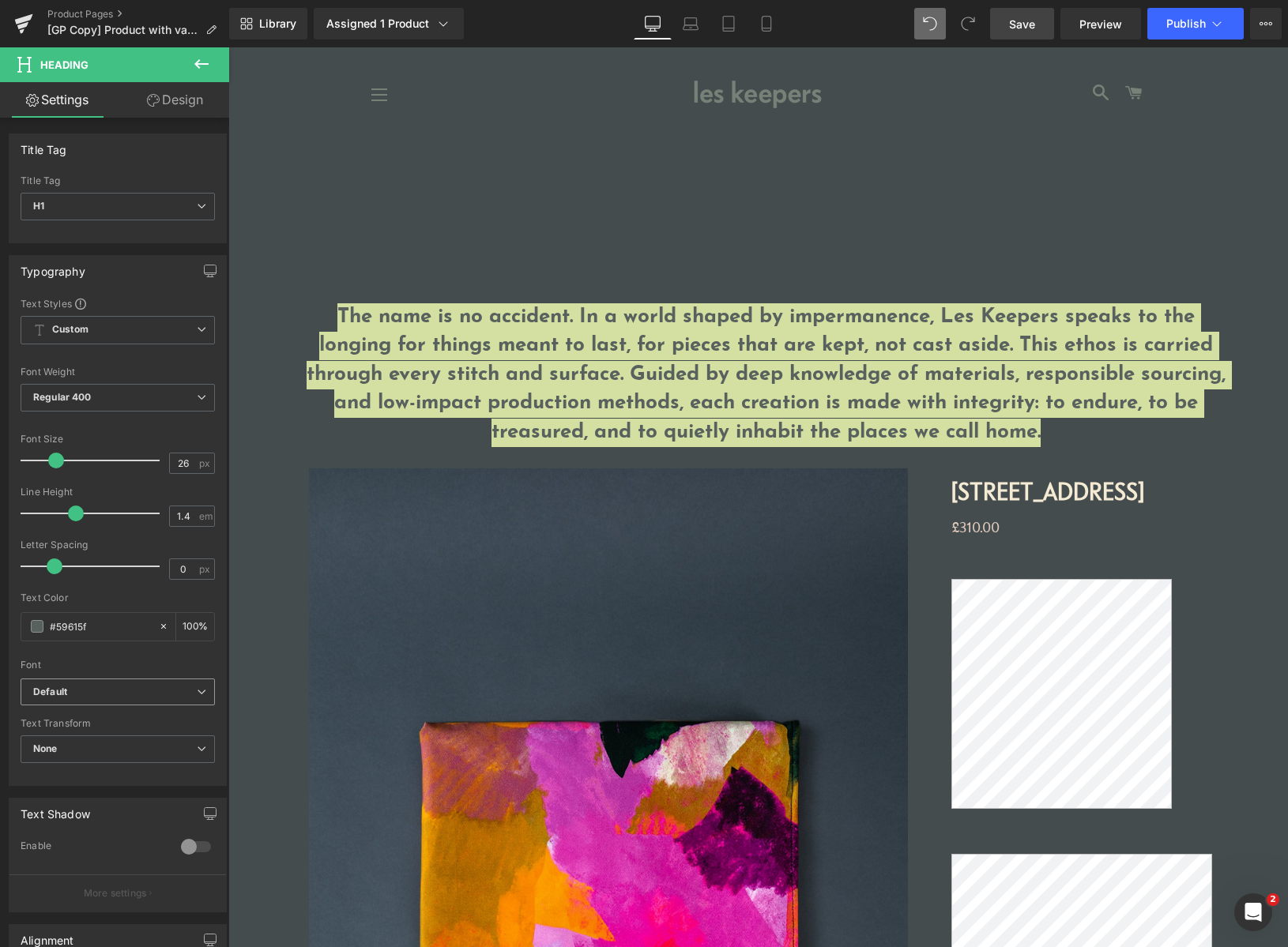
click at [80, 691] on b "Default" at bounding box center [115, 693] width 163 height 13
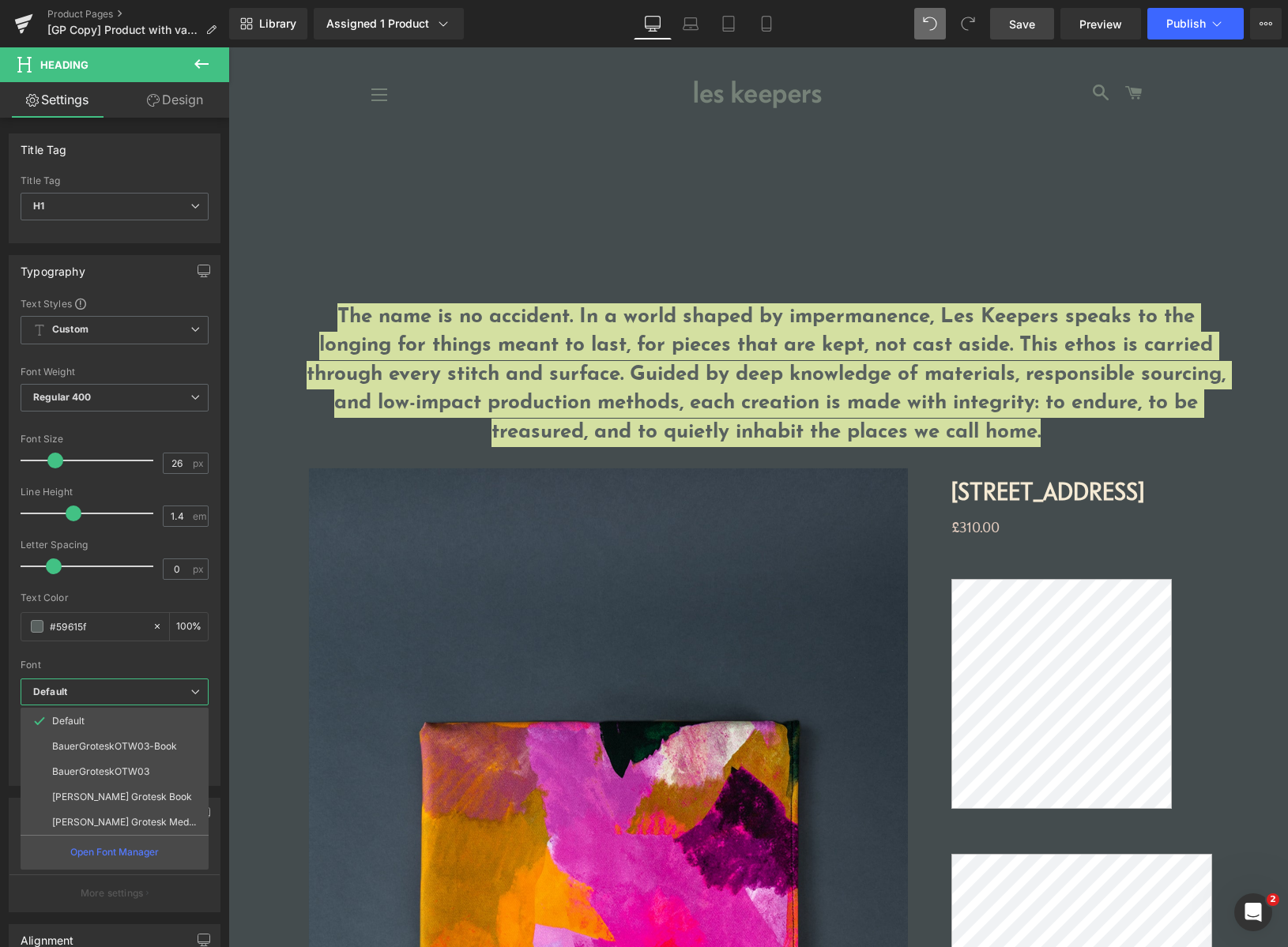
click at [78, 745] on p "BauerGroteskOTW03-Book" at bounding box center [114, 746] width 125 height 12
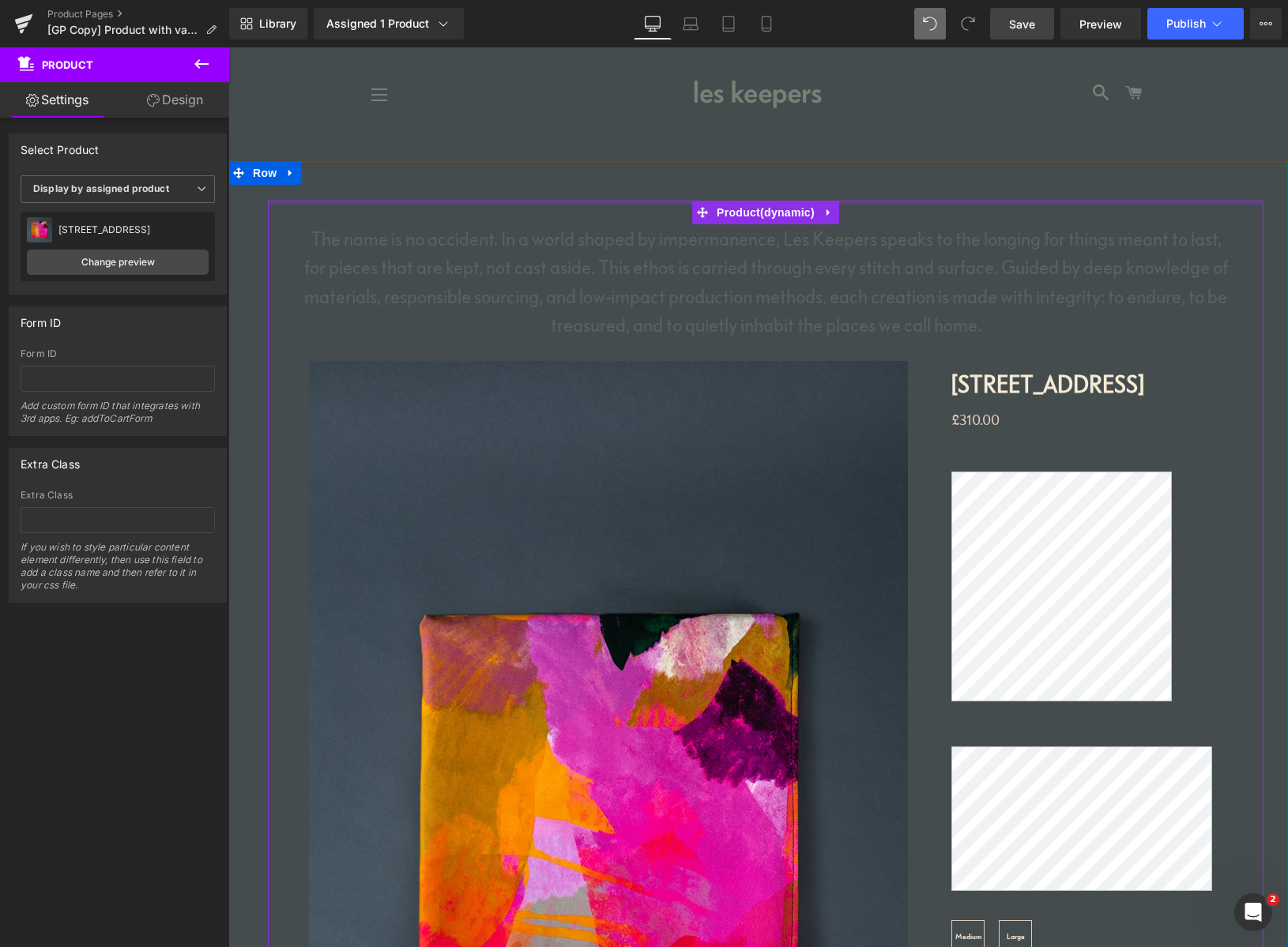
drag, startPoint x: 731, startPoint y: 272, endPoint x: 743, endPoint y: 168, distance: 104.7
click at [743, 168] on div "The name is no accident. In a world shaped by impermanence, Les Keepers speaks …" at bounding box center [766, 805] width 996 height 1288
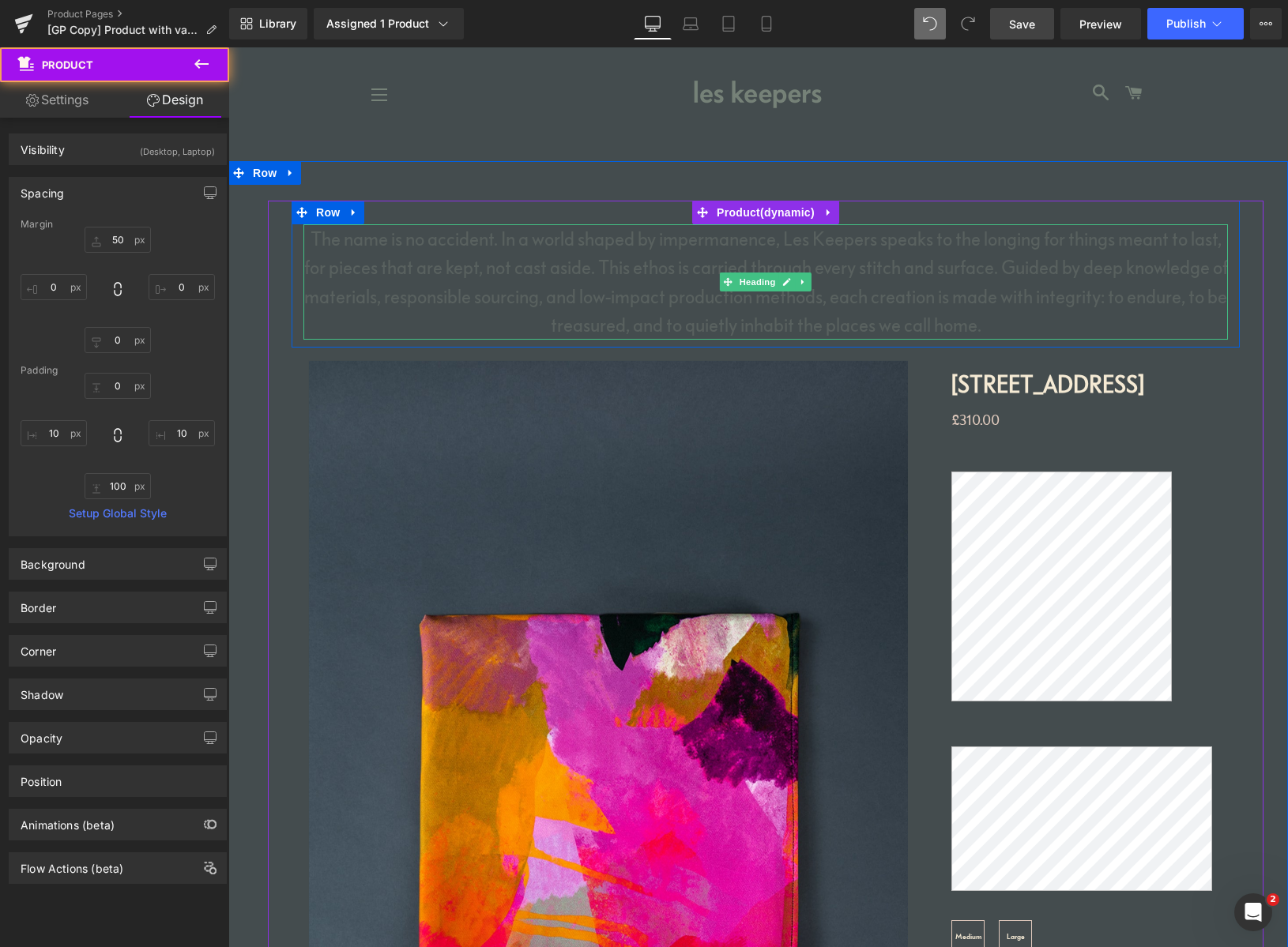
click at [513, 273] on h1 "The name is no accident. In a world shaped by impermanence, Les Keepers speaks …" at bounding box center [765, 282] width 924 height 115
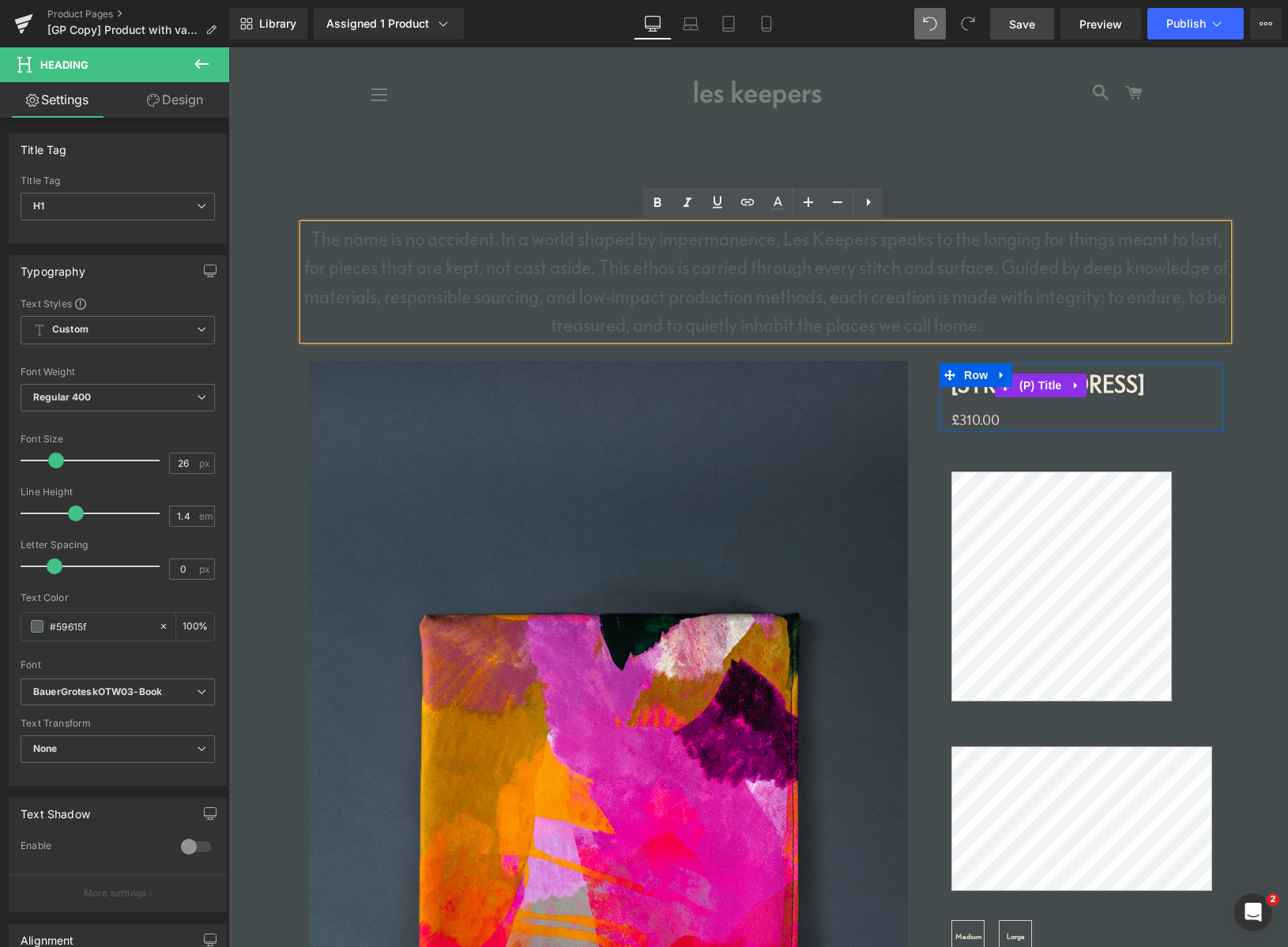
click at [1129, 385] on h2 "[STREET_ADDRESS]" at bounding box center [1061, 386] width 222 height 44
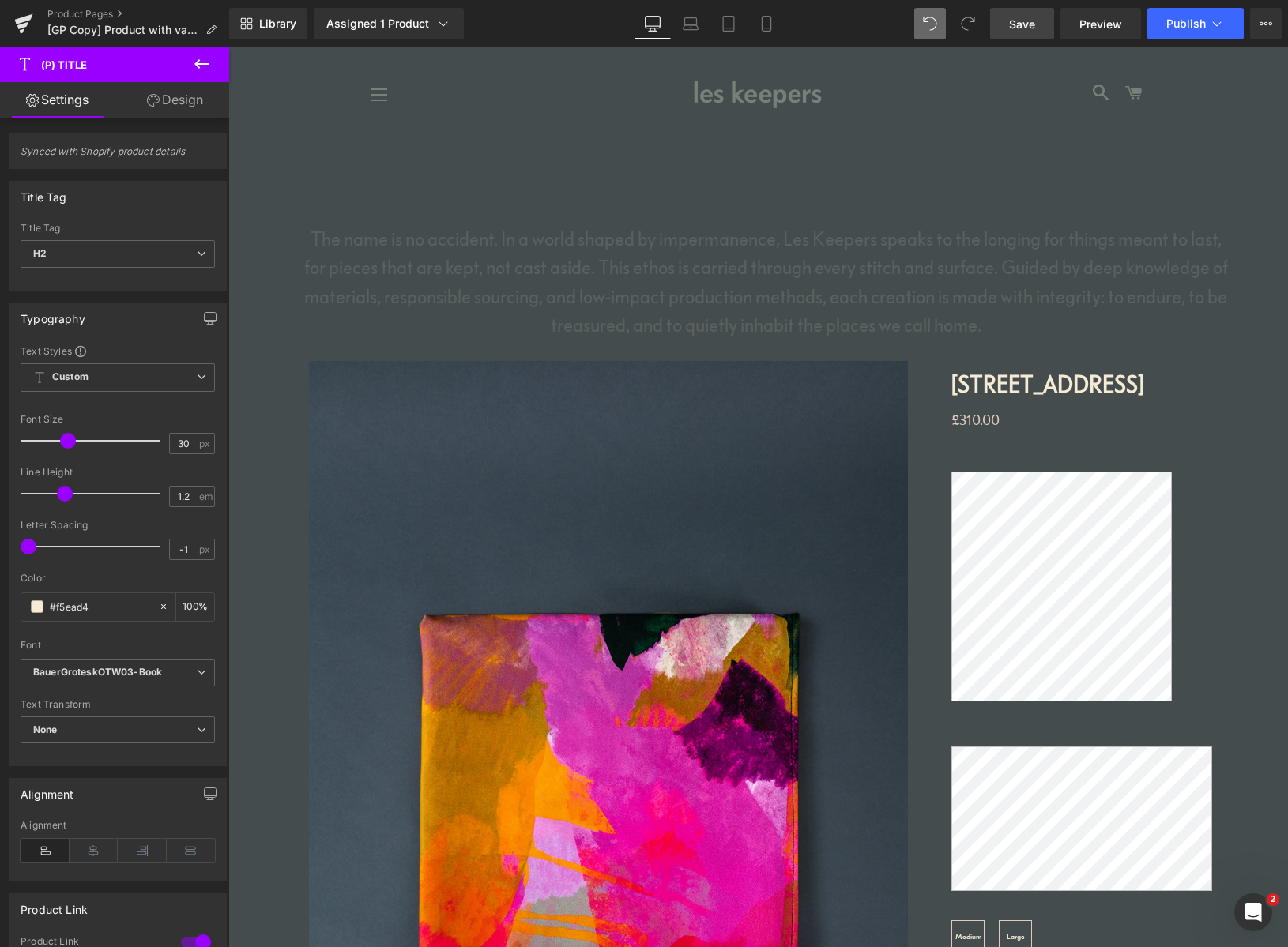
drag, startPoint x: 60, startPoint y: 602, endPoint x: -2, endPoint y: 584, distance: 64.6
click at [0, 584] on html "Heading You are previewing how the will restyle your page. You can not edit Ele…" at bounding box center [644, 473] width 1288 height 947
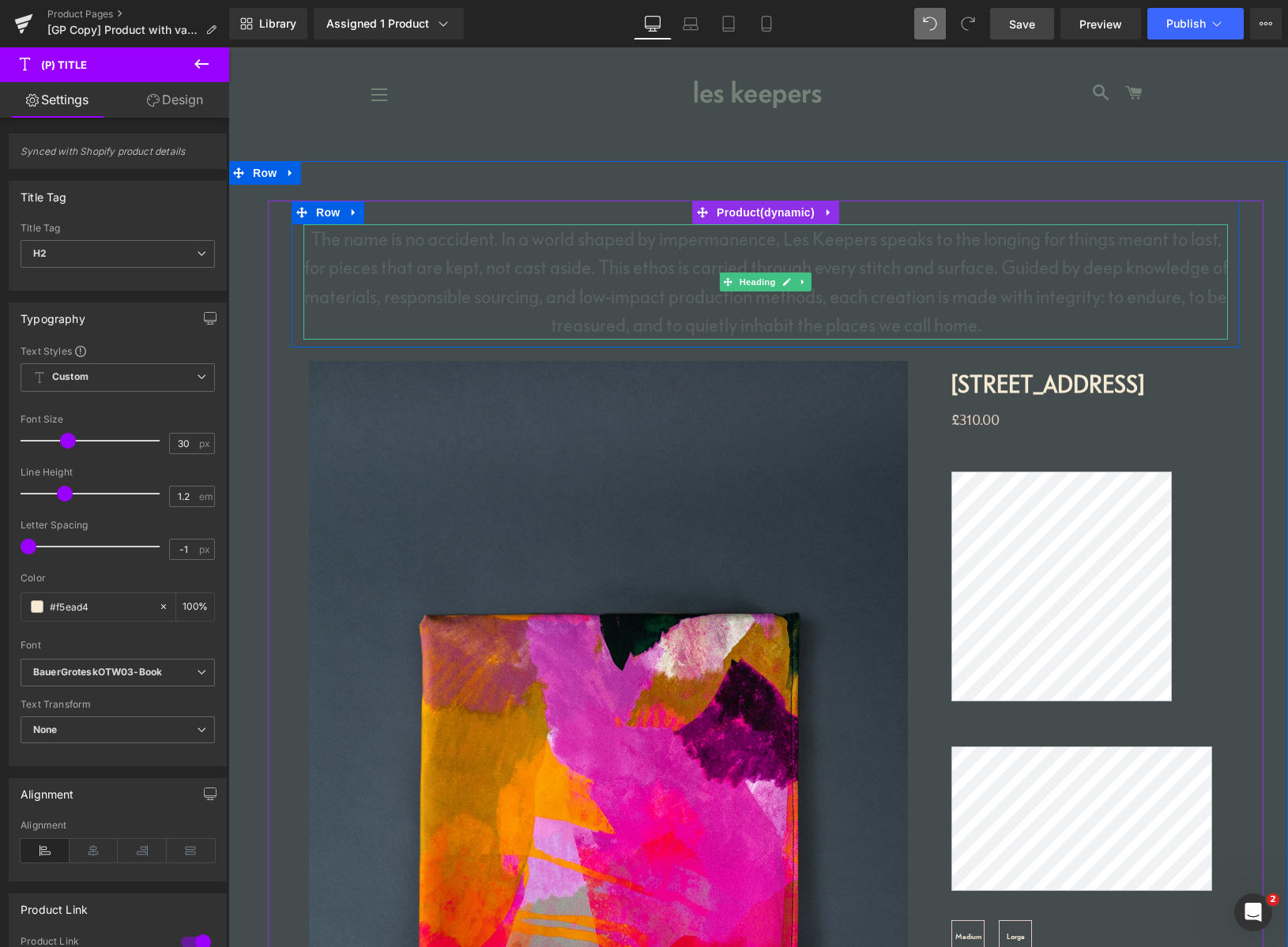
click at [528, 294] on h1 "The name is no accident. In a world shaped by impermanence, Les Keepers speaks …" at bounding box center [765, 282] width 924 height 115
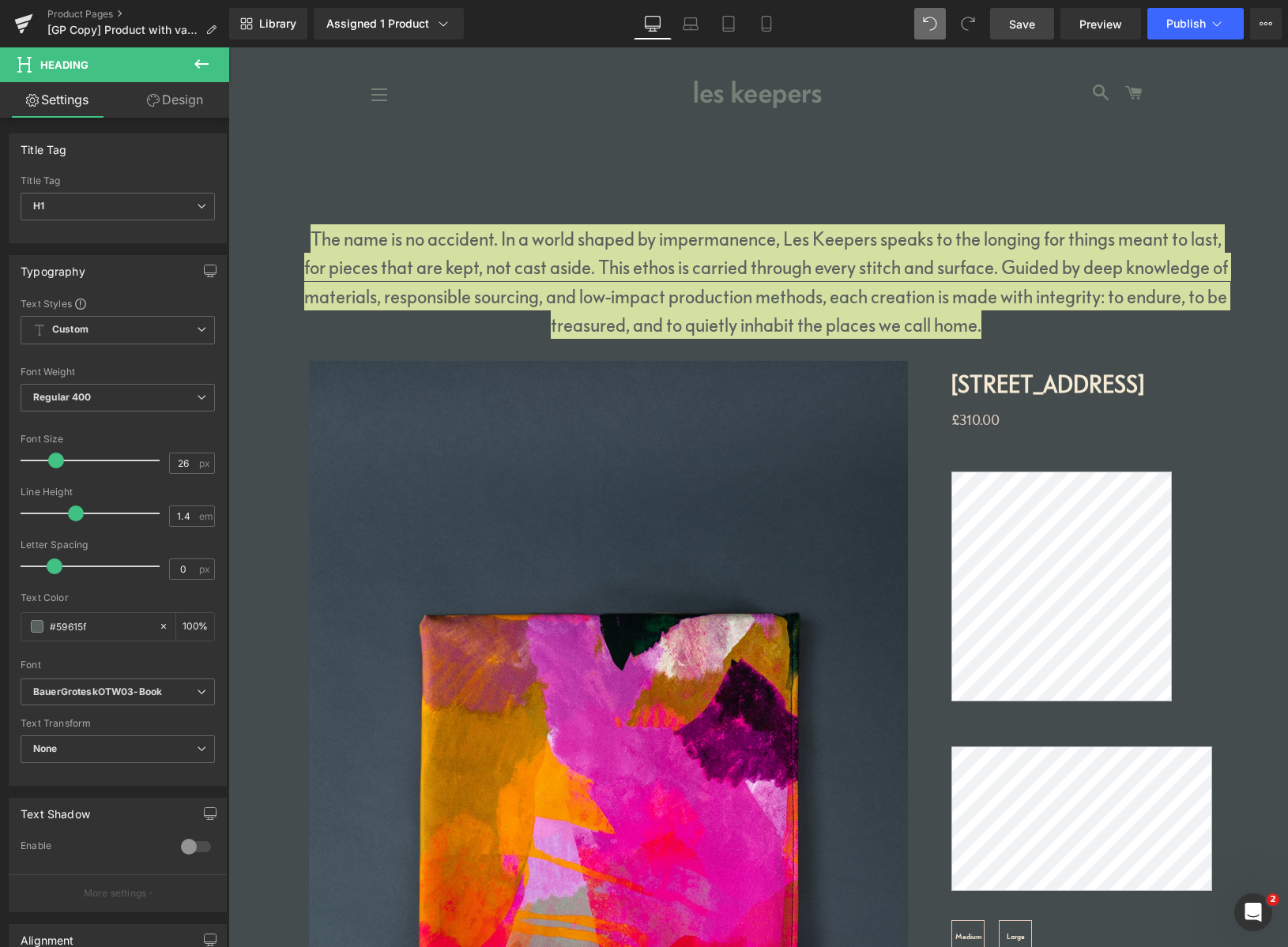
drag, startPoint x: 54, startPoint y: 621, endPoint x: 0, endPoint y: 615, distance: 54.3
click at [7, 615] on div "Typography Text Styles Custom Custom Setup Global Style Custom Setup Global Sty…" at bounding box center [118, 515] width 236 height 543
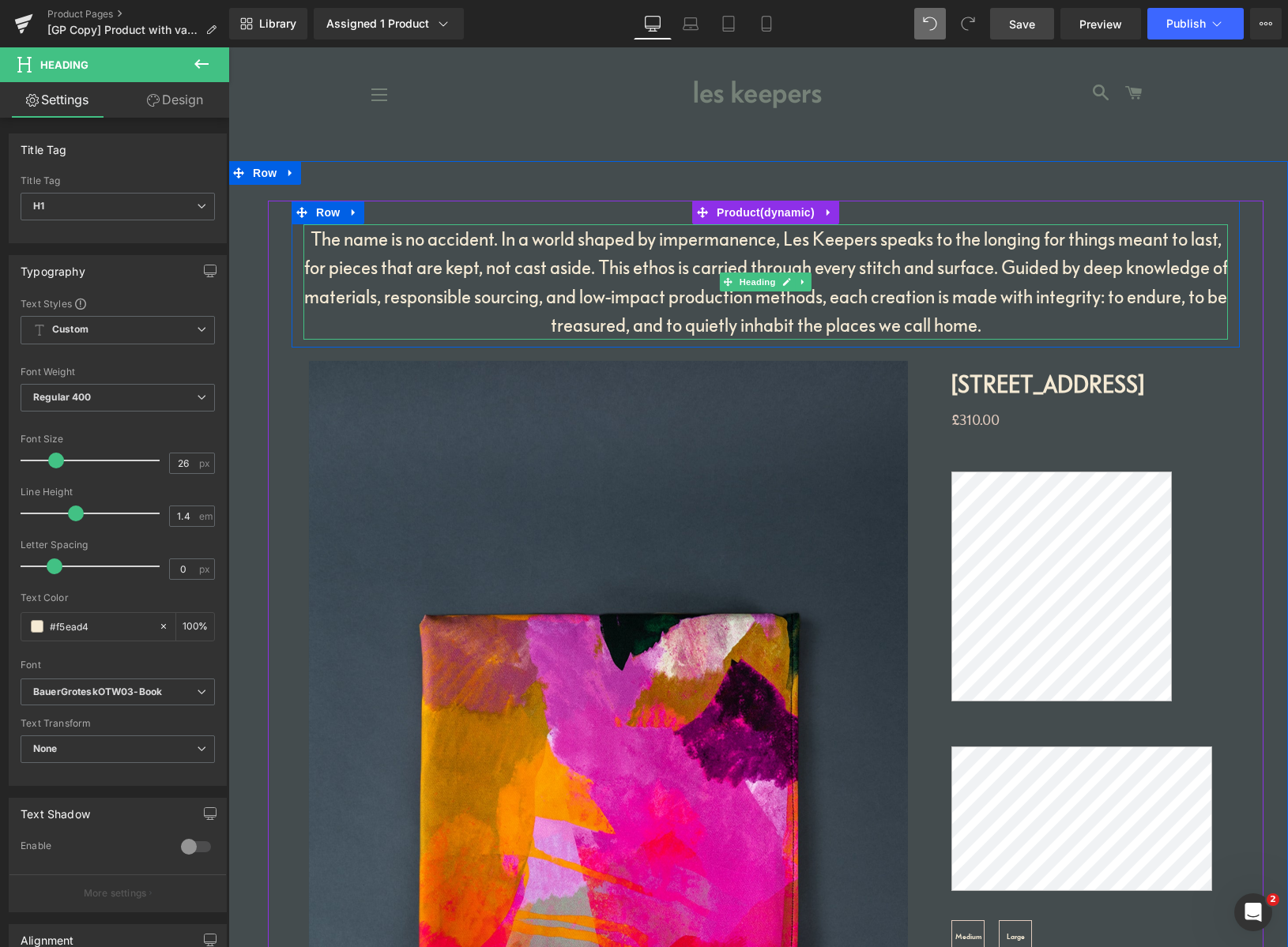
click at [600, 268] on h1 "The name is no accident. In a world shaped by impermanence, Les Keepers speaks …" at bounding box center [765, 282] width 924 height 115
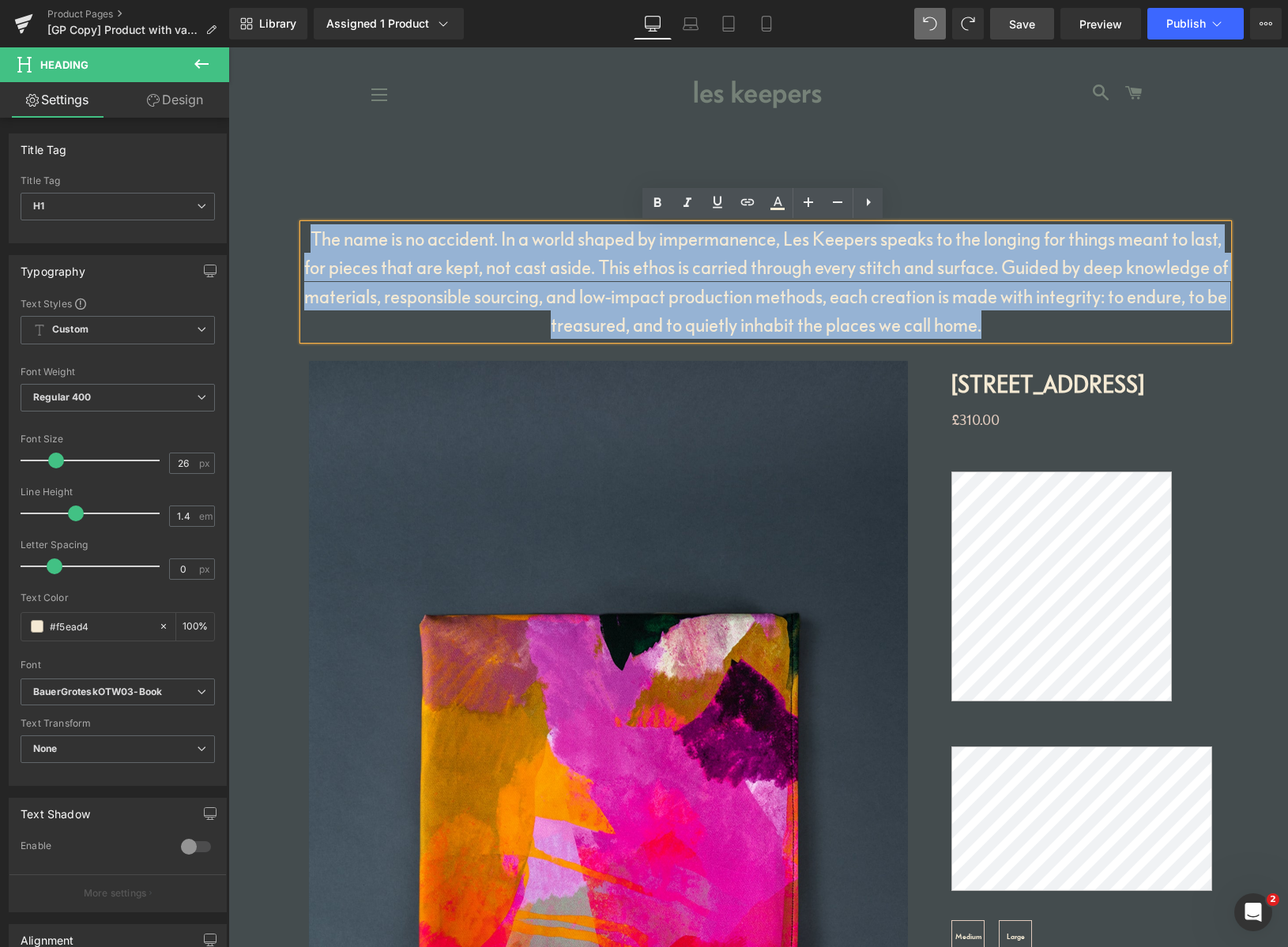
drag, startPoint x: 1018, startPoint y: 325, endPoint x: 191, endPoint y: 203, distance: 836.0
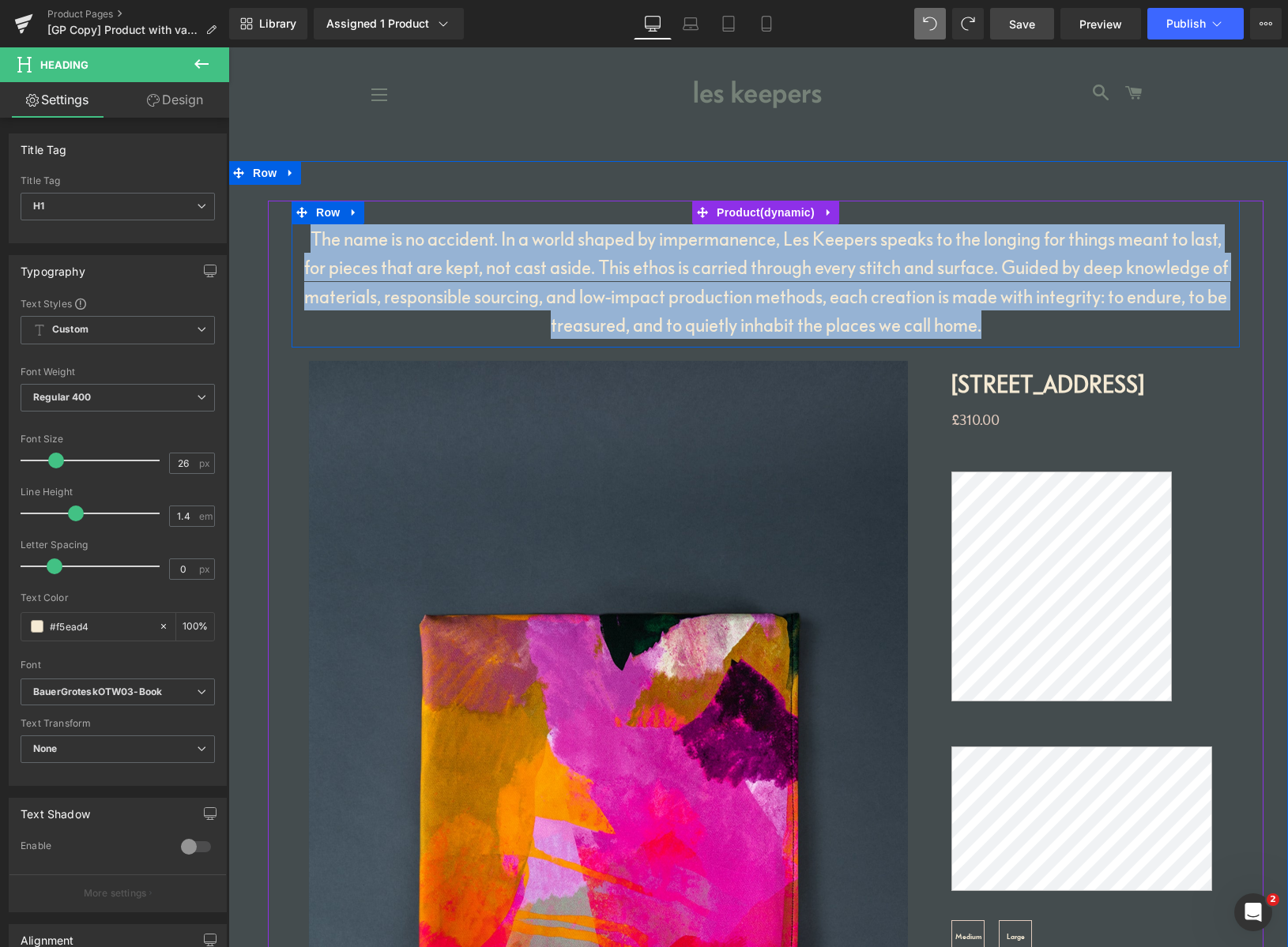
type input "#59615f"
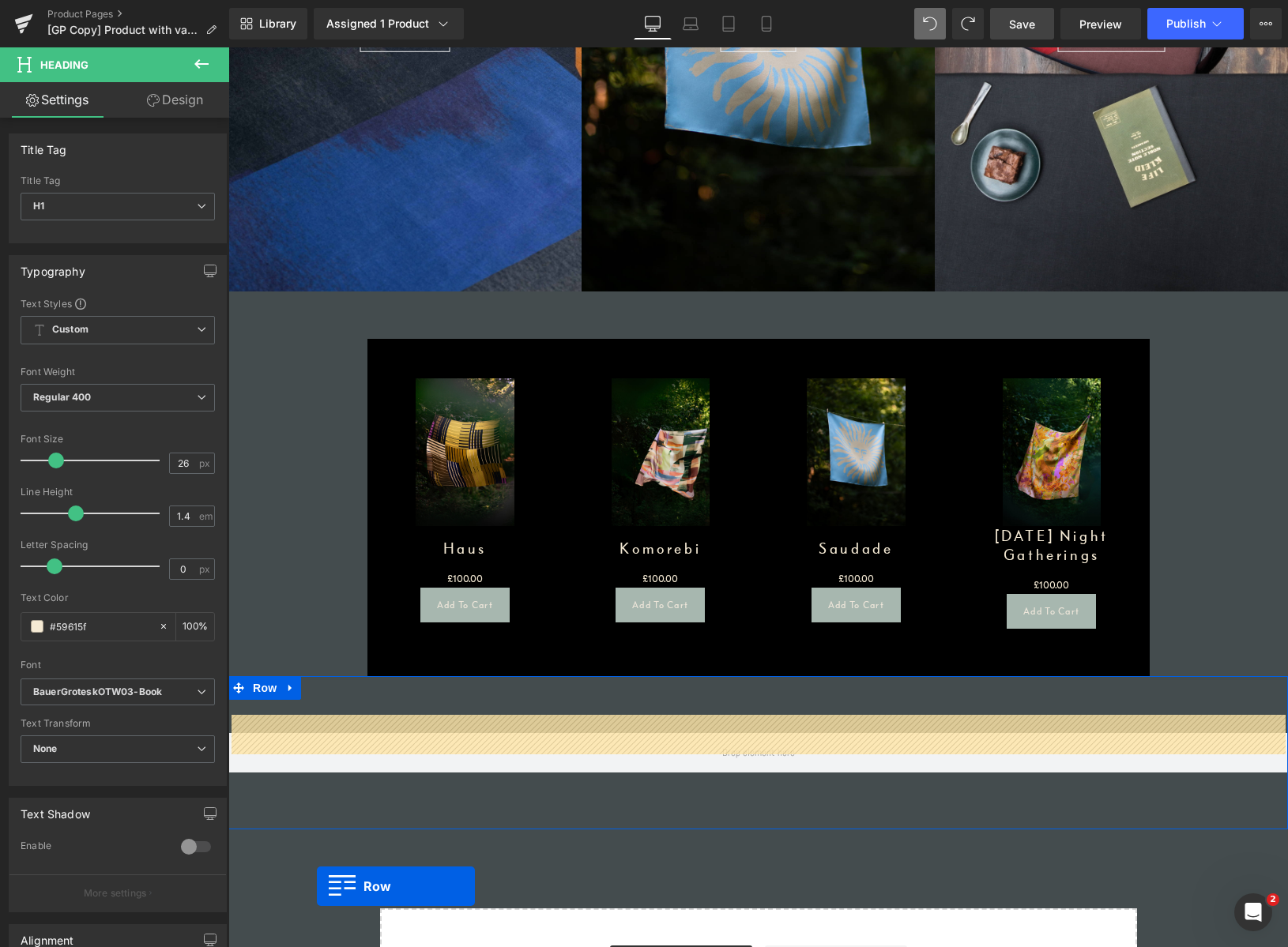
scroll to position [1644, 0]
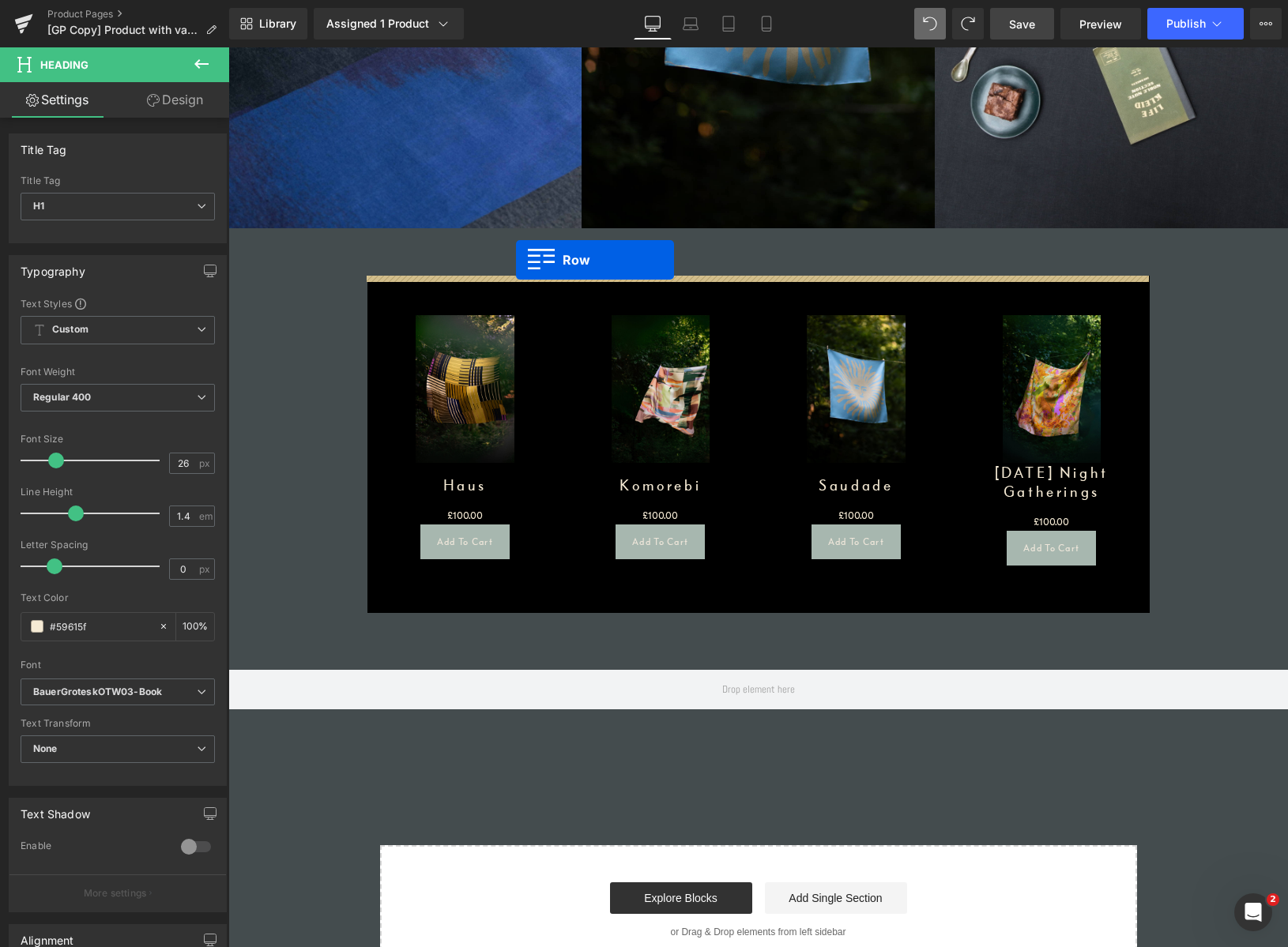
drag, startPoint x: 297, startPoint y: 211, endPoint x: 515, endPoint y: 260, distance: 223.4
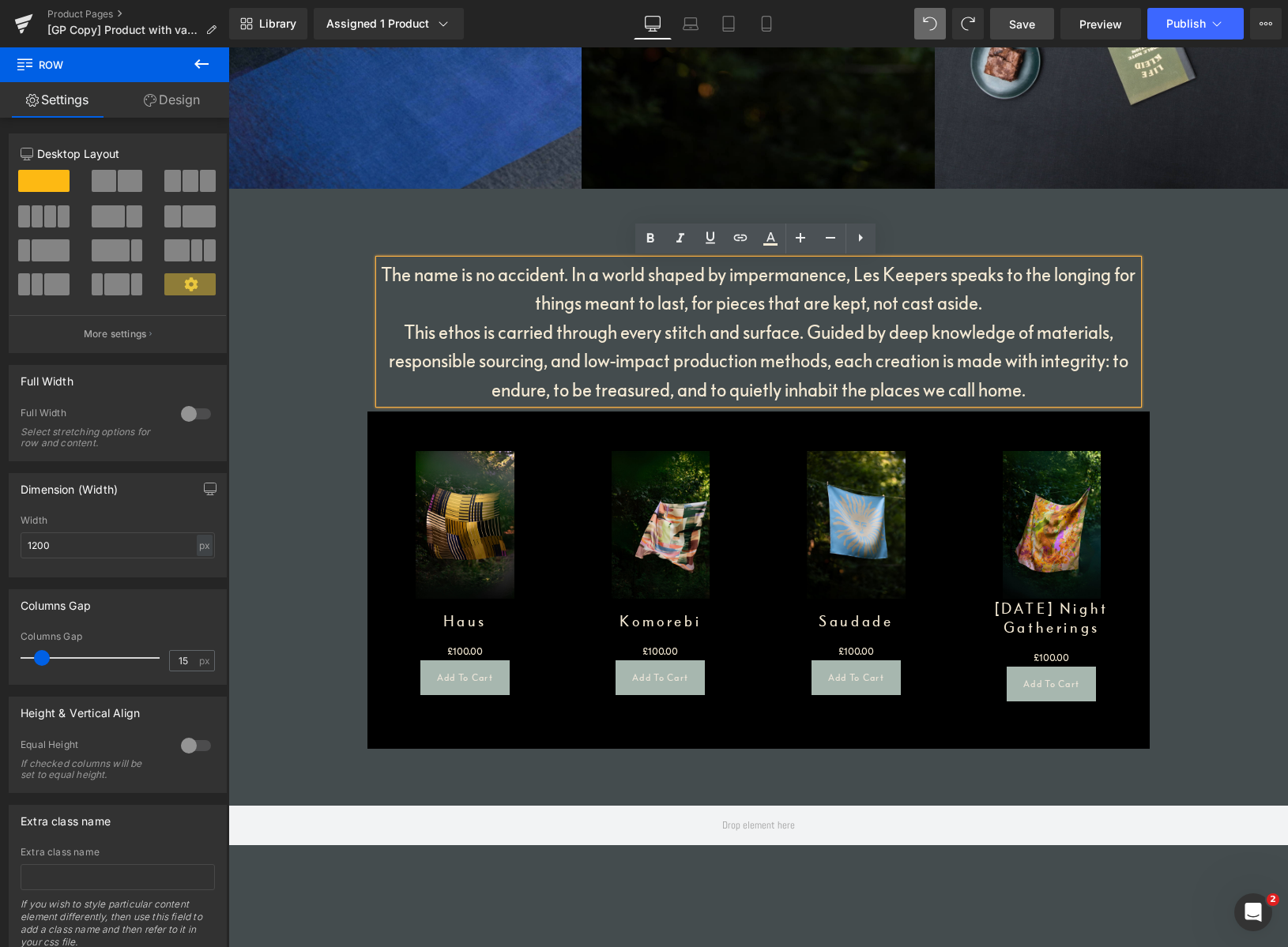
drag, startPoint x: 1054, startPoint y: 394, endPoint x: 1014, endPoint y: 402, distance: 40.8
click at [1053, 394] on h1 "This ethos is carried through every stitch and surface. Guided by deep knowledg…" at bounding box center [758, 361] width 759 height 86
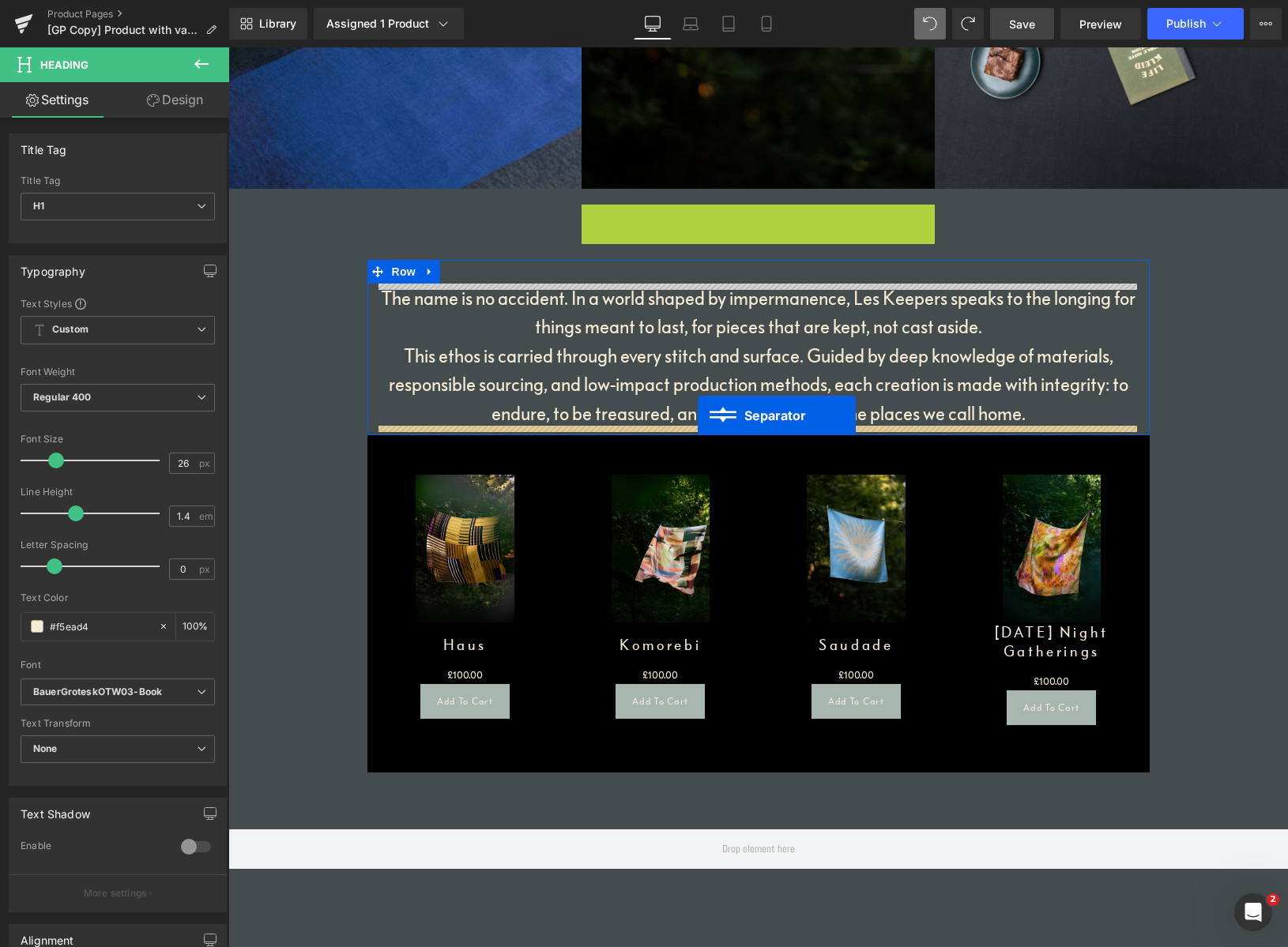
drag, startPoint x: 721, startPoint y: 212, endPoint x: 698, endPoint y: 415, distance: 204.3
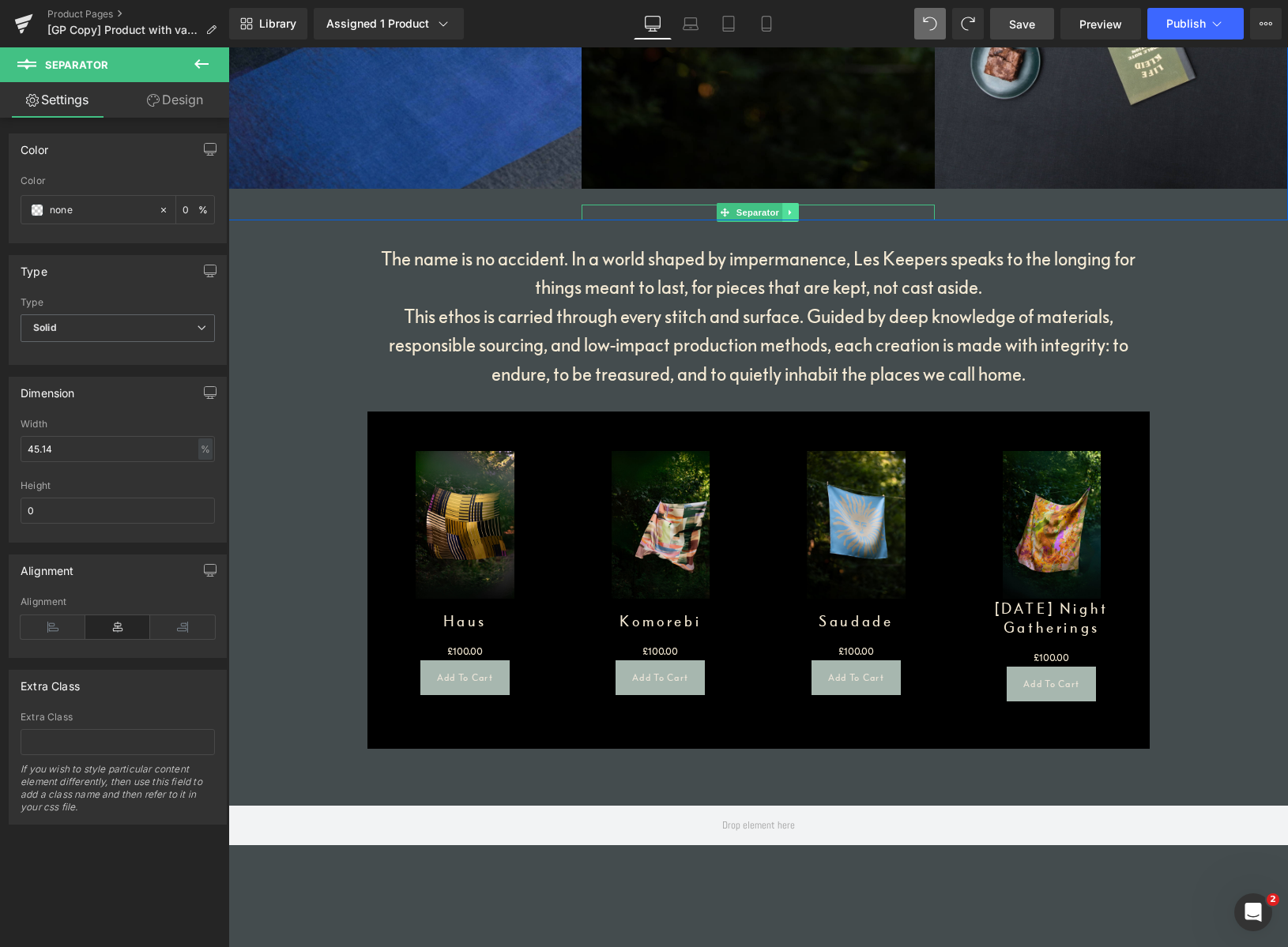
click at [789, 212] on icon at bounding box center [790, 213] width 9 height 10
click at [796, 213] on icon at bounding box center [799, 212] width 9 height 9
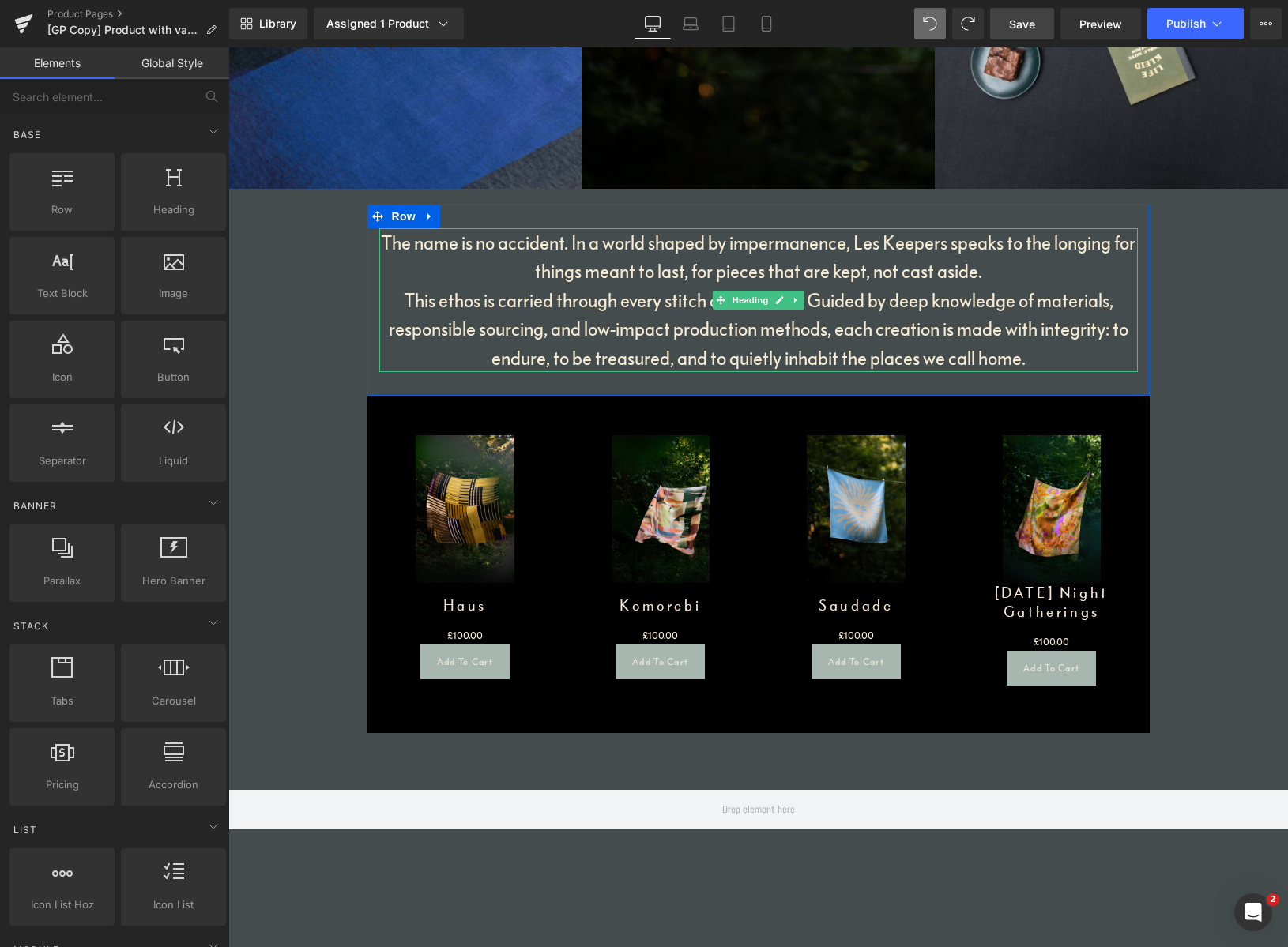
drag, startPoint x: 572, startPoint y: 240, endPoint x: 574, endPoint y: 249, distance: 9.2
click at [572, 240] on h1 "The name is no accident. In a world shaped by impermanence, Les Keepers speaks …" at bounding box center [758, 257] width 759 height 58
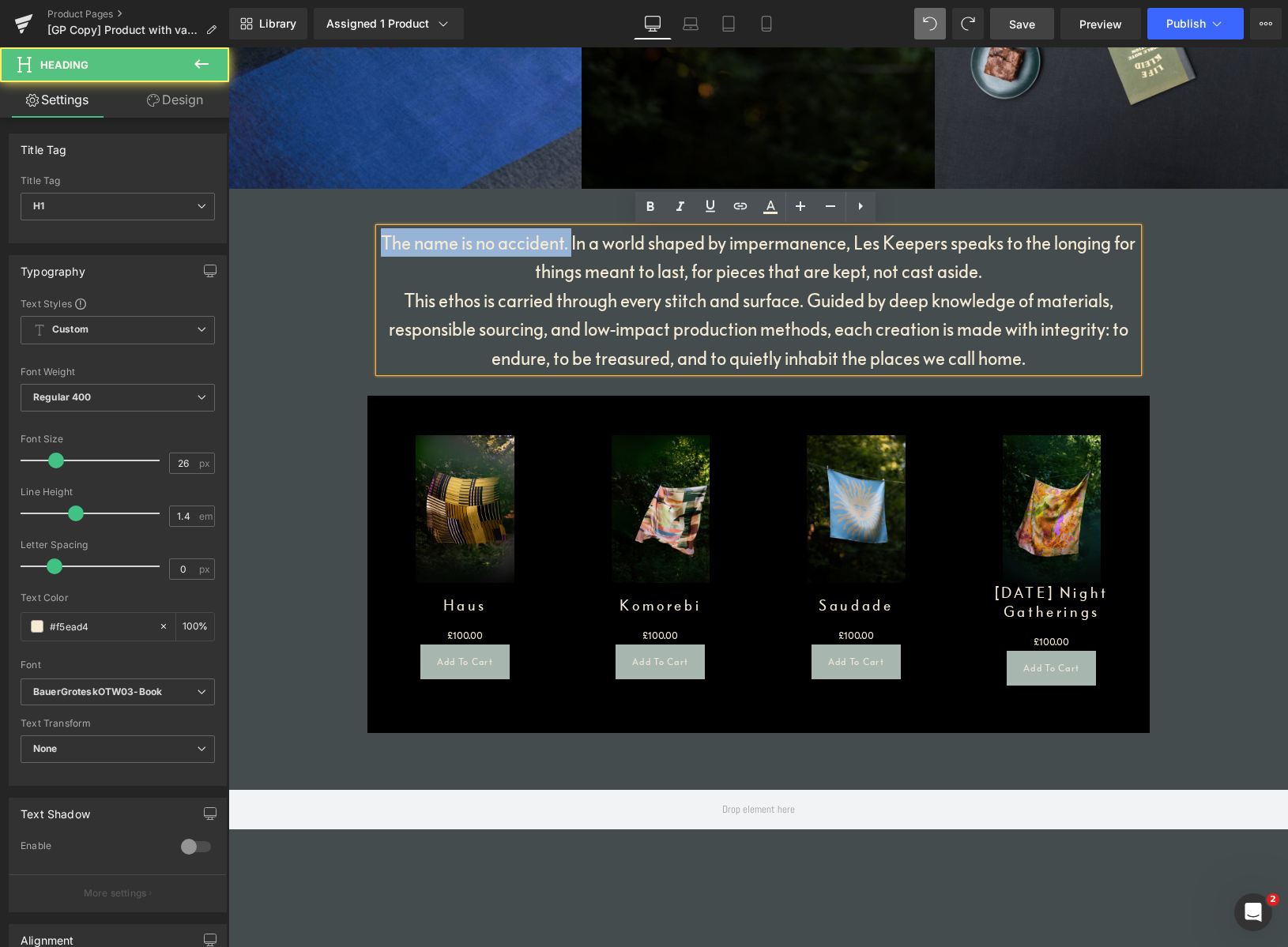
drag, startPoint x: 577, startPoint y: 238, endPoint x: 232, endPoint y: 210, distance: 346.1
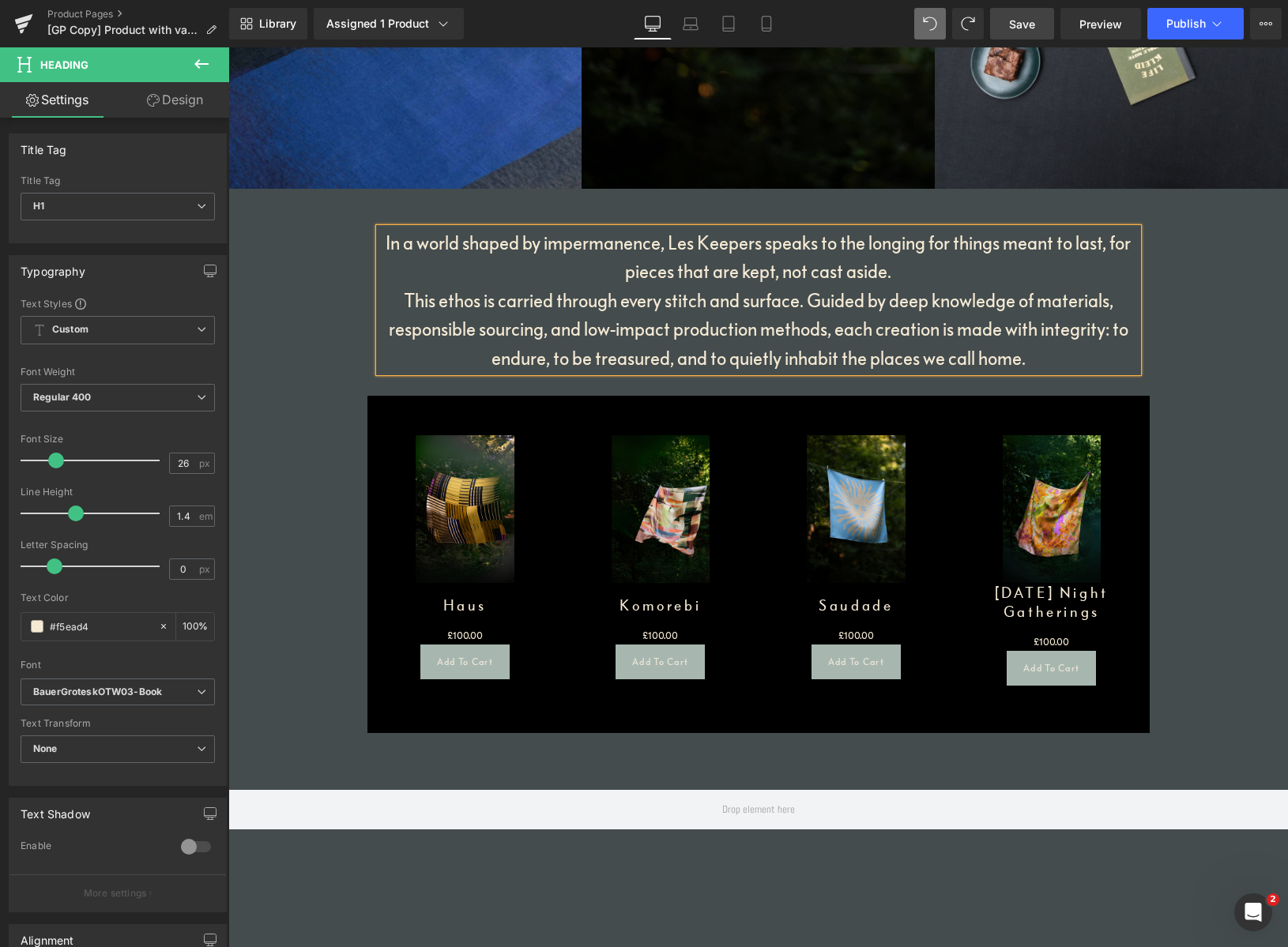
click at [1110, 244] on h1 "In a world shaped by impermanence, Les Keepers speaks to the longing for things…" at bounding box center [758, 257] width 759 height 58
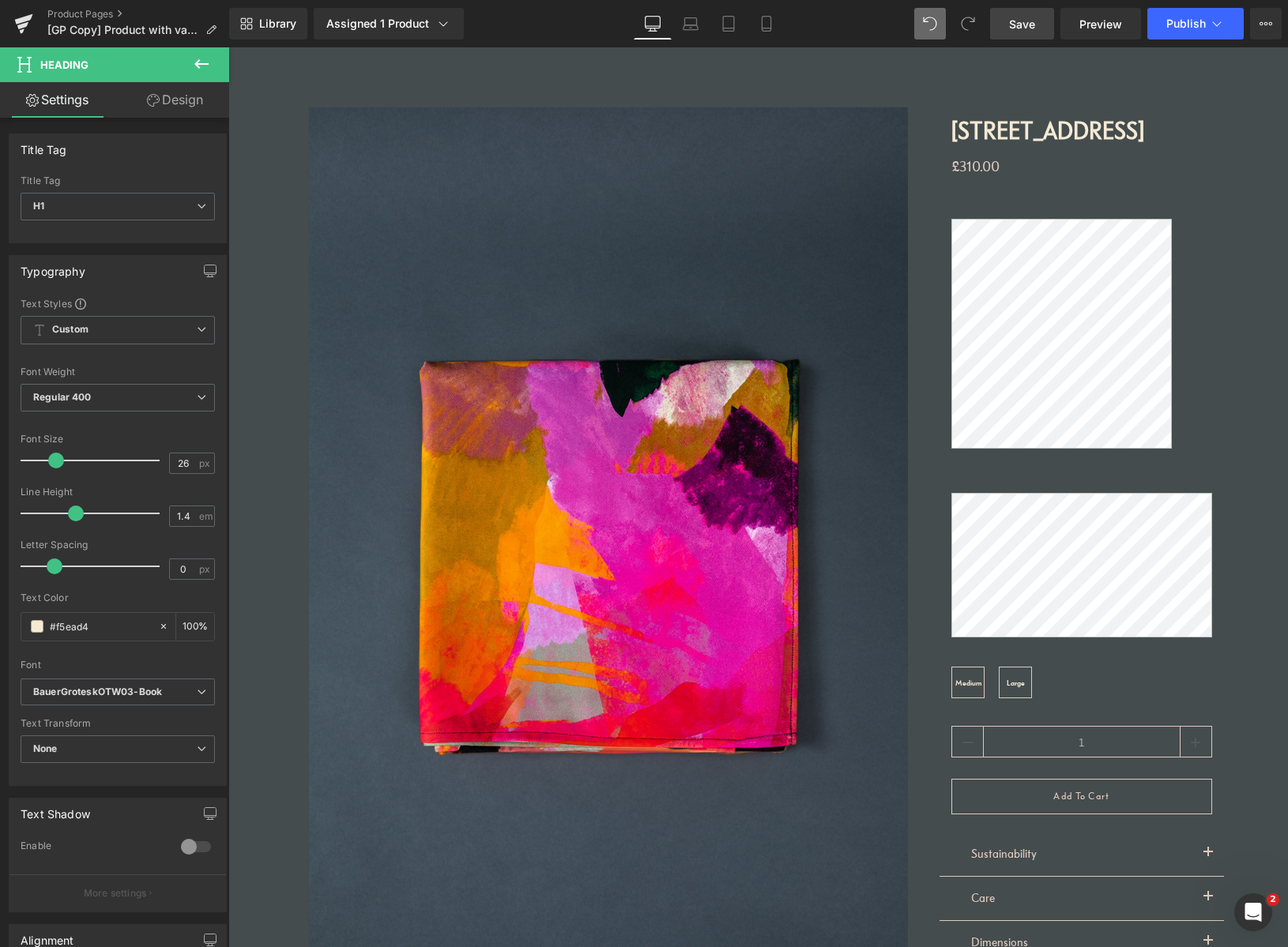
scroll to position [0, 0]
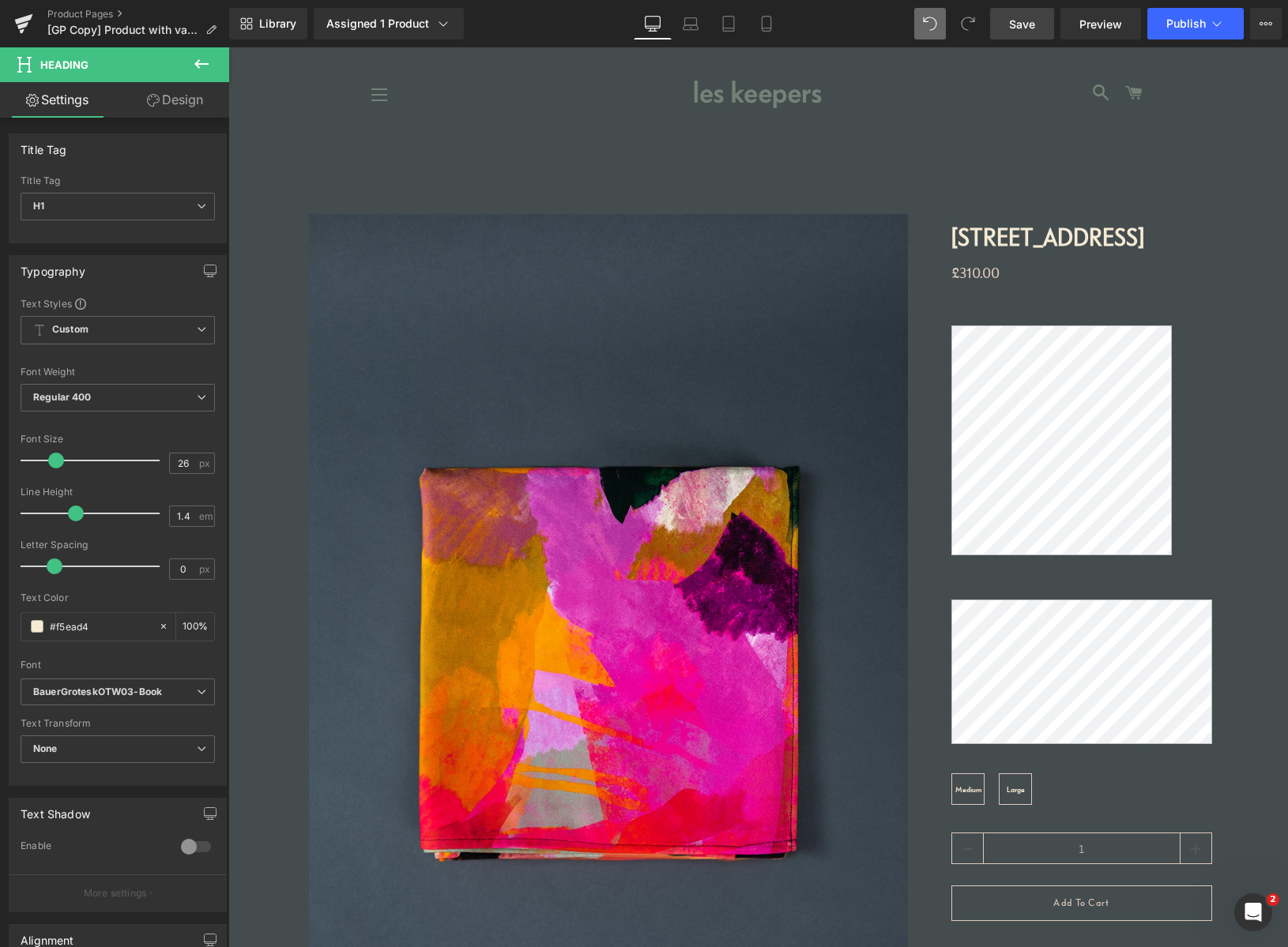
click at [1026, 22] on span "Save" at bounding box center [1022, 23] width 26 height 16
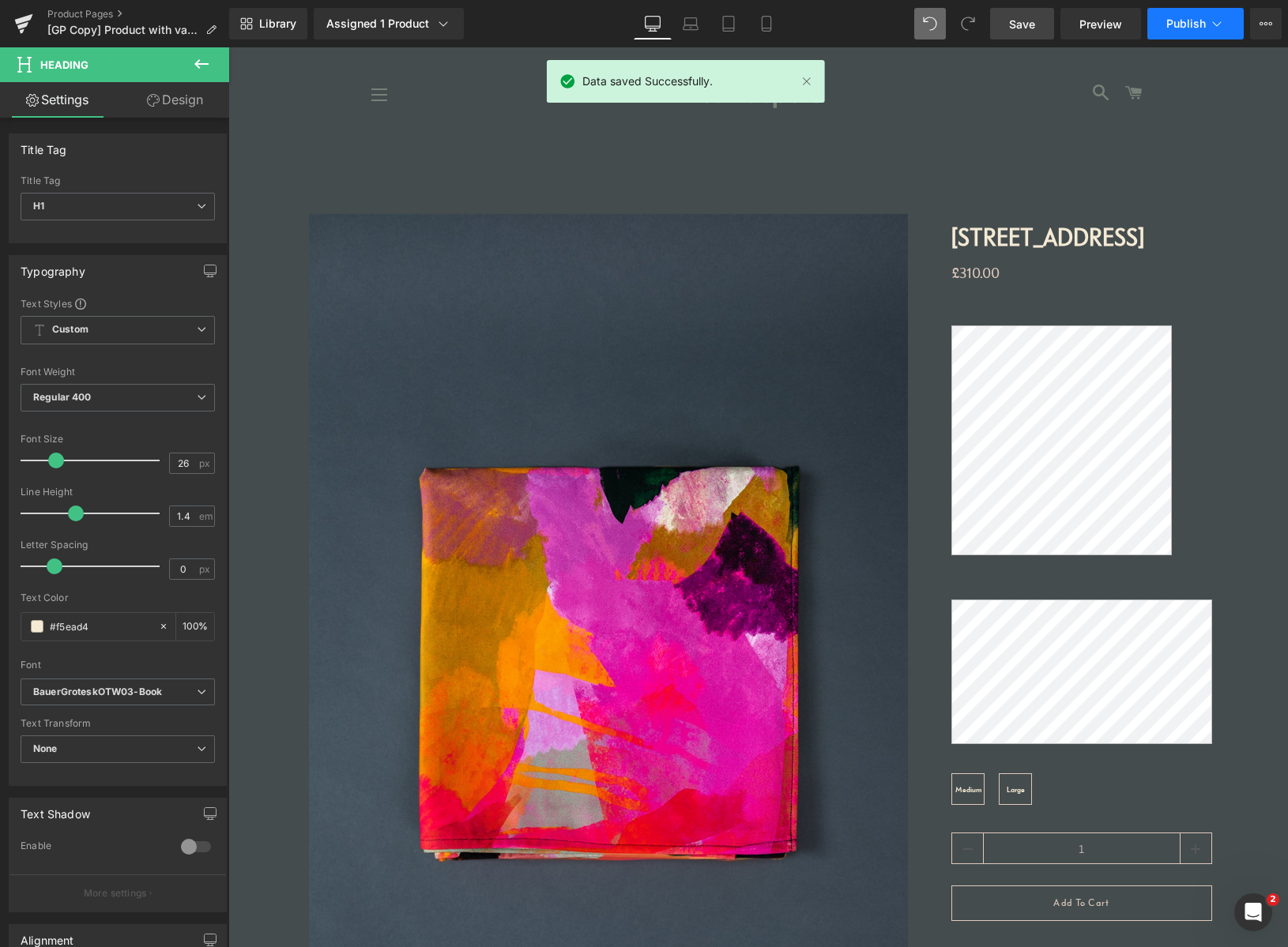
click at [1178, 23] on span "Publish" at bounding box center [1185, 23] width 39 height 12
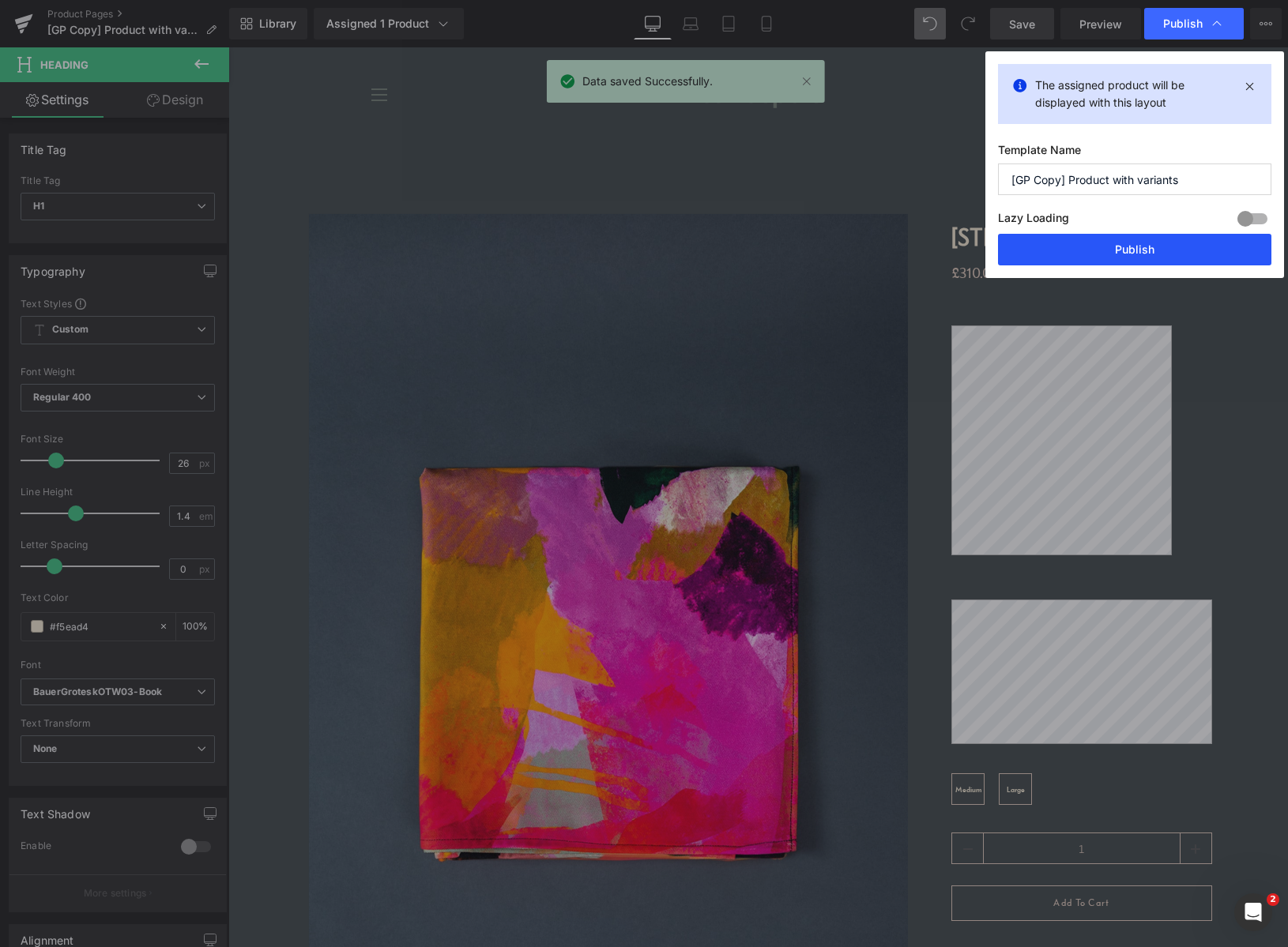
click at [1188, 253] on button "Publish" at bounding box center [1134, 249] width 274 height 32
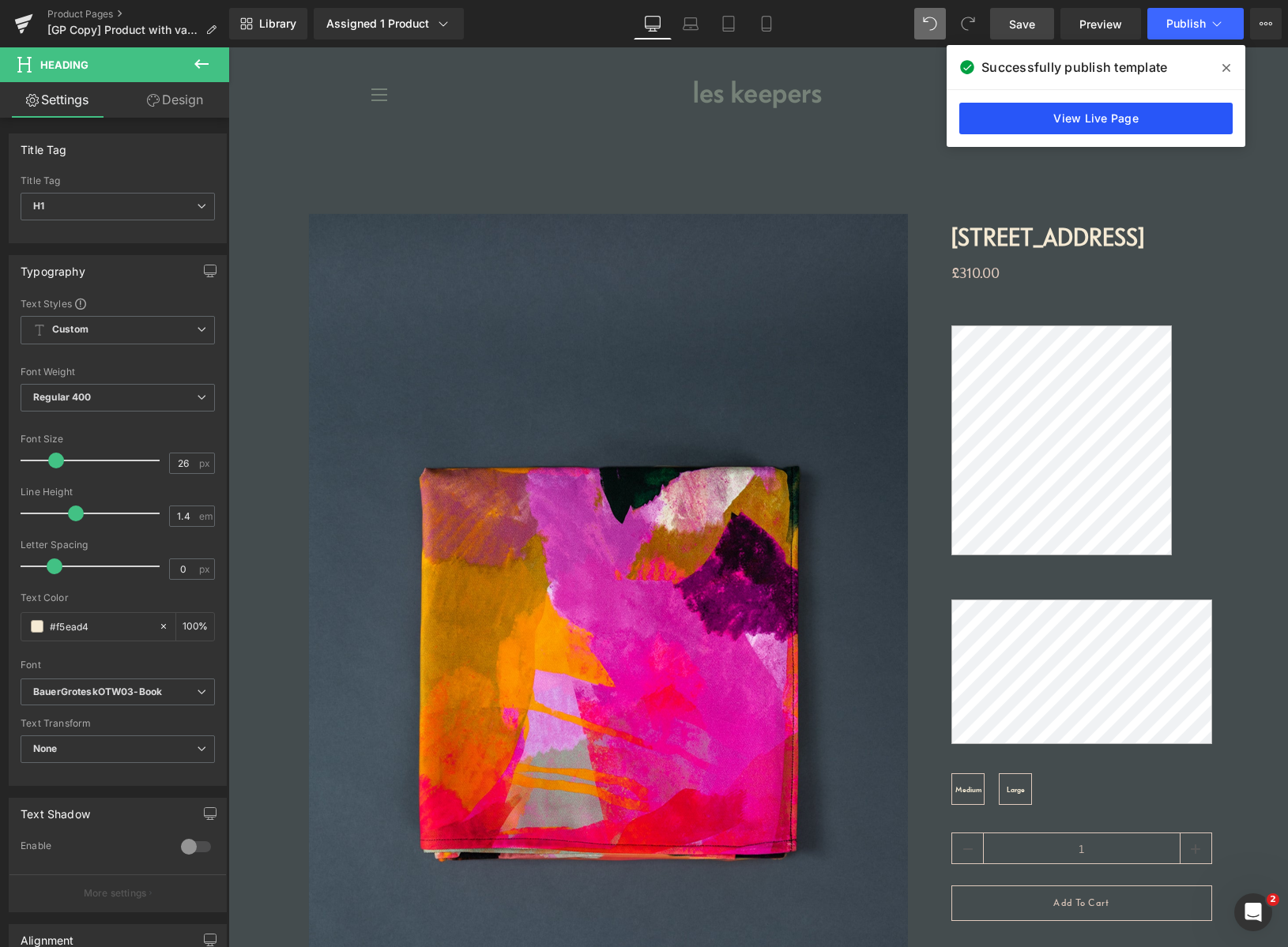
click at [1117, 120] on link "View Live Page" at bounding box center [1096, 118] width 274 height 32
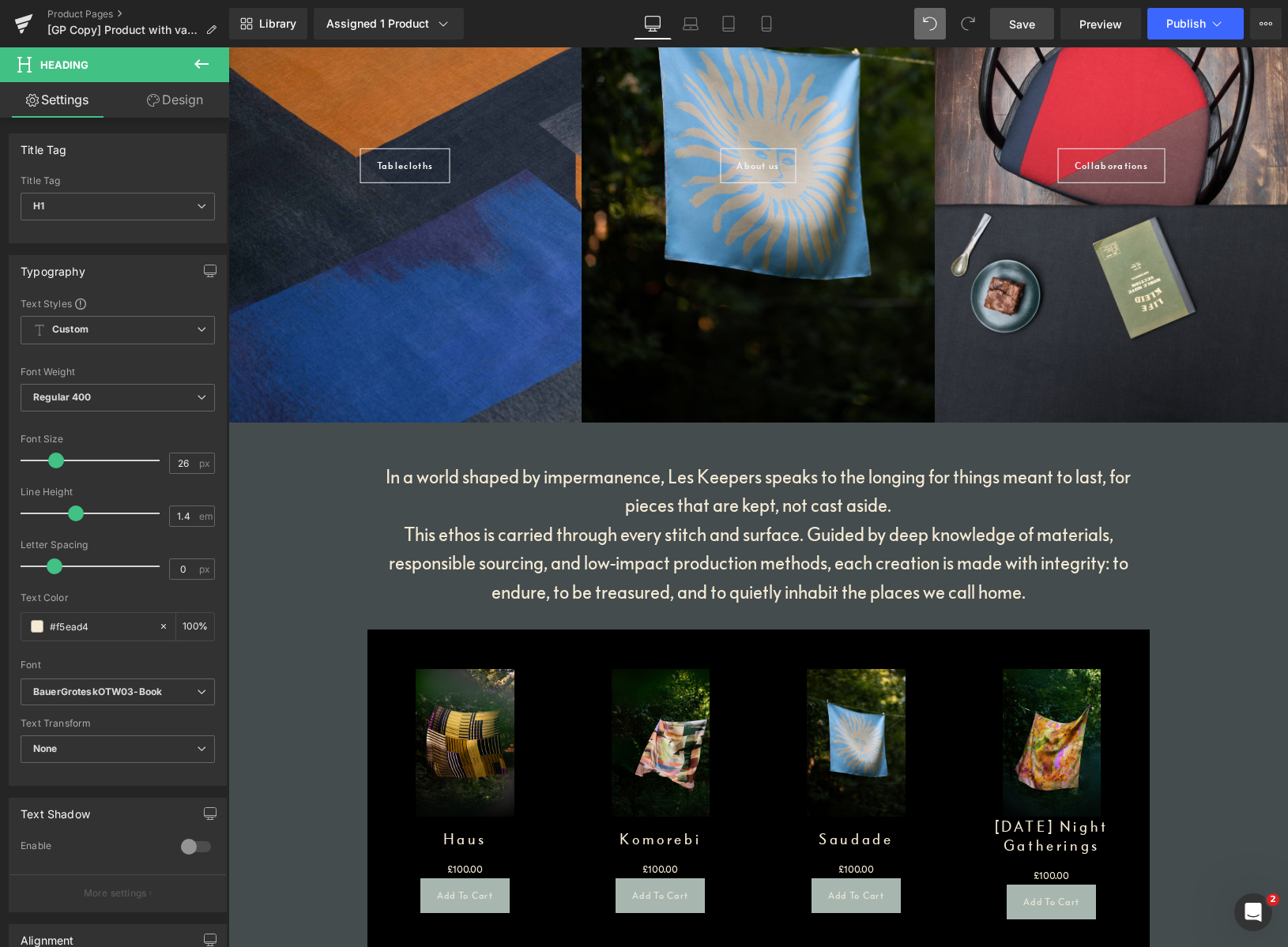
scroll to position [1388, 0]
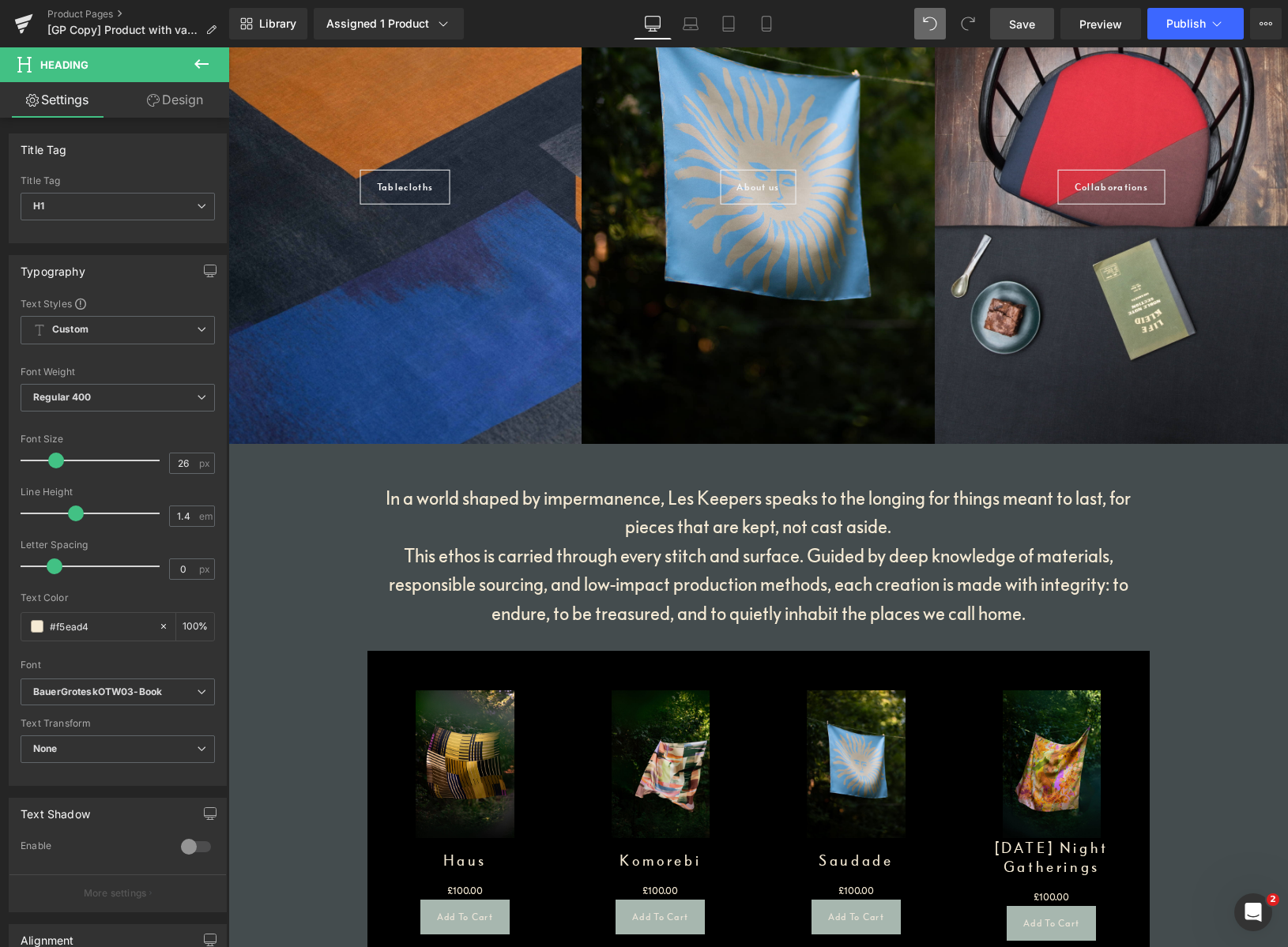
click at [786, 584] on h1 "This ethos is carried through every stitch and surface. Guided by deep knowledg…" at bounding box center [758, 584] width 759 height 86
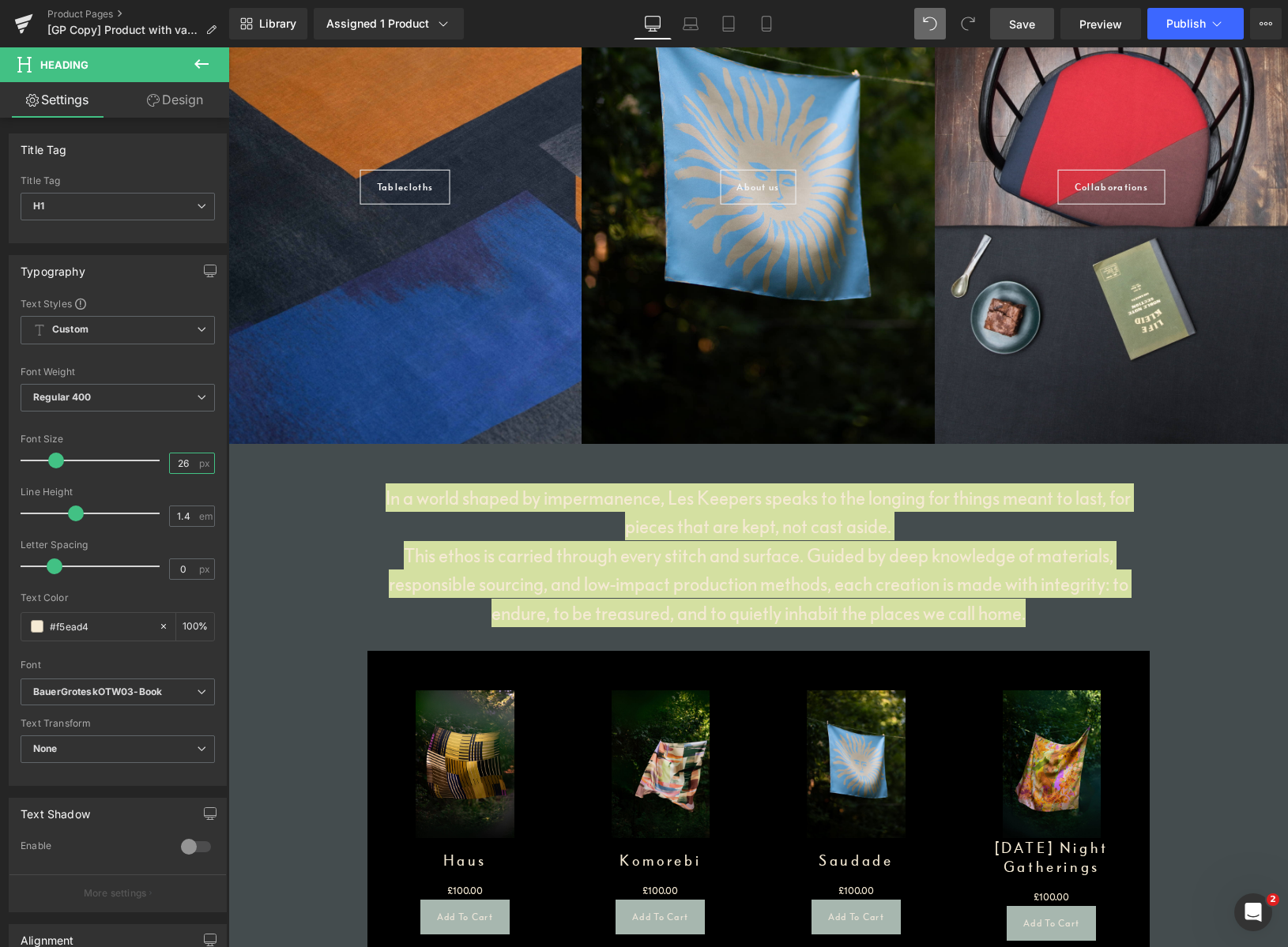
drag, startPoint x: 183, startPoint y: 463, endPoint x: 131, endPoint y: 459, distance: 52.2
click at [143, 455] on div "Font Size 26 px" at bounding box center [117, 460] width 195 height 53
type input "8"
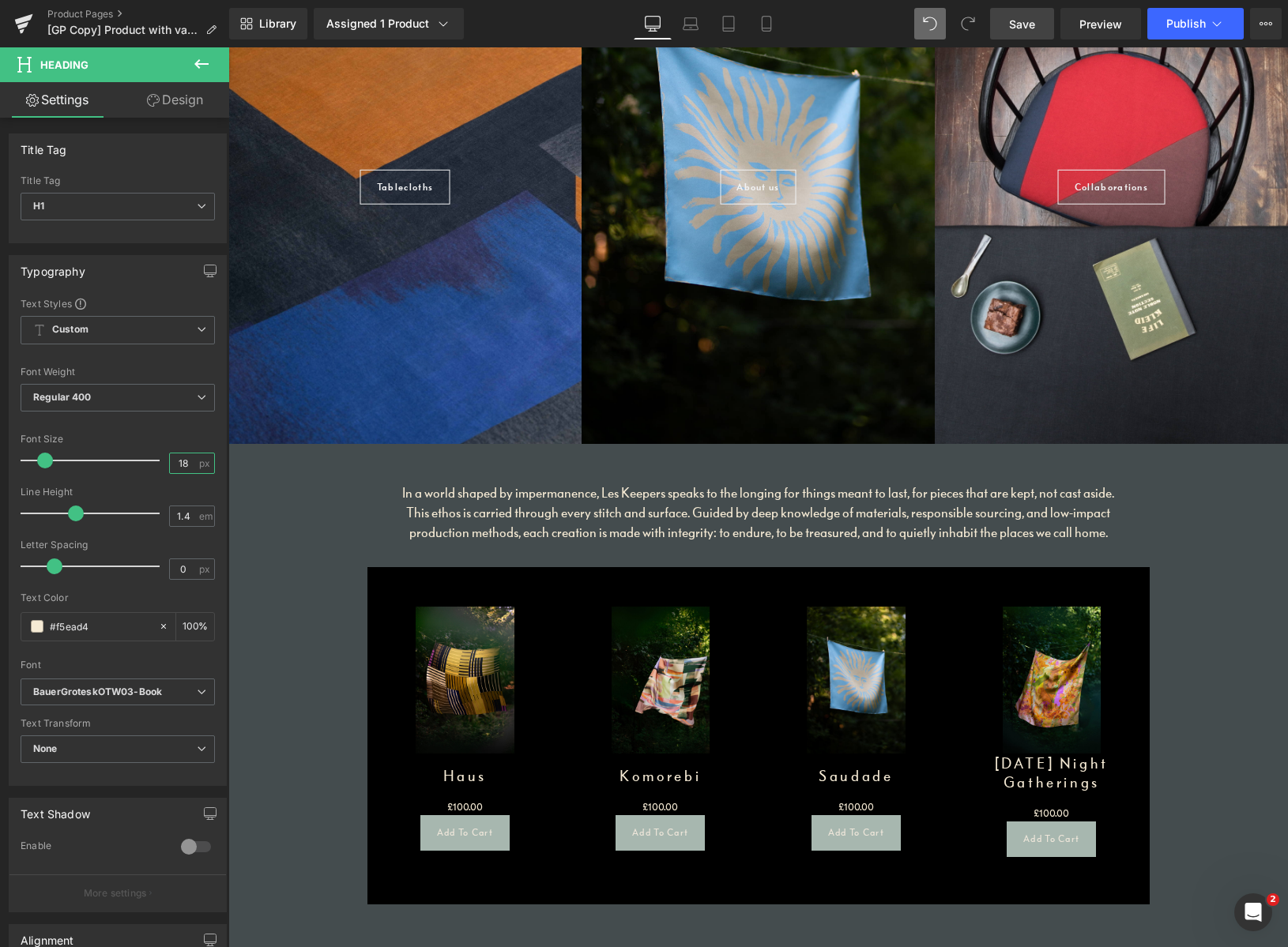
type input "18"
click at [1038, 28] on link "Save" at bounding box center [1022, 23] width 64 height 32
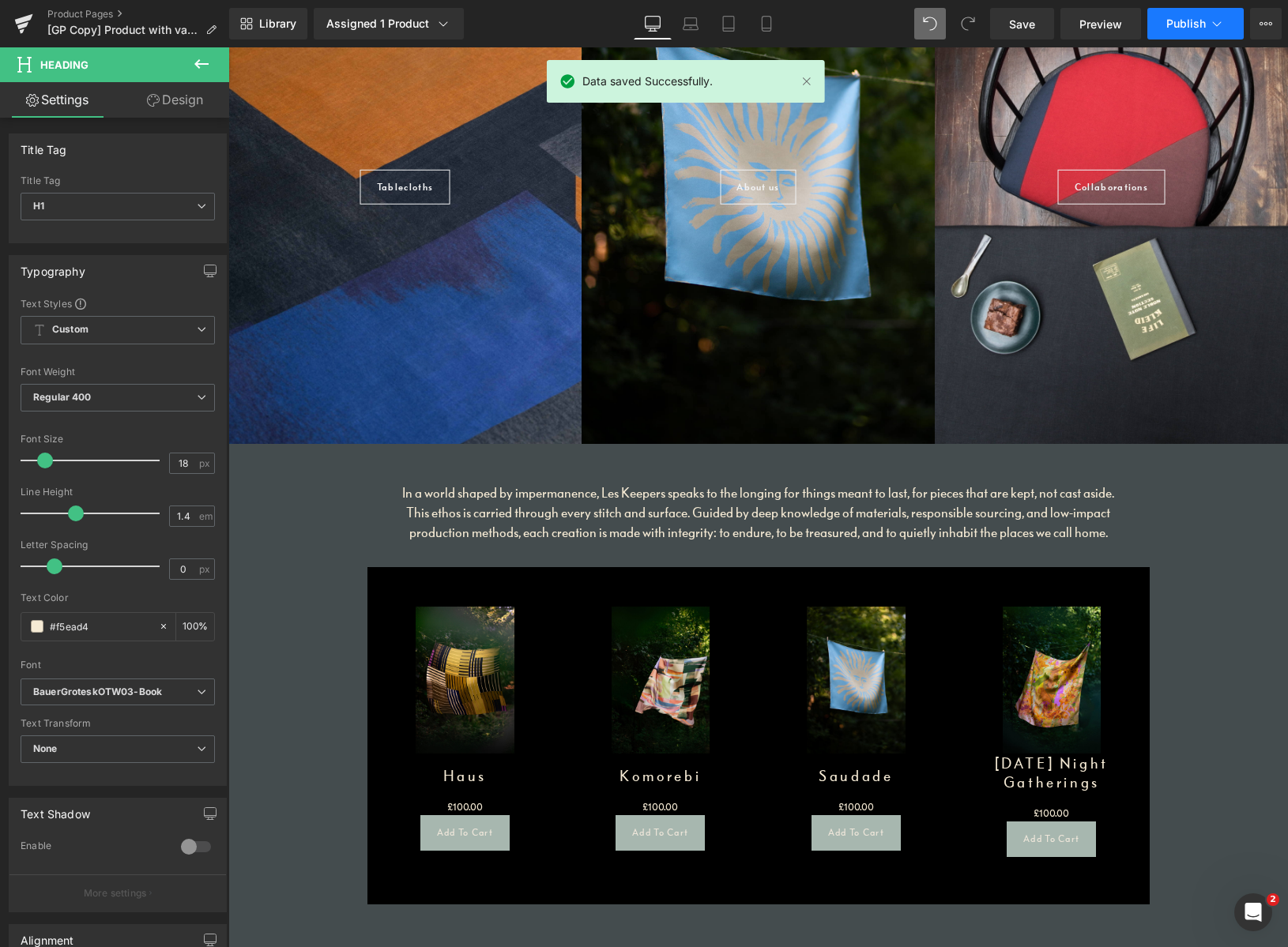
click at [1171, 20] on span "Publish" at bounding box center [1185, 23] width 39 height 12
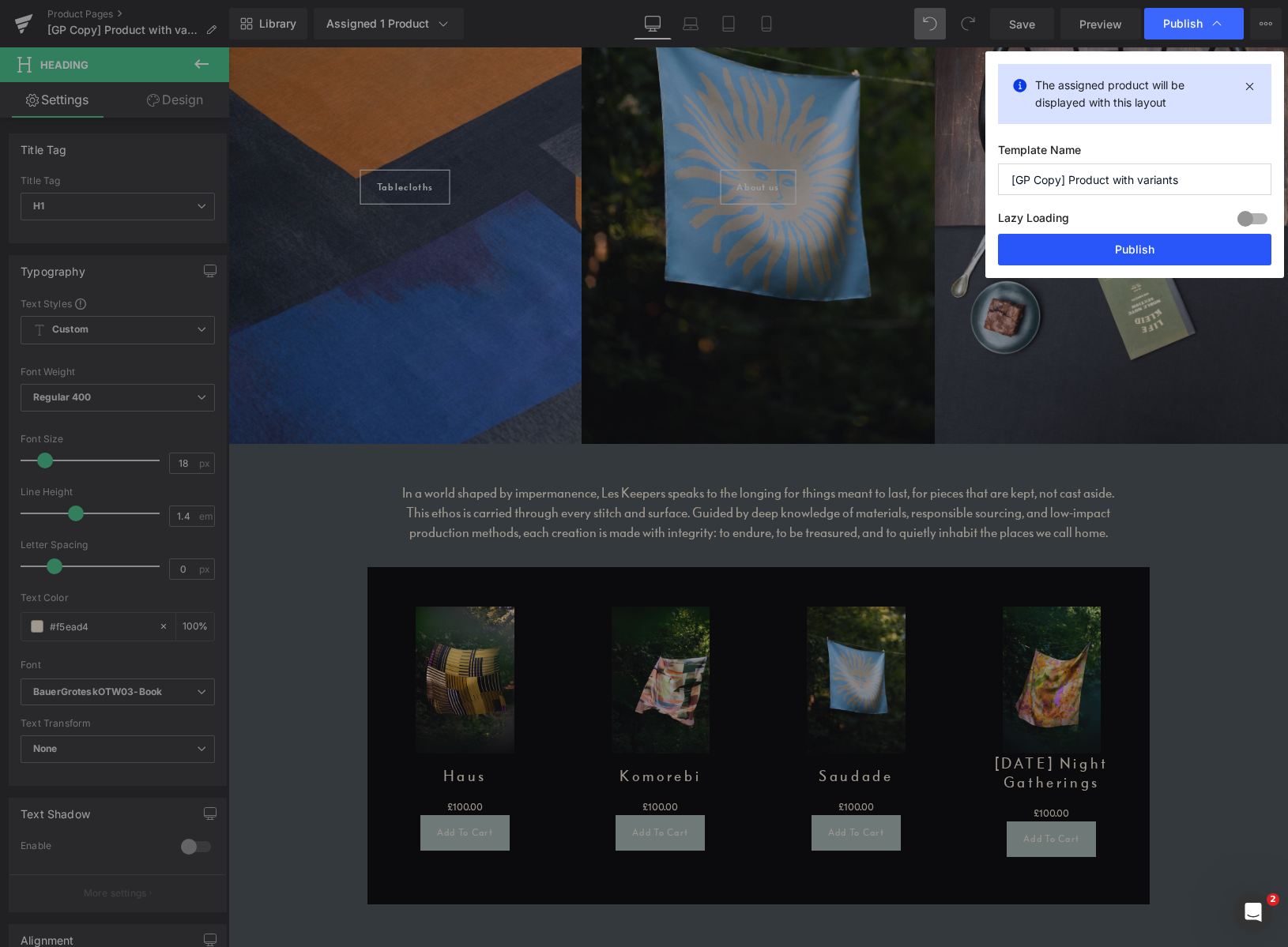
click at [1139, 251] on button "Publish" at bounding box center [1134, 249] width 274 height 32
